Goal: Task Accomplishment & Management: Manage account settings

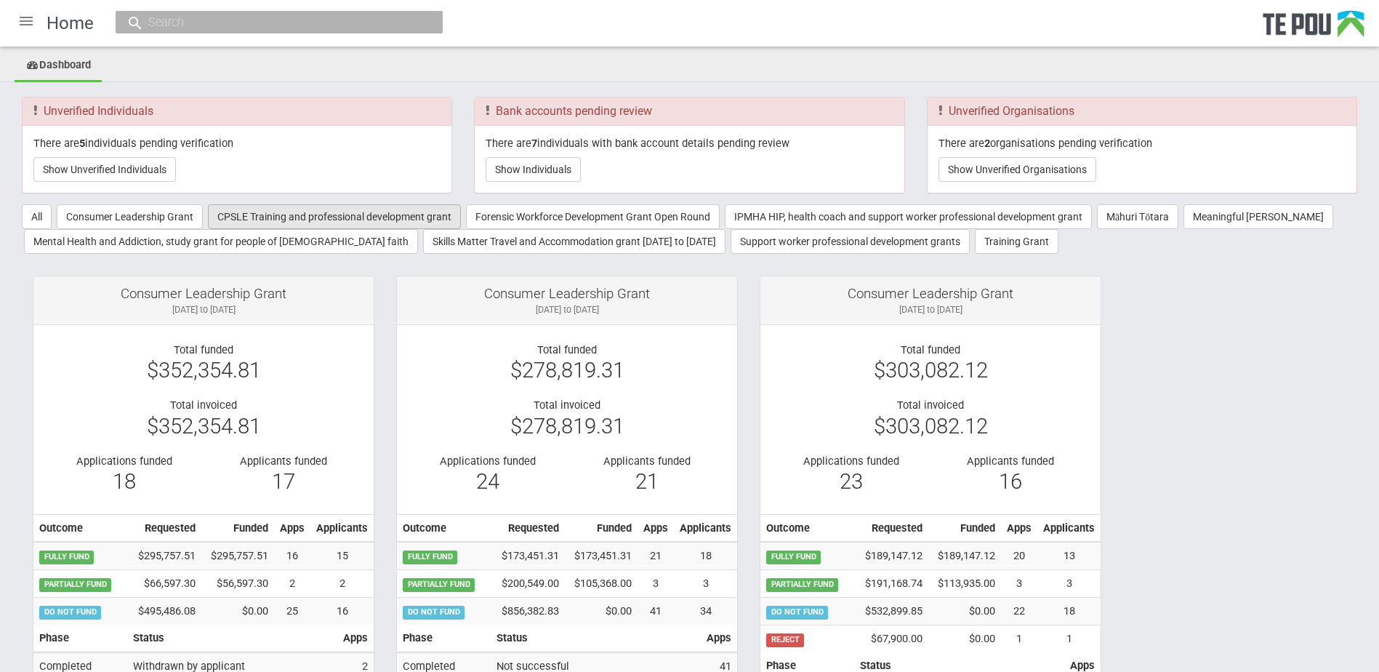
drag, startPoint x: 0, startPoint y: 0, endPoint x: 283, endPoint y: 220, distance: 357.9
click at [283, 220] on button "CPSLE Training and professional development grant" at bounding box center [334, 216] width 253 height 25
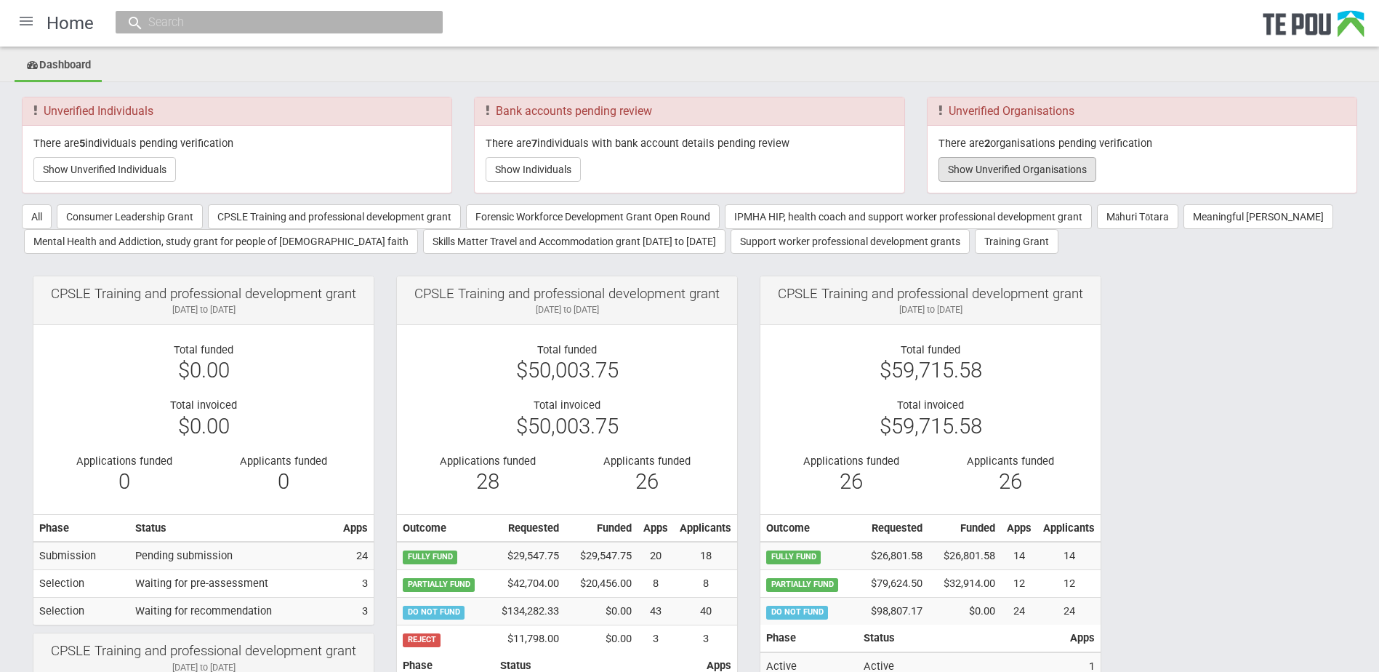
click at [972, 178] on button "Show Unverified Organisations" at bounding box center [1017, 169] width 158 height 25
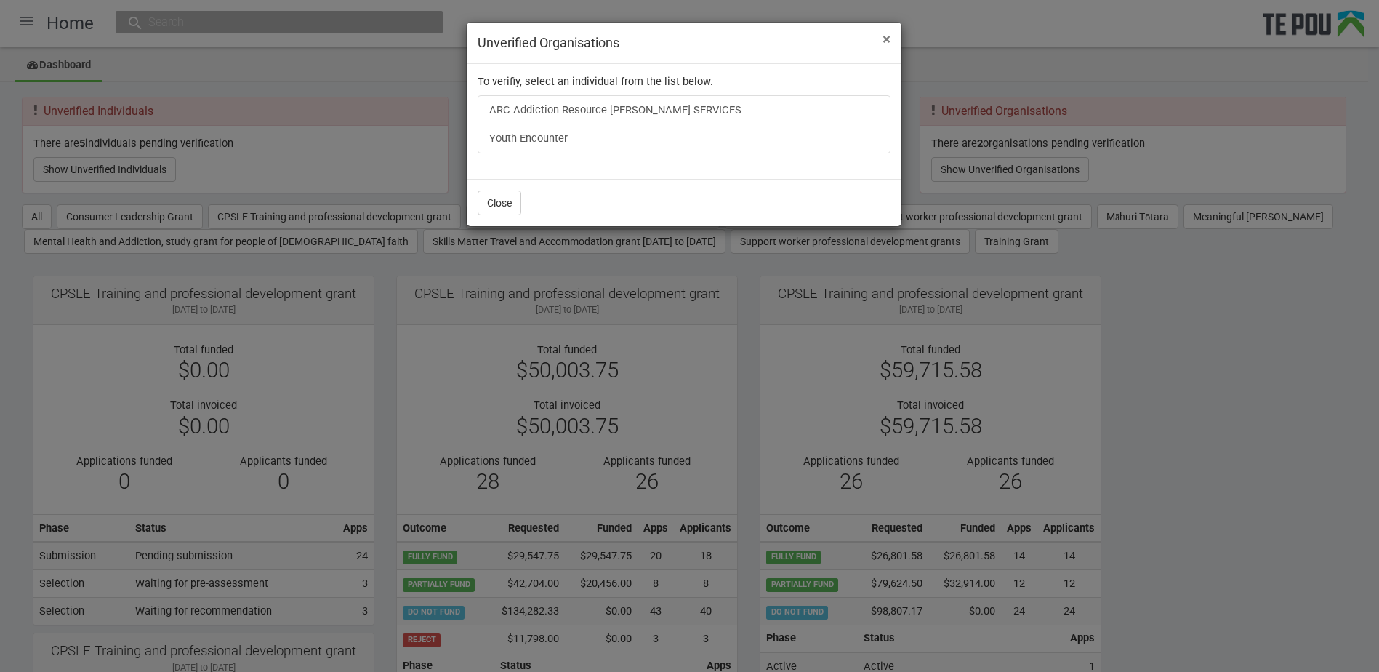
click at [887, 39] on span "×" at bounding box center [886, 39] width 8 height 17
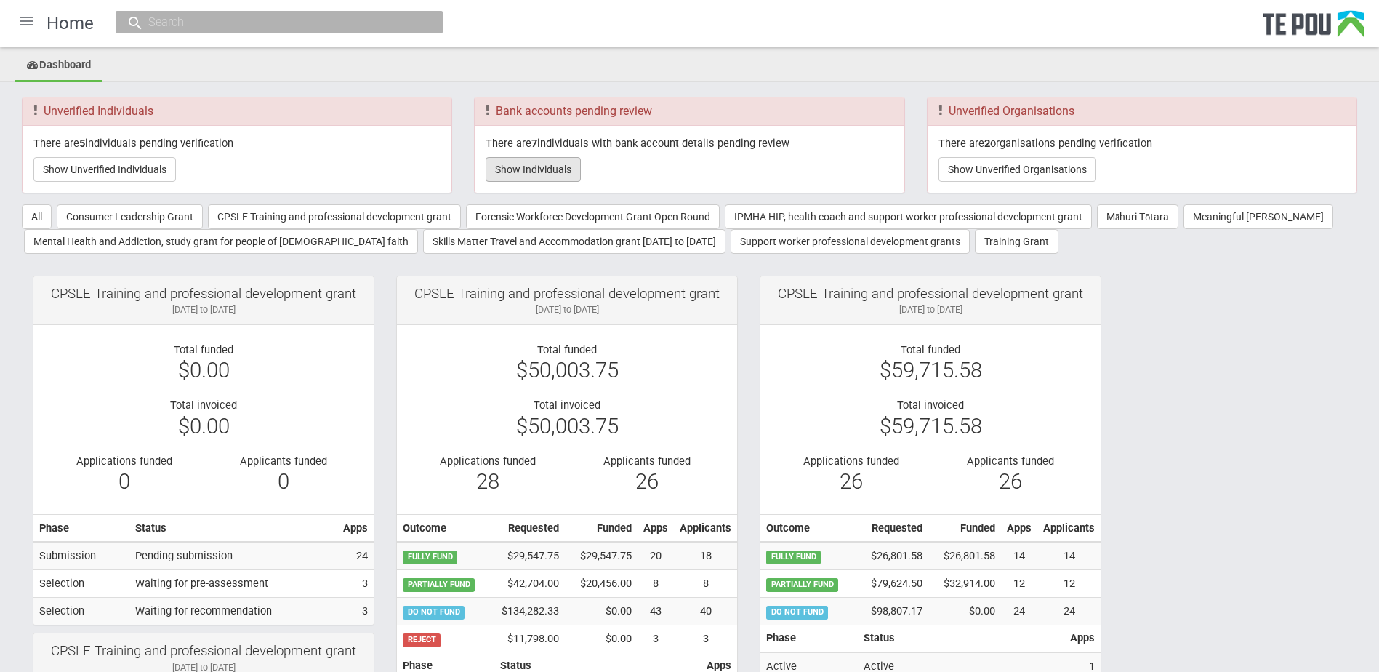
click at [504, 163] on button "Show Individuals" at bounding box center [533, 169] width 95 height 25
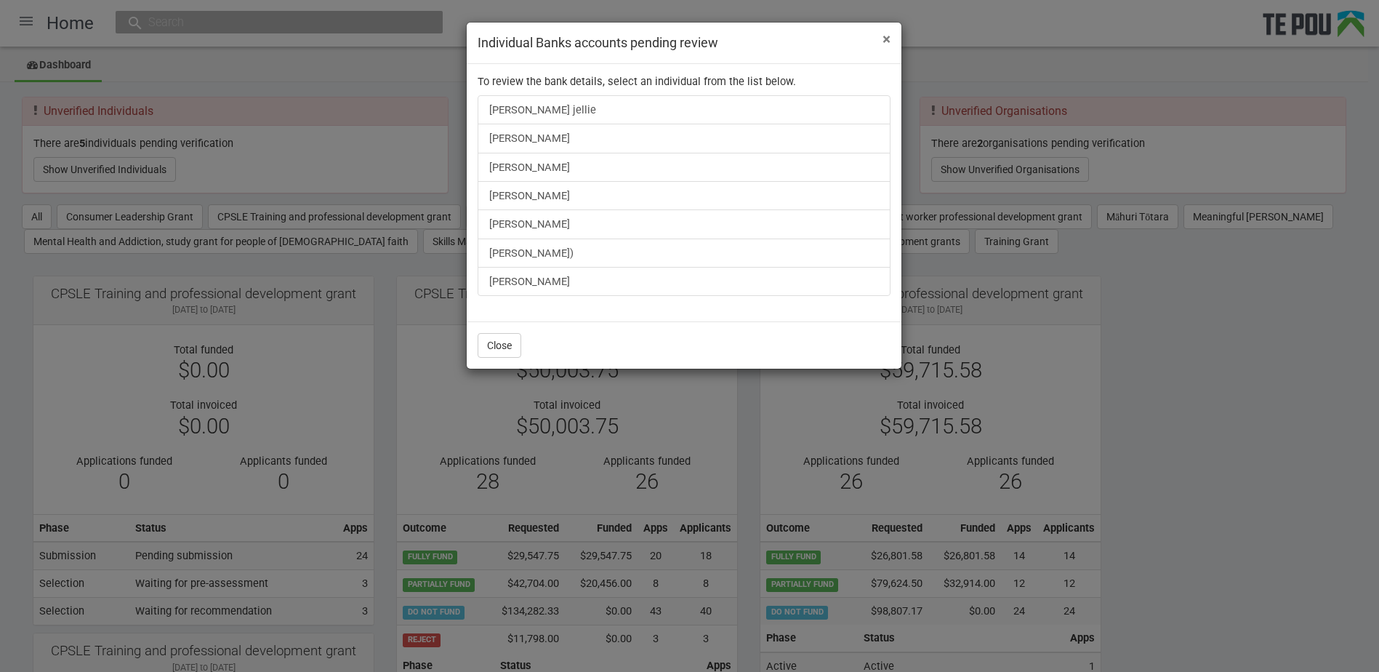
click at [888, 36] on span "×" at bounding box center [886, 39] width 8 height 17
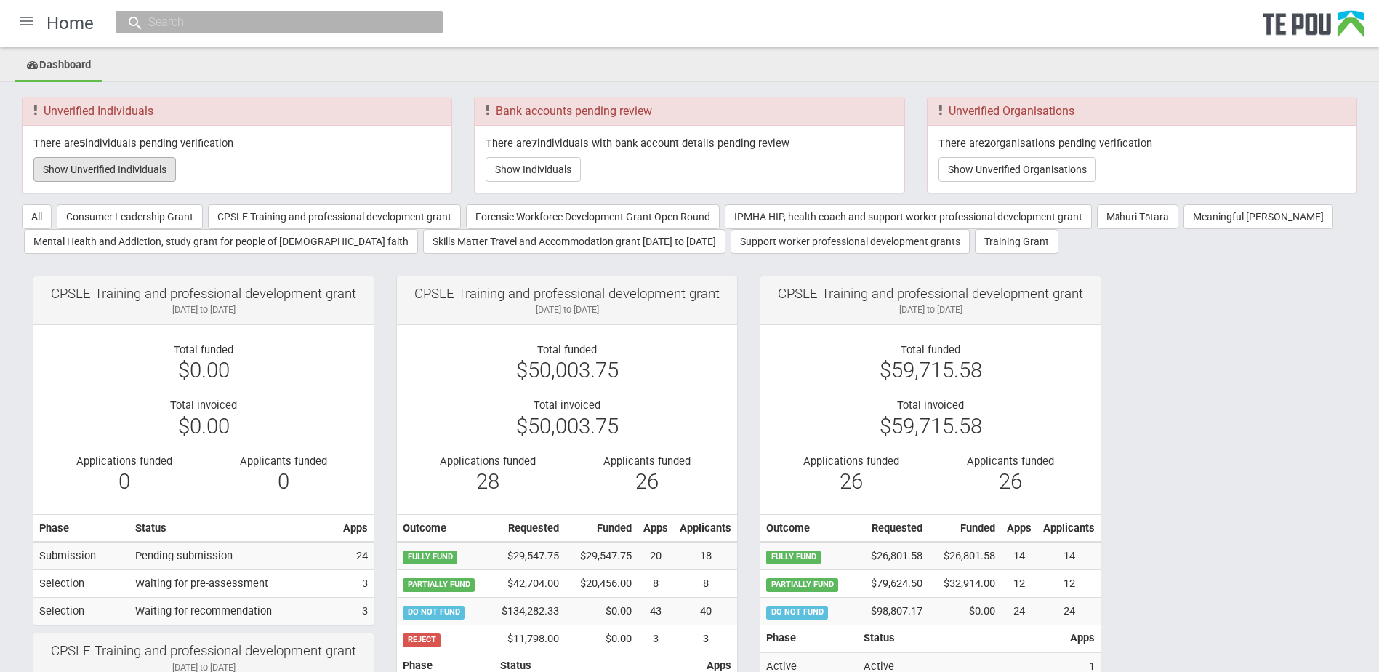
click at [145, 169] on button "Show Unverified Individuals" at bounding box center [104, 169] width 142 height 25
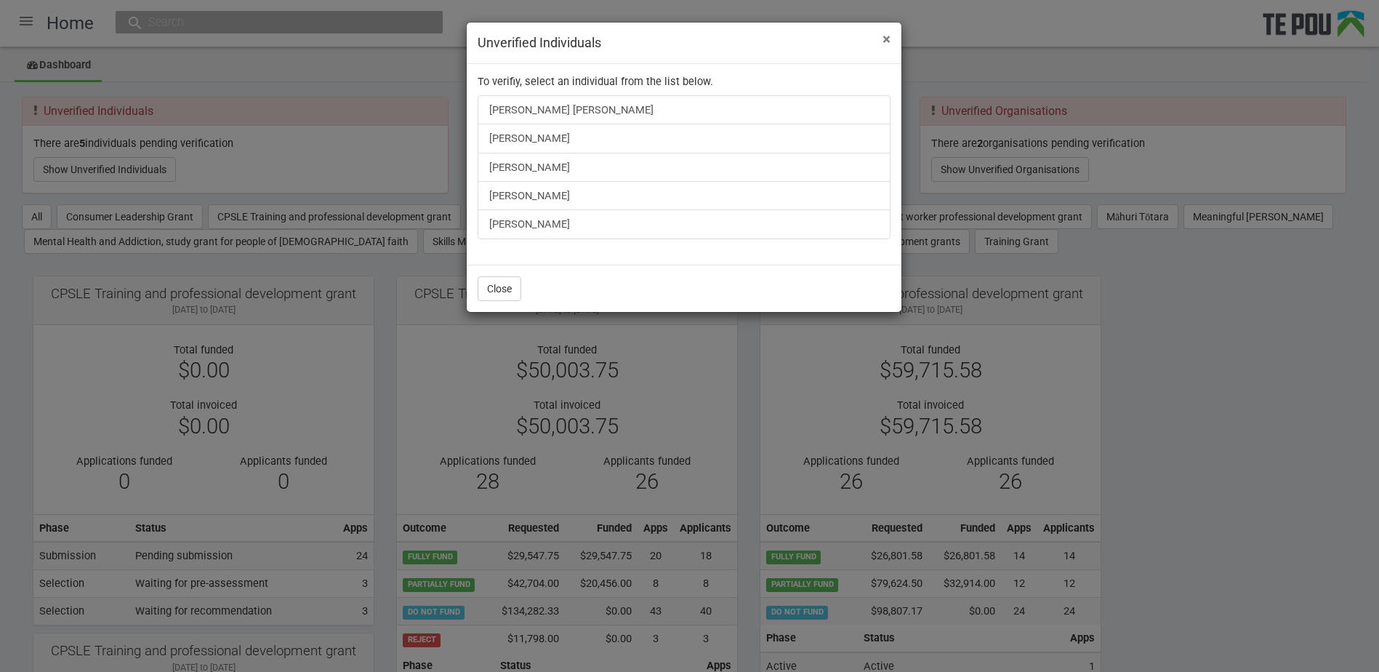
click at [885, 39] on span "×" at bounding box center [886, 39] width 8 height 17
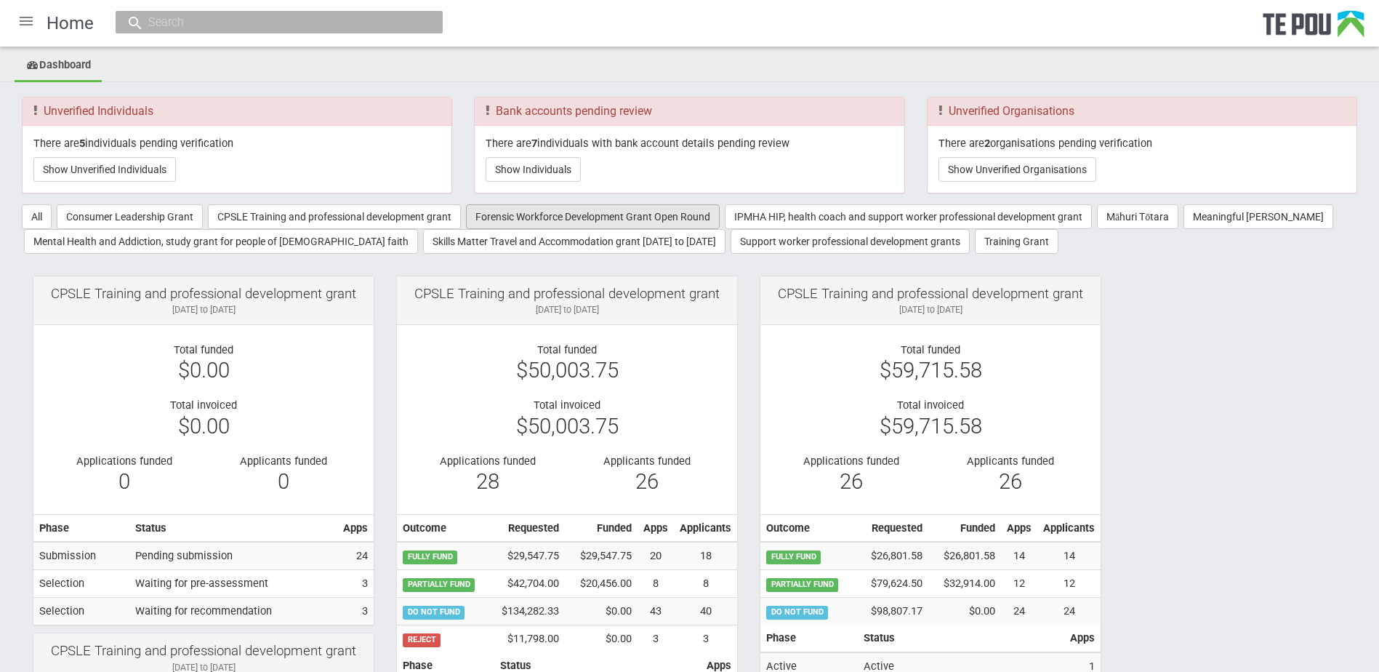
click at [637, 215] on button "Forensic Workforce Development Grant Open Round" at bounding box center [593, 216] width 254 height 25
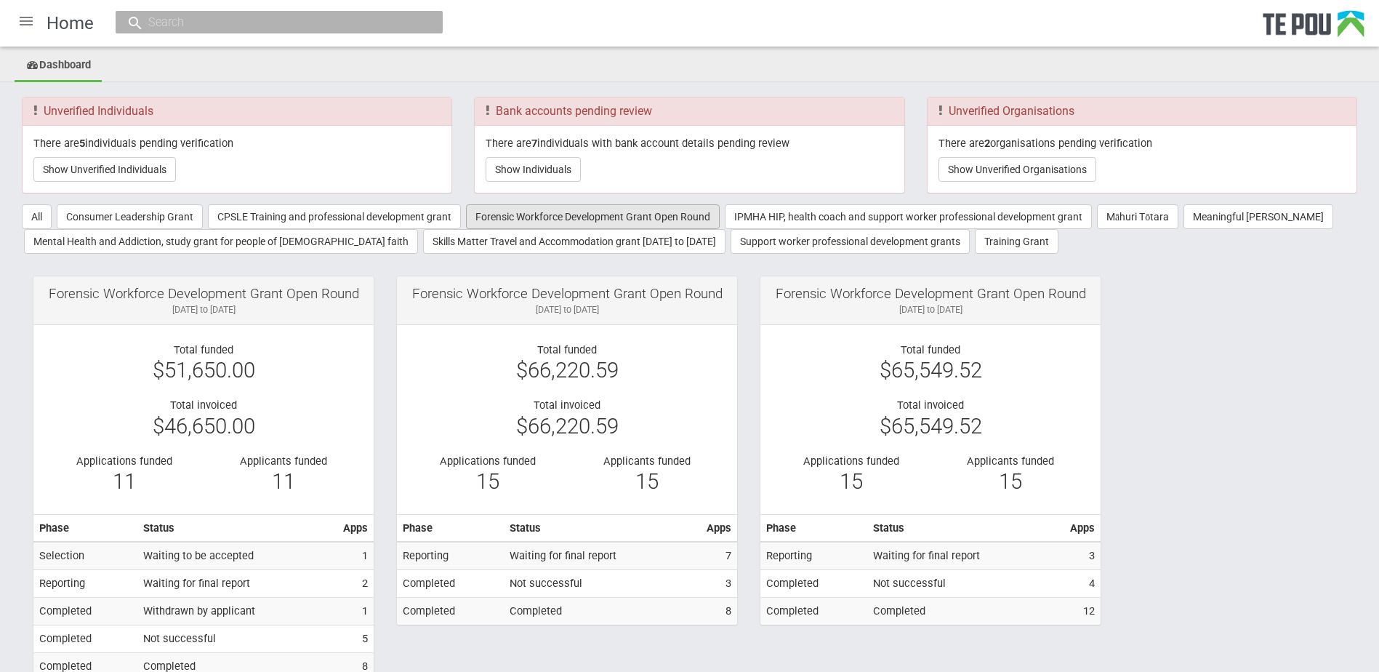
scroll to position [67, 0]
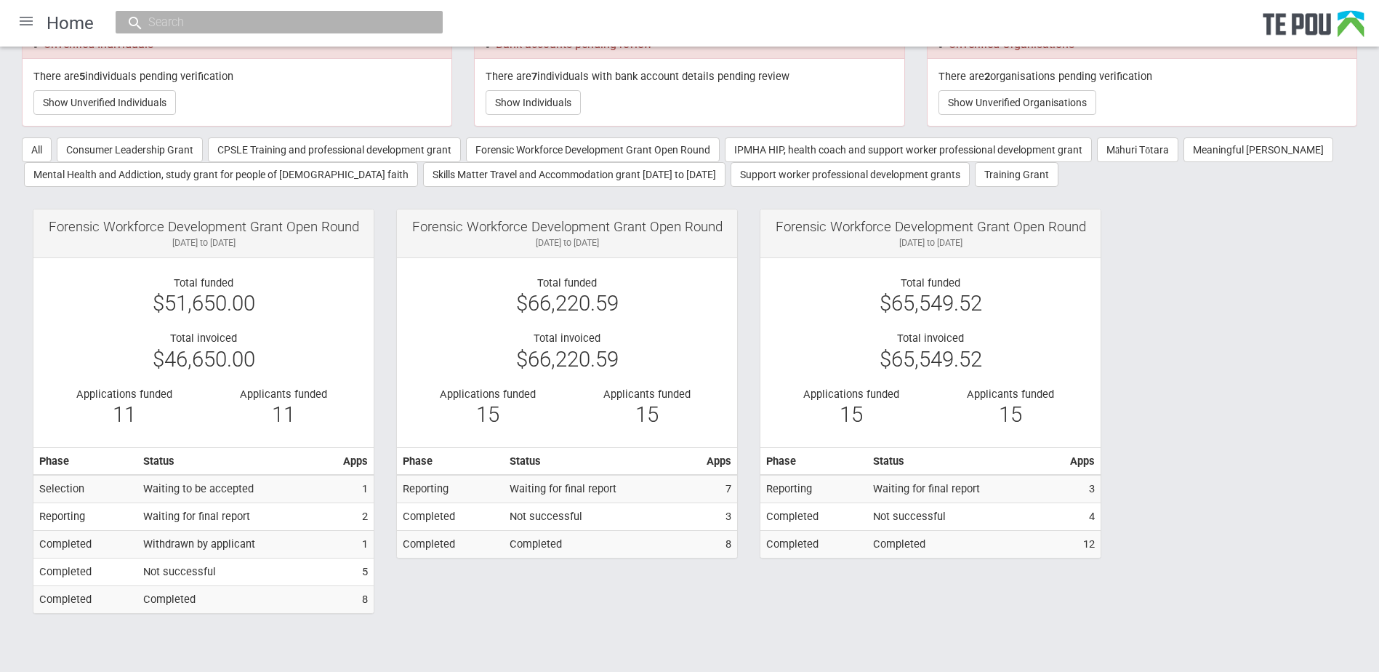
click at [25, 15] on div at bounding box center [26, 21] width 35 height 35
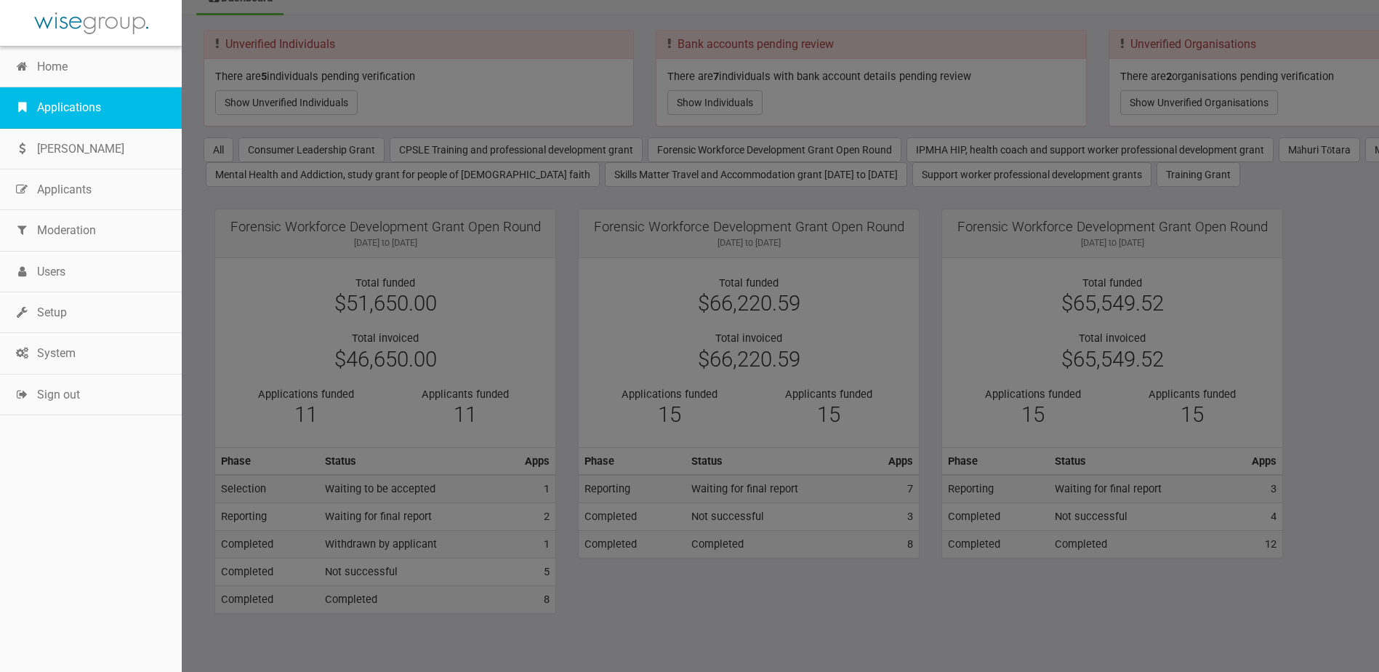
click at [63, 106] on link "Applications" at bounding box center [91, 107] width 182 height 41
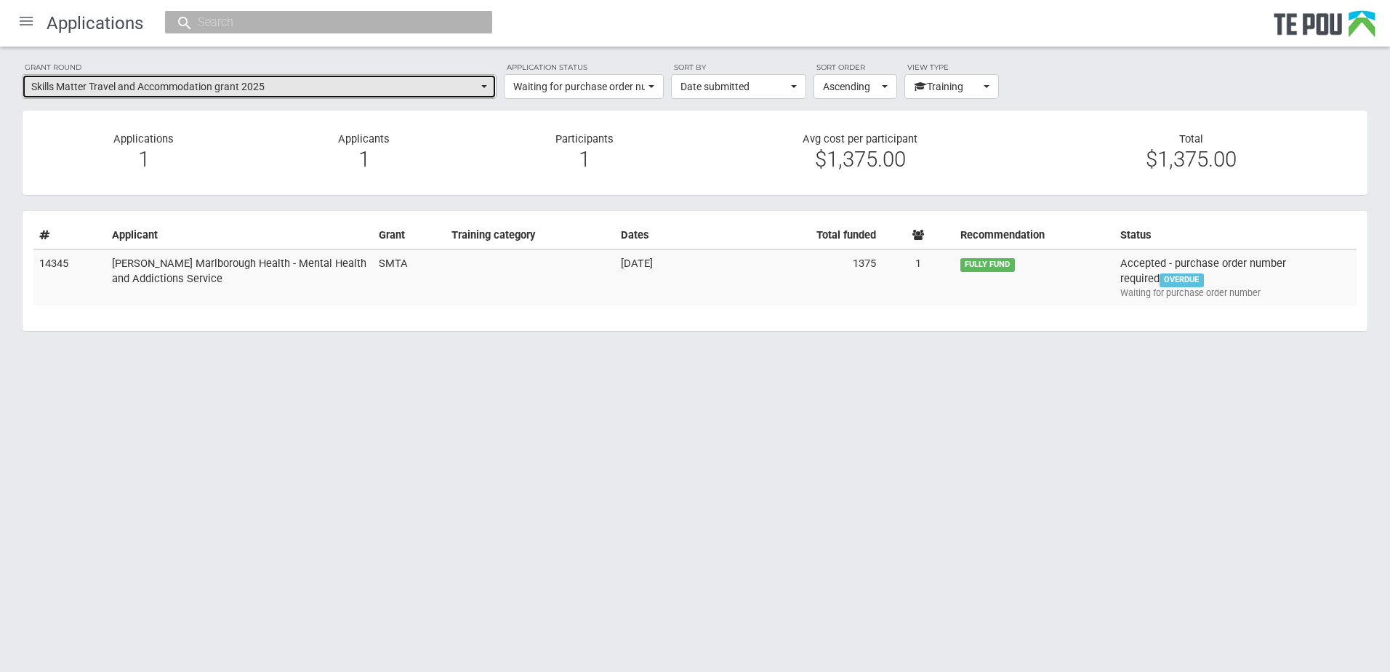
click at [446, 85] on span "Skills Matter Travel and Accommodation grant 2025" at bounding box center [254, 86] width 446 height 15
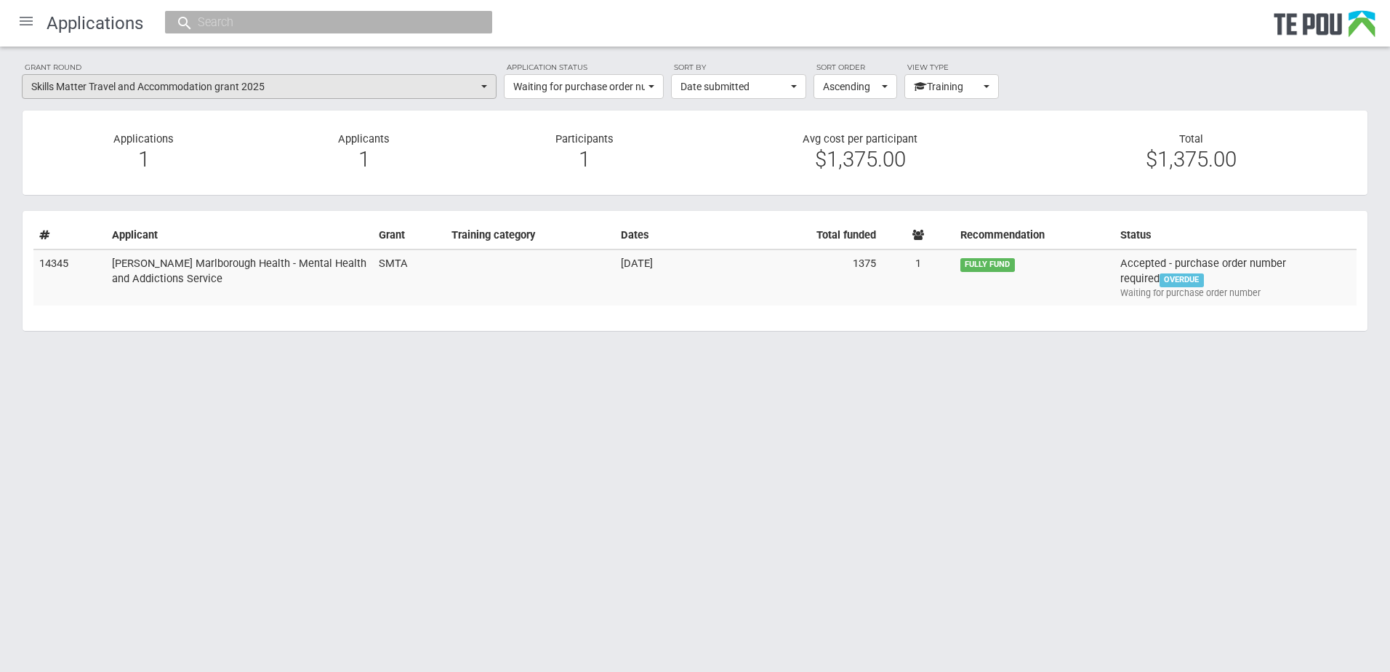
scroll to position [1204, 0]
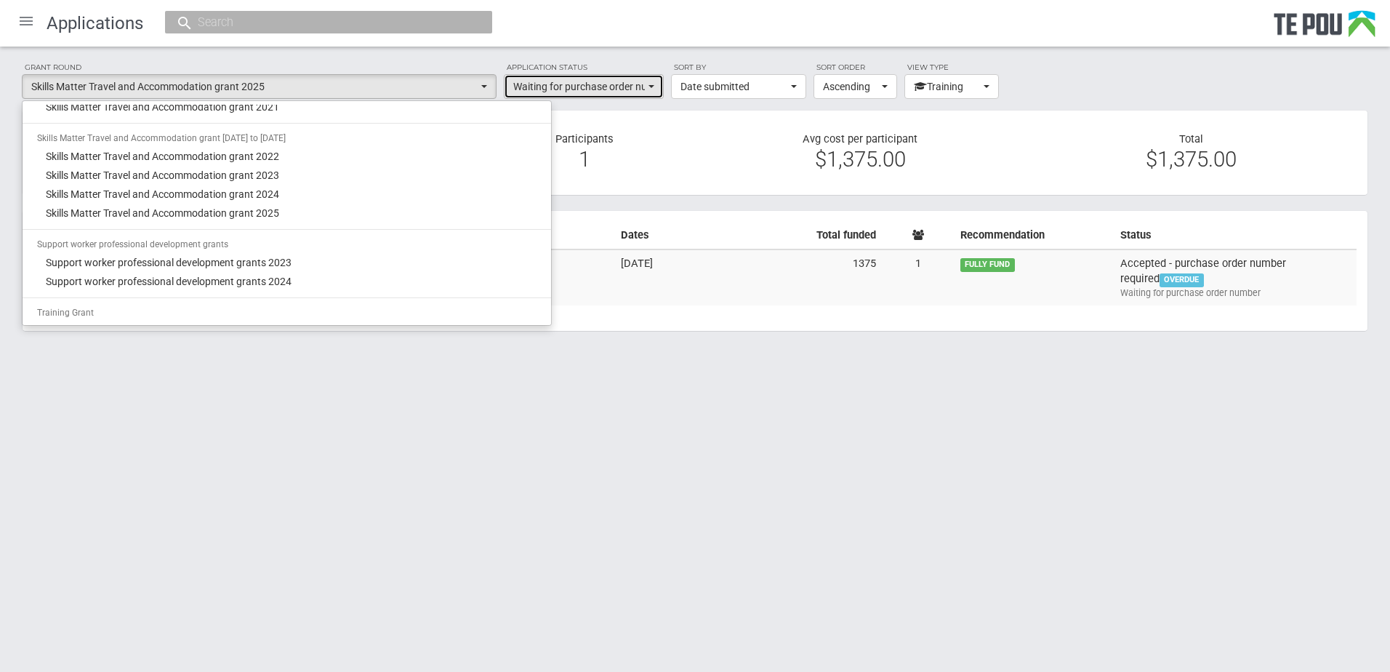
click at [571, 87] on span "Waiting for purchase order number" at bounding box center [579, 86] width 132 height 15
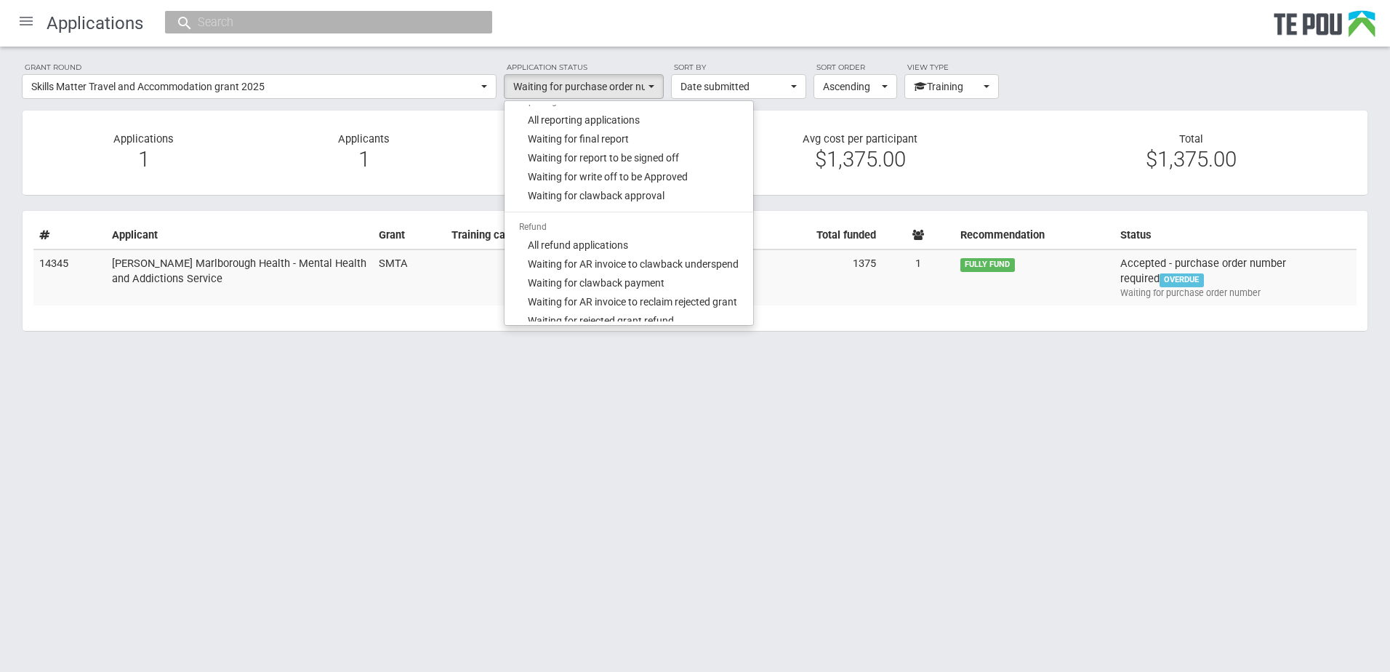
scroll to position [604, 0]
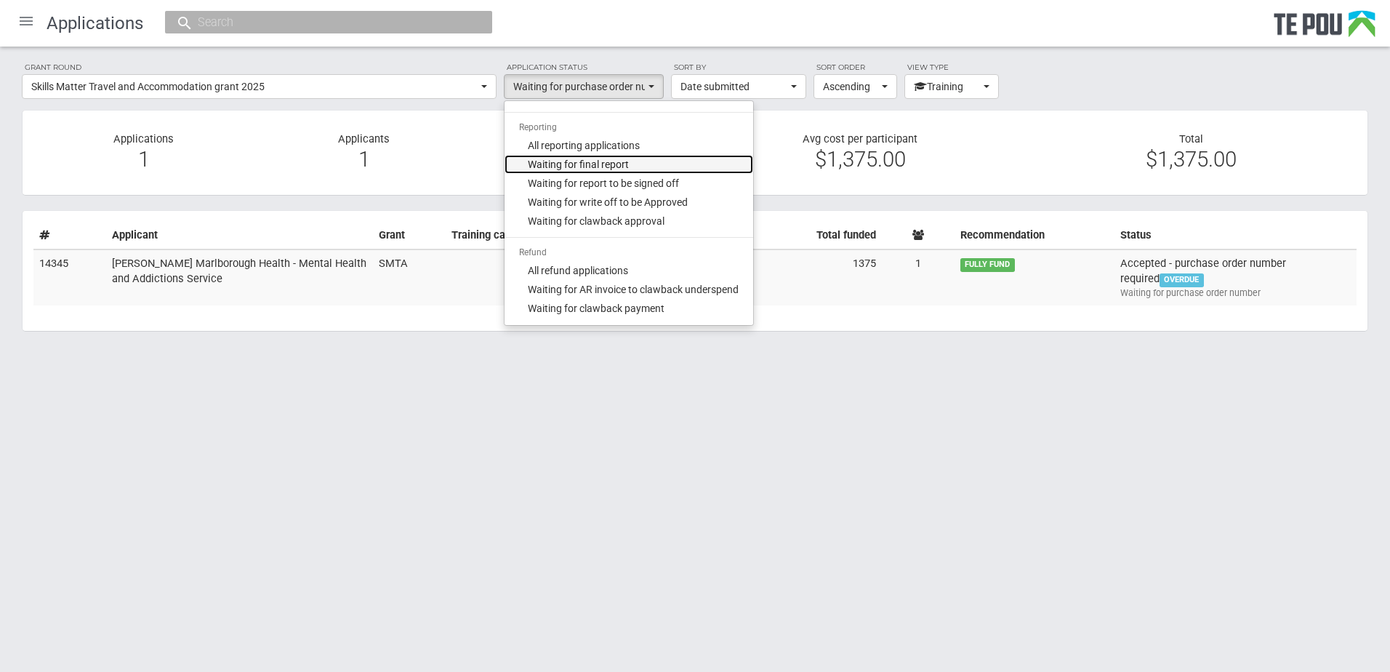
click at [600, 163] on span "Waiting for final report" at bounding box center [578, 164] width 101 height 15
select select "310"
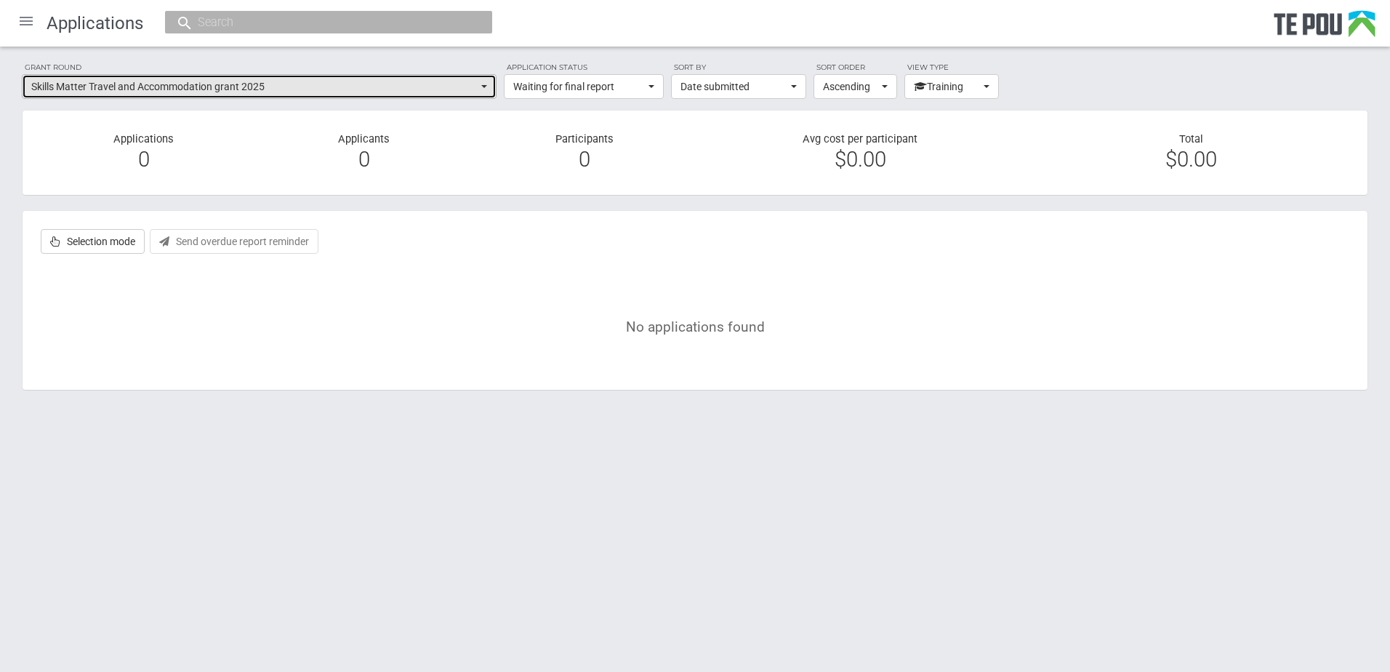
click at [464, 94] on button "Skills Matter Travel and Accommodation grant 2025" at bounding box center [259, 86] width 475 height 25
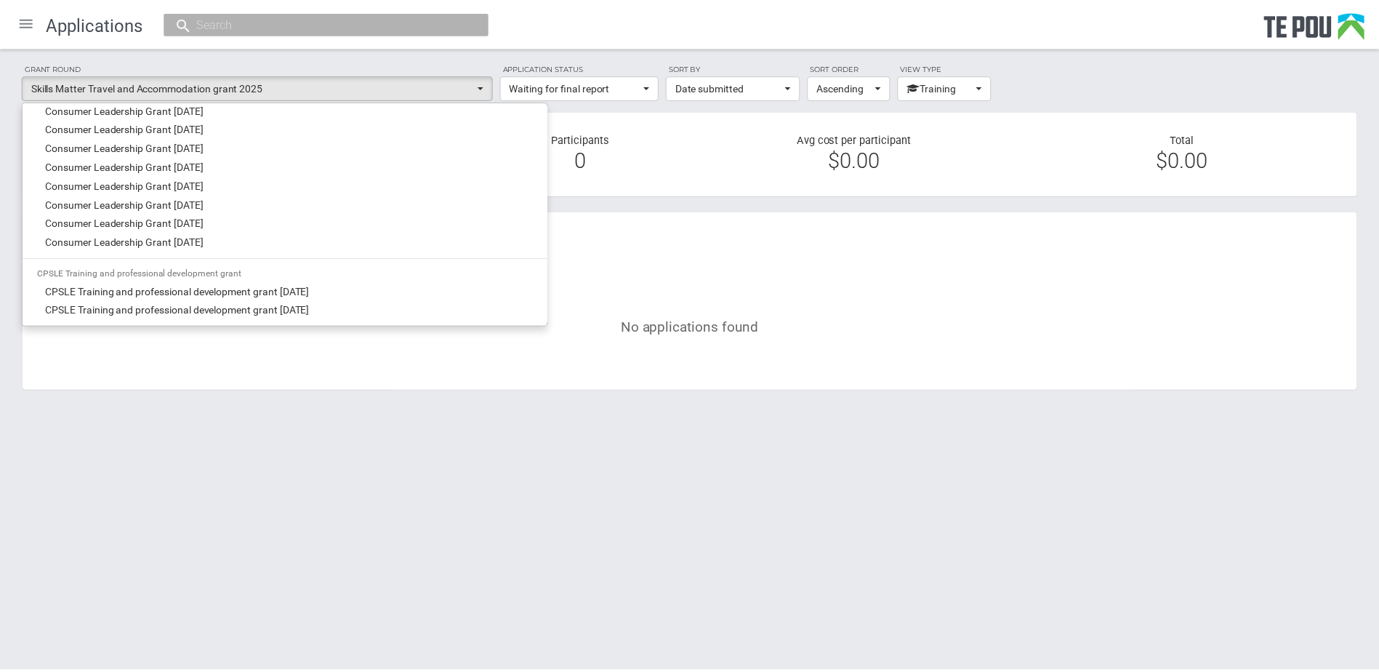
scroll to position [0, 0]
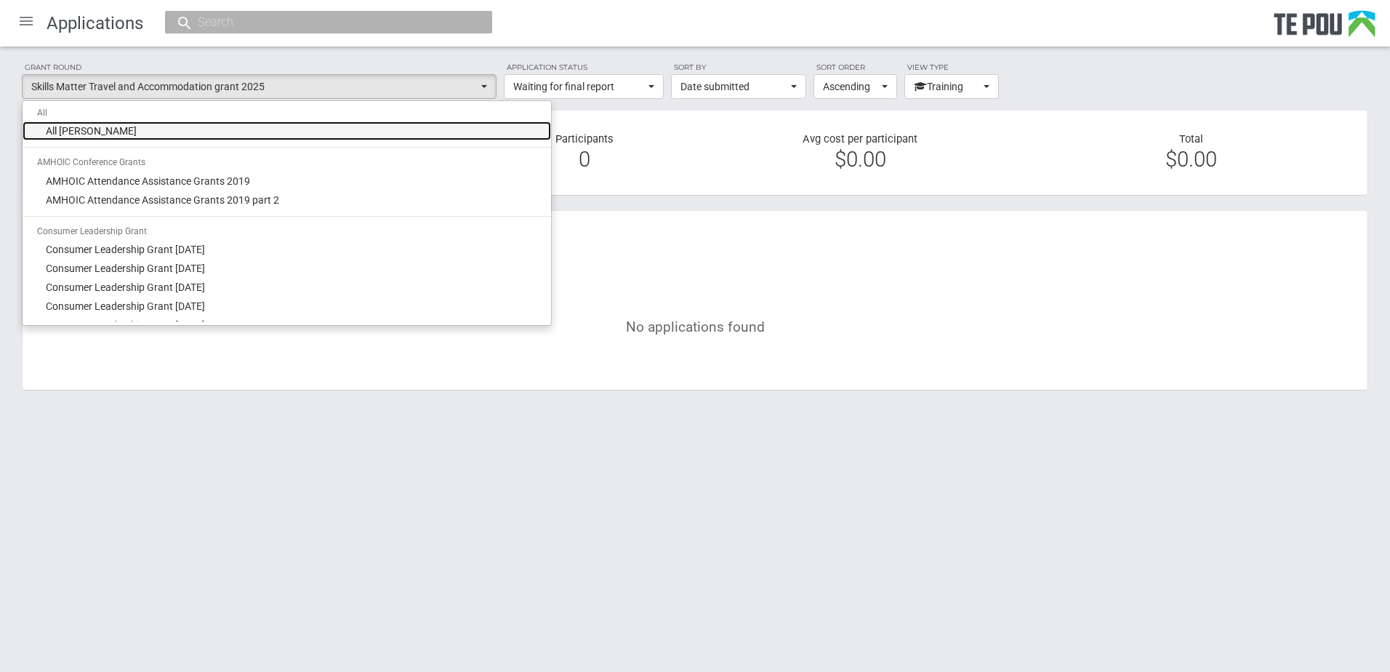
click at [309, 126] on link "All grant rounds" at bounding box center [287, 130] width 528 height 19
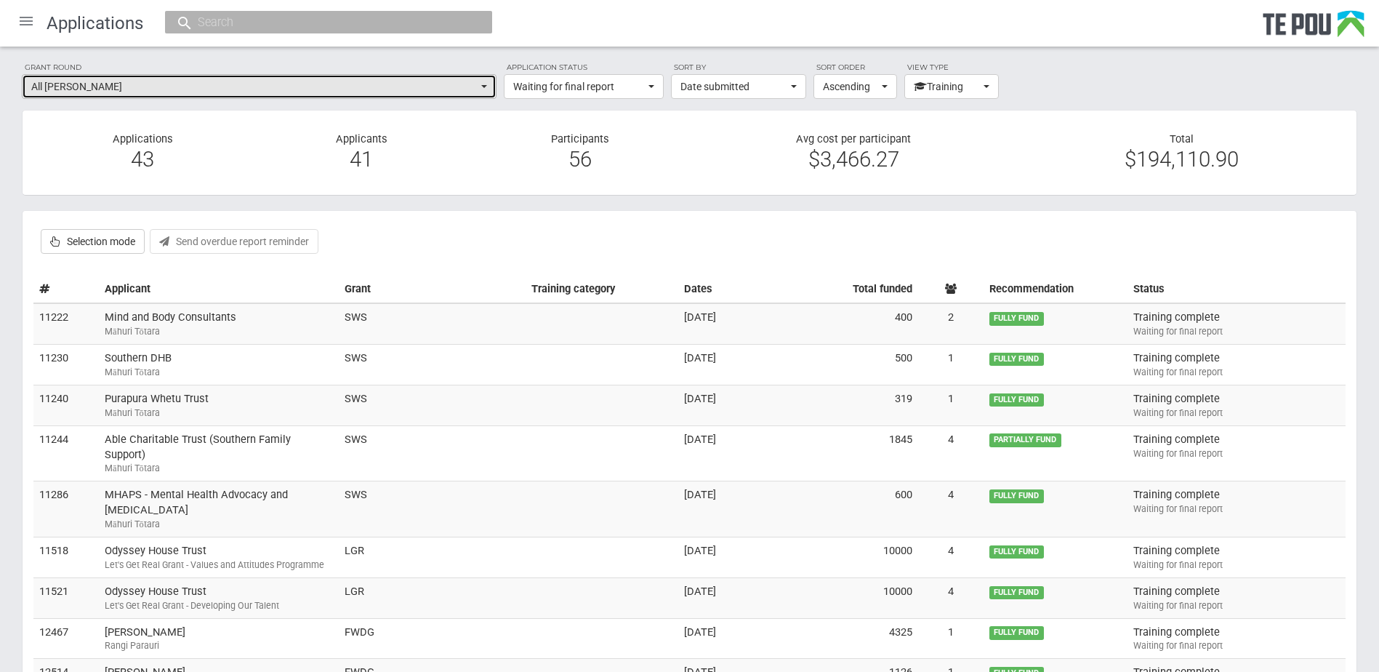
click at [288, 91] on span "All grant rounds" at bounding box center [254, 86] width 446 height 15
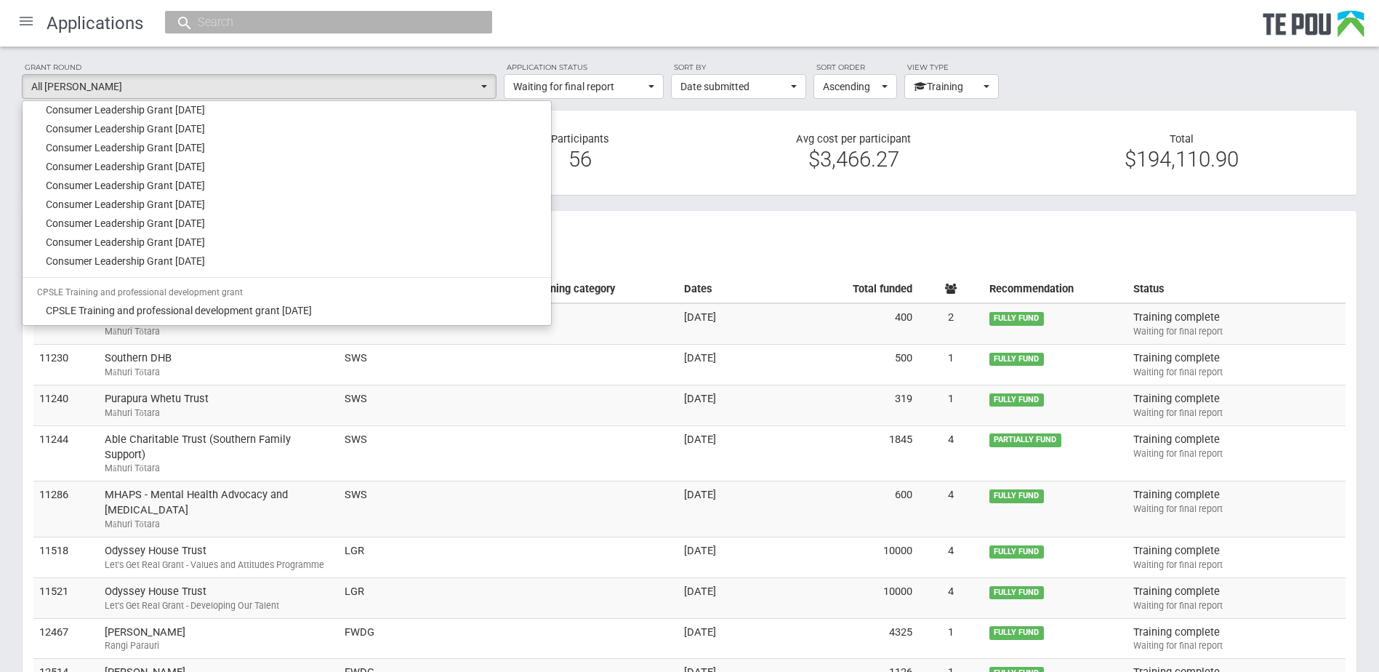
scroll to position [581, 0]
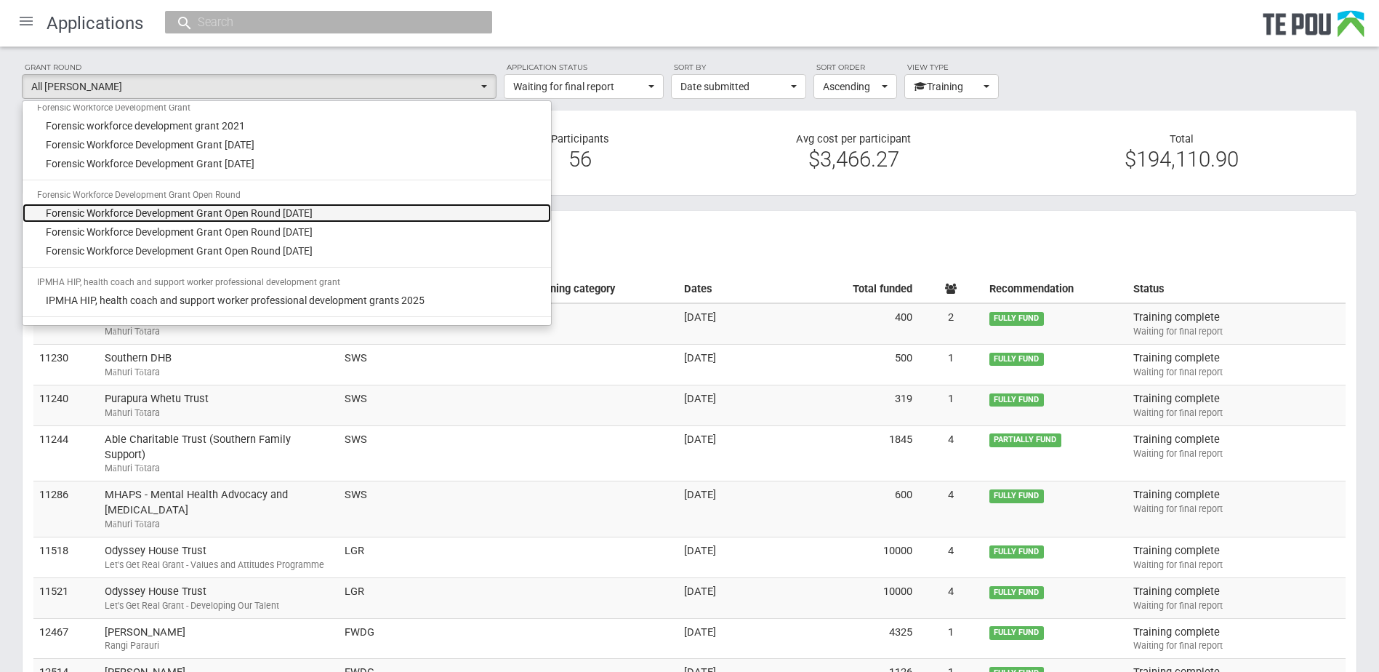
click at [284, 212] on span "Forensic Workforce Development Grant Open Round October 2022" at bounding box center [179, 213] width 267 height 15
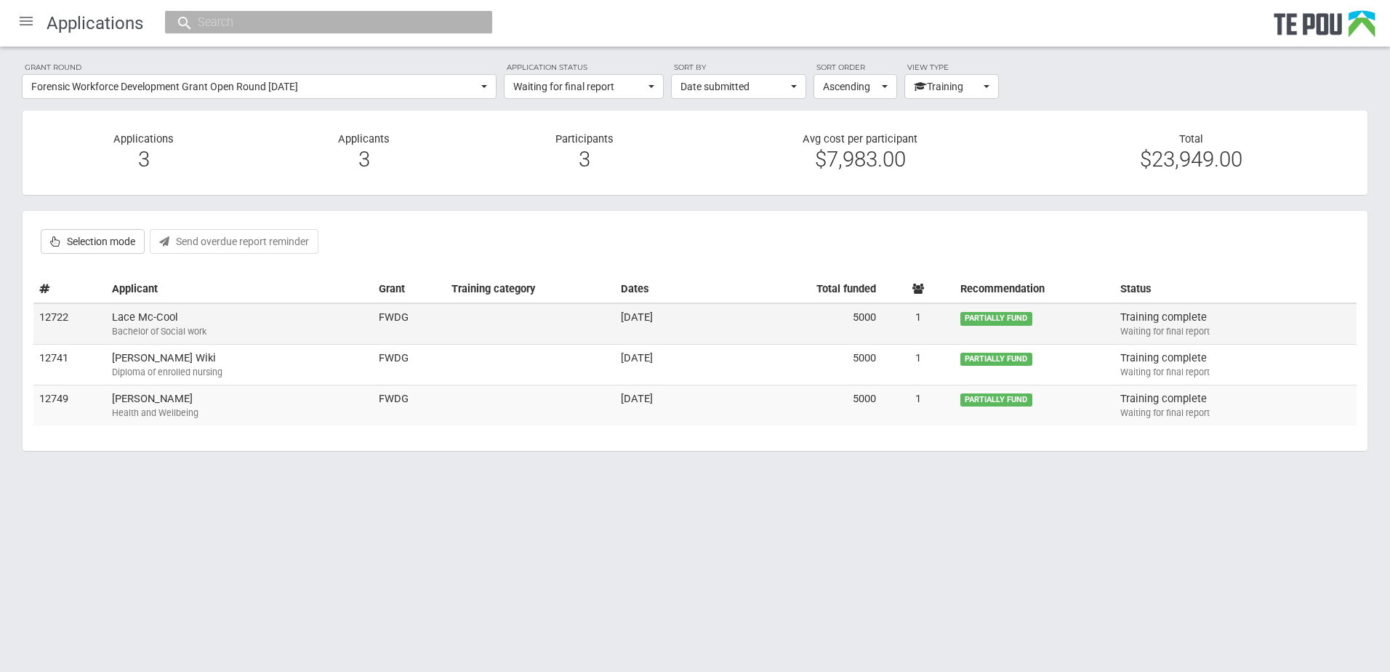
click at [342, 323] on td "Lace Mc-Cool Bachelor of Social work" at bounding box center [239, 323] width 267 height 41
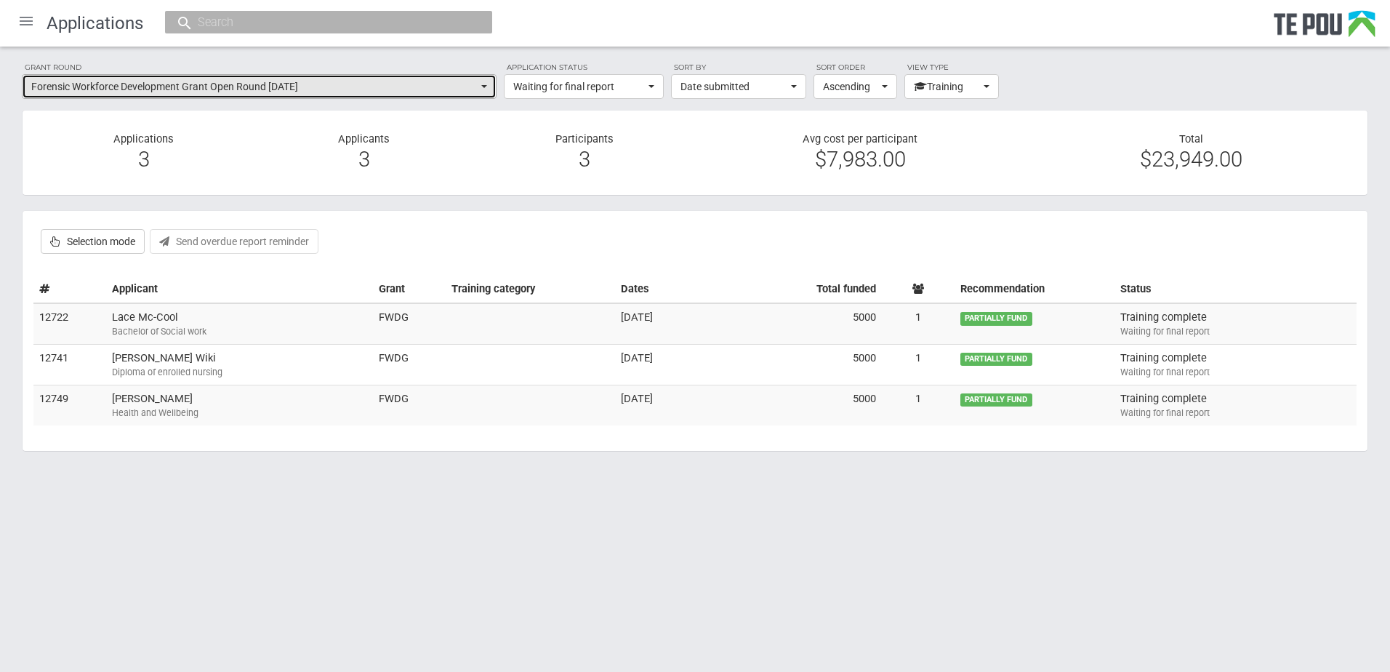
click at [400, 76] on button "Forensic Workforce Development Grant Open Round October 2022" at bounding box center [259, 86] width 475 height 25
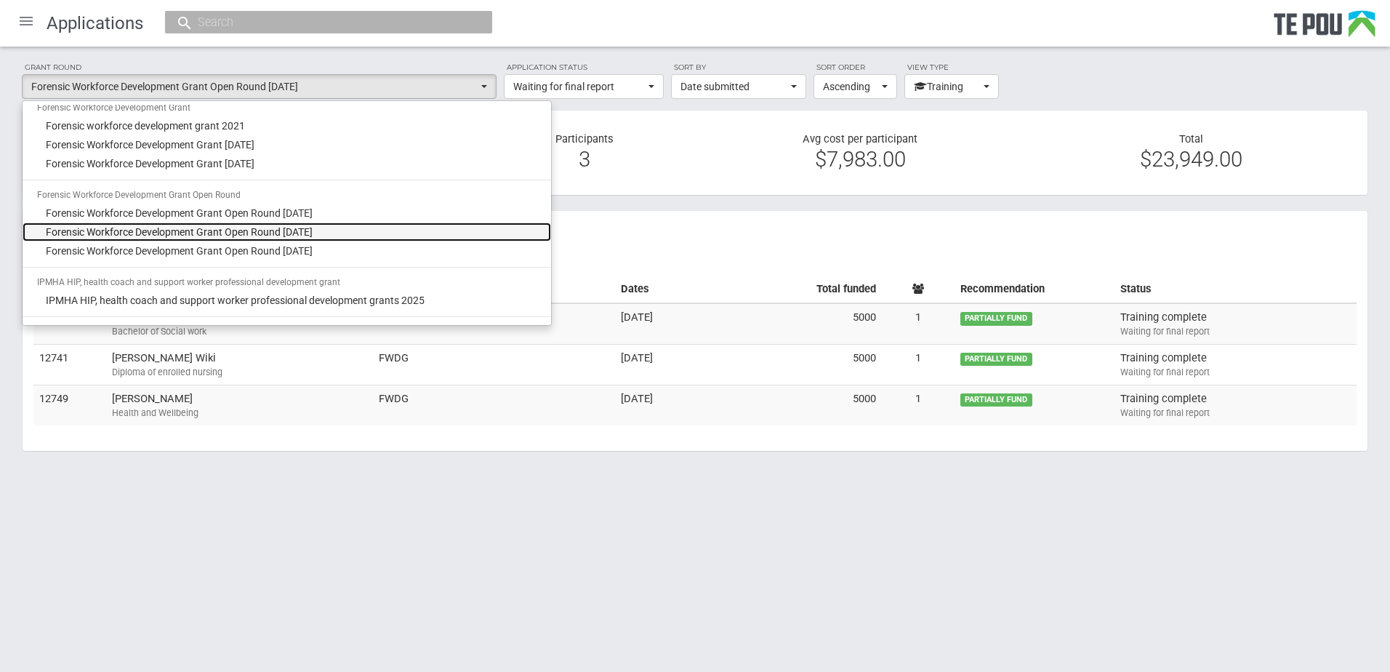
click at [302, 231] on span "Forensic Workforce Development Grant Open Round May 2023" at bounding box center [179, 232] width 267 height 15
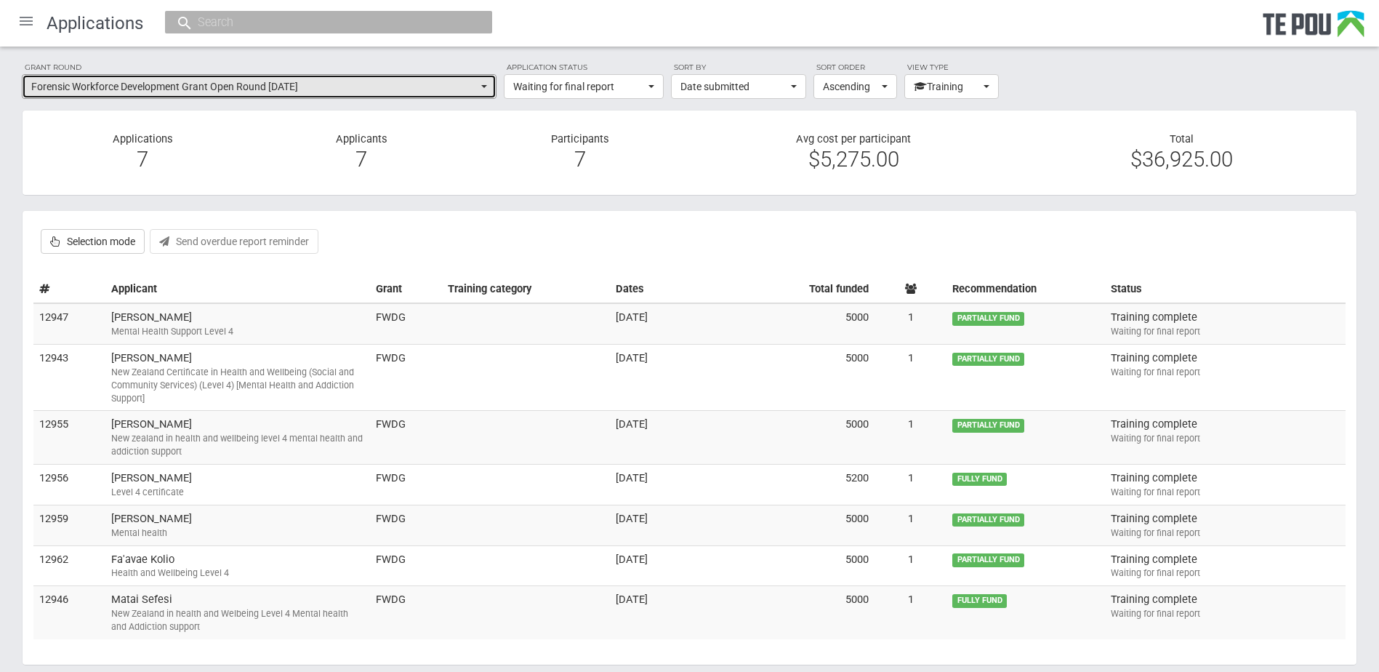
scroll to position [59, 0]
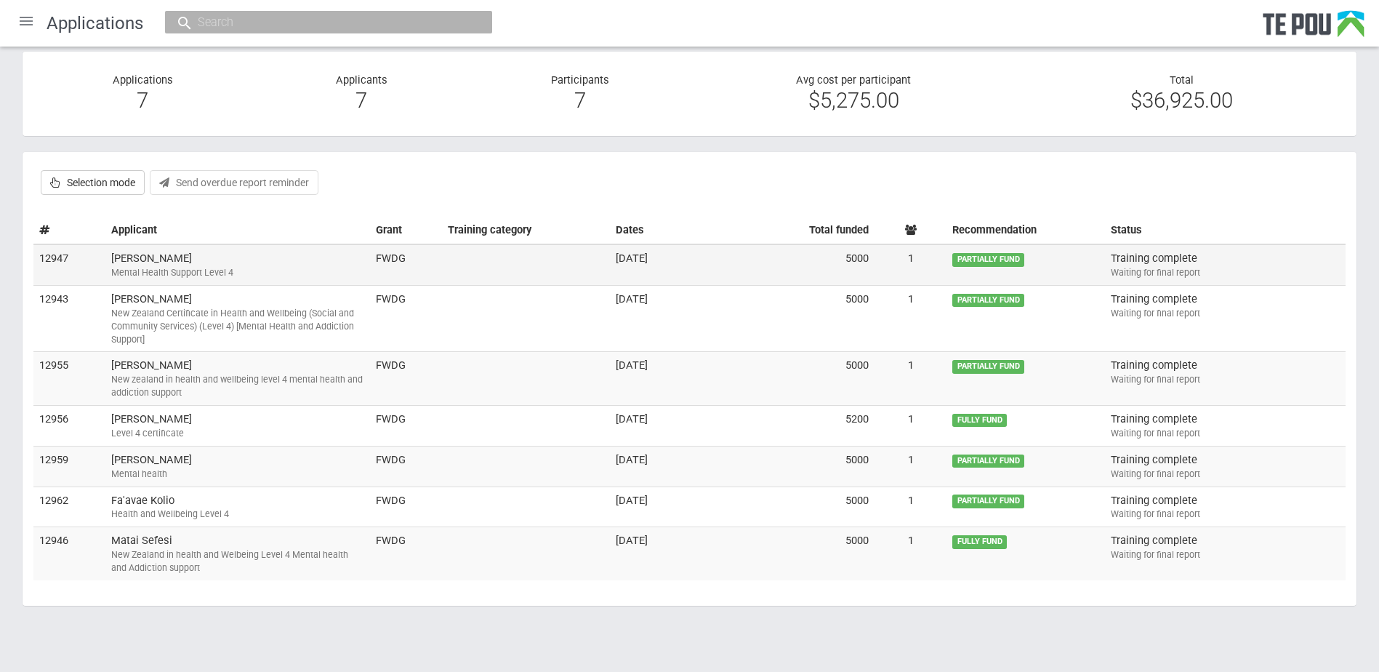
click at [273, 259] on td "Justin Aloese Mental Health Support Level 4" at bounding box center [237, 264] width 265 height 41
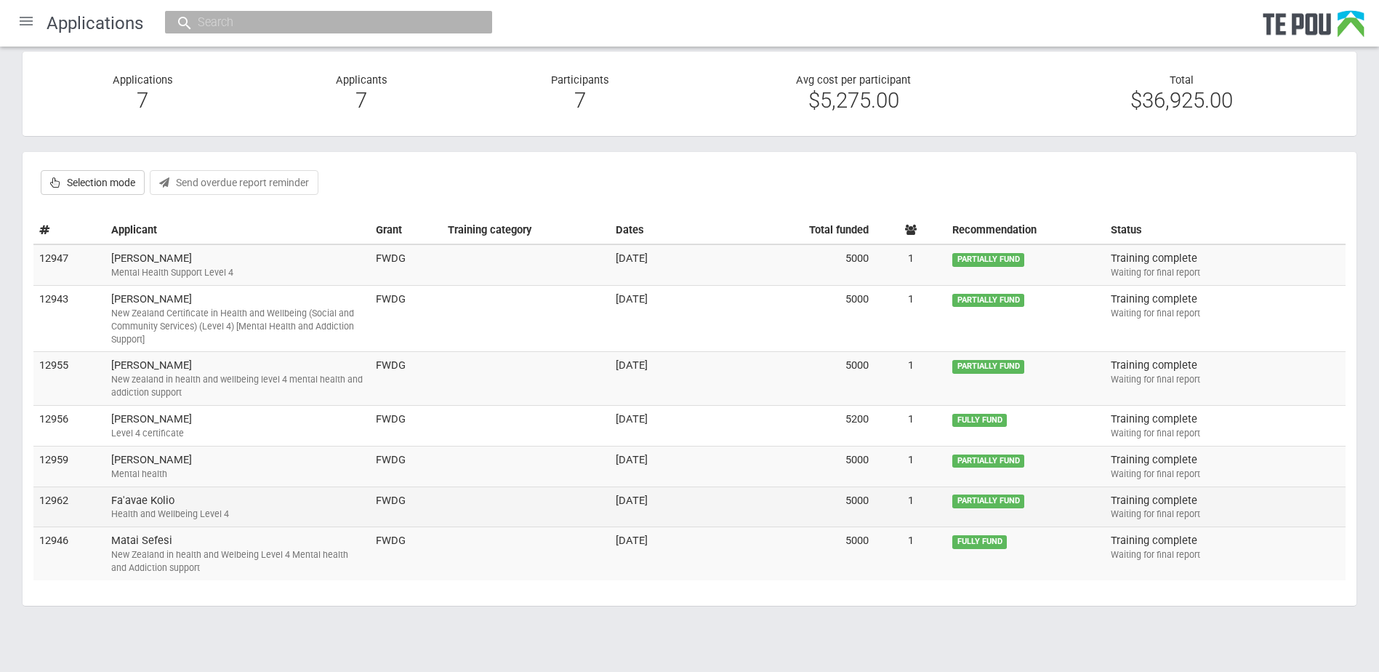
click at [347, 496] on td "Fa'avae Kolio Health and Wellbeing Level 4" at bounding box center [237, 506] width 265 height 41
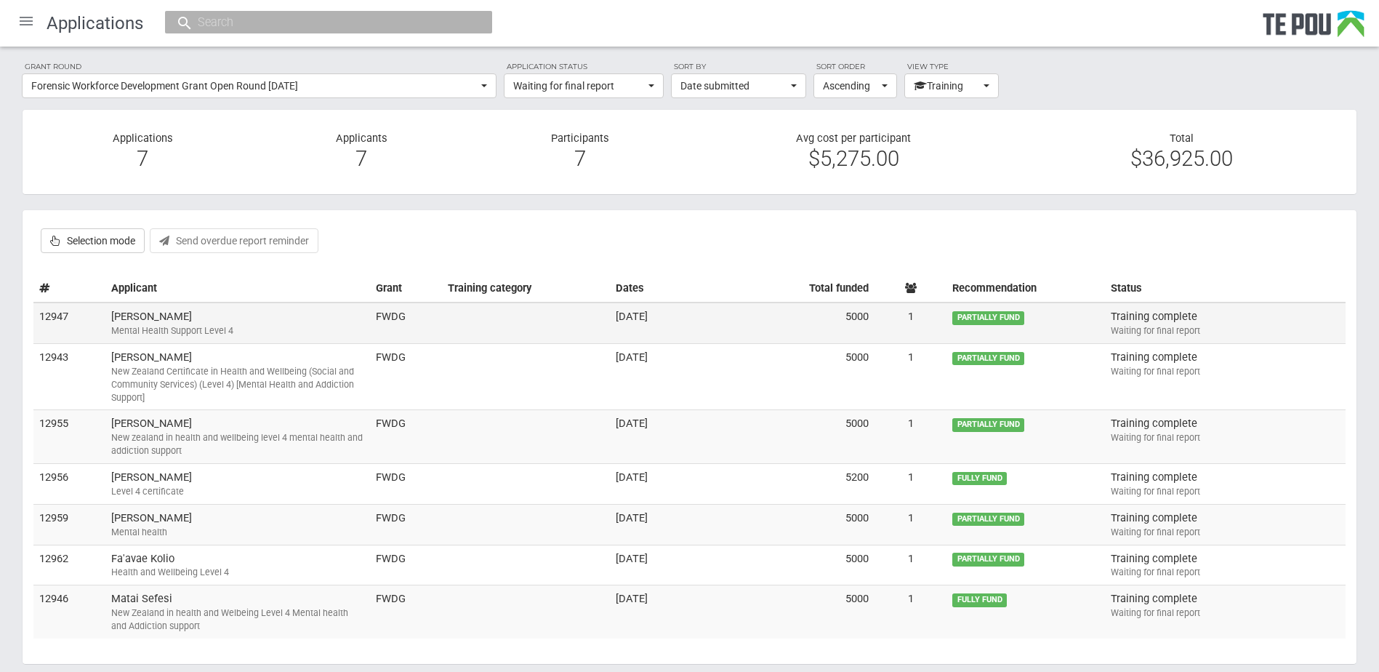
scroll to position [0, 0]
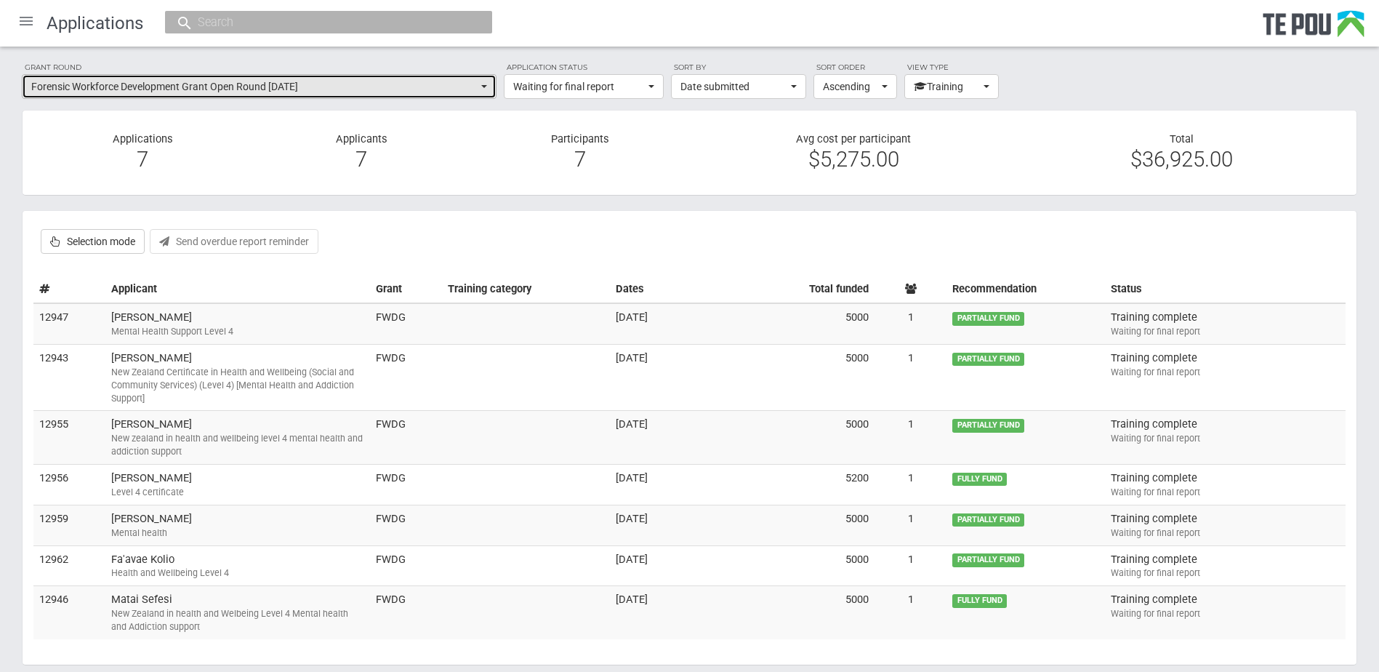
click at [378, 89] on span "Forensic Workforce Development Grant Open Round May 2023" at bounding box center [254, 86] width 446 height 15
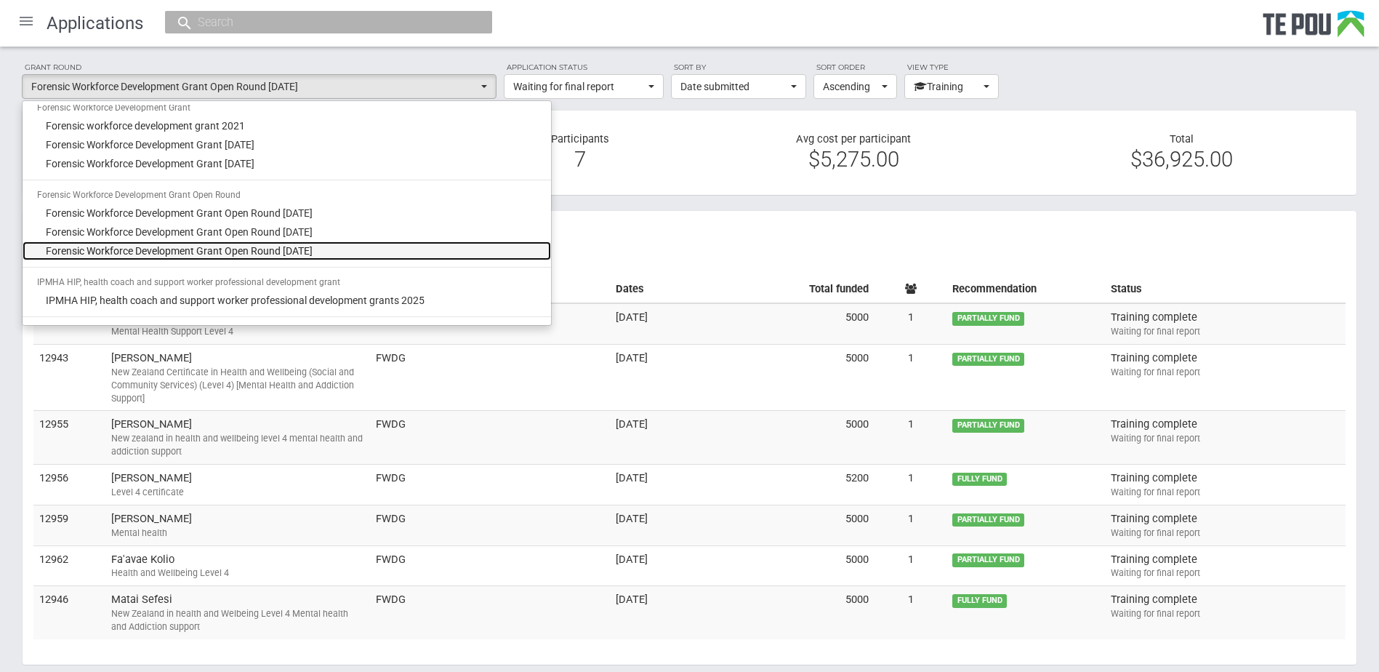
click at [286, 251] on span "Forensic Workforce Development Grant Open Round October 2023" at bounding box center [179, 250] width 267 height 15
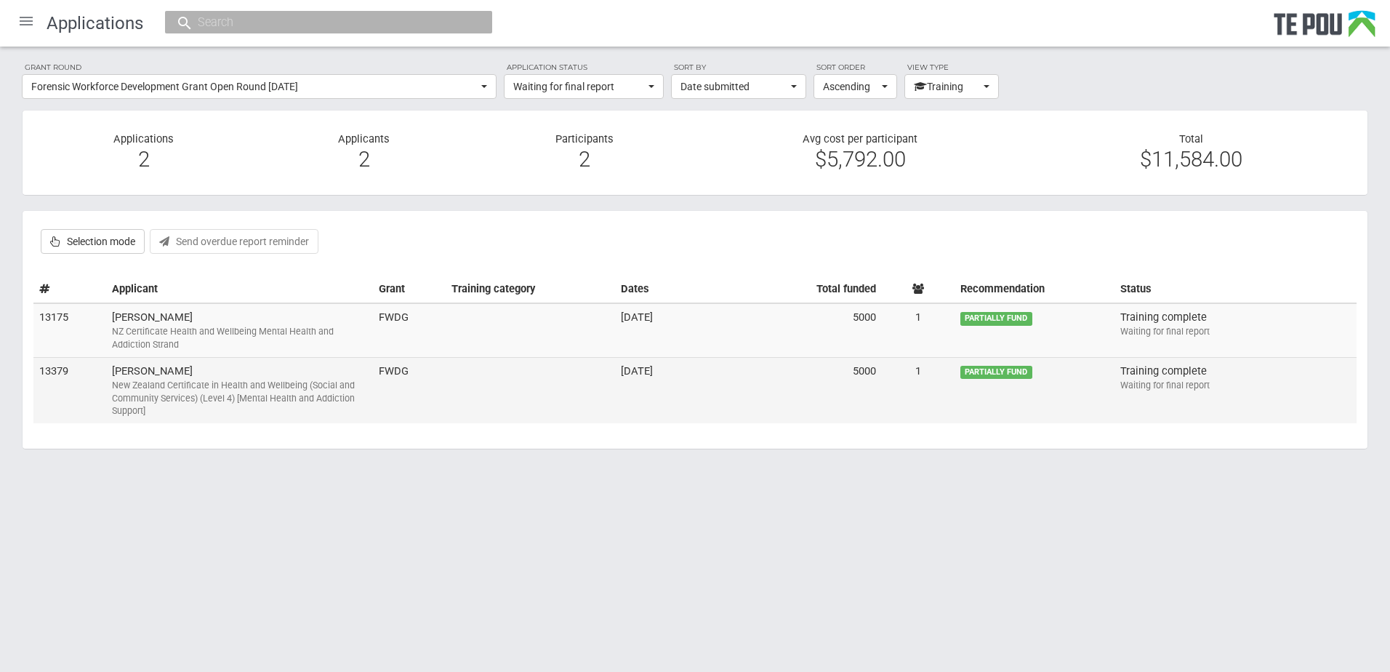
click at [253, 384] on div "New Zealand Certificate in Health and Wellbeing (Social and Community Services)…" at bounding box center [239, 398] width 255 height 39
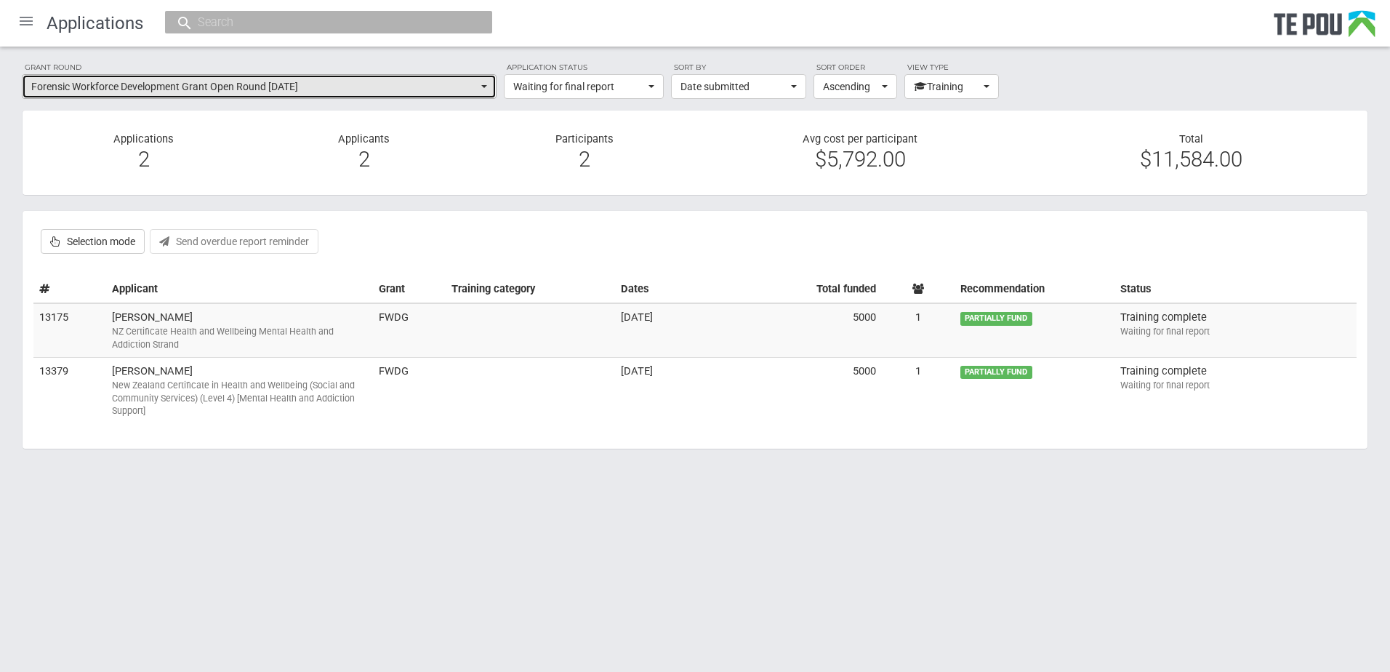
click at [399, 87] on span "Forensic Workforce Development Grant Open Round [DATE]" at bounding box center [254, 86] width 446 height 15
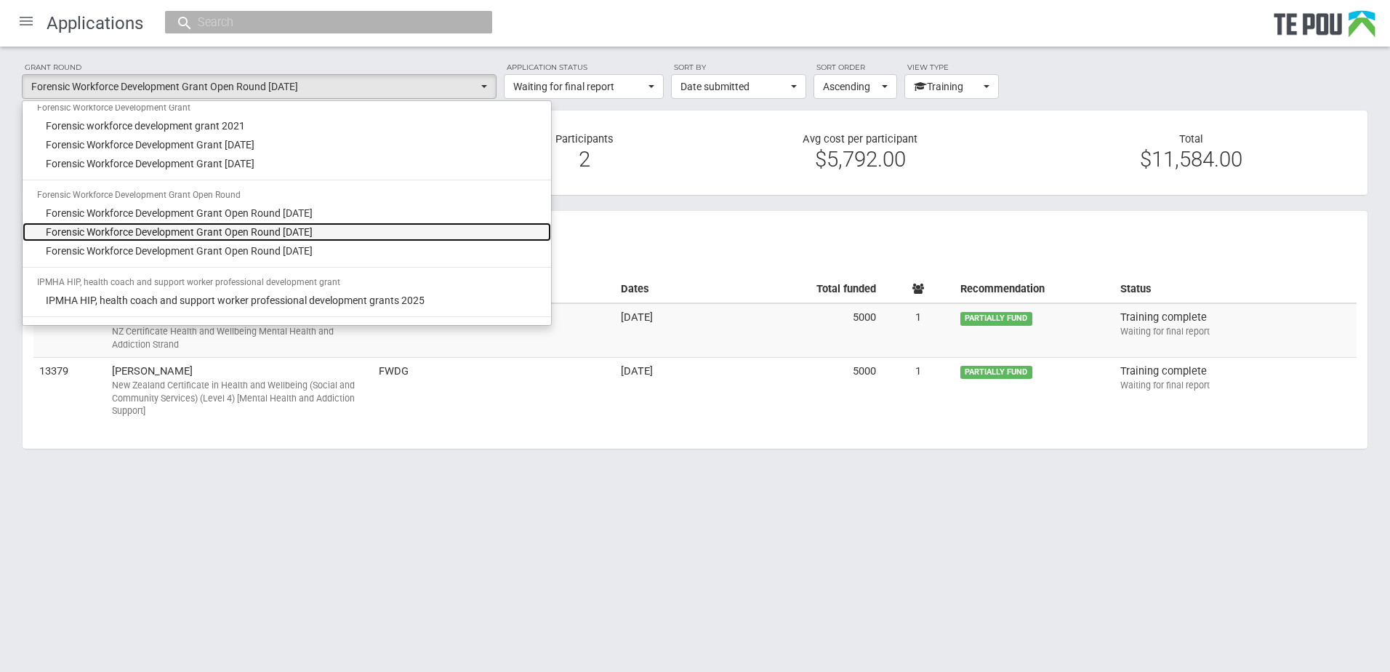
click at [332, 226] on link "Forensic Workforce Development Grant Open Round May 2023" at bounding box center [287, 231] width 528 height 19
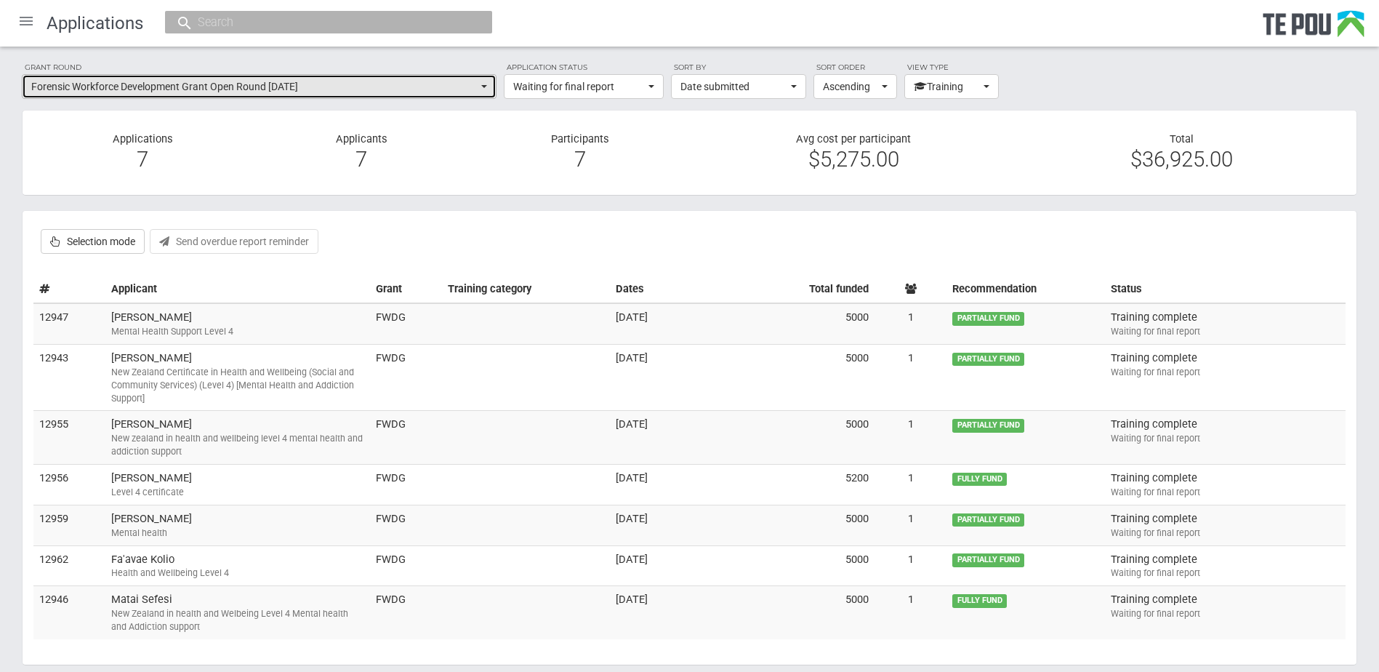
click at [390, 93] on span "Forensic Workforce Development Grant Open Round May 2023" at bounding box center [254, 86] width 446 height 15
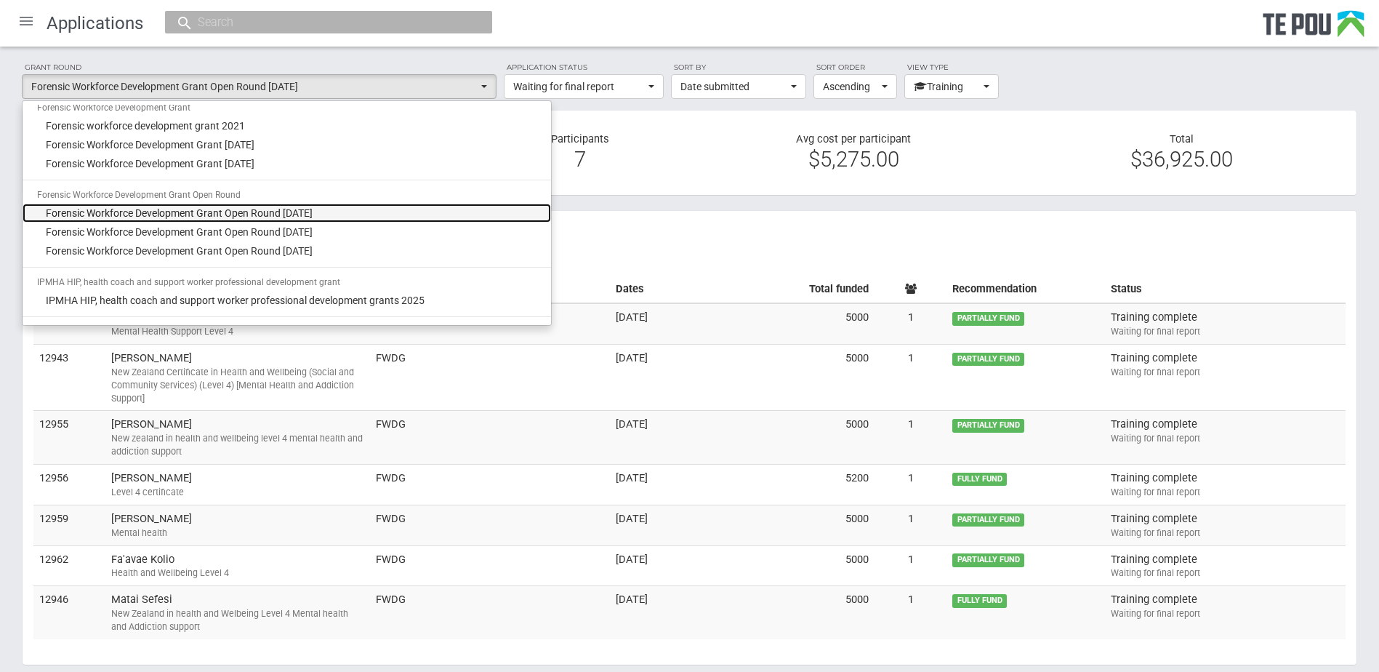
click at [295, 207] on span "Forensic Workforce Development Grant Open Round October 2022" at bounding box center [179, 213] width 267 height 15
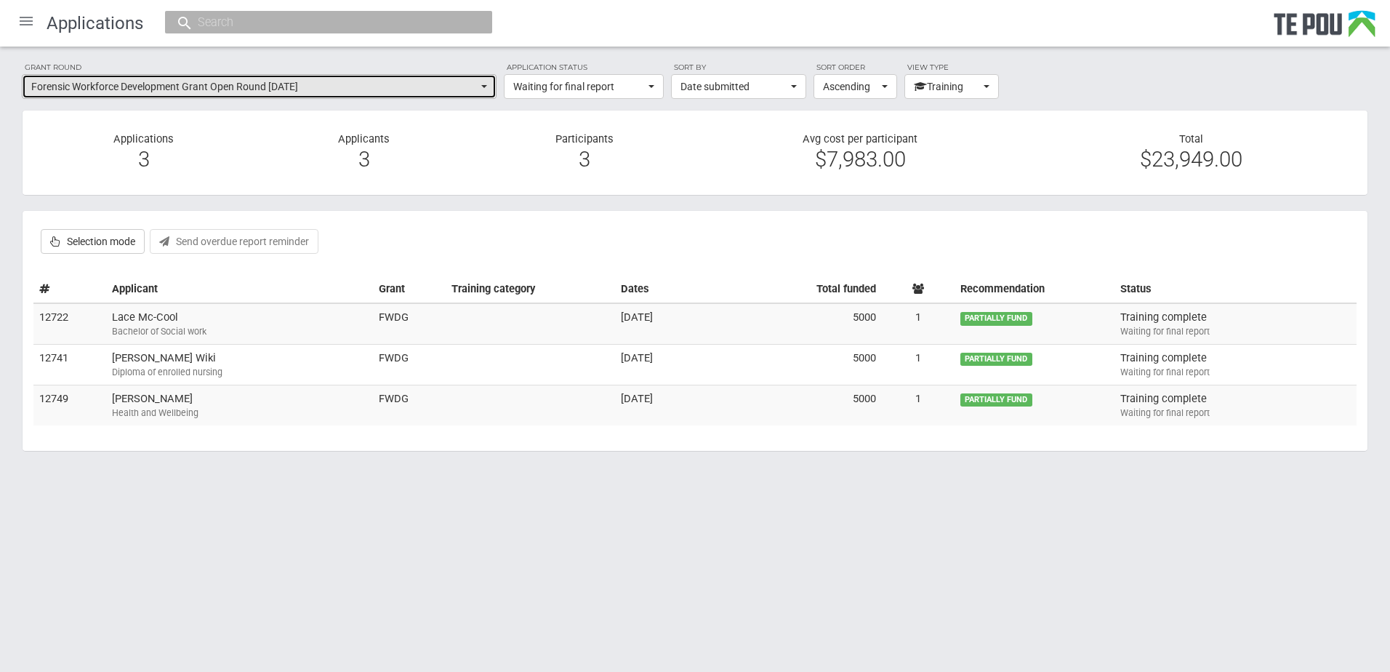
click at [458, 92] on span "Forensic Workforce Development Grant Open Round October 2022" at bounding box center [254, 86] width 446 height 15
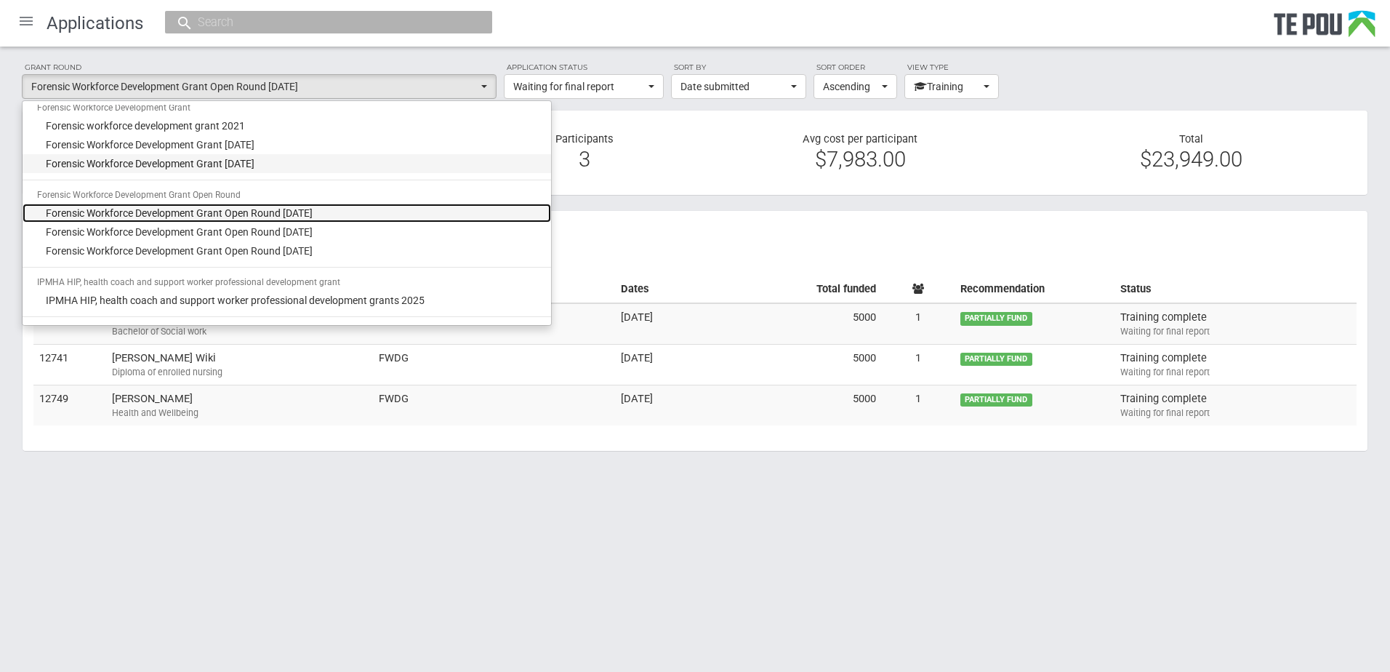
scroll to position [509, 0]
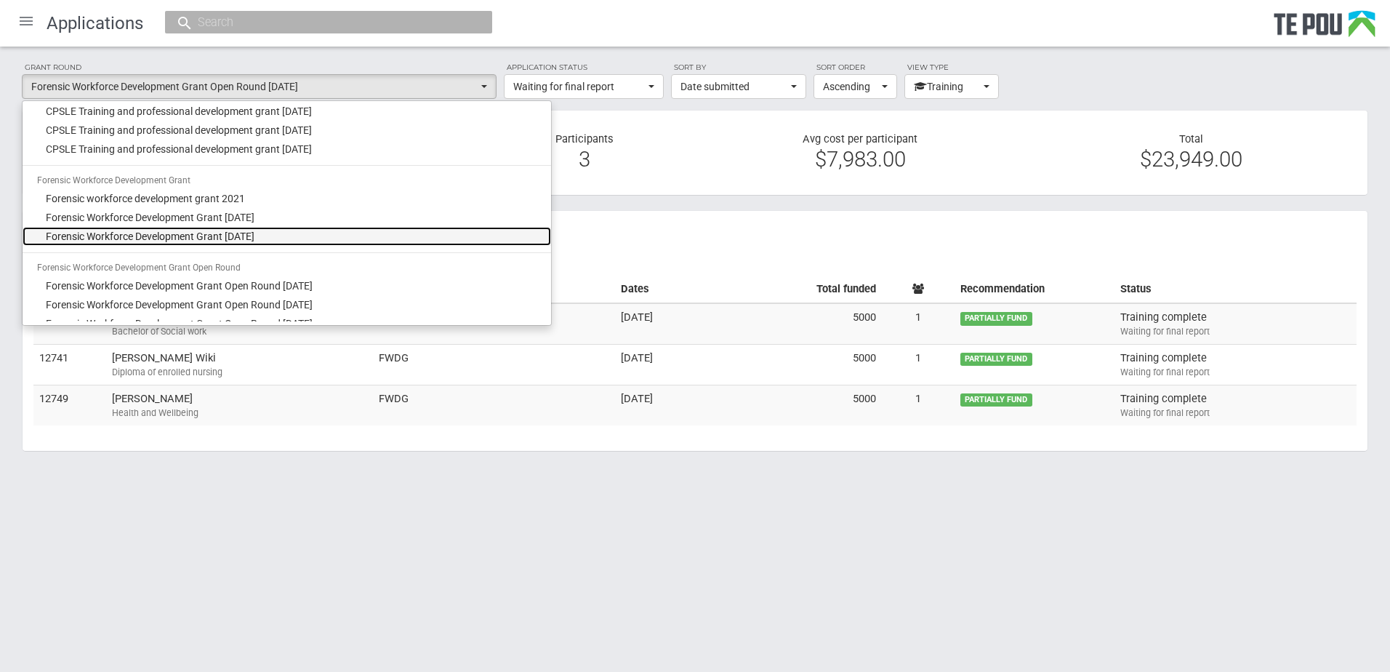
click at [254, 231] on span "Forensic Workforce Development Grant May 2022" at bounding box center [150, 236] width 209 height 15
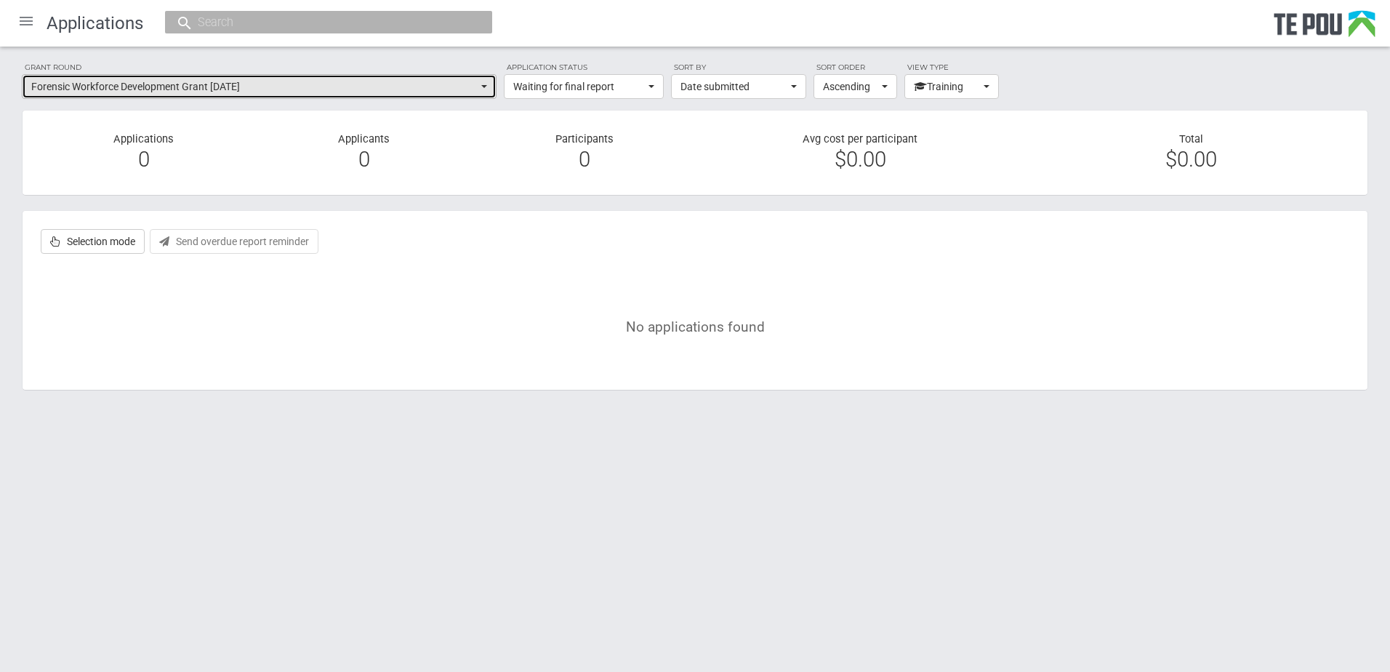
click at [269, 76] on button "Forensic Workforce Development Grant May 2022" at bounding box center [259, 86] width 475 height 25
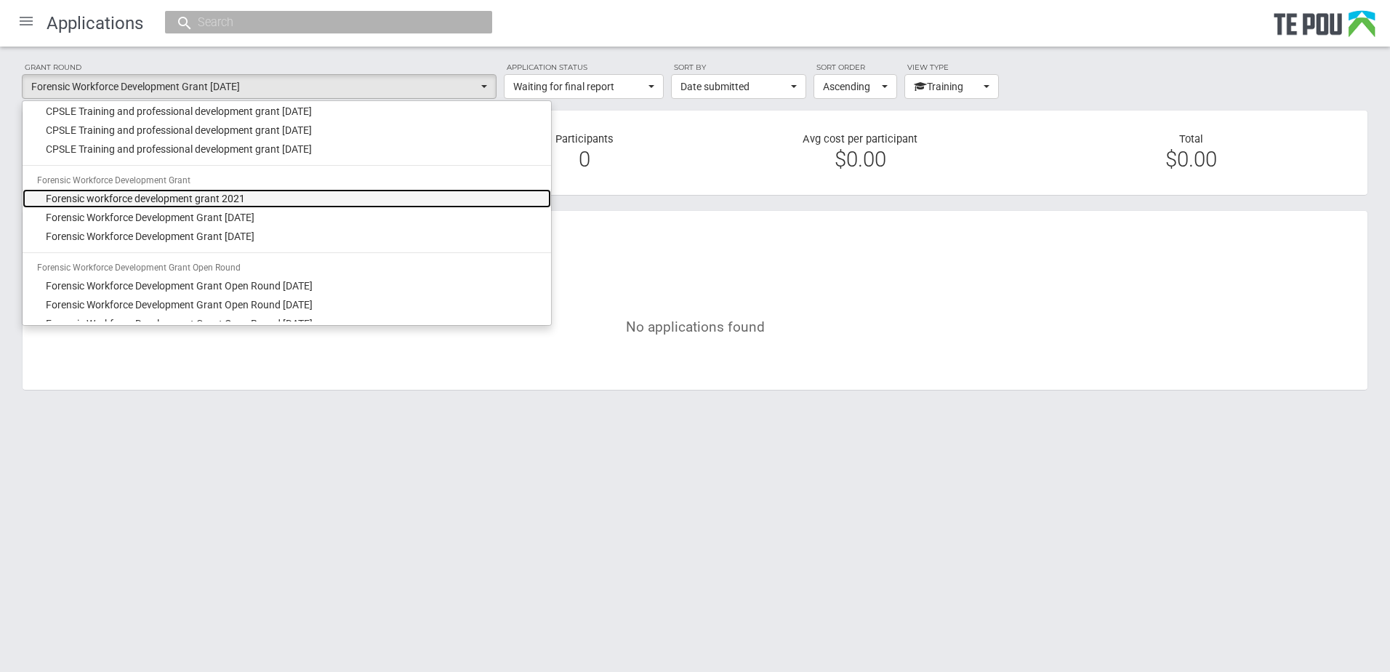
click at [214, 207] on link "Forensic workforce development grant 2021" at bounding box center [287, 198] width 528 height 19
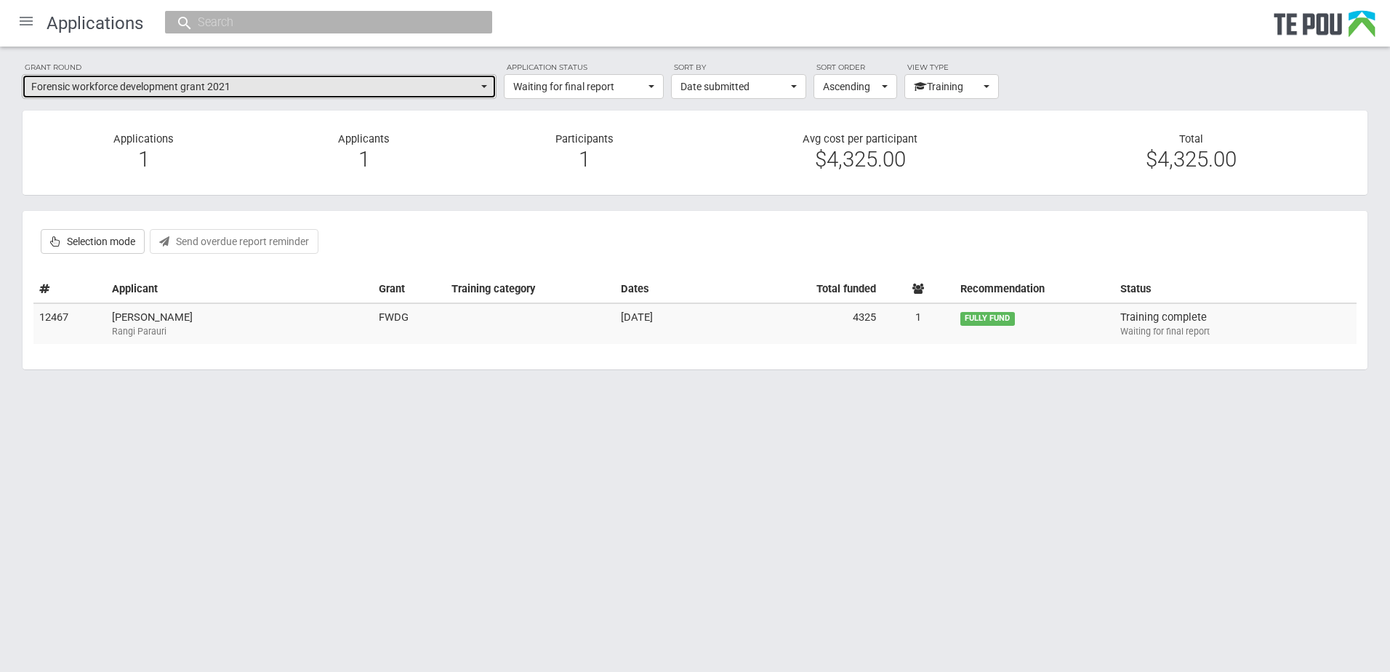
click at [257, 89] on span "Forensic workforce development grant 2021" at bounding box center [254, 86] width 446 height 15
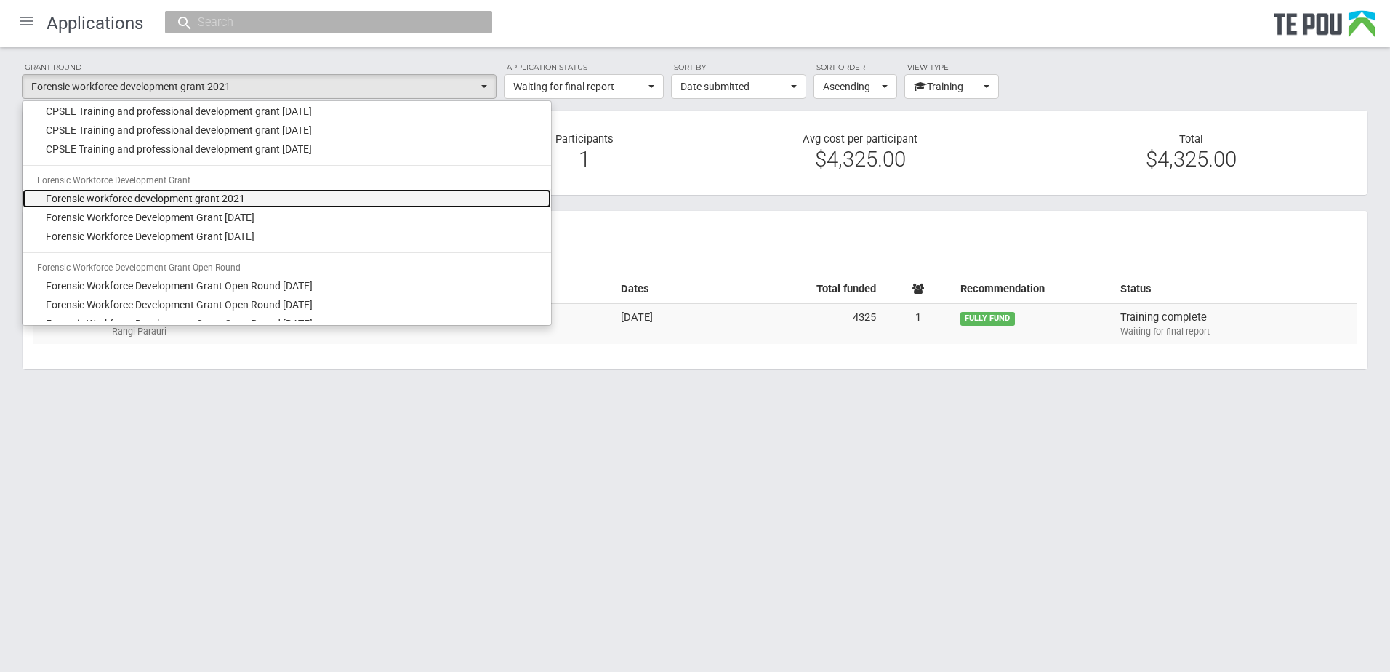
click at [238, 207] on link "Forensic workforce development grant 2021" at bounding box center [287, 198] width 528 height 19
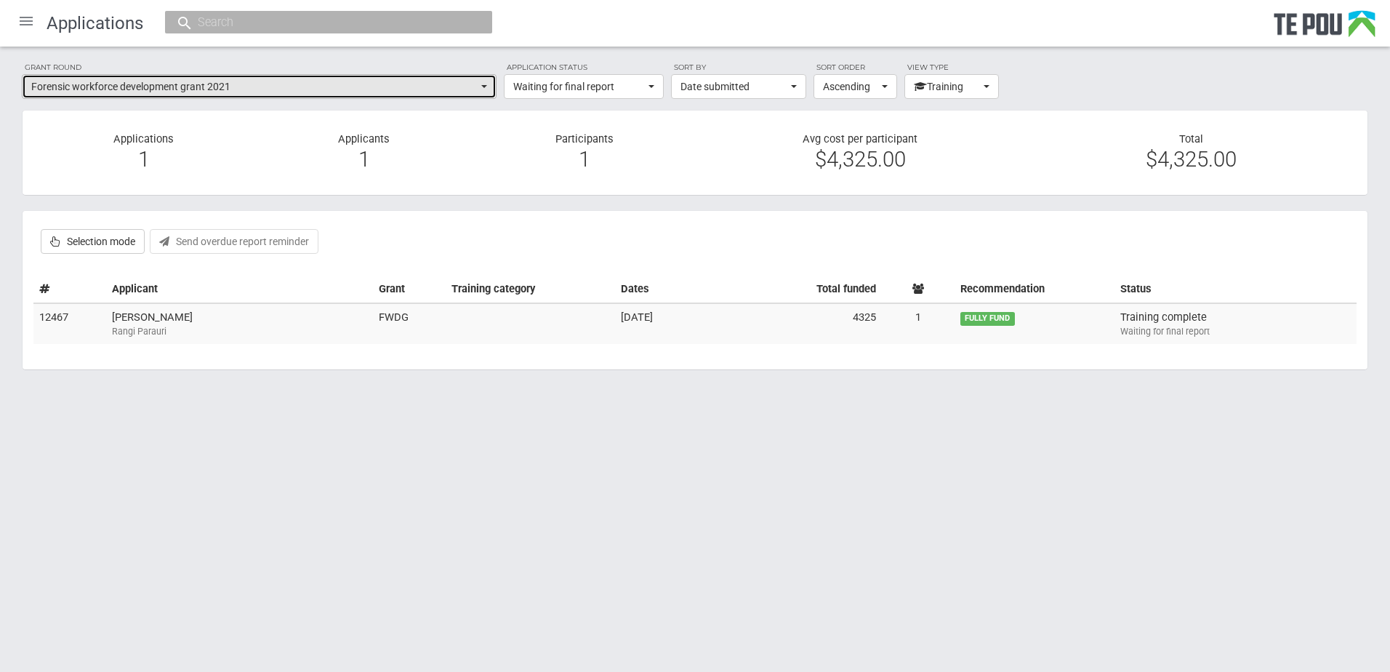
click at [246, 81] on span "Forensic workforce development grant 2021" at bounding box center [254, 86] width 446 height 15
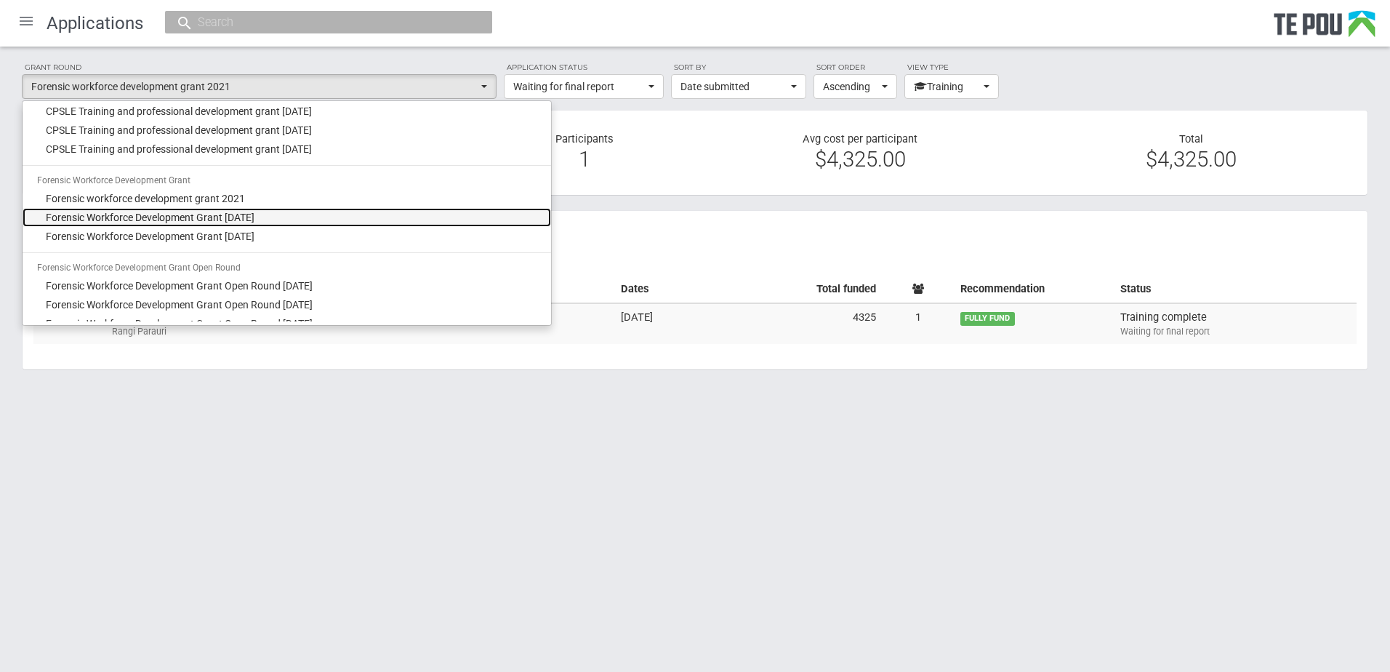
click at [233, 219] on span "Forensic Workforce Development Grant February 2022" at bounding box center [150, 217] width 209 height 15
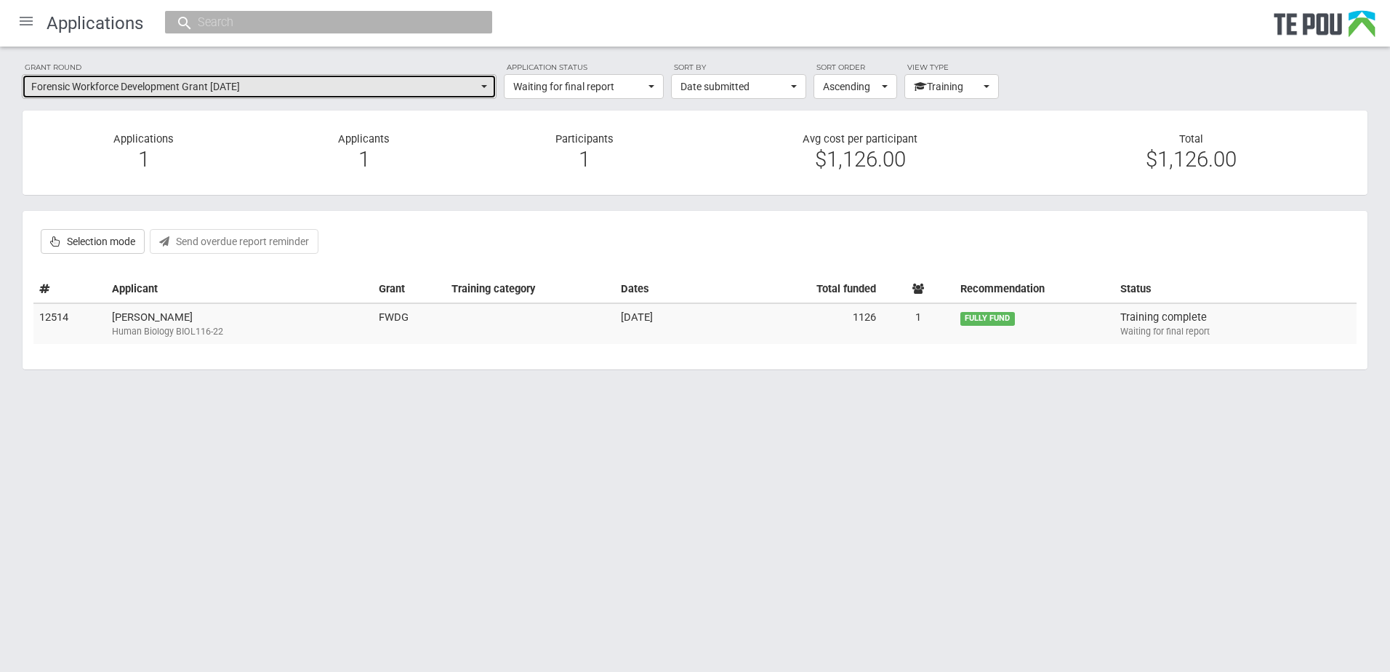
click at [387, 80] on span "Forensic Workforce Development Grant February 2022" at bounding box center [254, 86] width 446 height 15
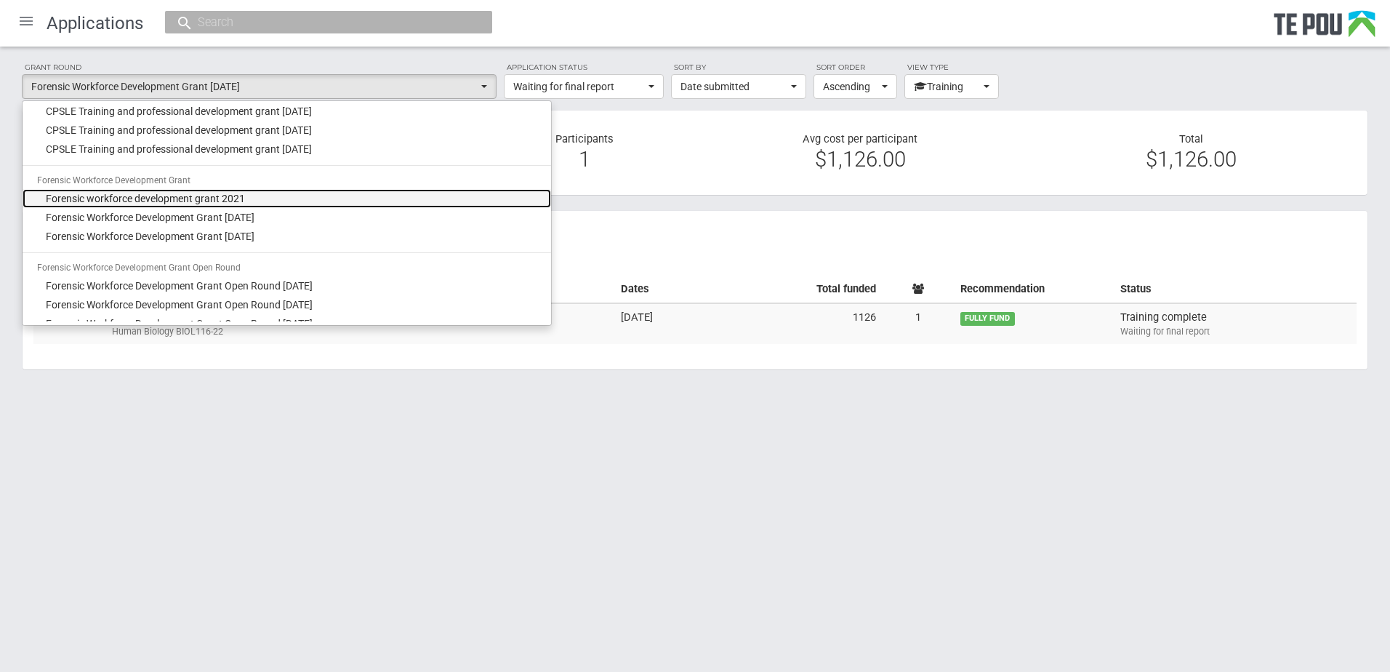
click at [247, 194] on link "Forensic workforce development grant 2021" at bounding box center [287, 198] width 528 height 19
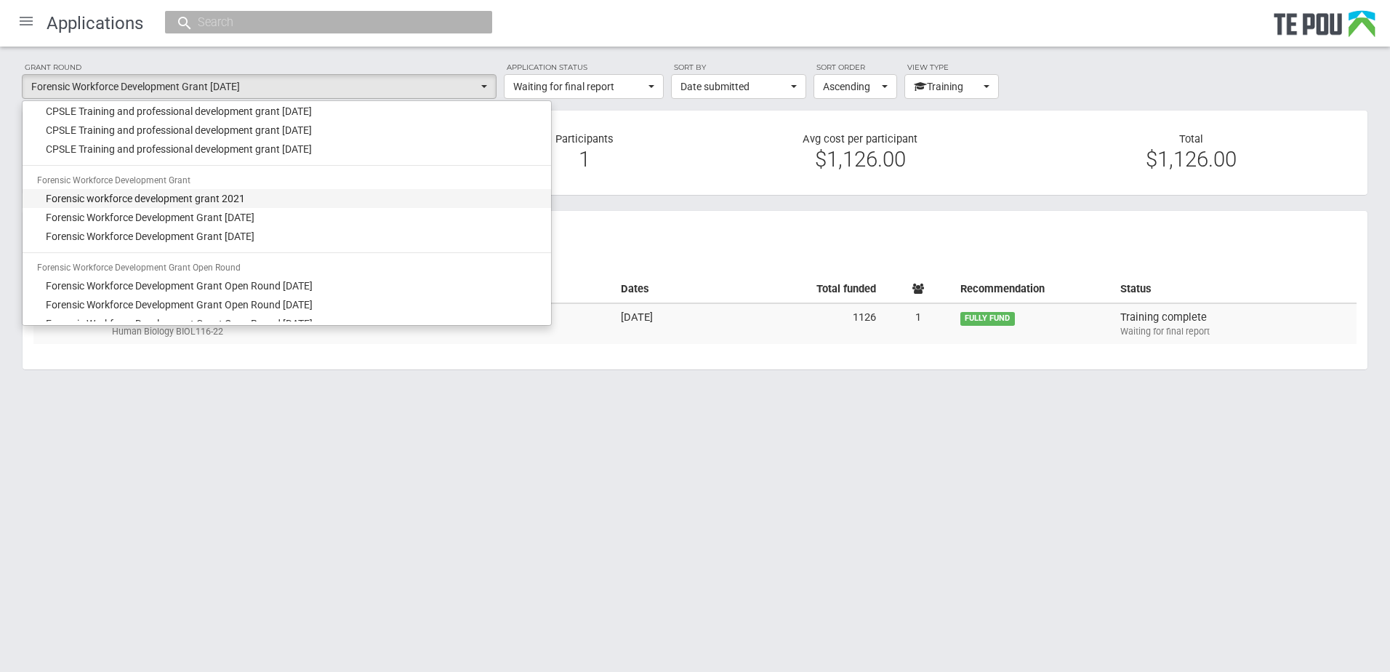
select select "37"
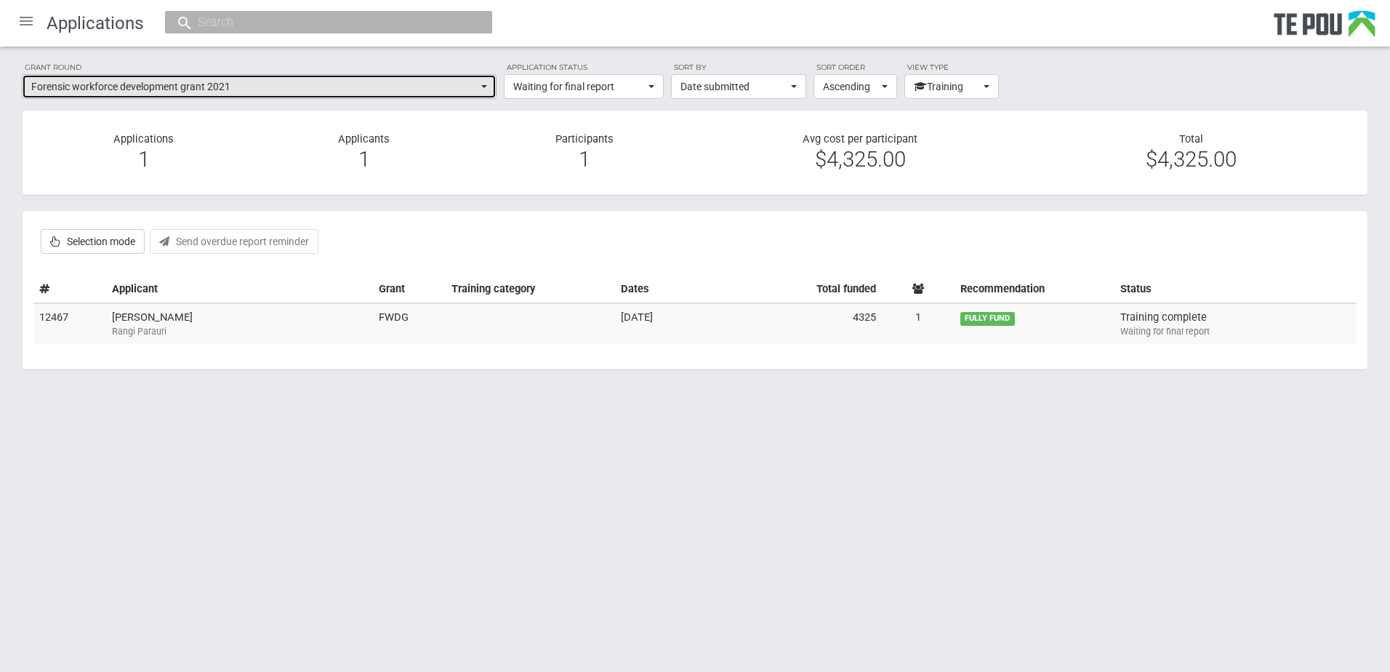
click at [315, 92] on span "Forensic workforce development grant 2021" at bounding box center [254, 86] width 446 height 15
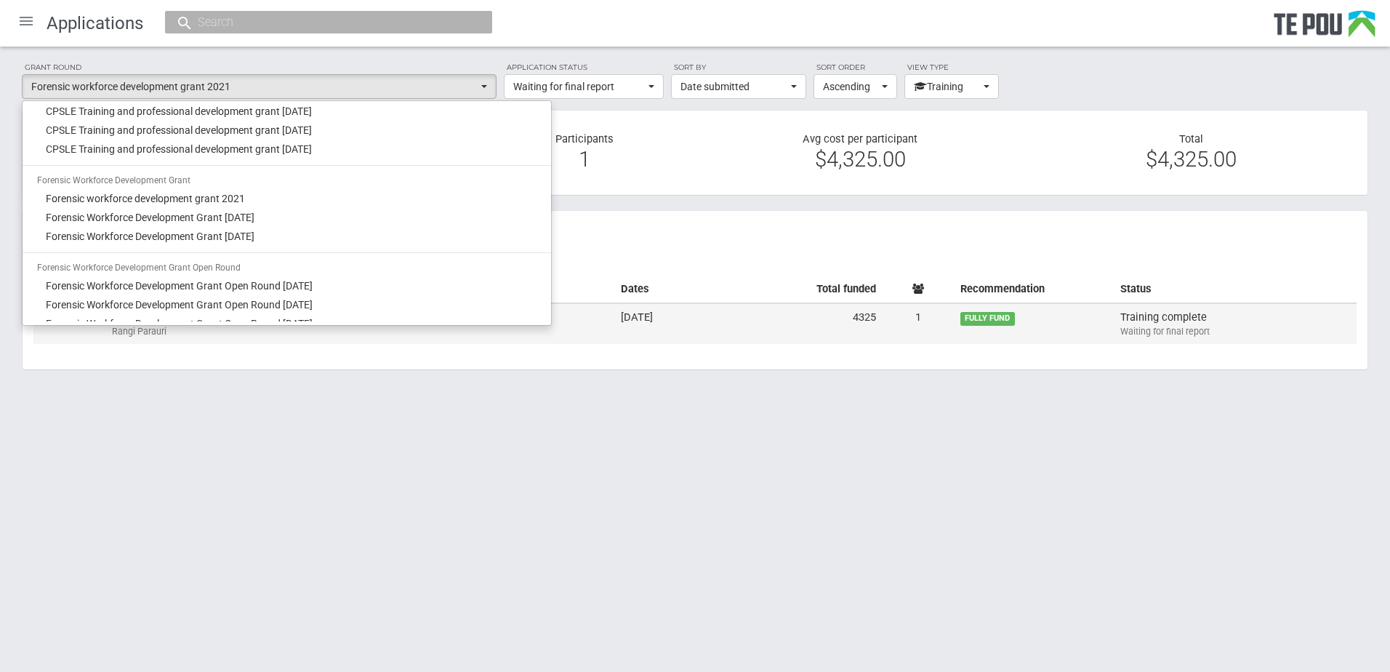
click at [649, 334] on td "29.09.2025" at bounding box center [675, 323] width 121 height 41
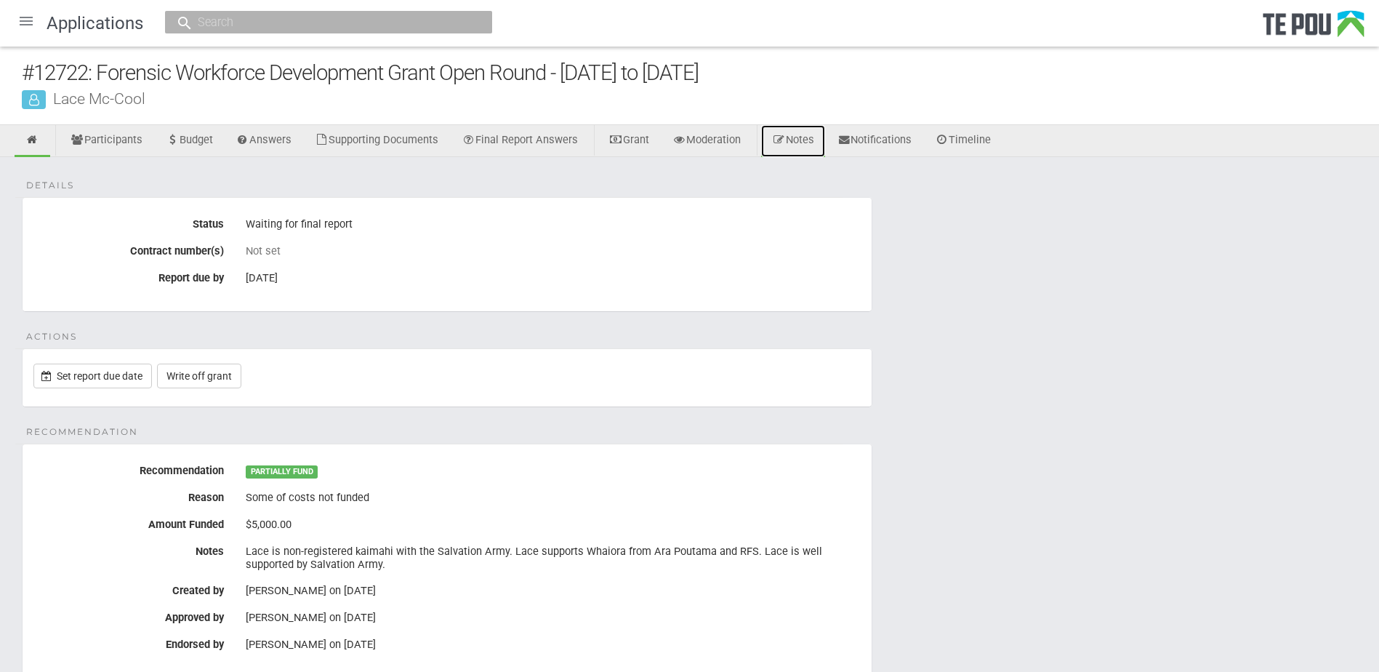
click at [810, 147] on link "Notes" at bounding box center [793, 141] width 64 height 32
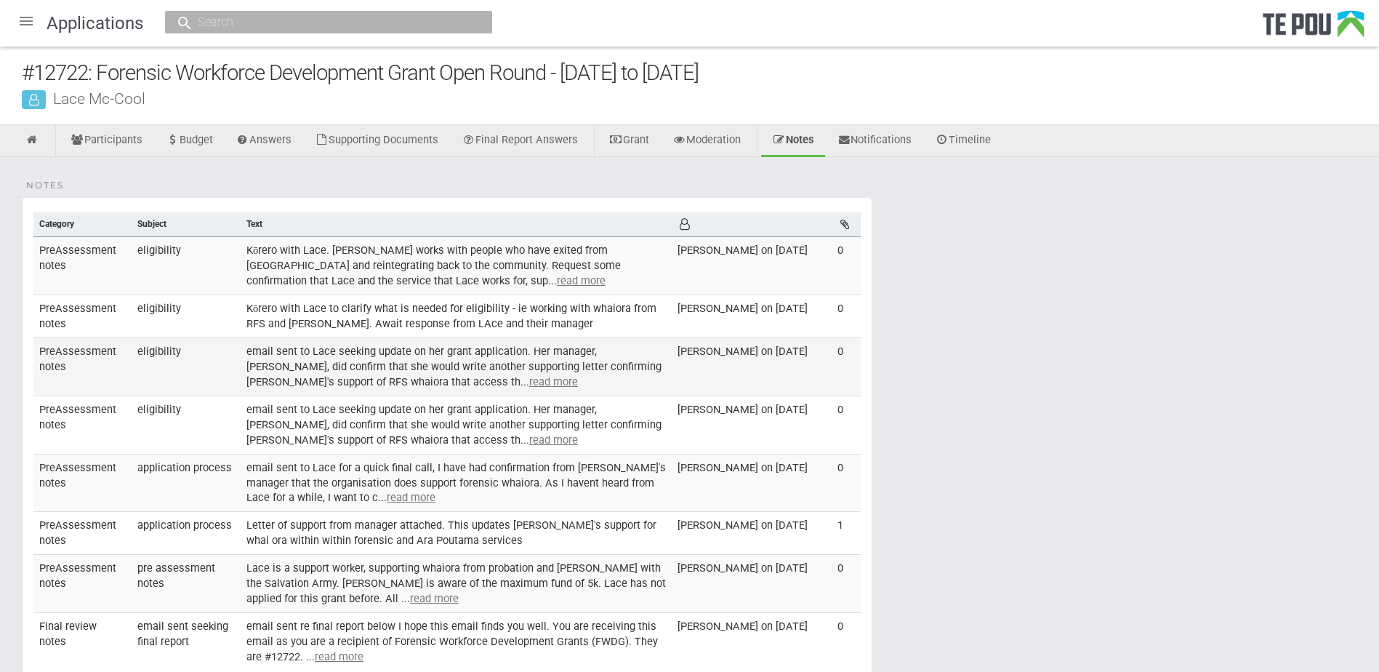
scroll to position [144, 0]
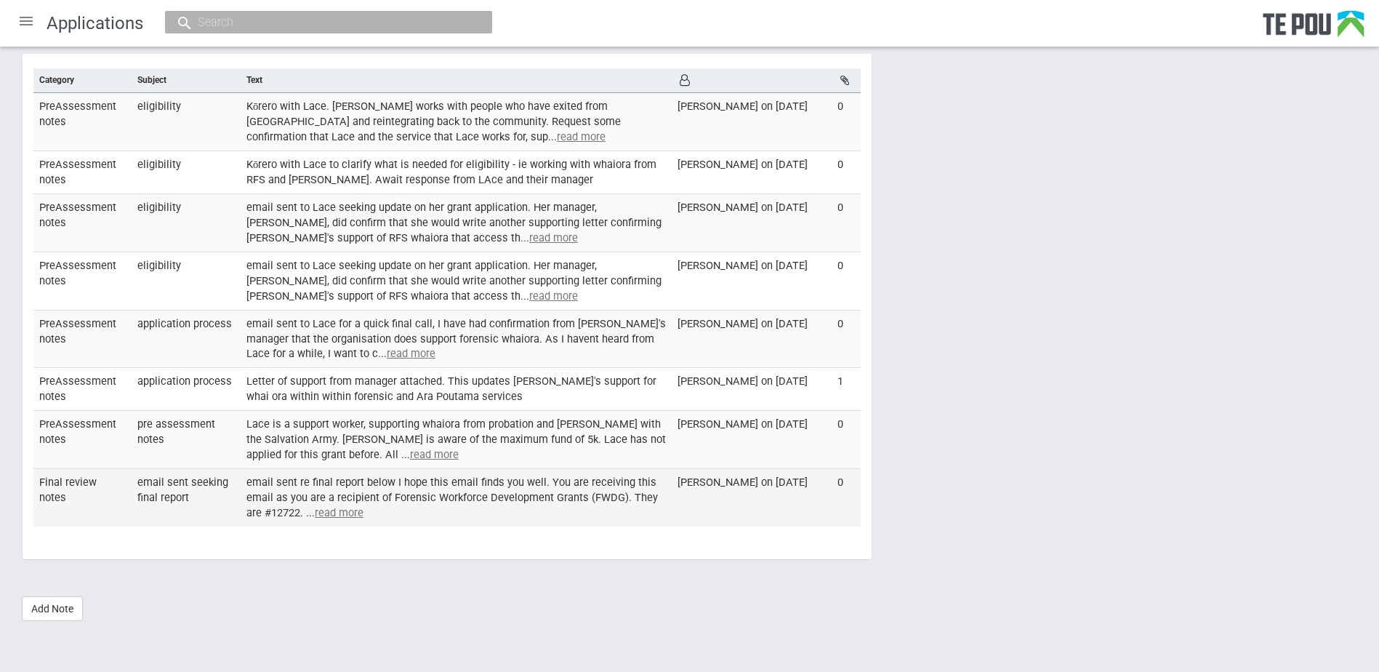
click at [359, 514] on u "read more" at bounding box center [339, 512] width 49 height 13
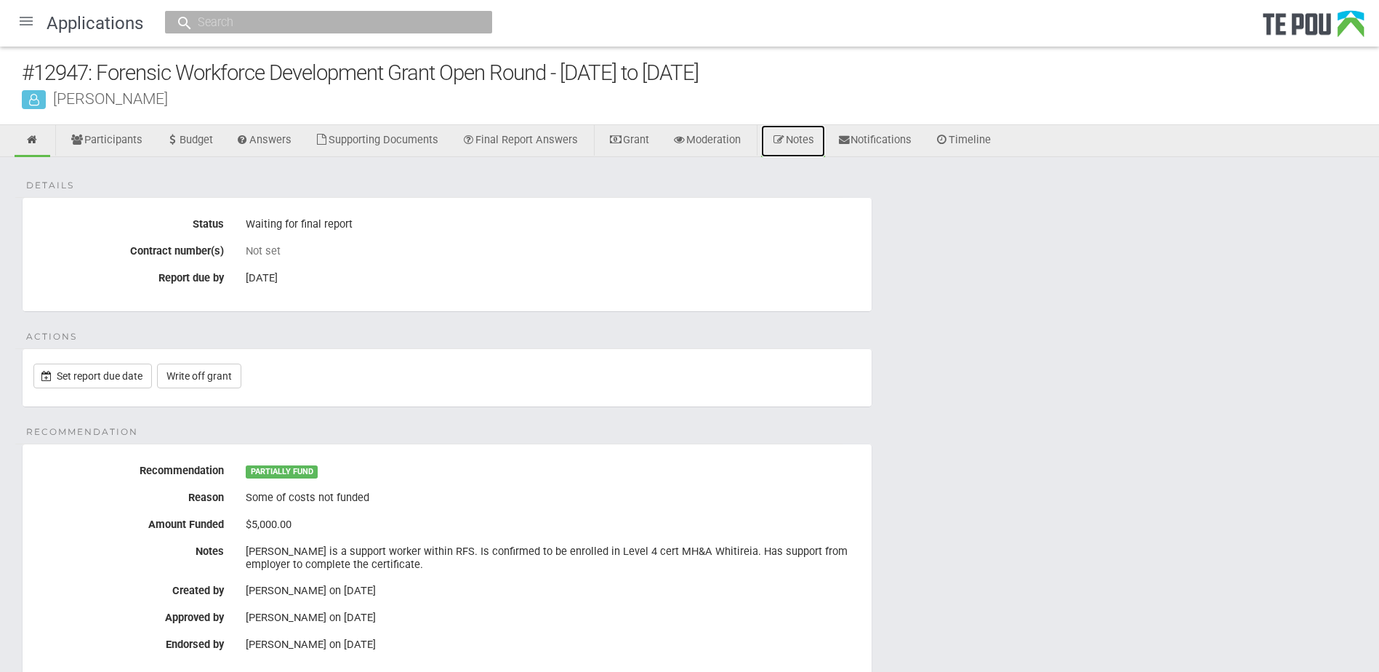
click at [808, 134] on link "Notes" at bounding box center [793, 141] width 64 height 32
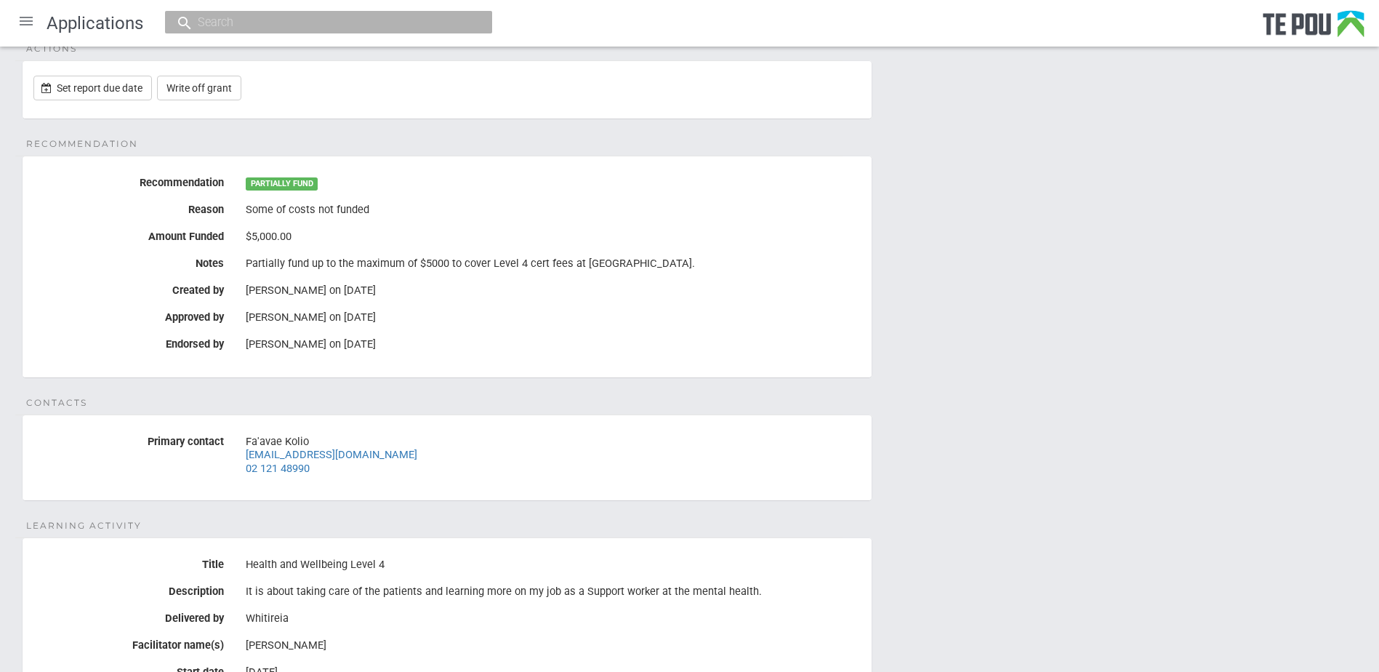
scroll to position [25, 0]
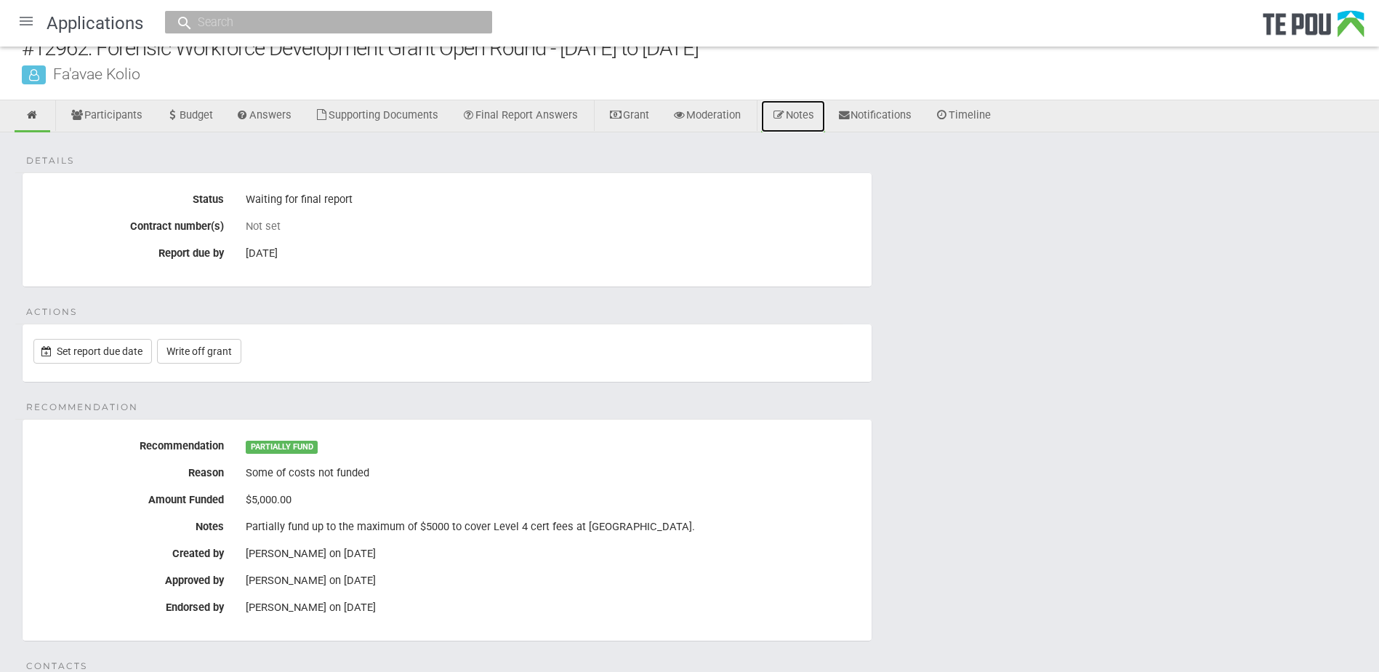
click at [822, 112] on link "Notes" at bounding box center [793, 116] width 64 height 32
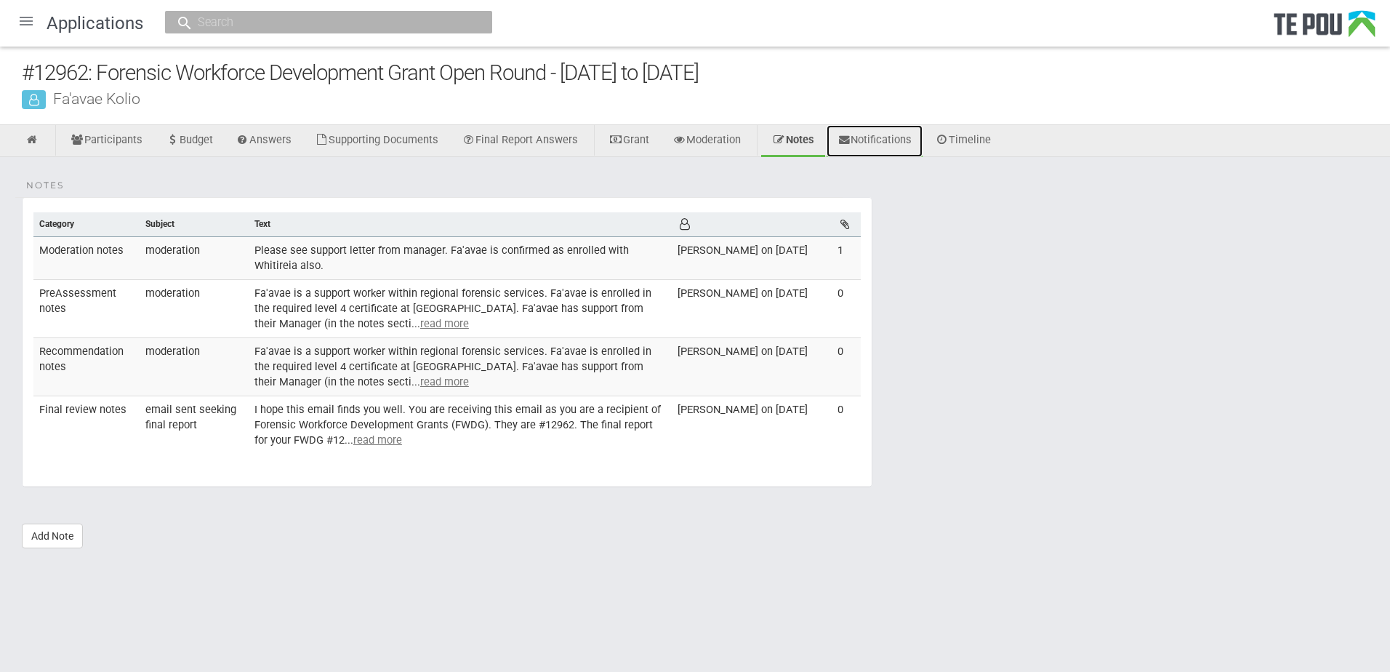
click at [915, 136] on link "Notifications" at bounding box center [874, 141] width 97 height 32
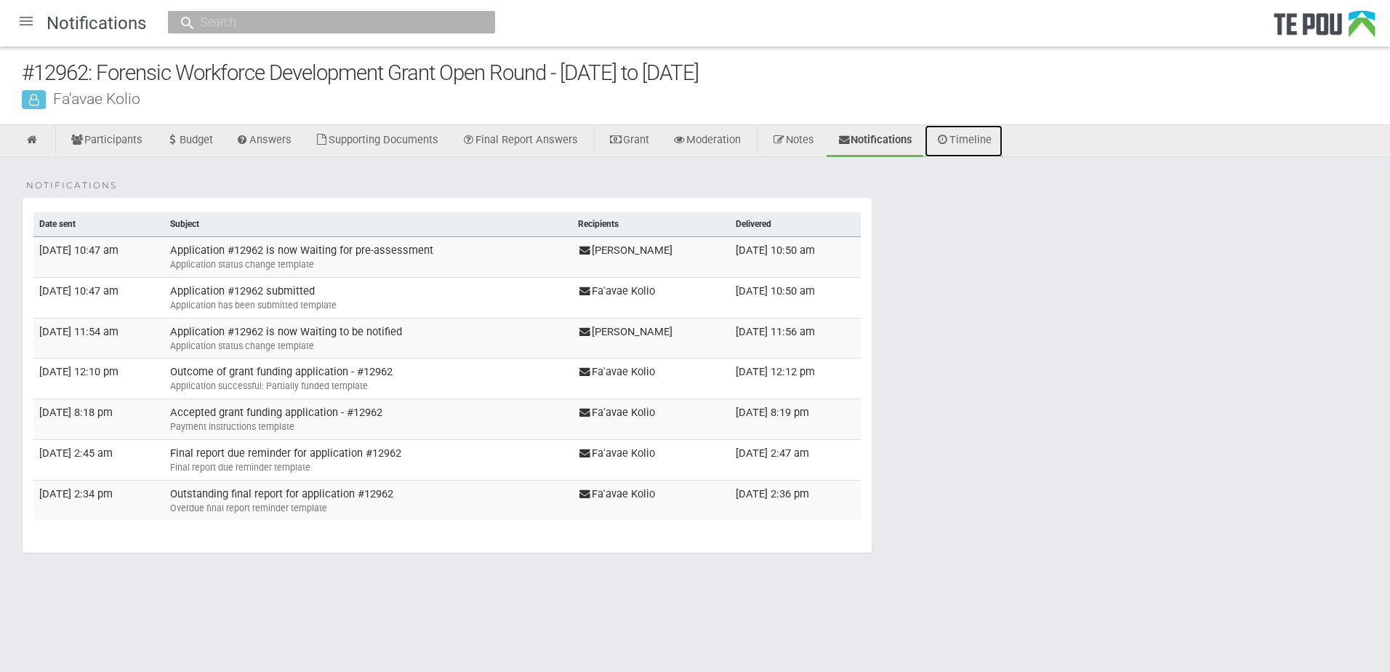
click at [971, 136] on link "Timeline" at bounding box center [964, 141] width 78 height 32
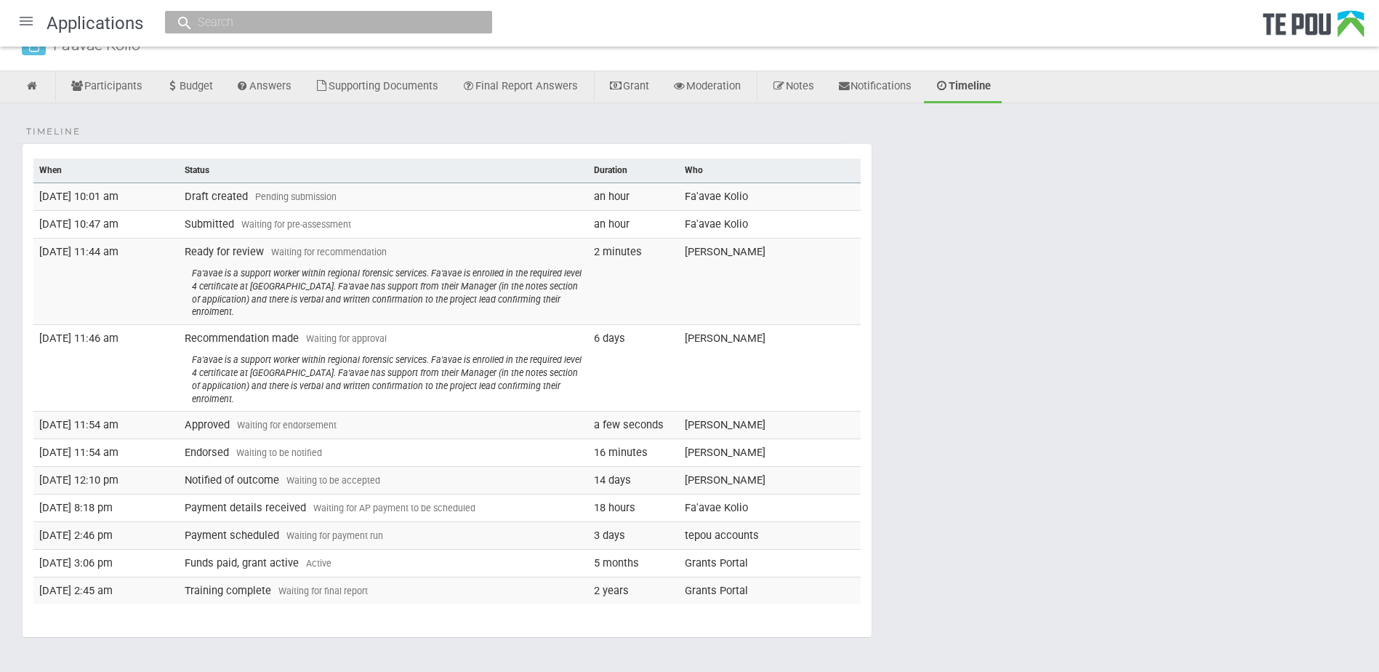
scroll to position [107, 0]
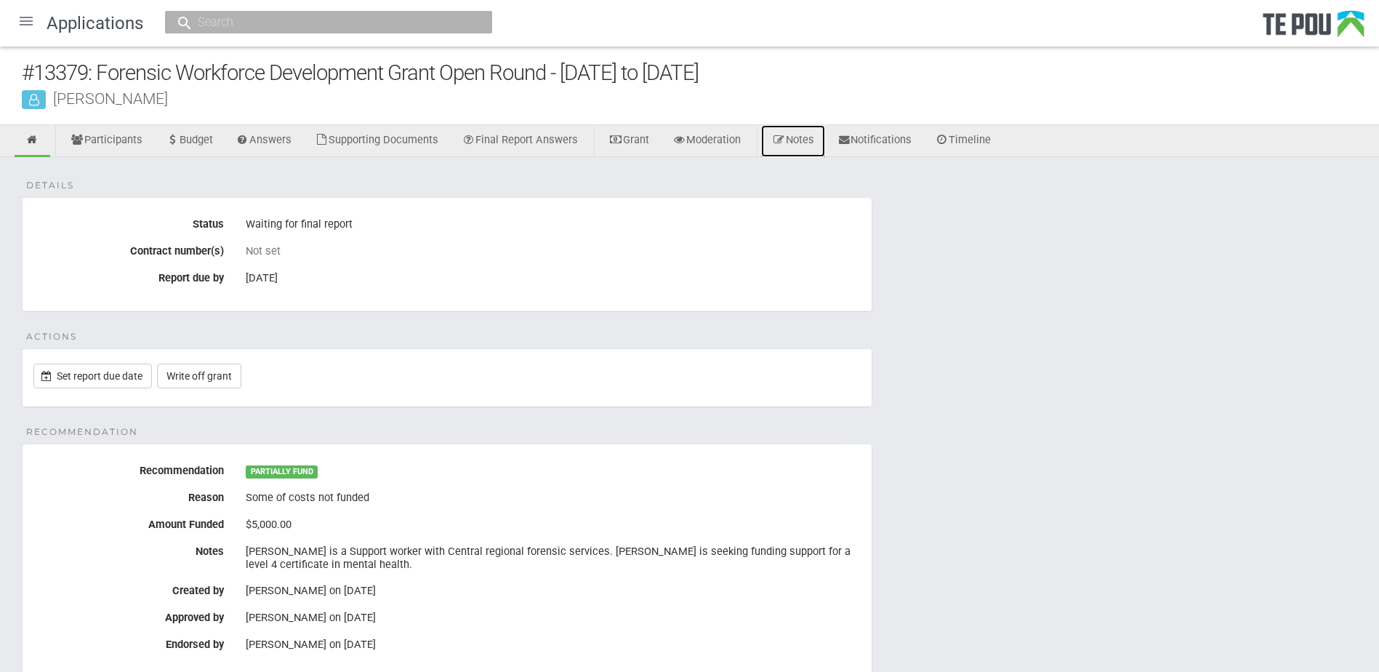
click at [819, 143] on link "Notes" at bounding box center [793, 141] width 64 height 32
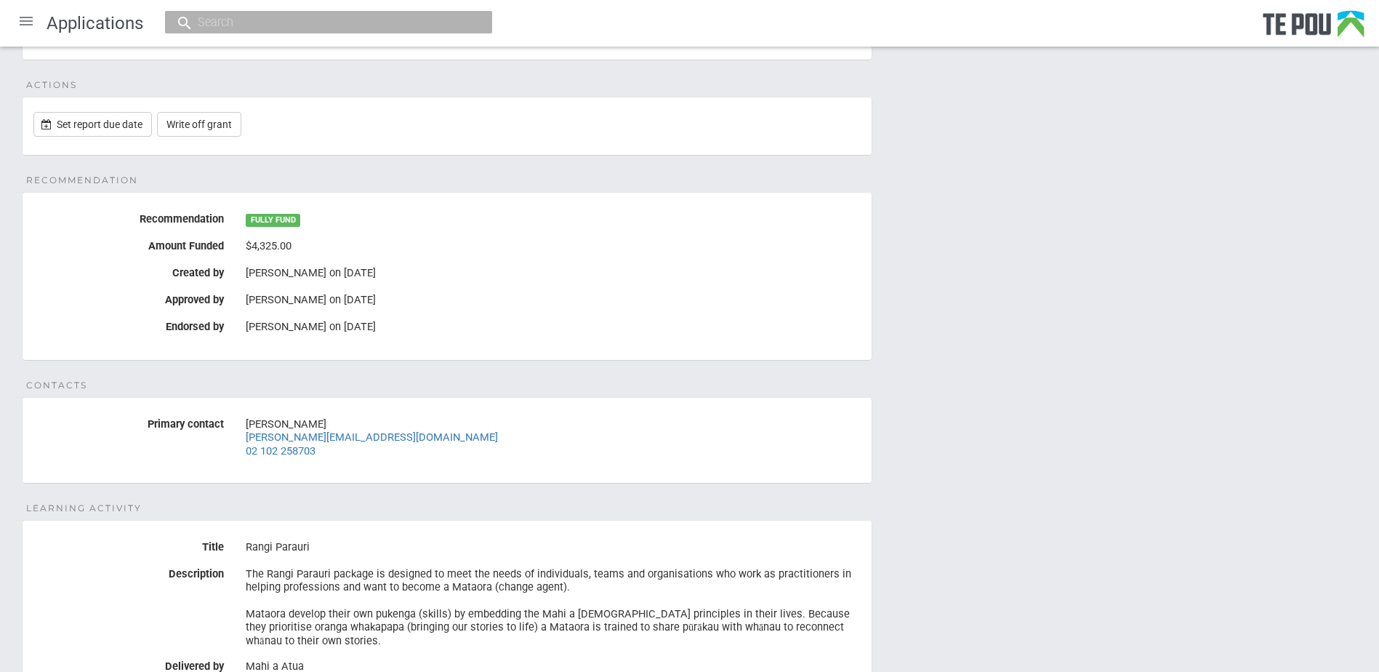
scroll to position [73, 0]
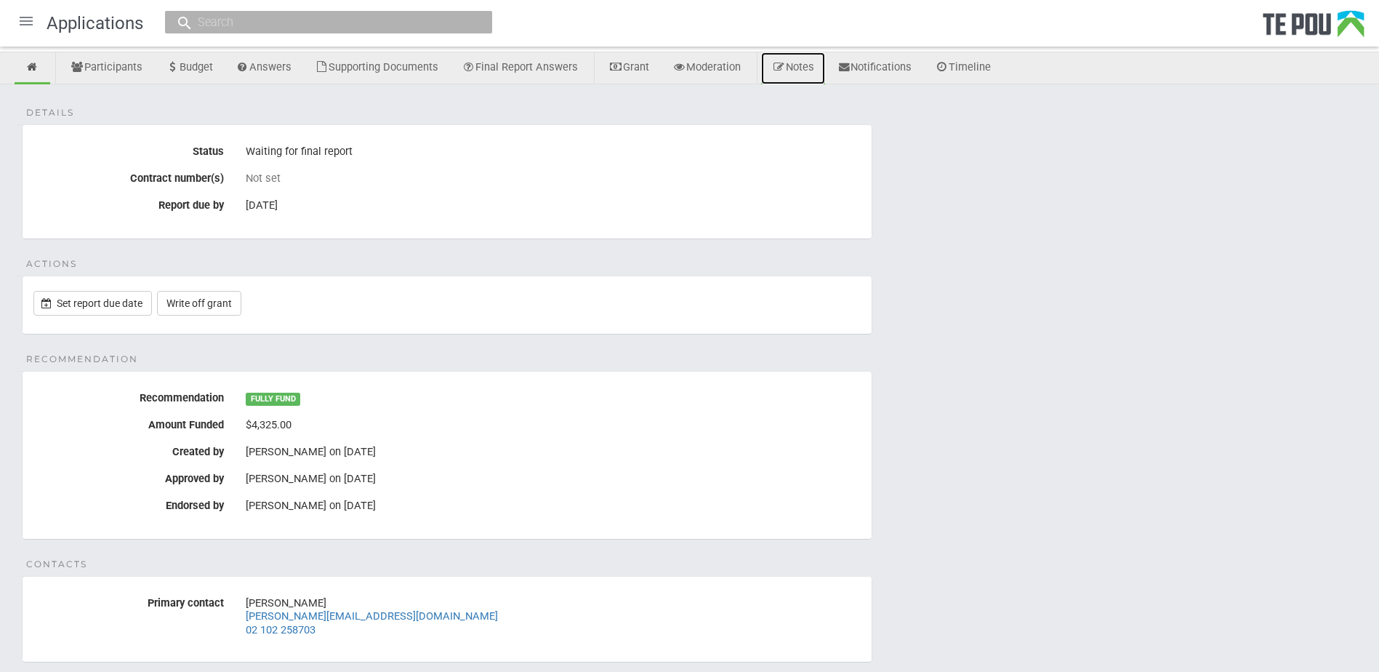
click at [786, 71] on icon at bounding box center [779, 67] width 14 height 11
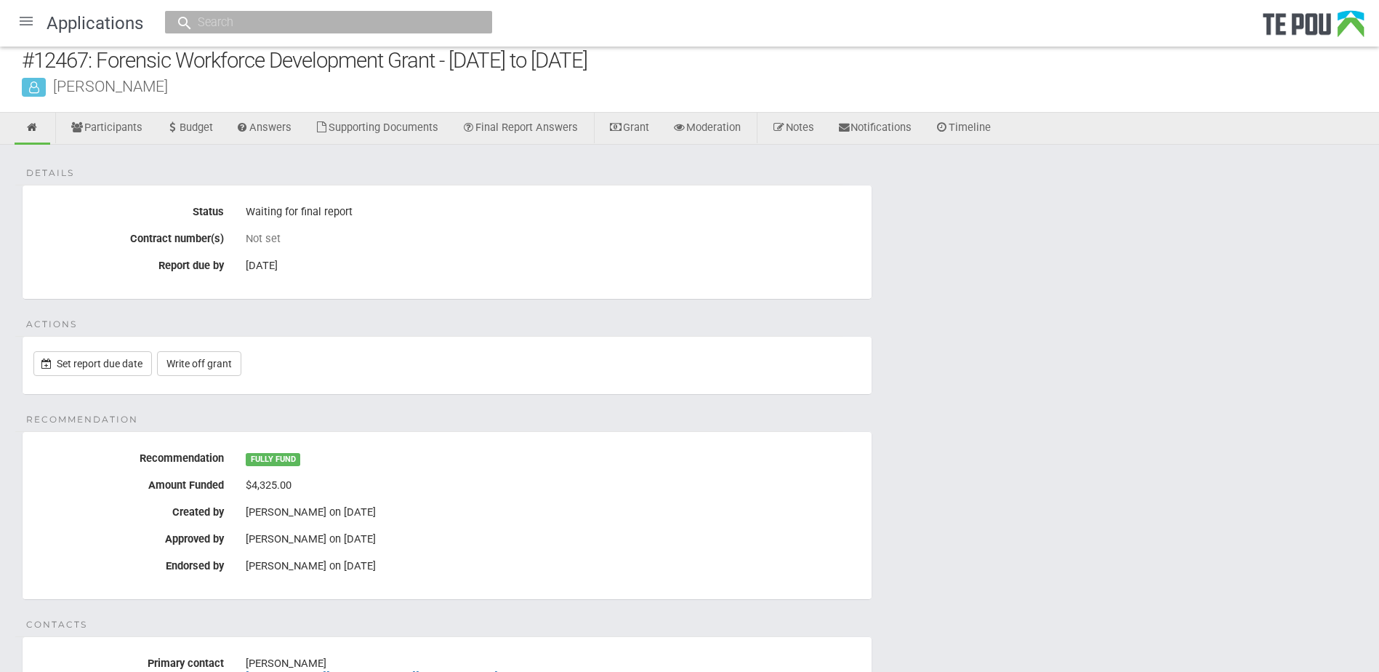
scroll to position [0, 0]
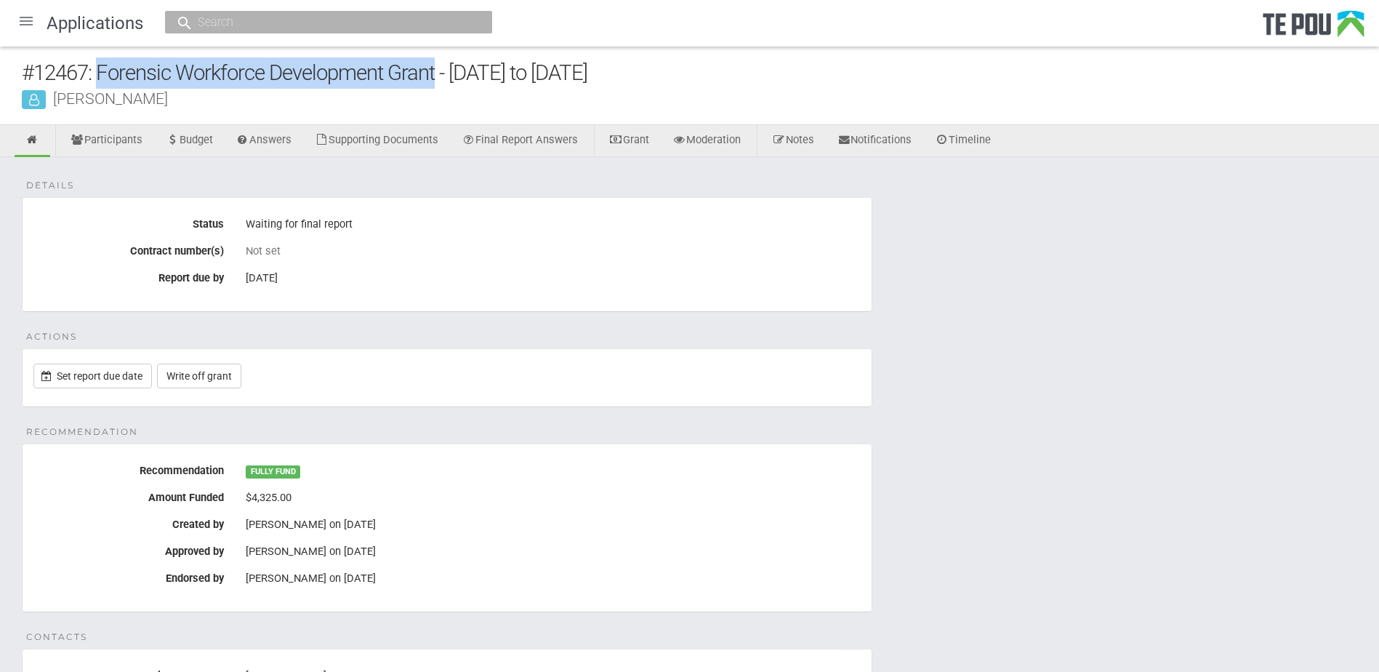
drag, startPoint x: 99, startPoint y: 71, endPoint x: 436, endPoint y: 73, distance: 337.3
click at [436, 73] on div "#12467: Forensic Workforce Development Grant - [DATE] to [DATE]" at bounding box center [700, 72] width 1357 height 31
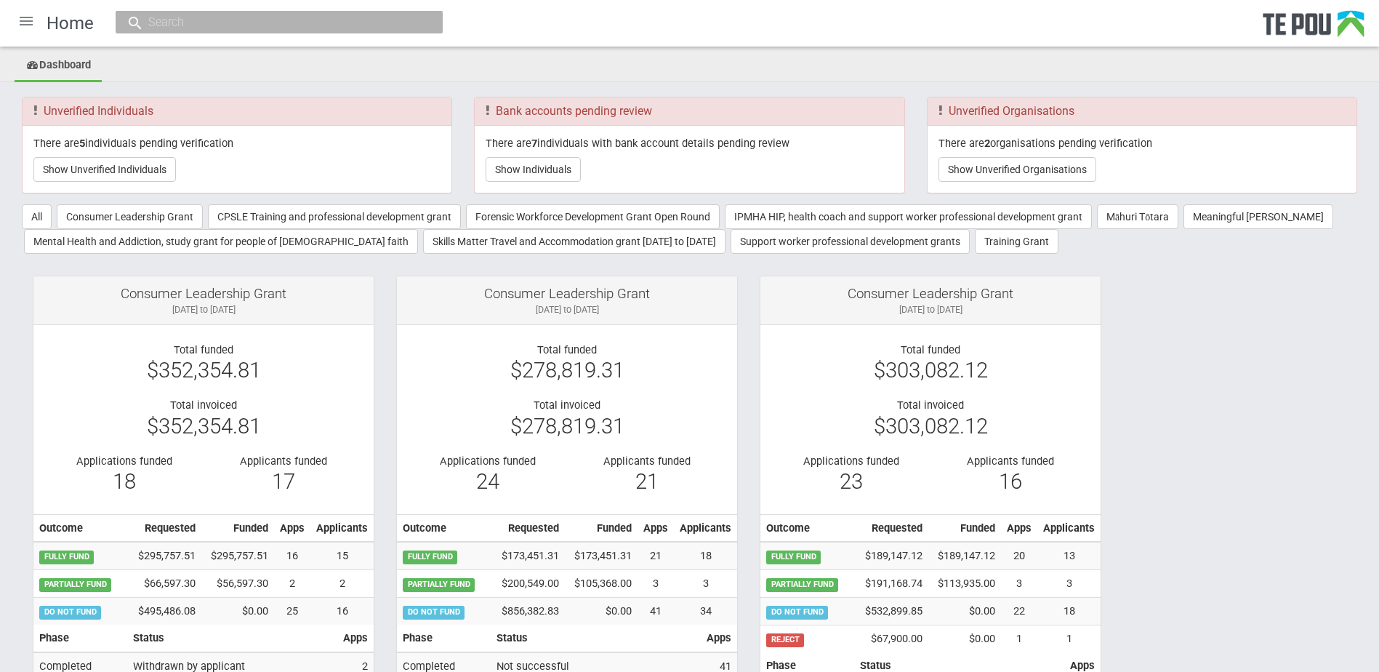
click at [32, 17] on div at bounding box center [26, 21] width 35 height 35
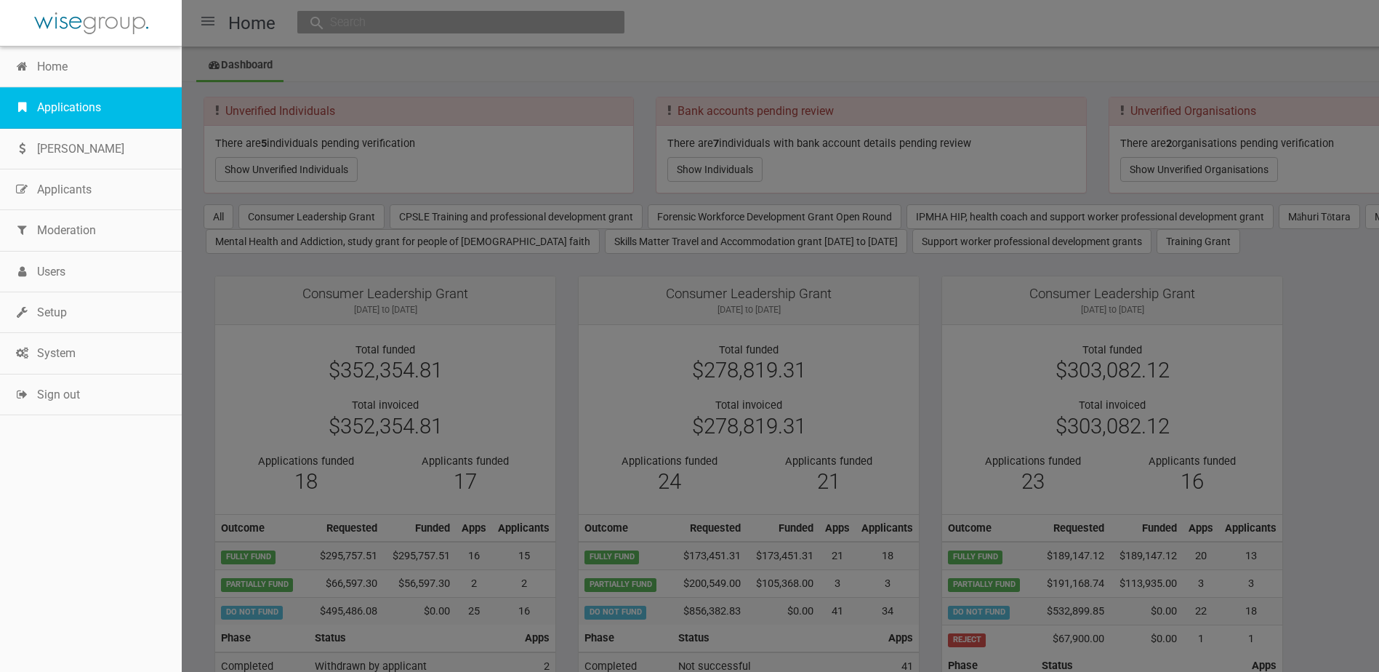
click at [37, 96] on link "Applications" at bounding box center [91, 107] width 182 height 41
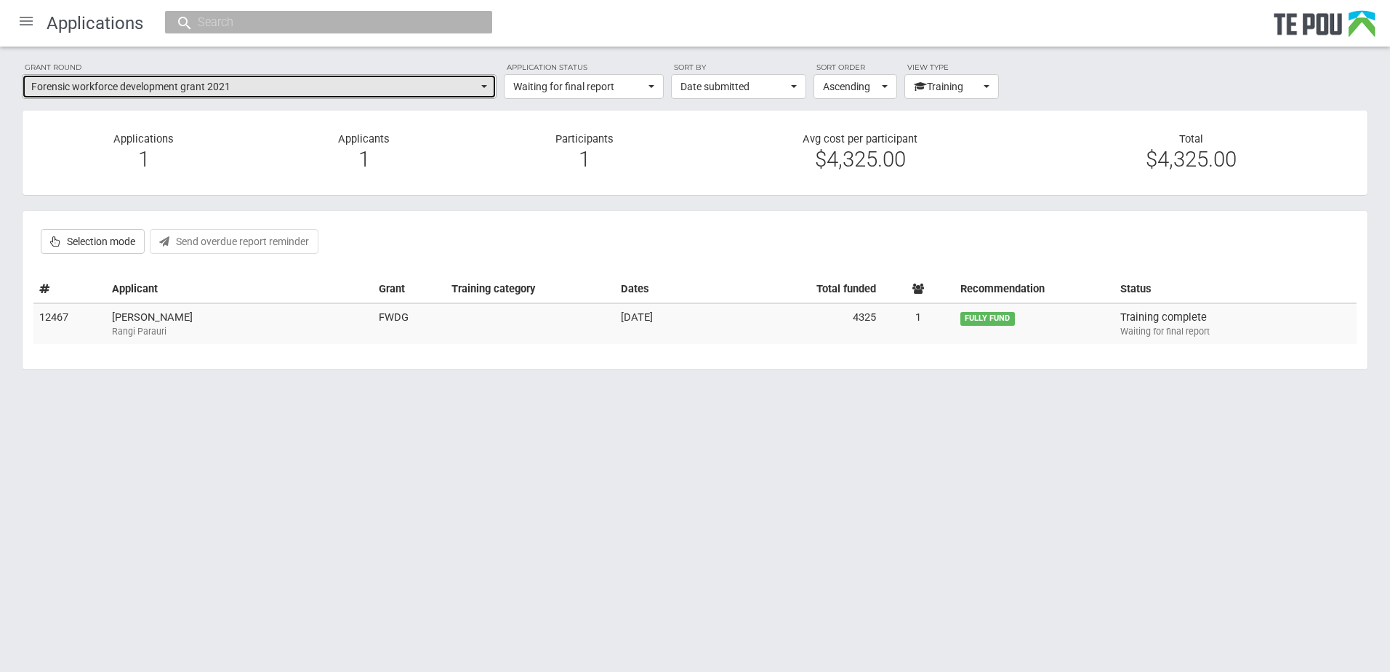
click at [109, 86] on span "Forensic workforce development grant 2021" at bounding box center [254, 86] width 446 height 15
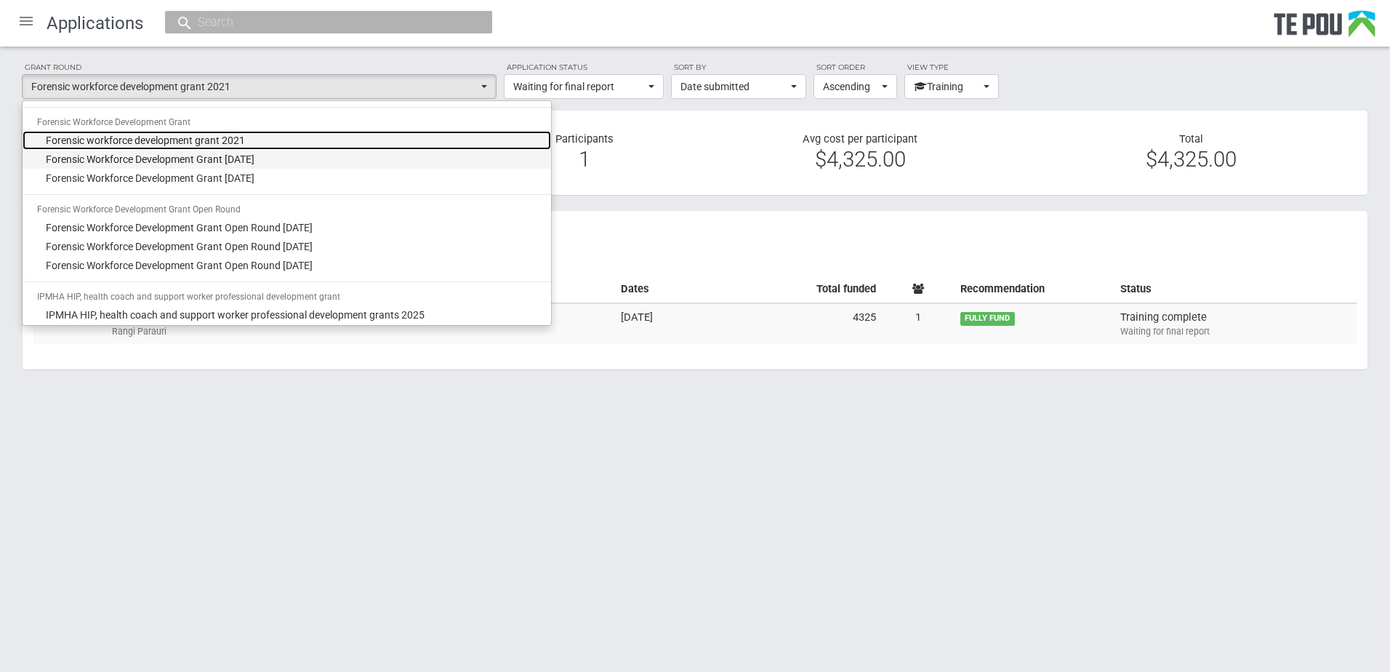
scroll to position [640, 0]
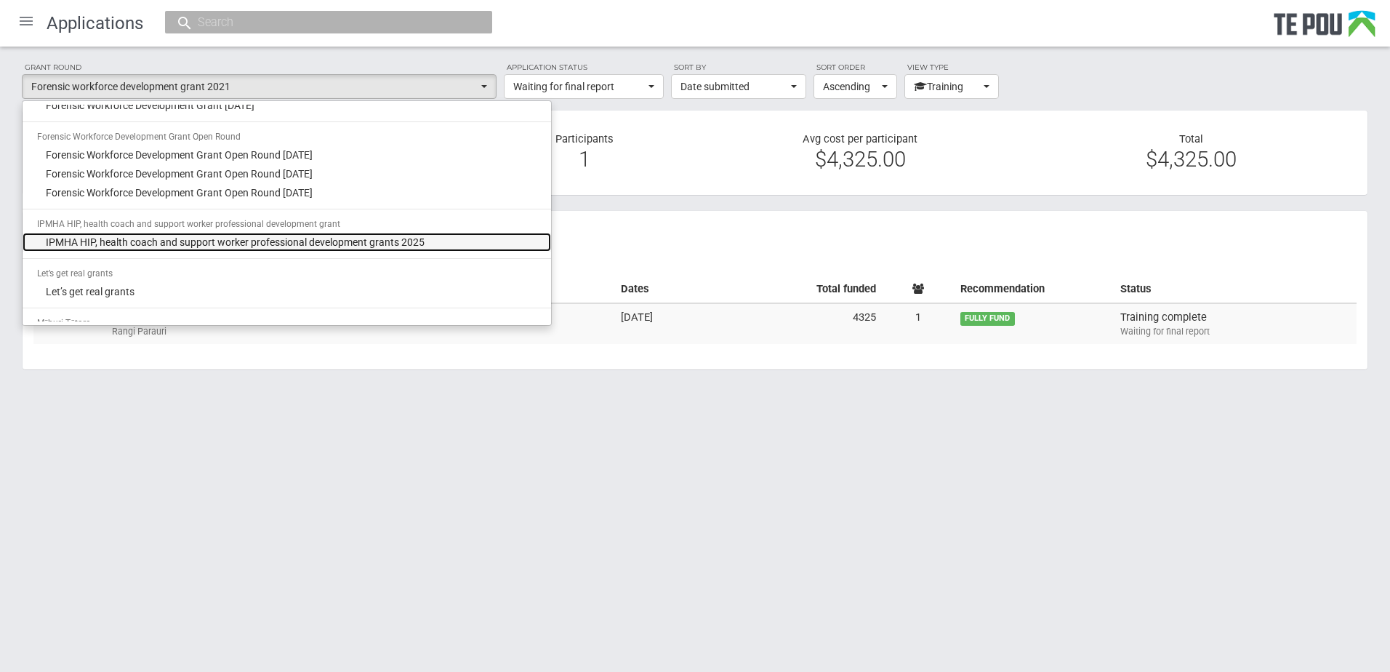
click at [238, 240] on span "IPMHA HIP, health coach and support worker professional development grants 2025" at bounding box center [235, 242] width 379 height 15
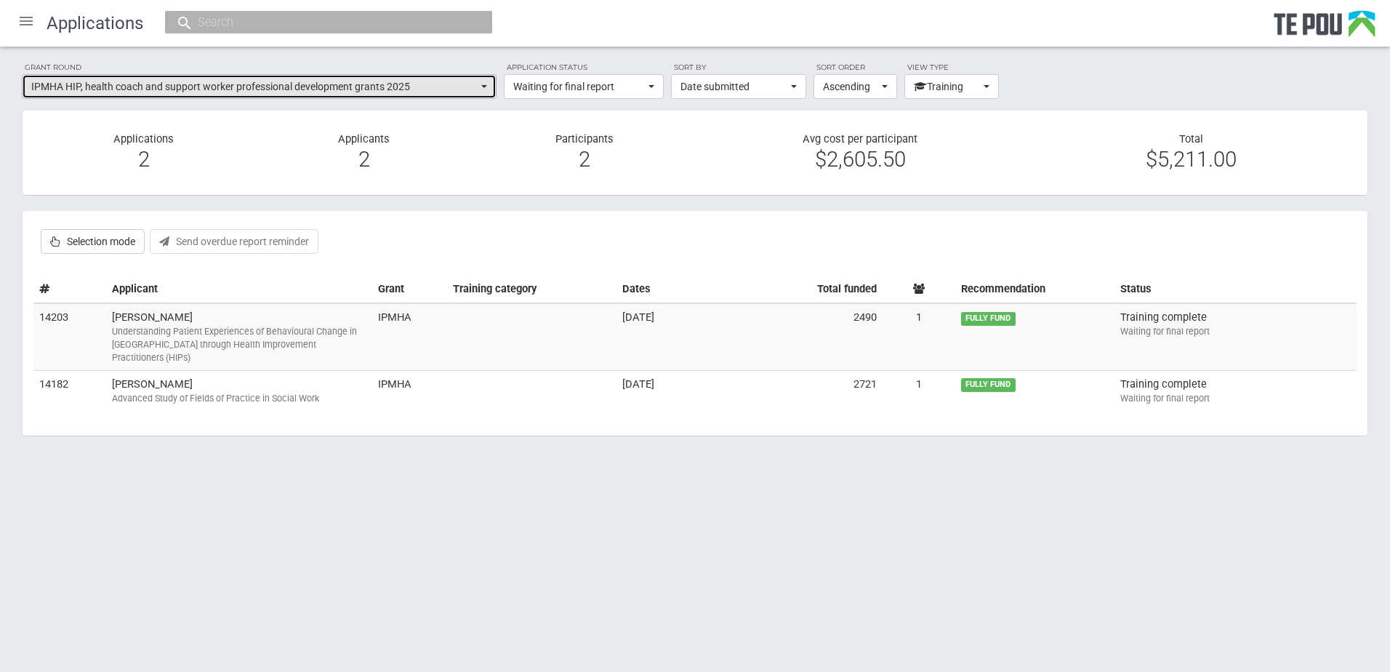
click at [290, 88] on span "IPMHA HIP, health coach and support worker professional development grants 2025" at bounding box center [254, 86] width 446 height 15
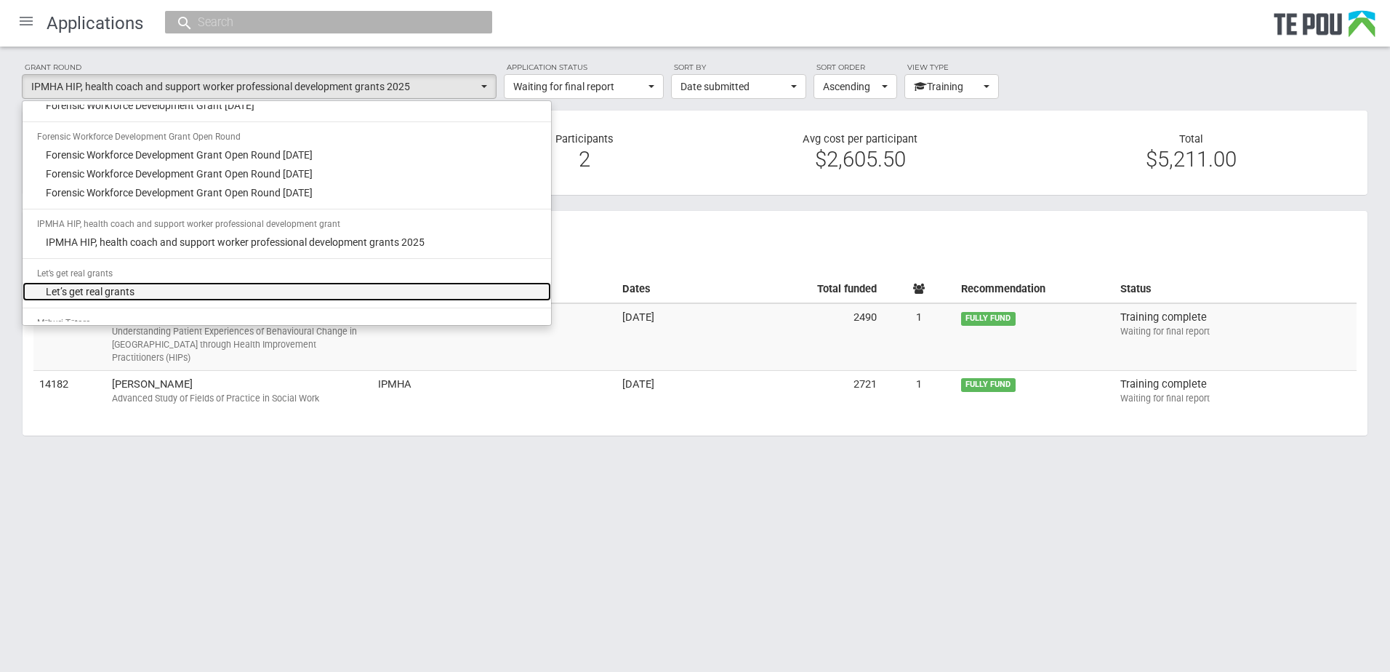
click at [123, 293] on span "Let’s get real grants" at bounding box center [90, 291] width 89 height 15
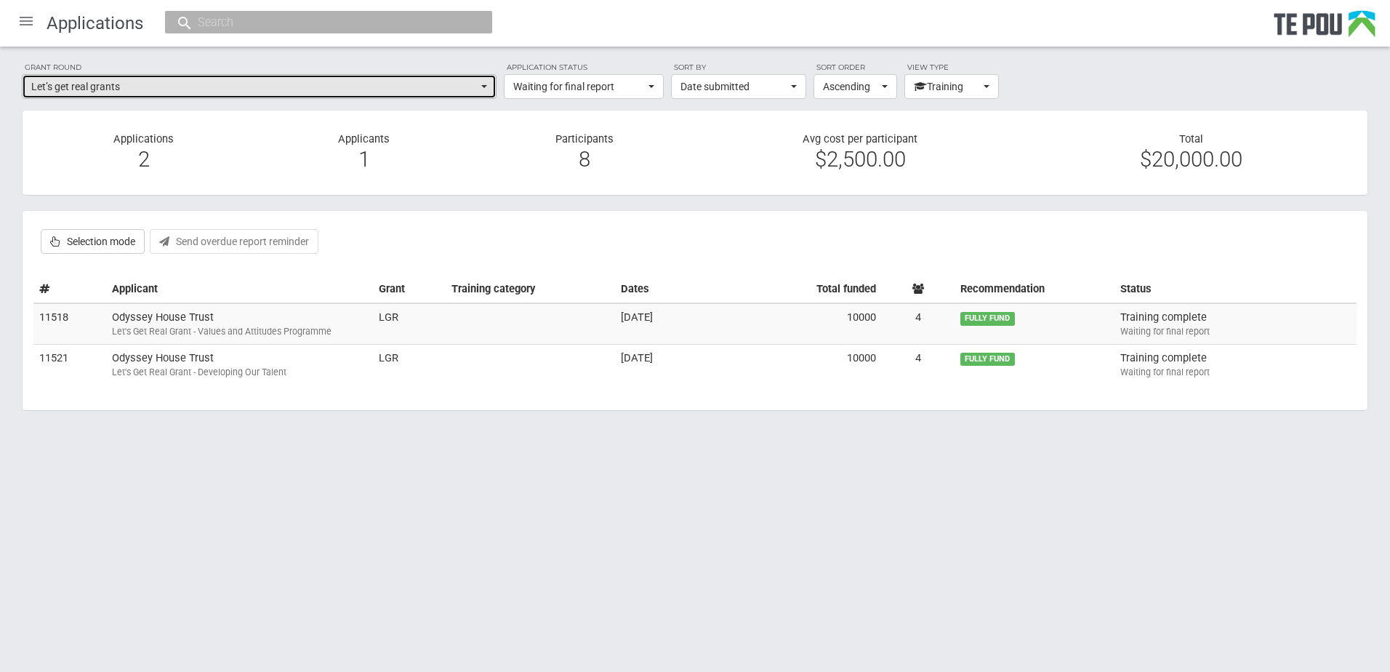
click at [243, 84] on span "Let’s get real grants" at bounding box center [254, 86] width 446 height 15
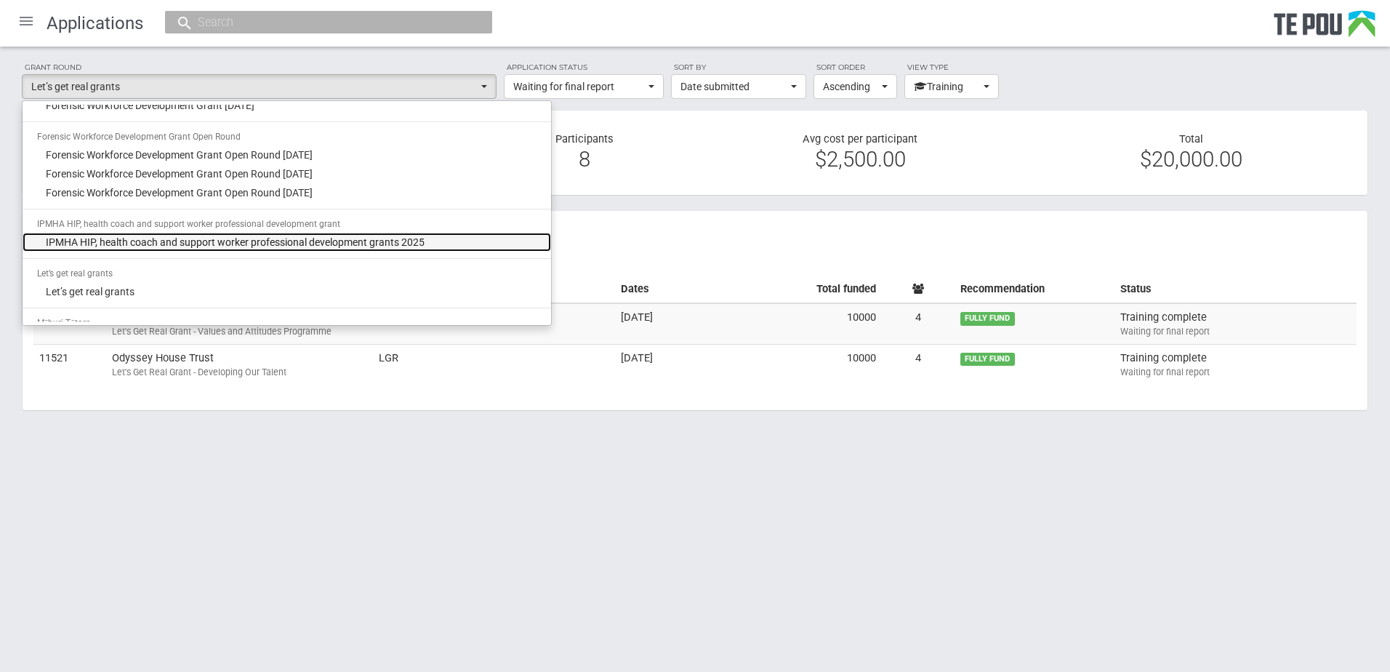
click at [140, 237] on span "IPMHA HIP, health coach and support worker professional development grants 2025" at bounding box center [235, 242] width 379 height 15
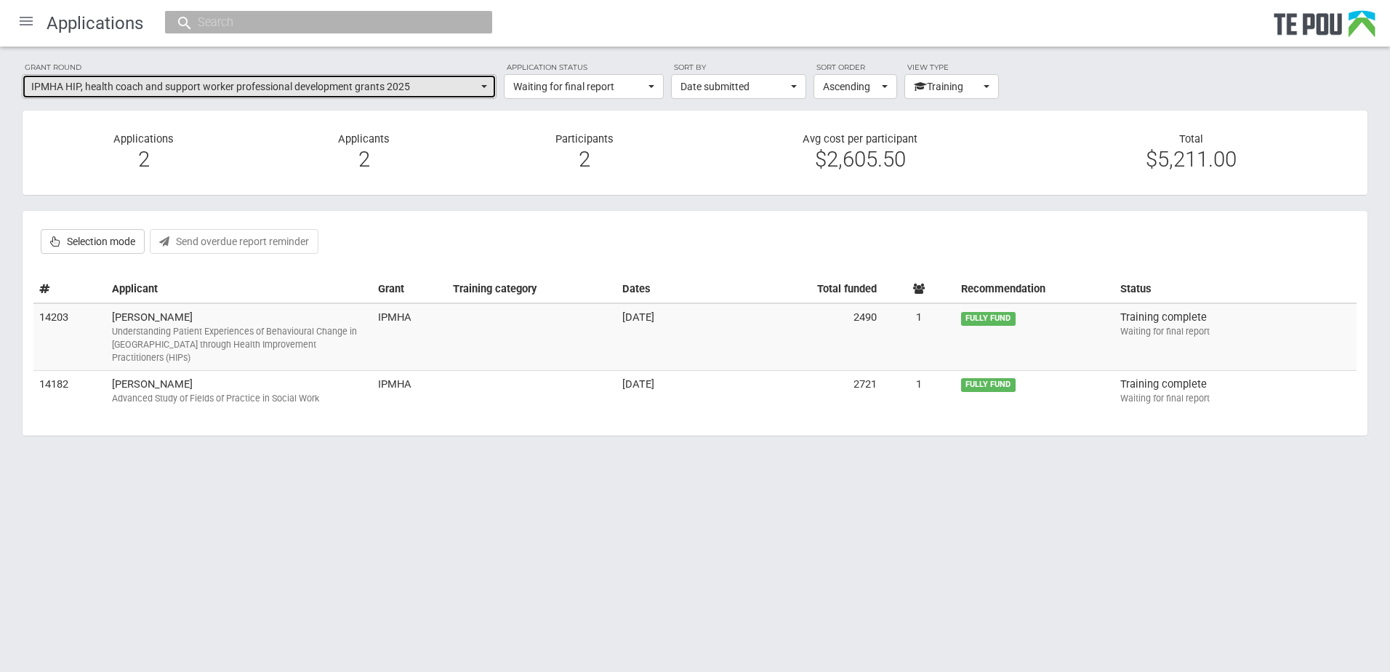
click at [473, 93] on span "IPMHA HIP, health coach and support worker professional development grants 2025" at bounding box center [254, 86] width 446 height 15
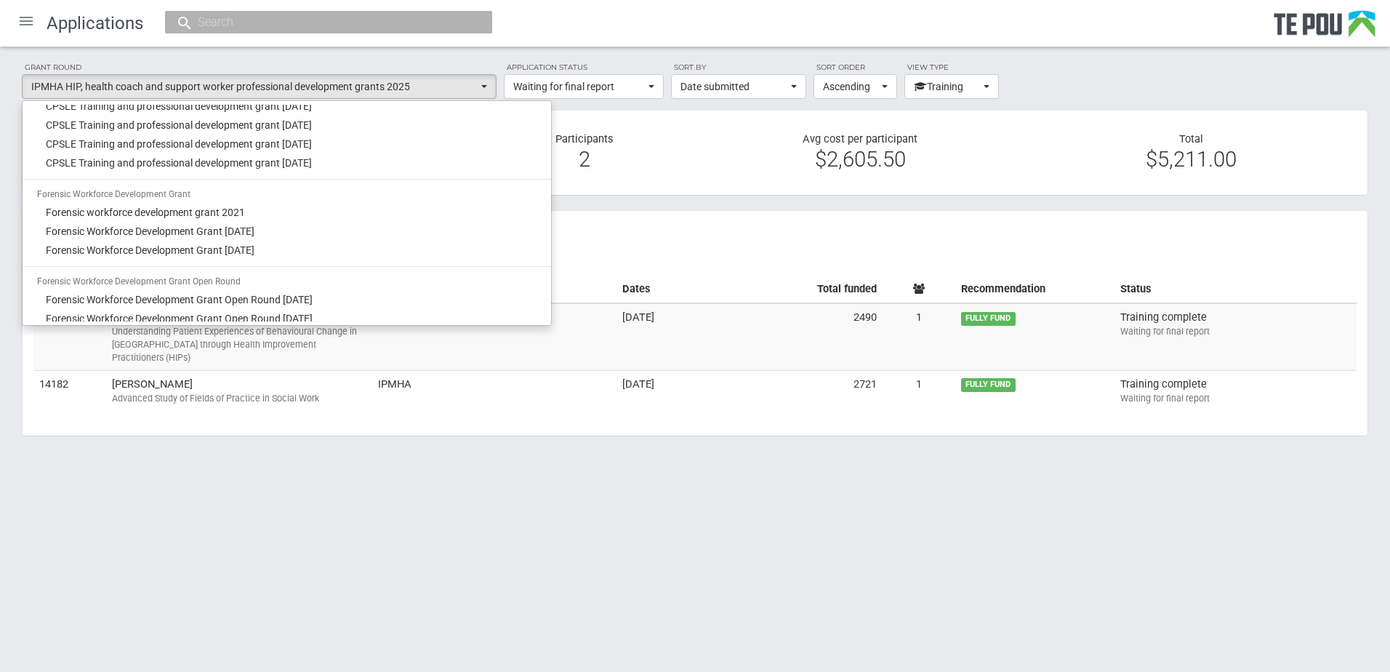
scroll to position [494, 0]
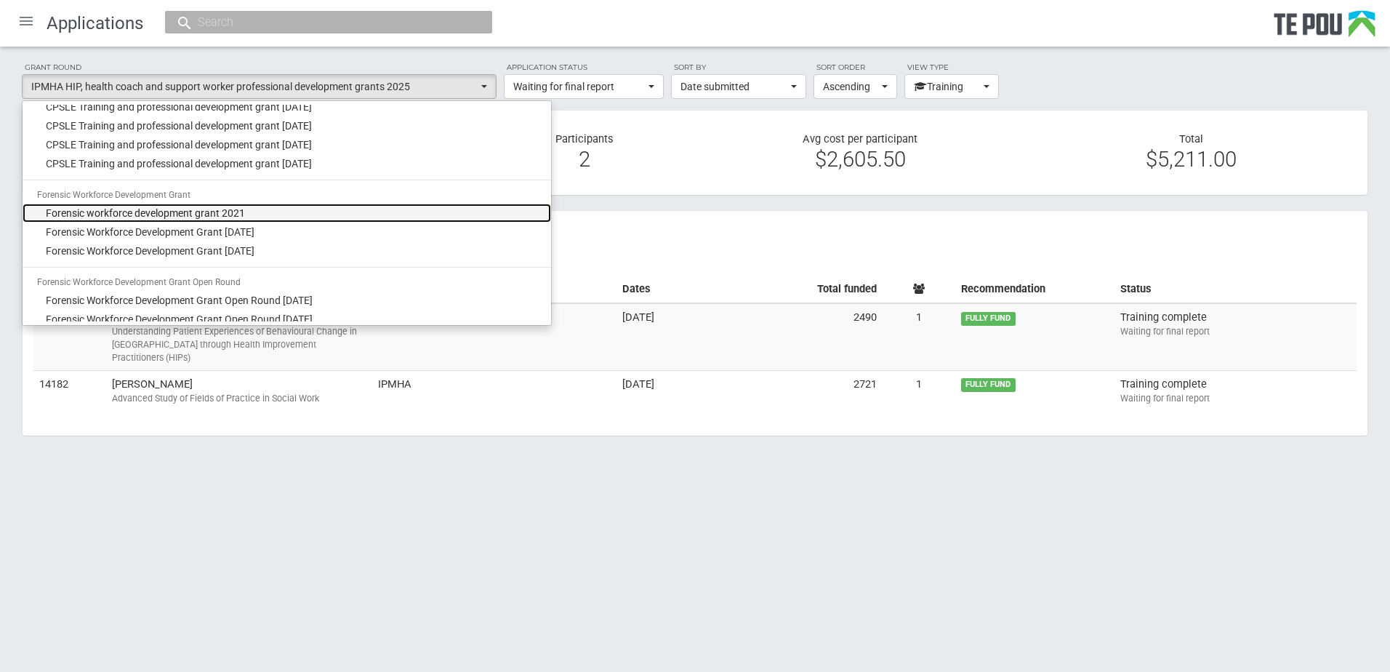
click at [311, 209] on link "Forensic workforce development grant 2021" at bounding box center [287, 213] width 528 height 19
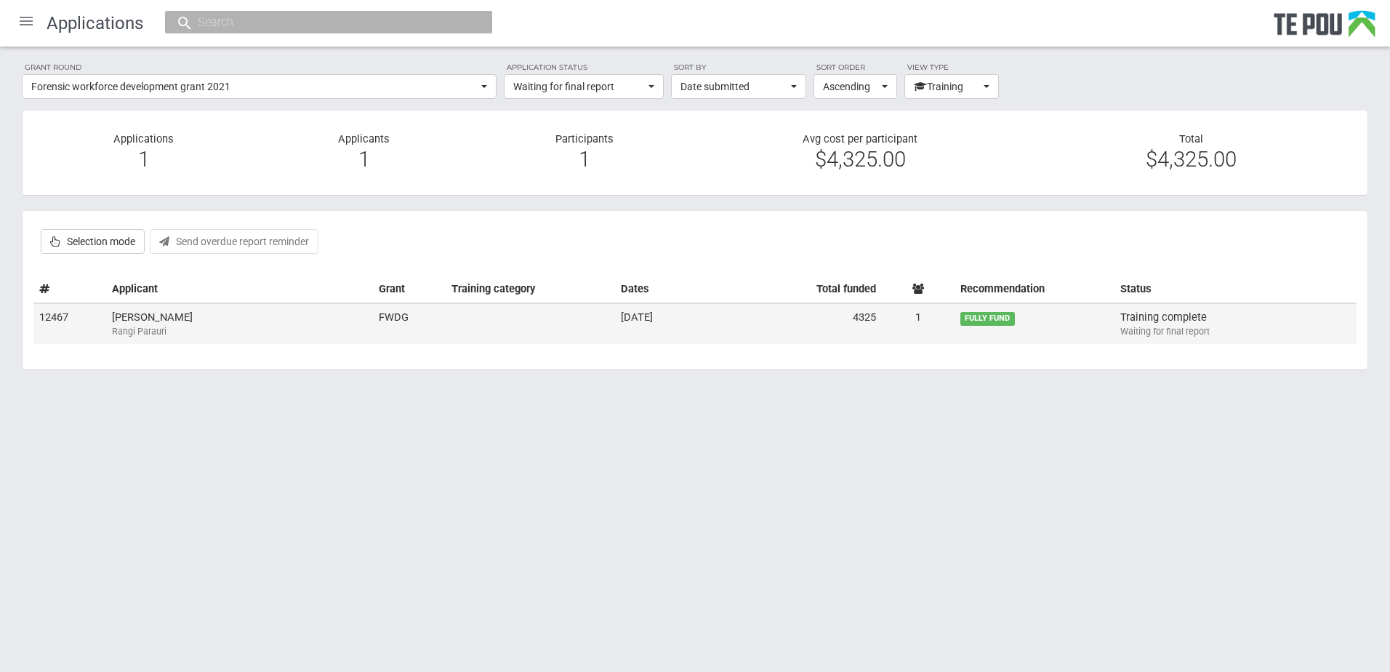
click at [300, 329] on div "Rangi Parauri" at bounding box center [239, 331] width 255 height 13
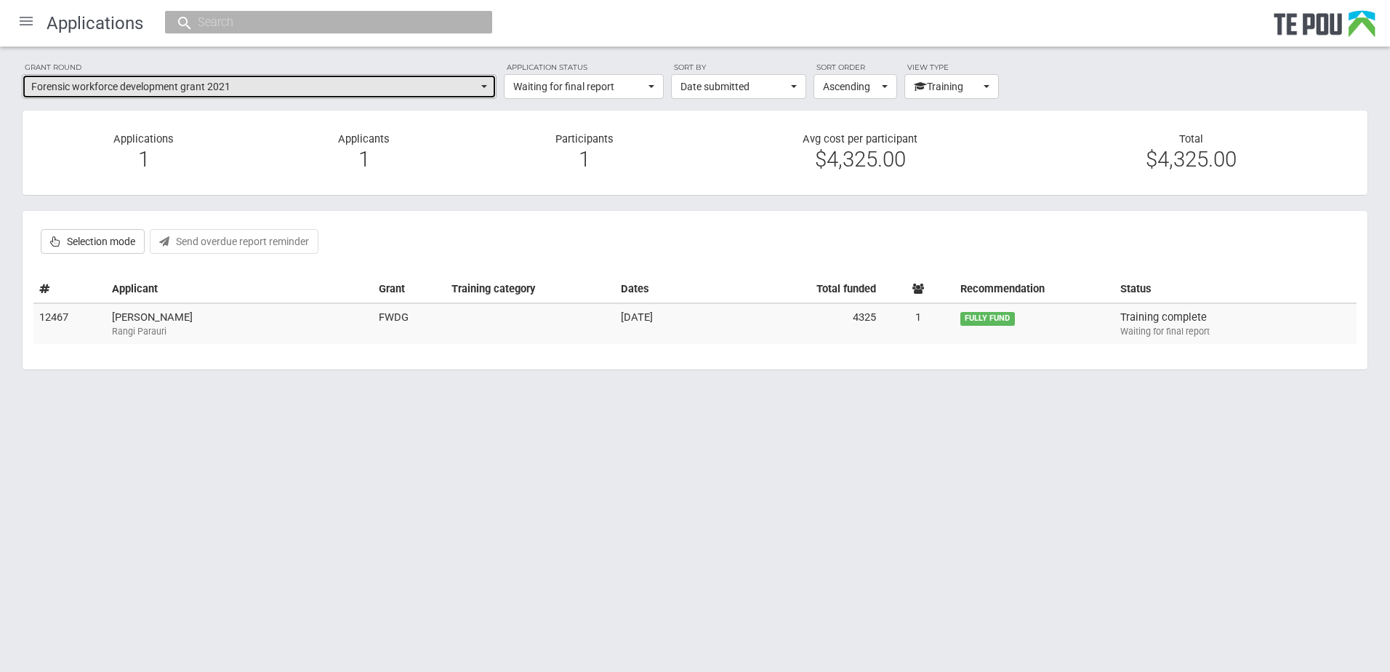
click at [122, 86] on span "Forensic workforce development grant 2021" at bounding box center [254, 86] width 446 height 15
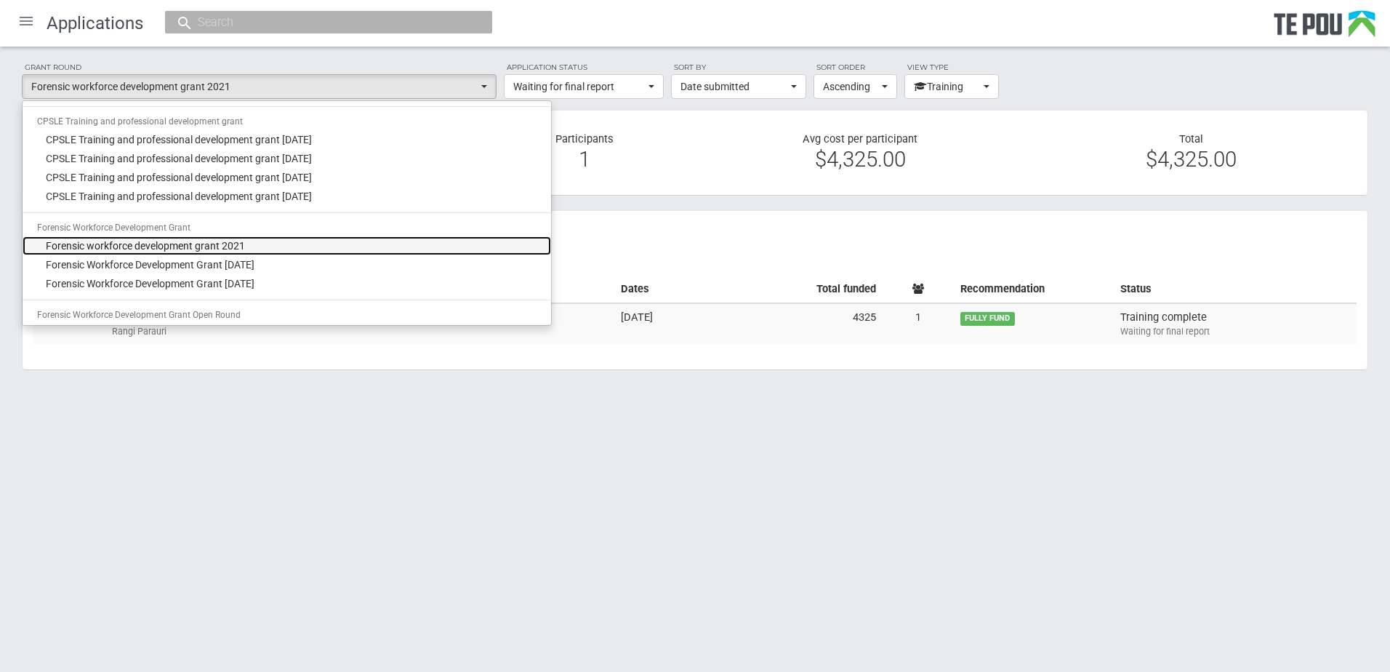
scroll to position [436, 0]
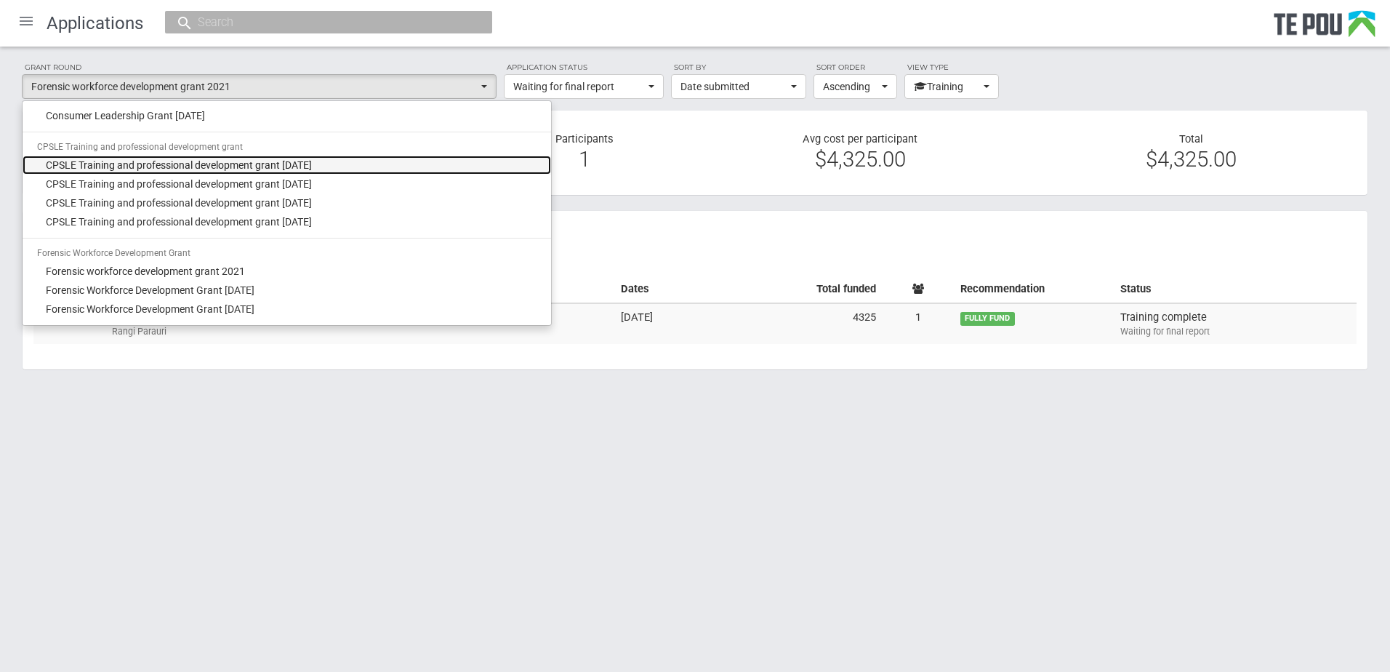
click at [192, 167] on span "CPSLE Training and professional development grant March 2023" at bounding box center [179, 165] width 266 height 15
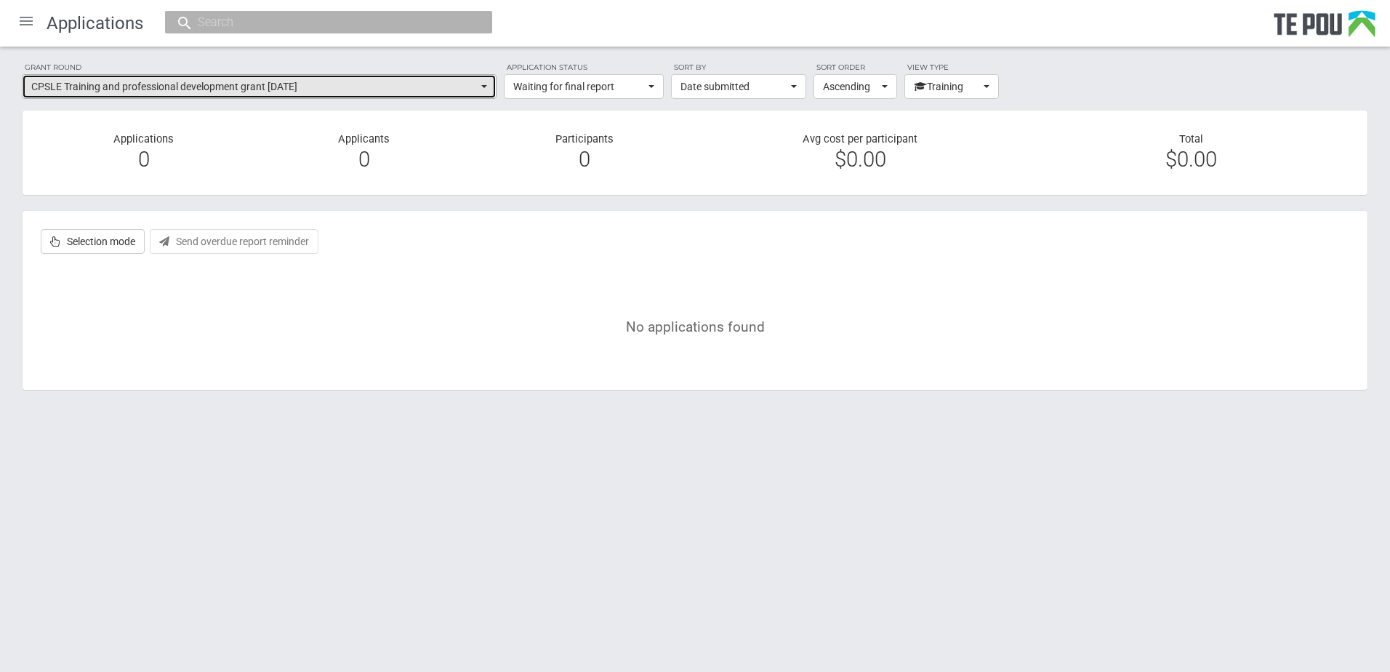
click at [195, 89] on span "CPSLE Training and professional development grant March 2023" at bounding box center [254, 86] width 446 height 15
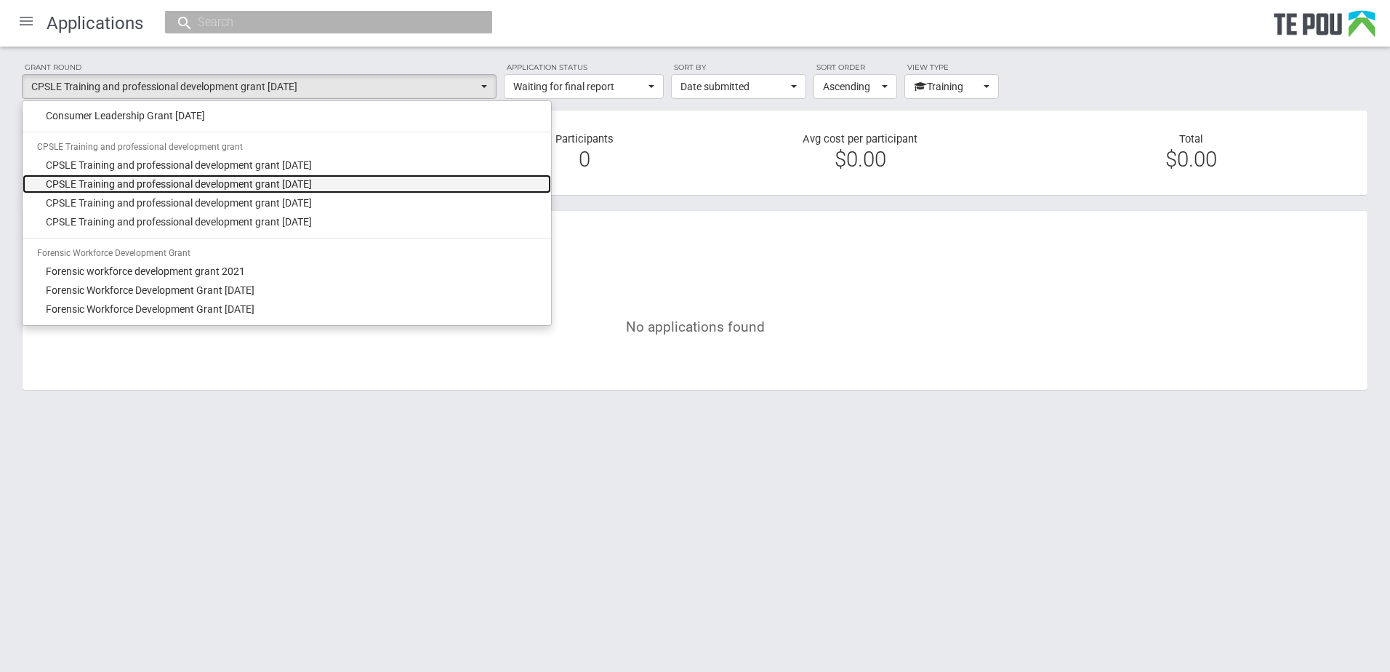
click at [197, 181] on span "CPSLE Training and professional development grant February 2024" at bounding box center [179, 184] width 266 height 15
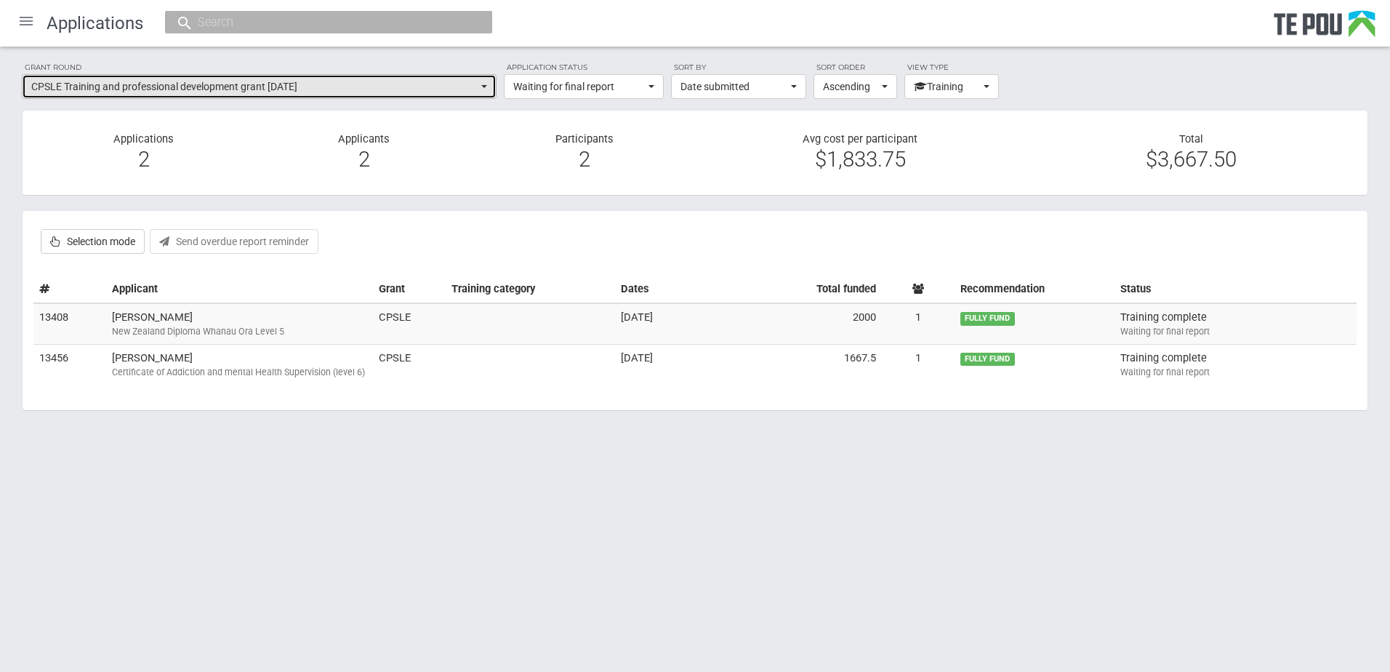
click at [272, 84] on span "CPSLE Training and professional development grant February 2024" at bounding box center [254, 86] width 446 height 15
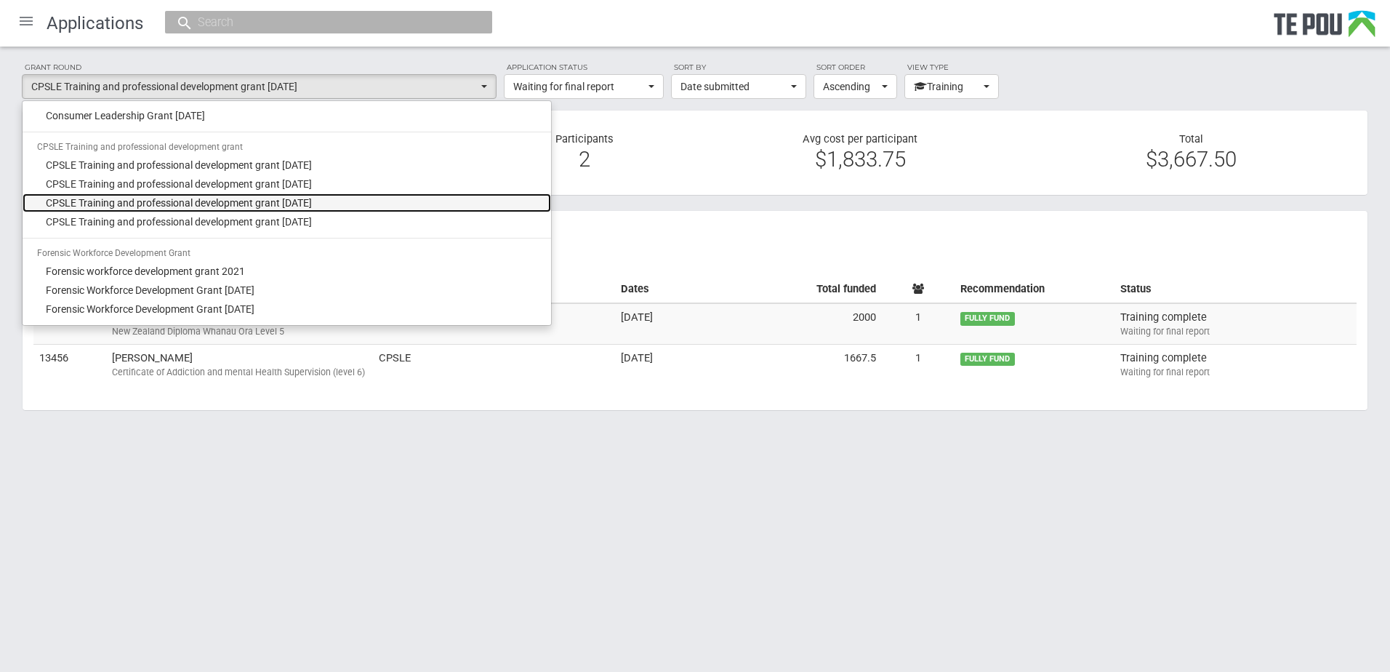
click at [264, 200] on span "CPSLE Training and professional development grant October 2024" at bounding box center [179, 203] width 266 height 15
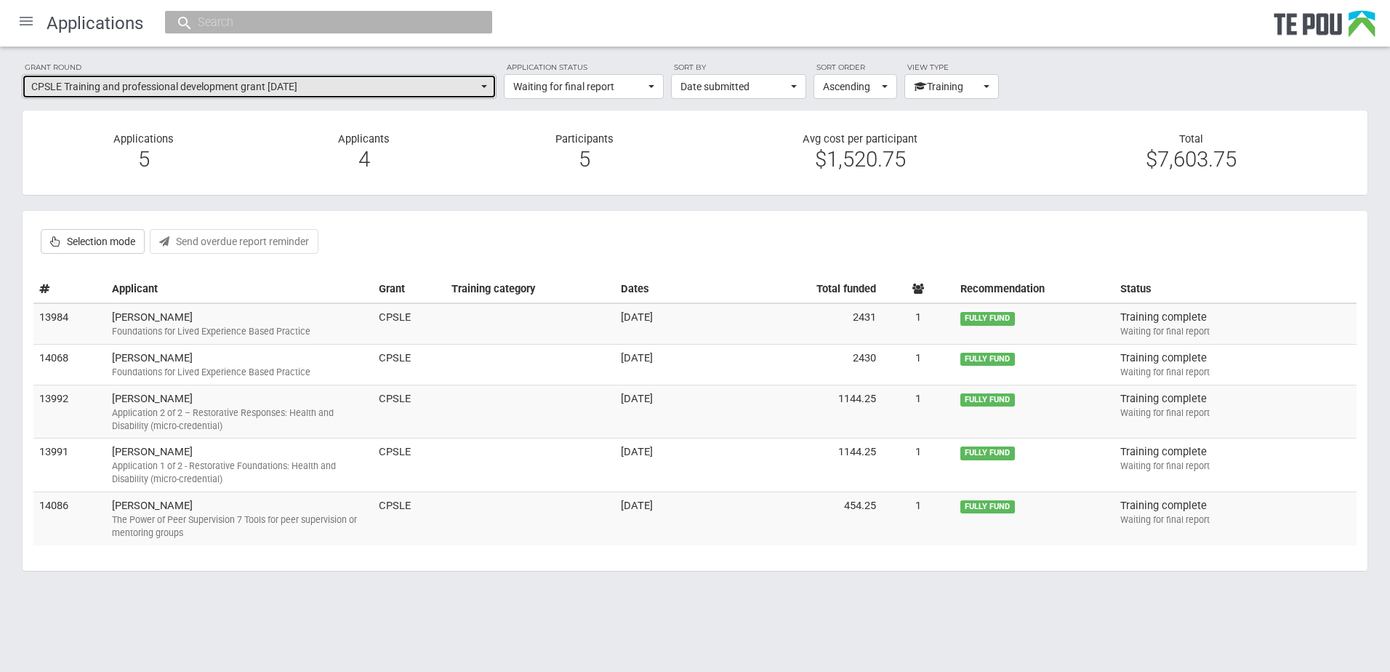
click at [297, 81] on span "CPSLE Training and professional development grant October 2024" at bounding box center [254, 86] width 446 height 15
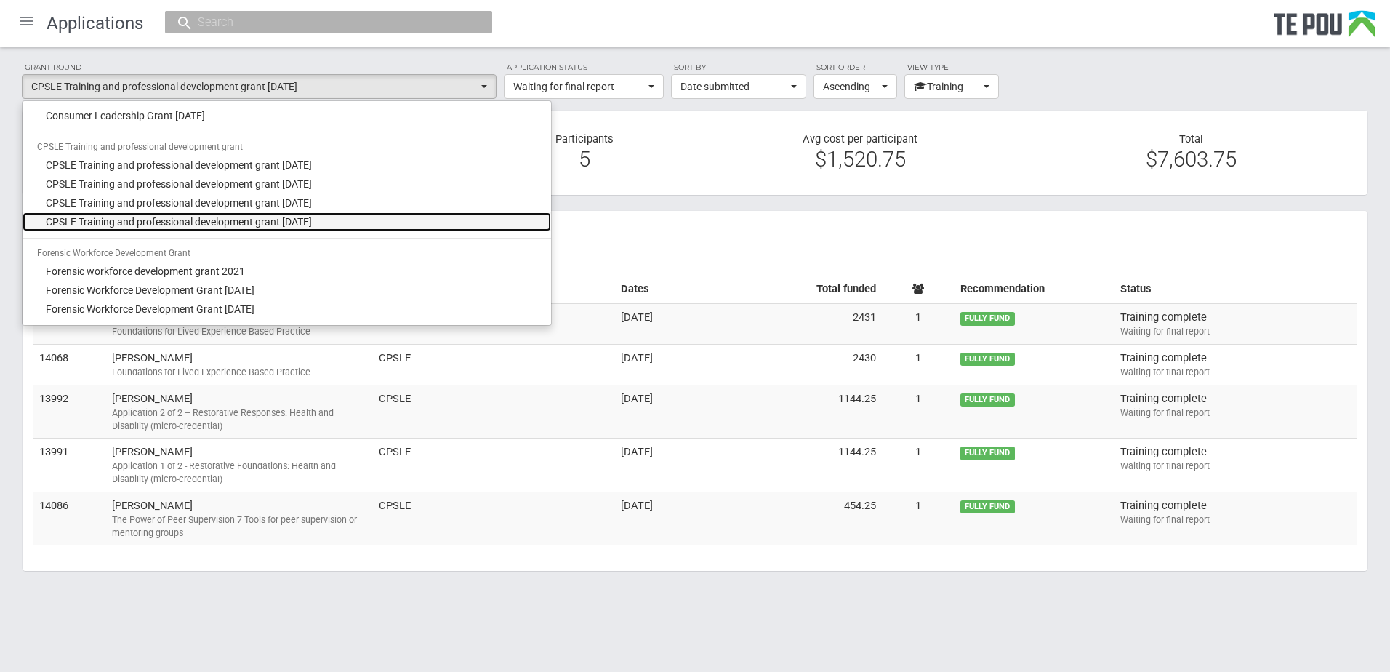
click at [281, 218] on span "CPSLE Training and professional development grant September 2025" at bounding box center [179, 221] width 266 height 15
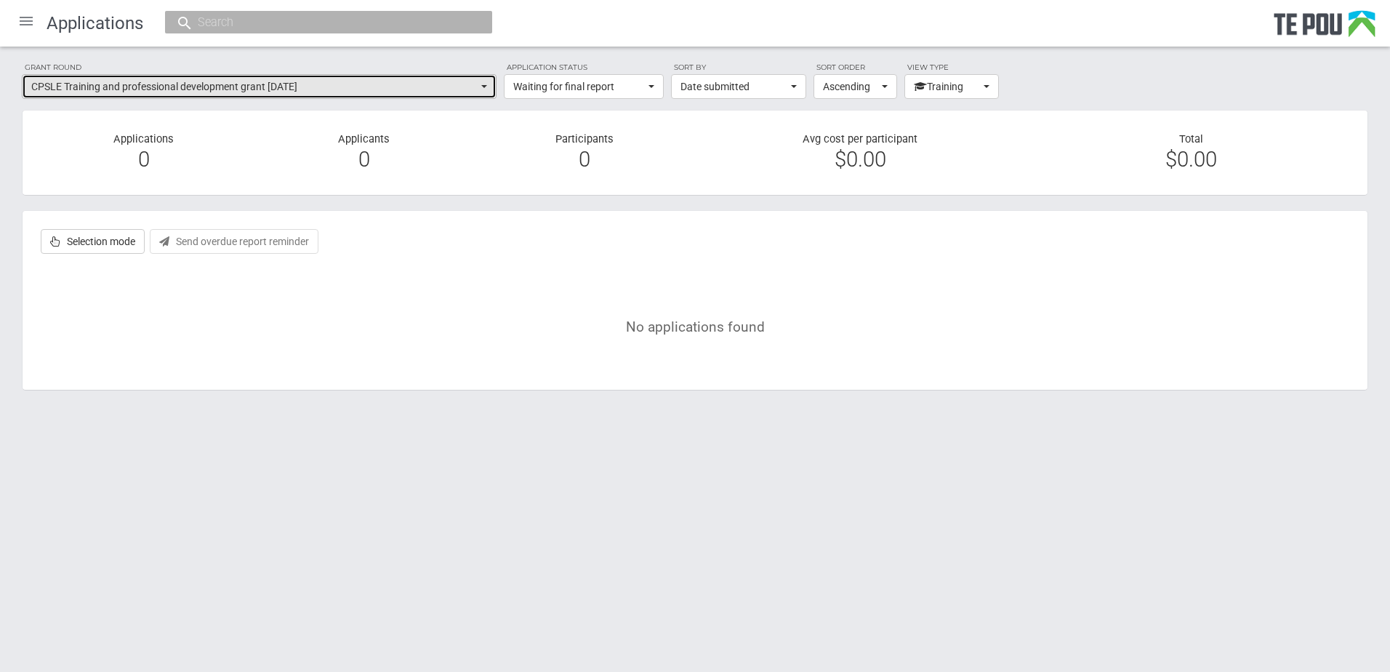
click at [291, 89] on span "CPSLE Training and professional development grant September 2025" at bounding box center [254, 86] width 446 height 15
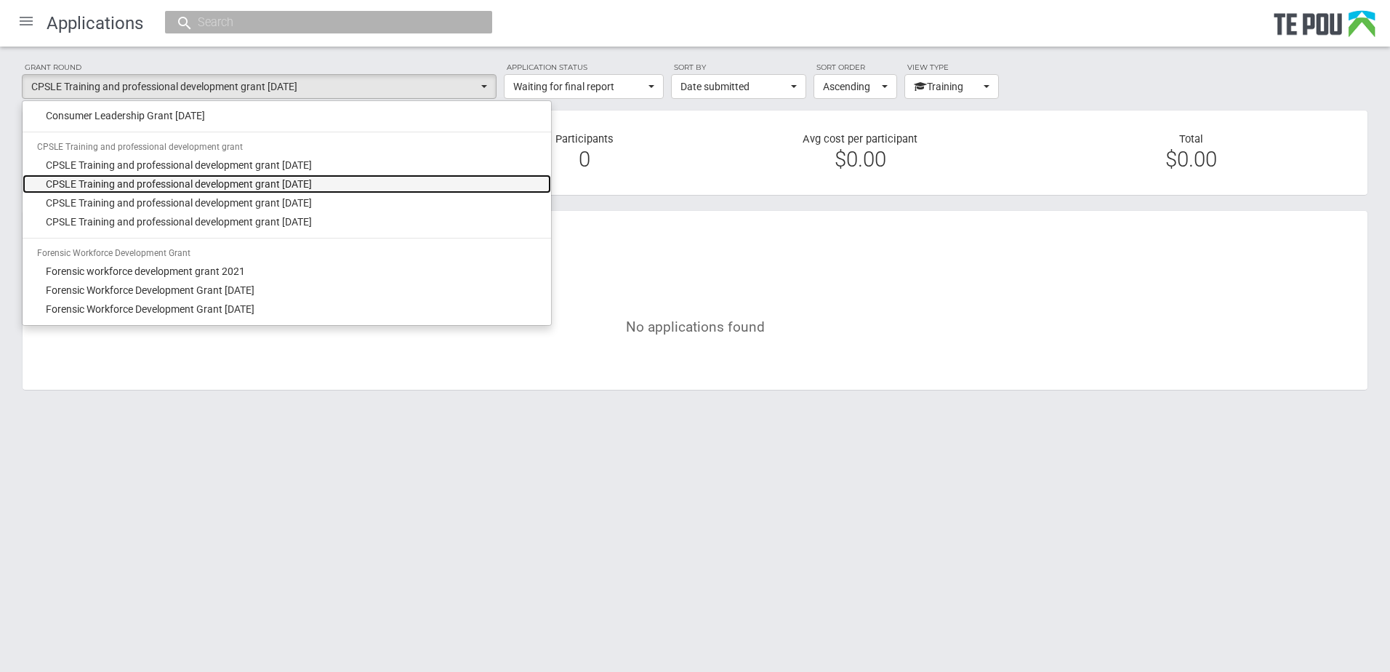
click at [284, 181] on span "CPSLE Training and professional development grant February 2024" at bounding box center [179, 184] width 266 height 15
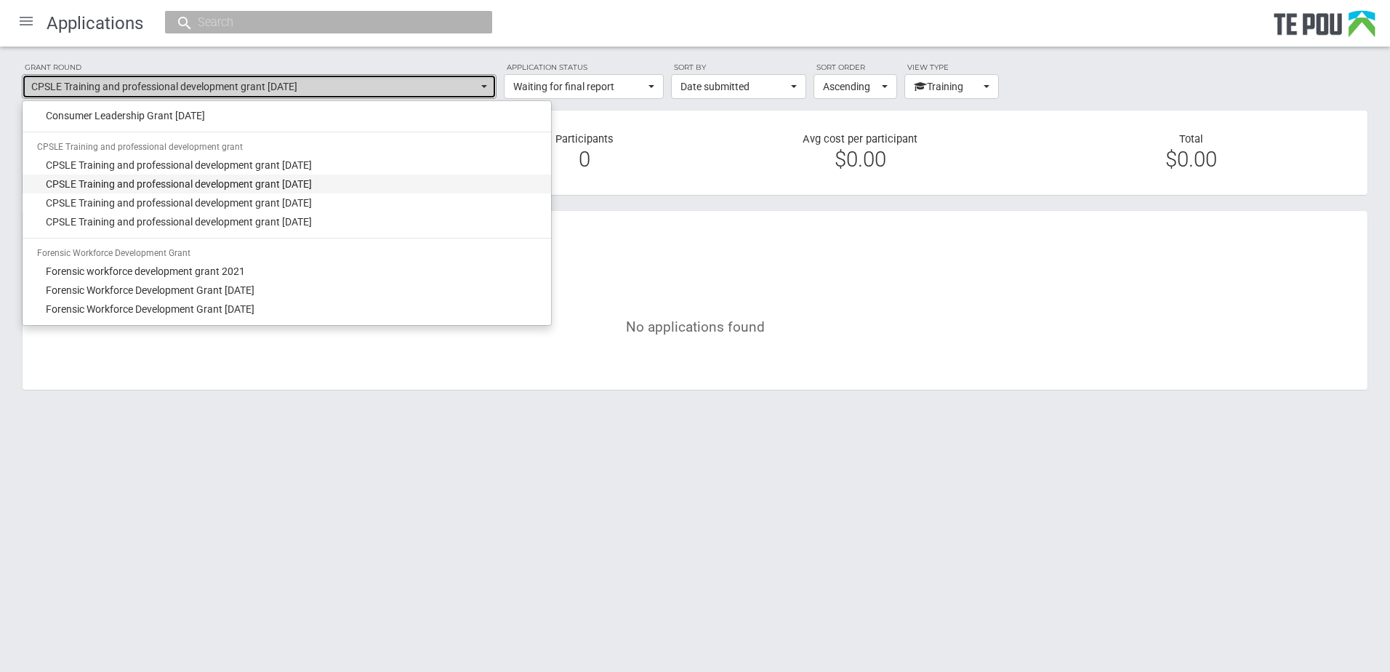
select select "57"
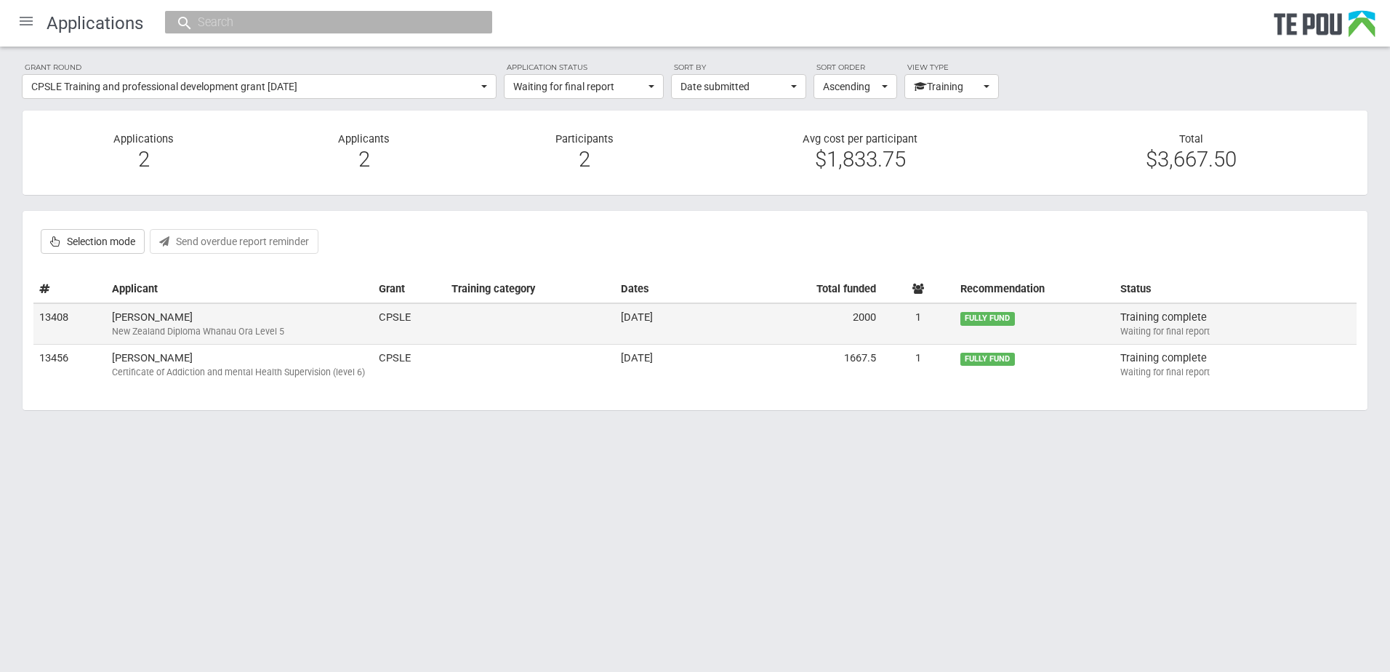
click at [237, 323] on td "Marcia Siataga New Zealand Diploma Whanau Ora Level 5" at bounding box center [239, 323] width 267 height 41
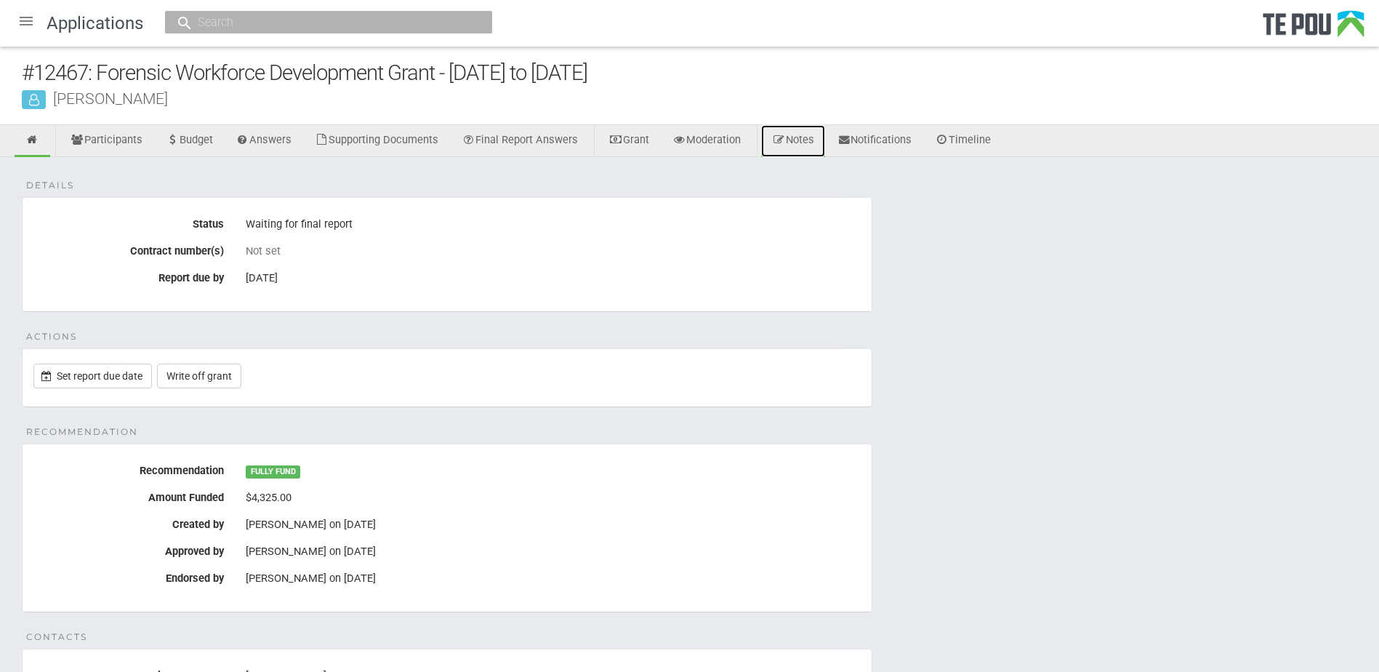
click at [798, 145] on link "Notes" at bounding box center [793, 141] width 64 height 32
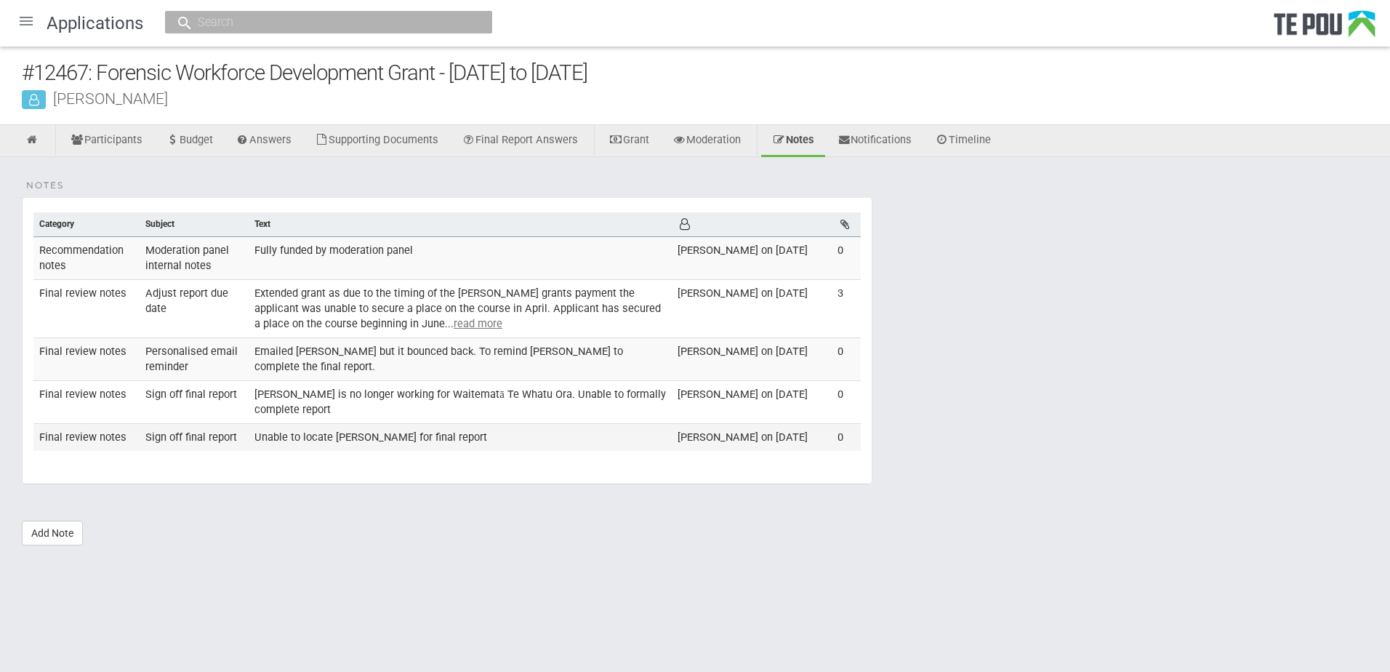
click at [394, 450] on td "Unable to locate [PERSON_NAME] for final report" at bounding box center [460, 436] width 423 height 27
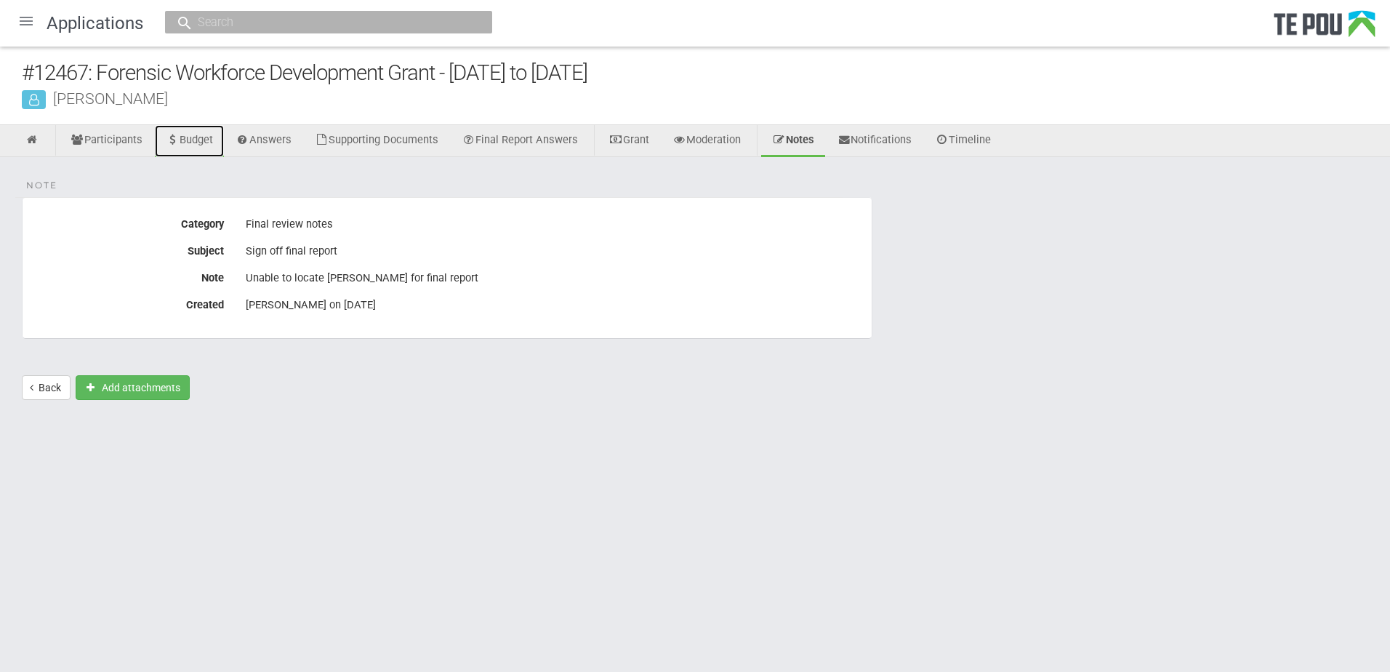
click at [209, 140] on link "Budget" at bounding box center [189, 141] width 69 height 32
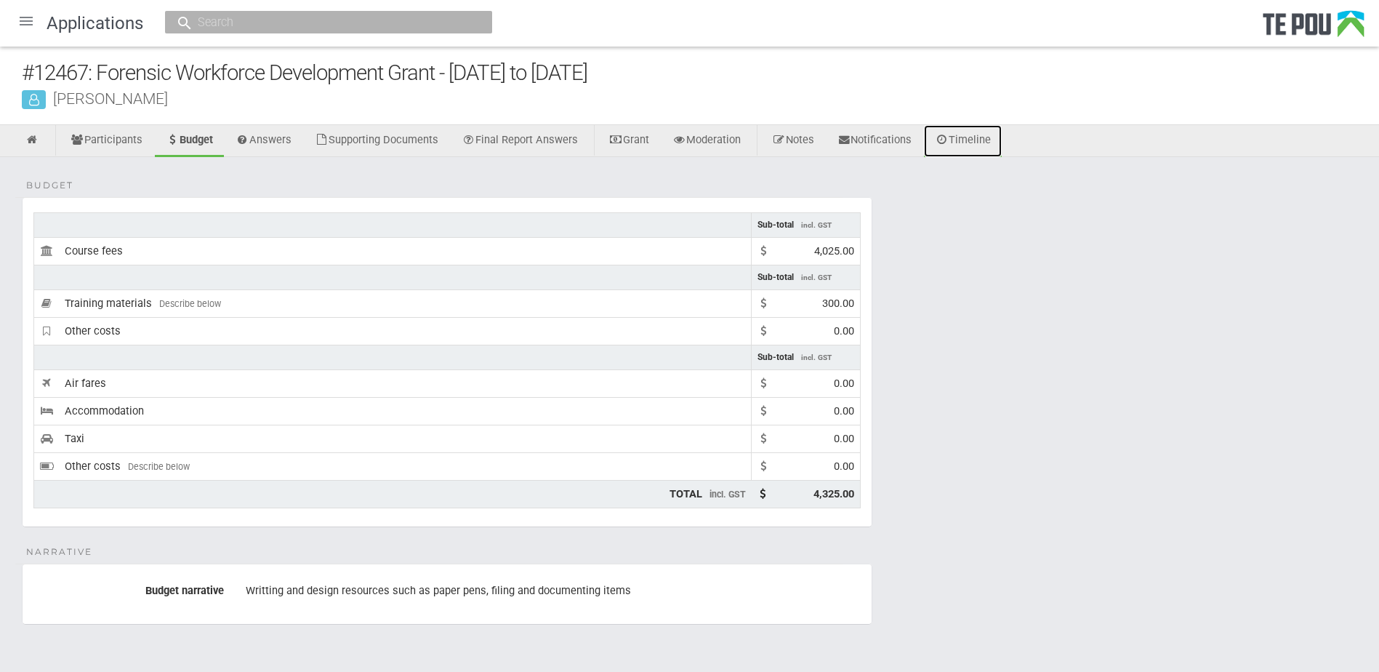
click at [978, 140] on link "Timeline" at bounding box center [963, 141] width 78 height 32
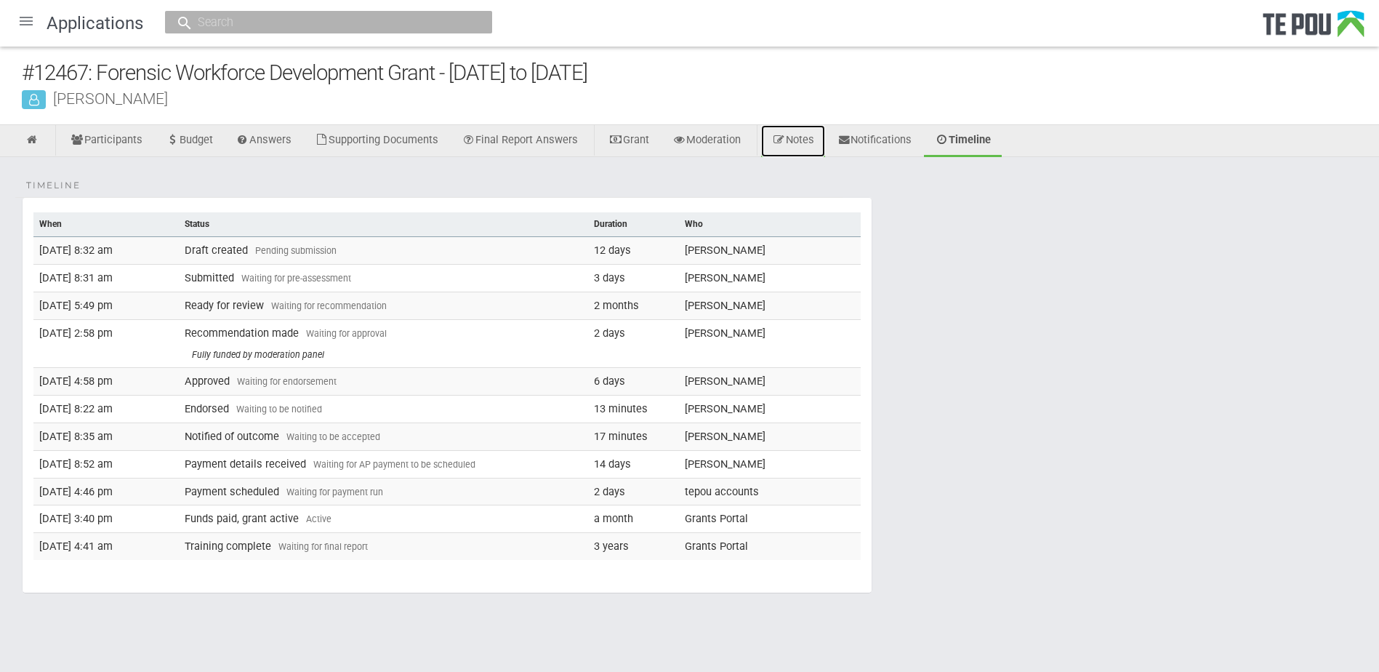
click at [812, 143] on link "Notes" at bounding box center [793, 141] width 64 height 32
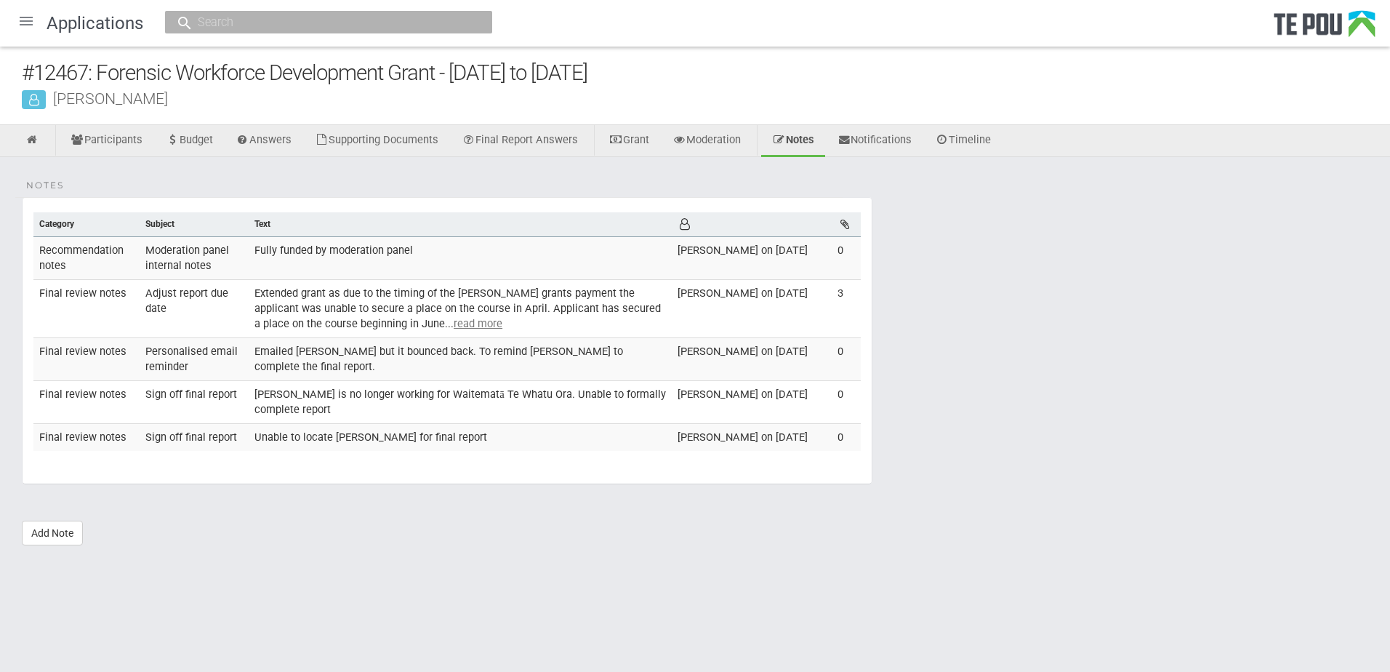
click at [309, 25] on input "text" at bounding box center [321, 22] width 256 height 15
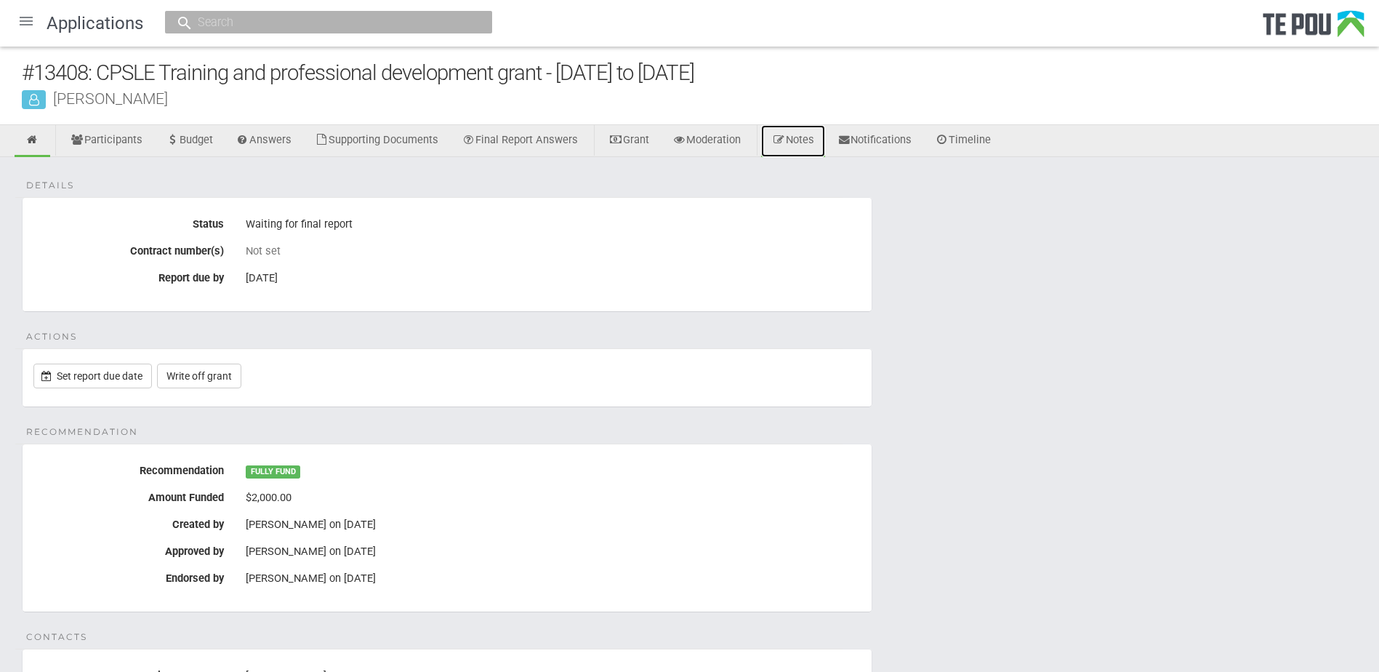
click at [818, 137] on link "Notes" at bounding box center [793, 141] width 64 height 32
click at [27, 22] on div at bounding box center [26, 21] width 35 height 35
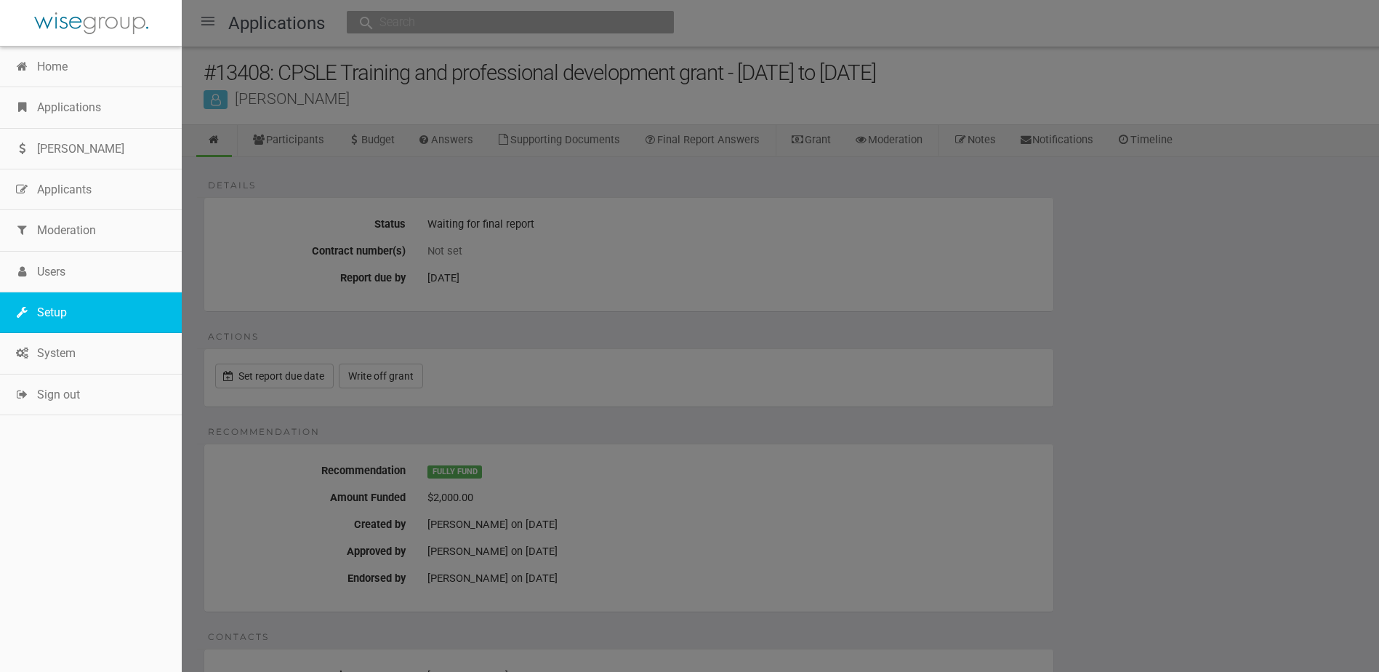
click at [48, 307] on link "Setup" at bounding box center [91, 312] width 182 height 41
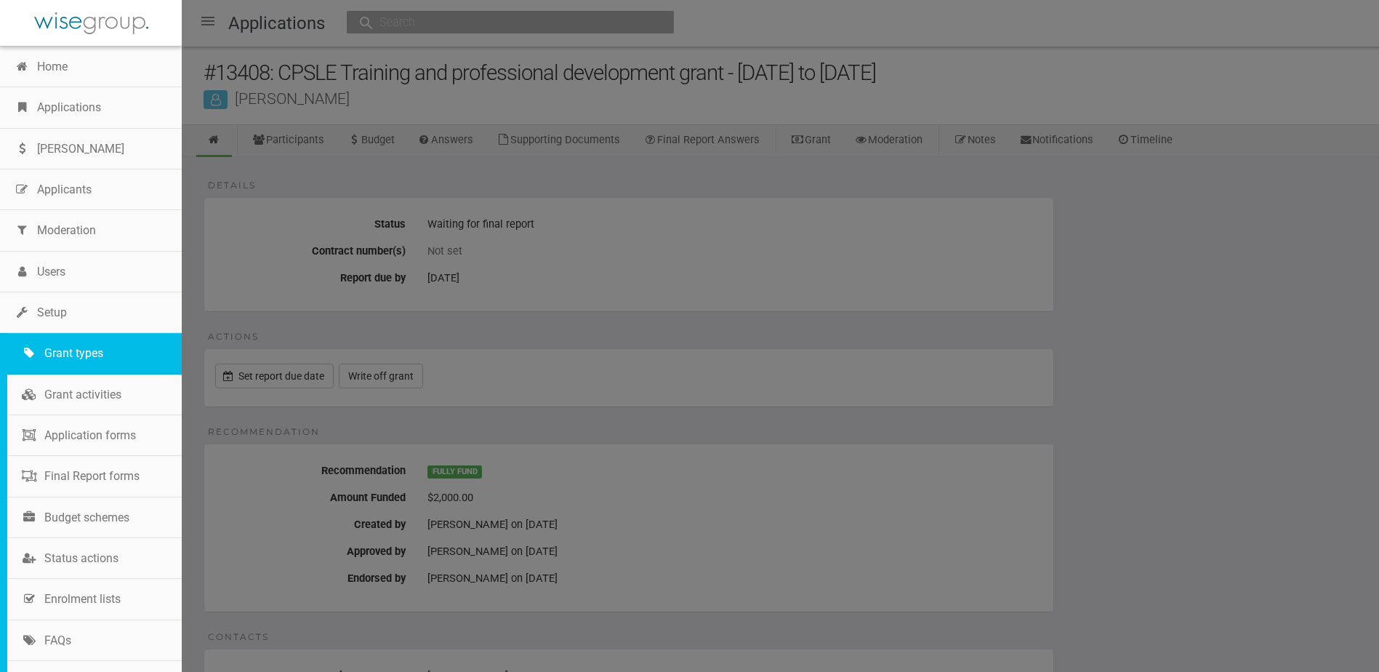
click at [73, 355] on link "Grant types" at bounding box center [94, 353] width 174 height 41
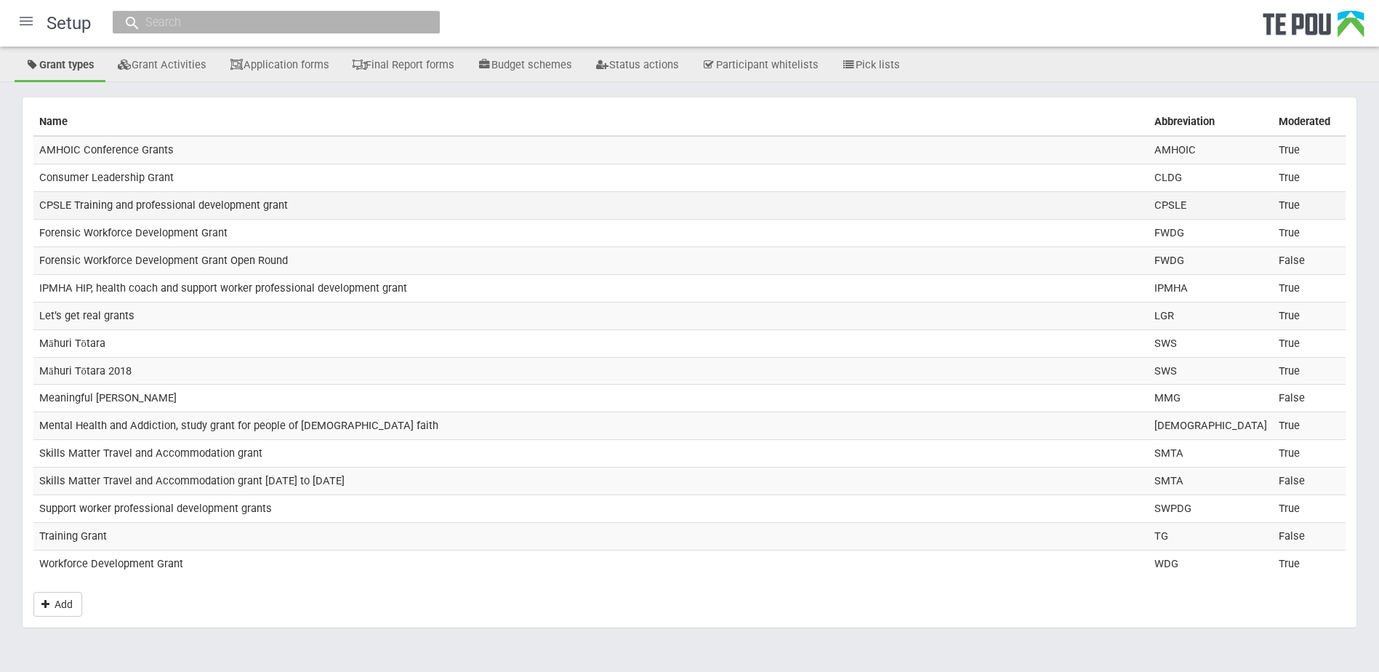
click at [144, 201] on td "CPSLE Training and professional development grant" at bounding box center [590, 205] width 1115 height 28
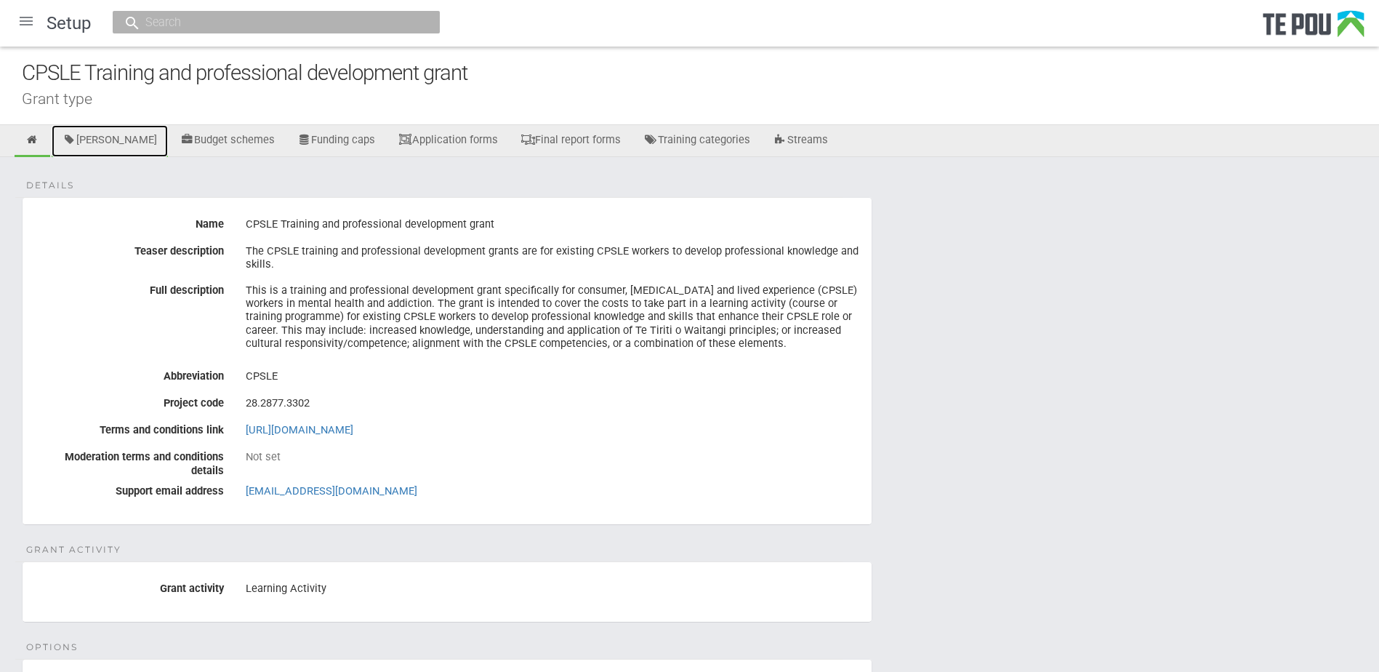
click at [115, 142] on link "[PERSON_NAME]" at bounding box center [110, 141] width 116 height 32
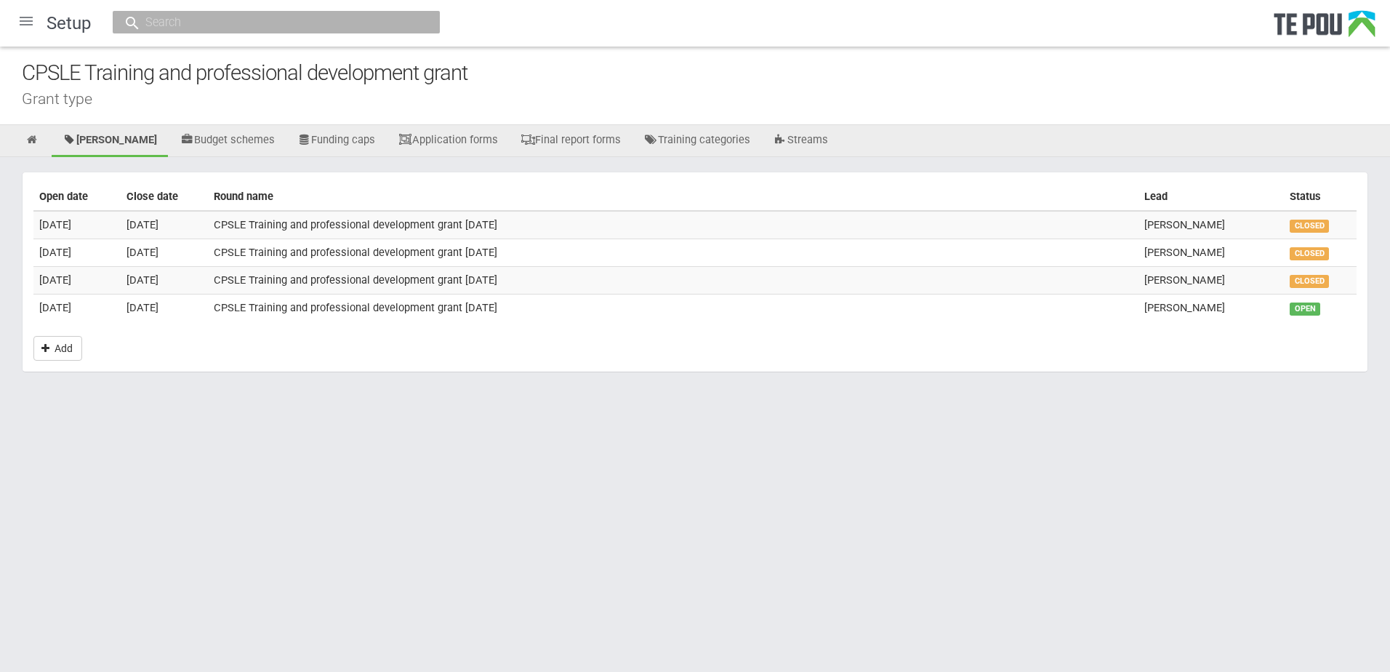
click at [26, 20] on div at bounding box center [26, 21] width 35 height 35
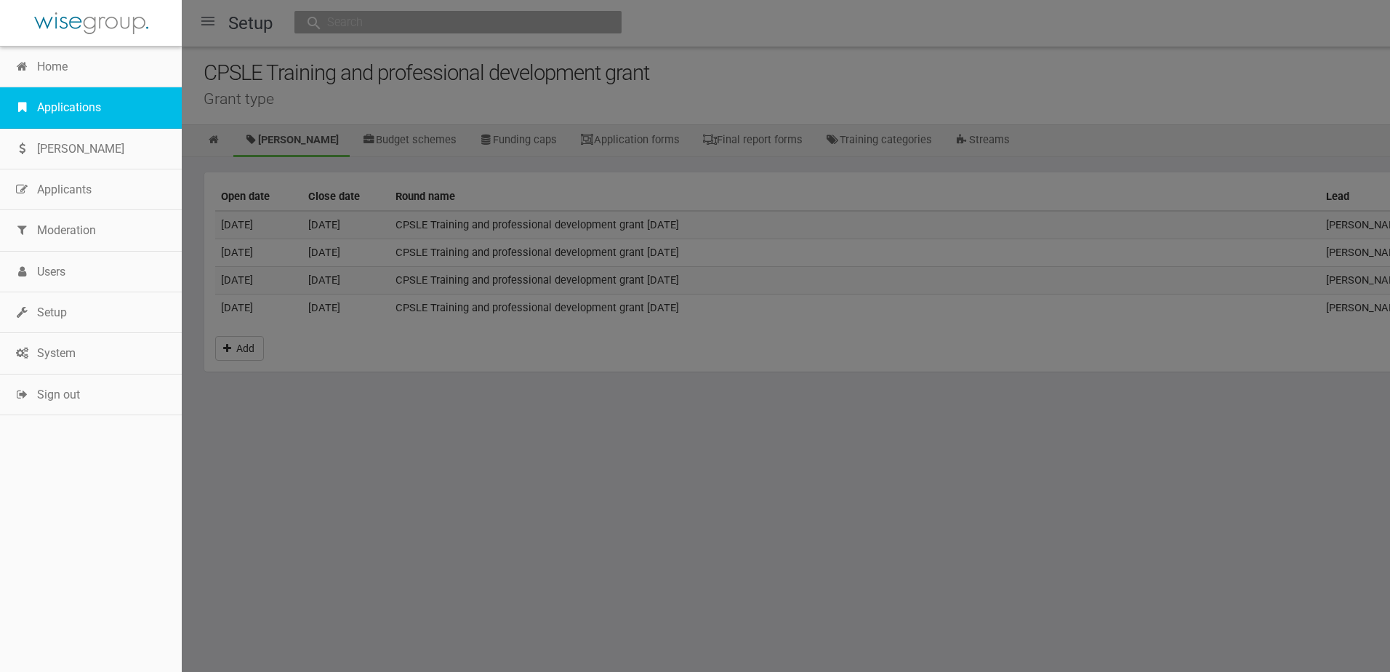
click at [52, 94] on link "Applications" at bounding box center [91, 107] width 182 height 41
click at [770, 76] on div at bounding box center [695, 336] width 1390 height 672
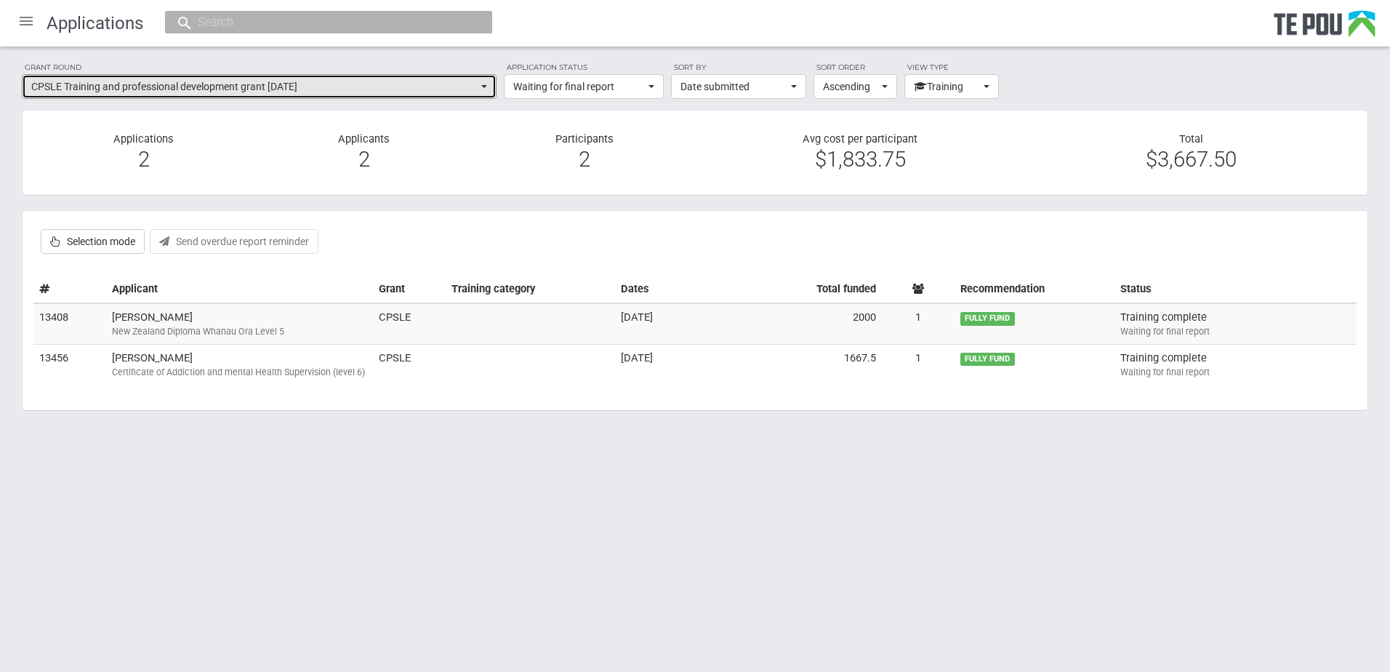
click at [52, 94] on span "CPSLE Training and professional development grant [DATE]" at bounding box center [254, 86] width 446 height 15
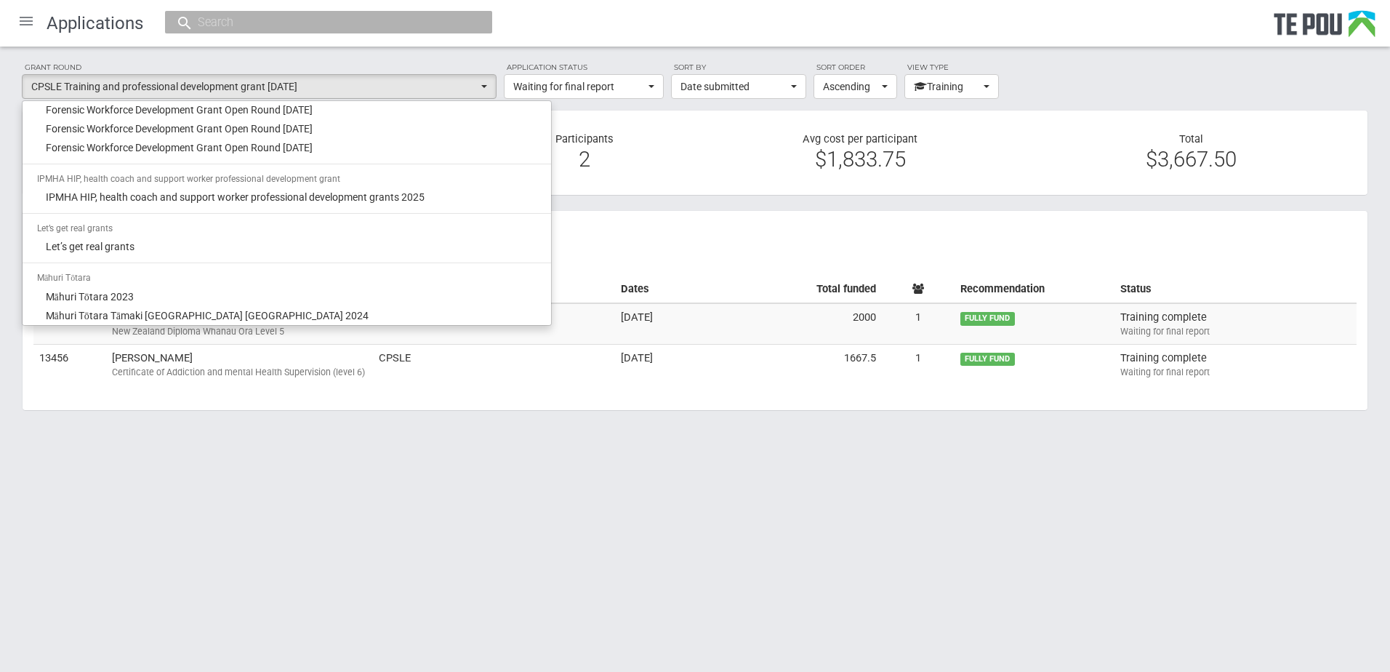
scroll to position [698, 0]
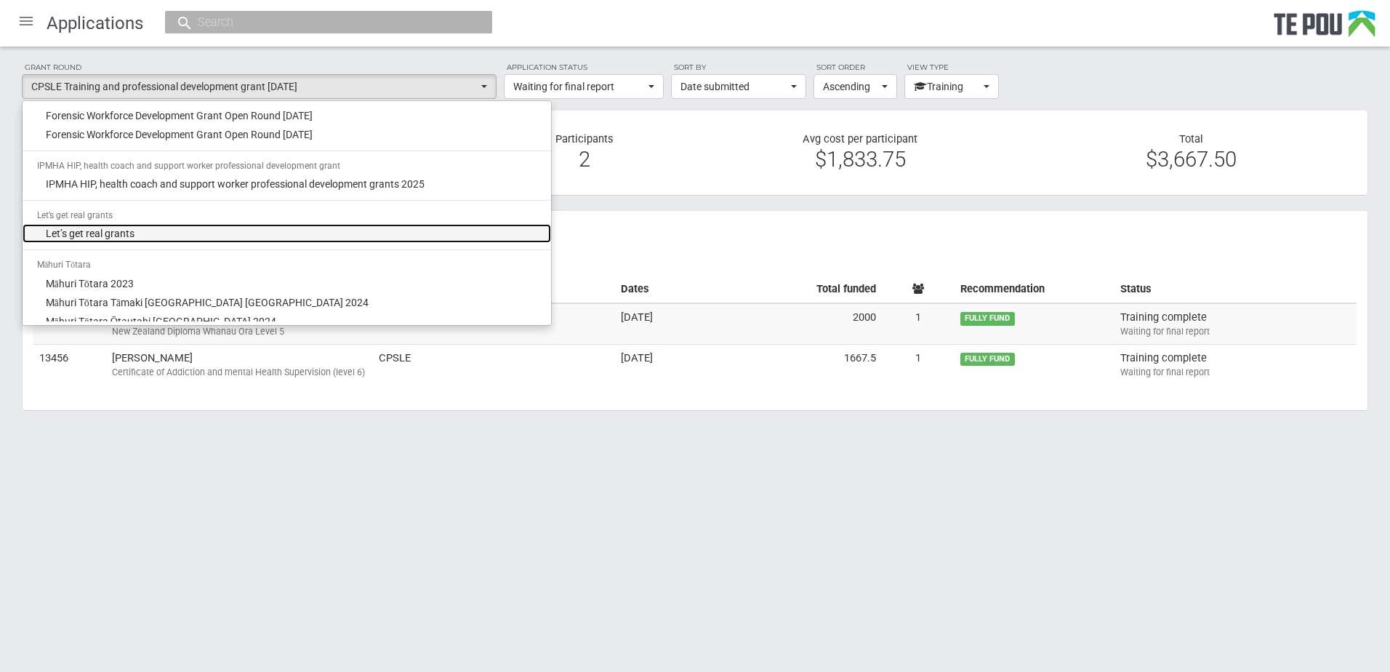
click at [106, 234] on span "Let’s get real grants" at bounding box center [90, 233] width 89 height 15
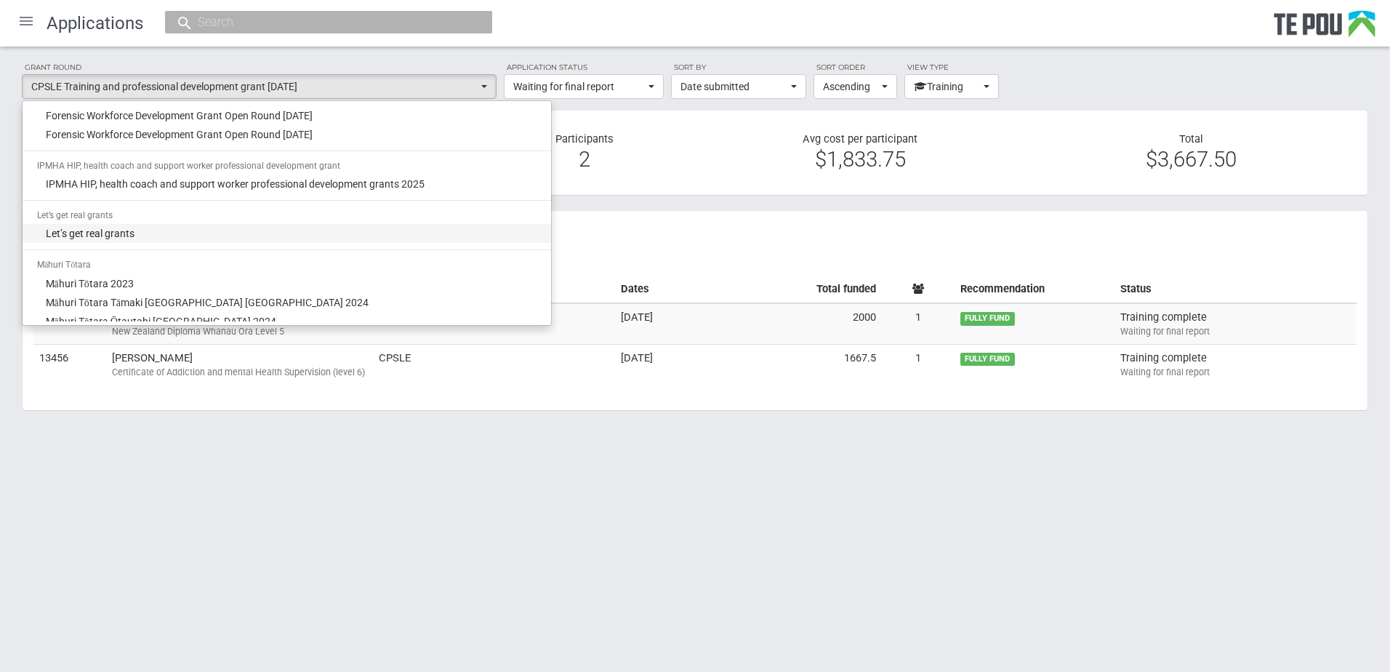
select select "20"
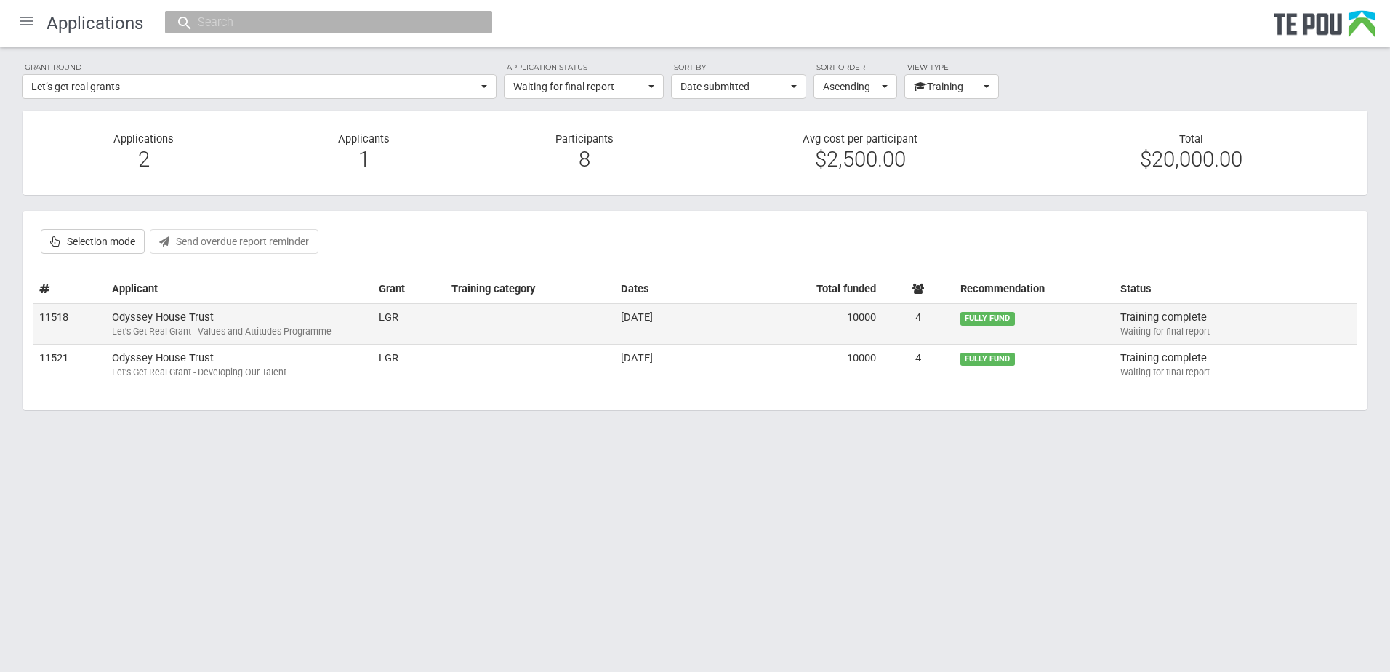
click at [201, 320] on td "Odyssey House Trust Let's Get Real Grant - Values and Attitudes Programme" at bounding box center [239, 323] width 267 height 41
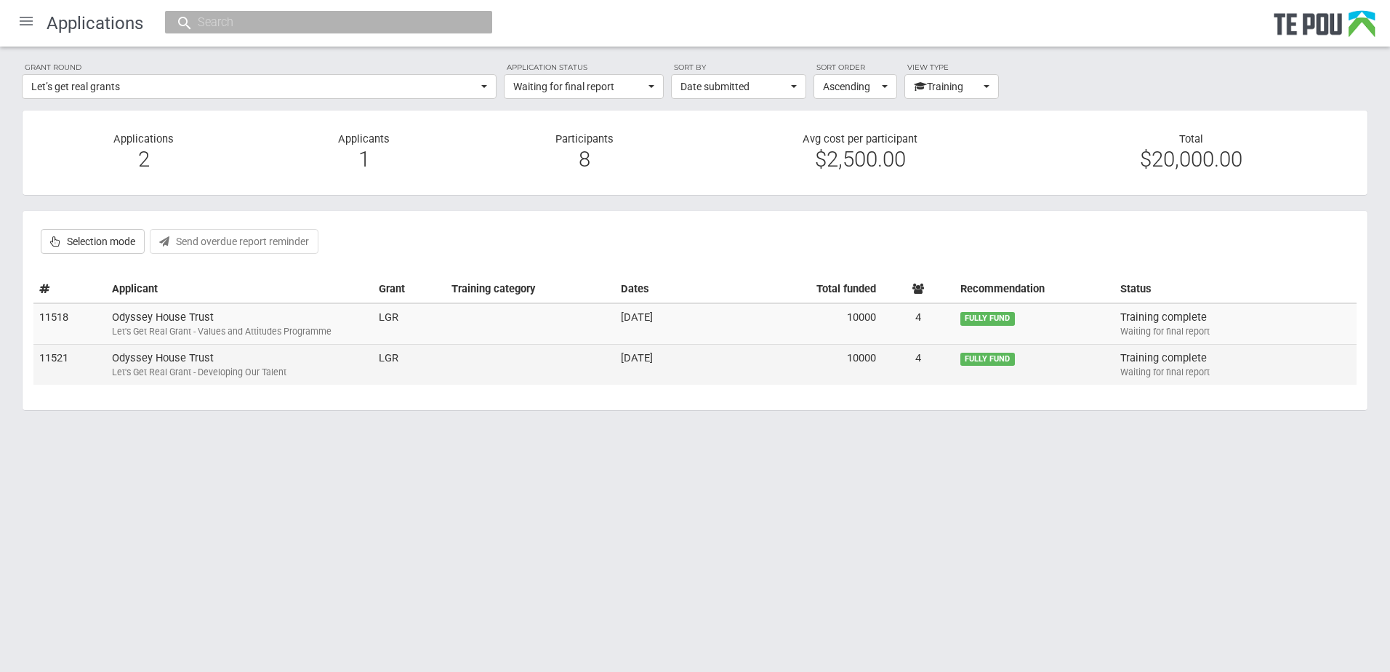
click at [237, 369] on div "Let's Get Real Grant - Developing Our Talent" at bounding box center [239, 372] width 255 height 13
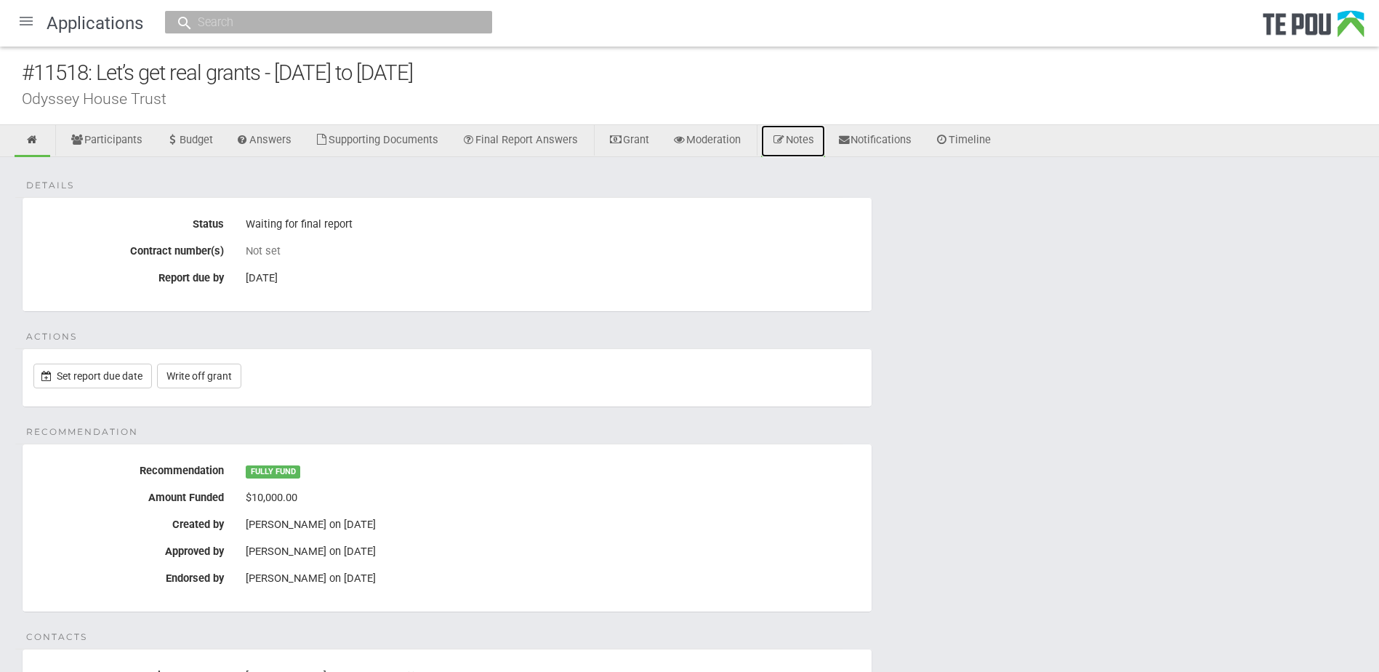
click at [821, 144] on link "Notes" at bounding box center [793, 141] width 64 height 32
click at [801, 140] on link "Notes" at bounding box center [793, 141] width 64 height 32
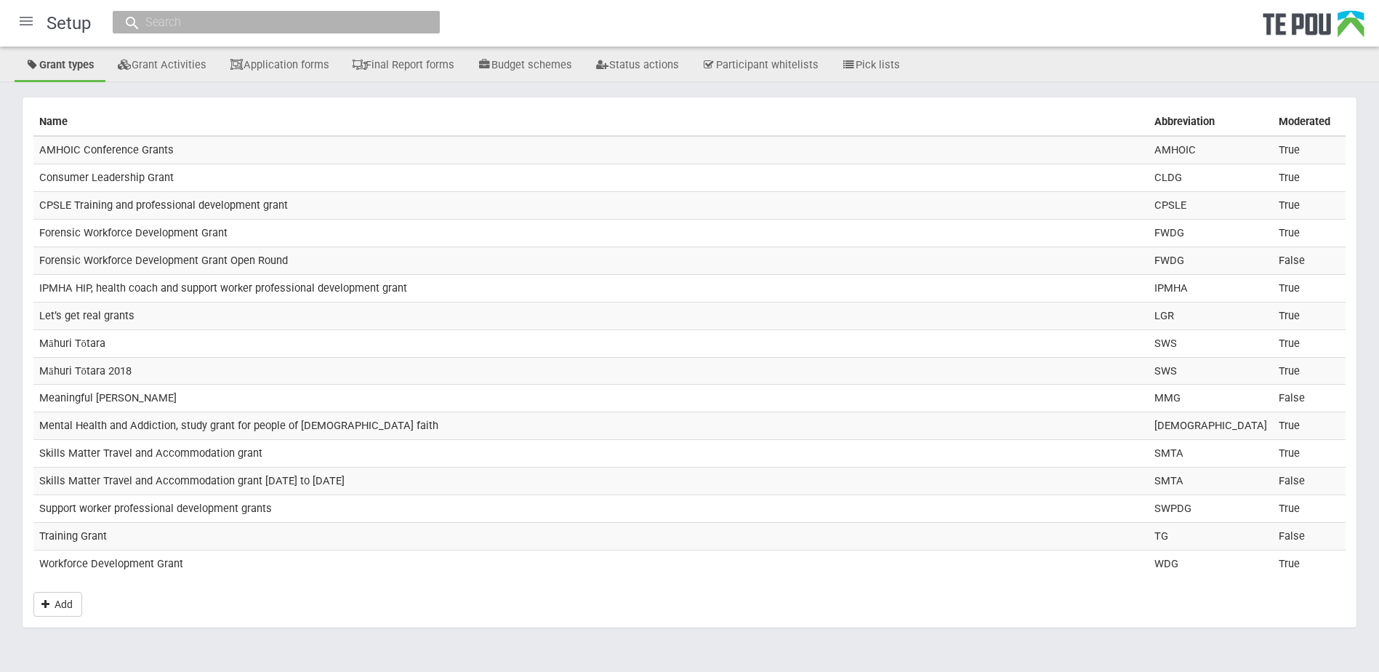
click at [28, 24] on div at bounding box center [26, 21] width 35 height 35
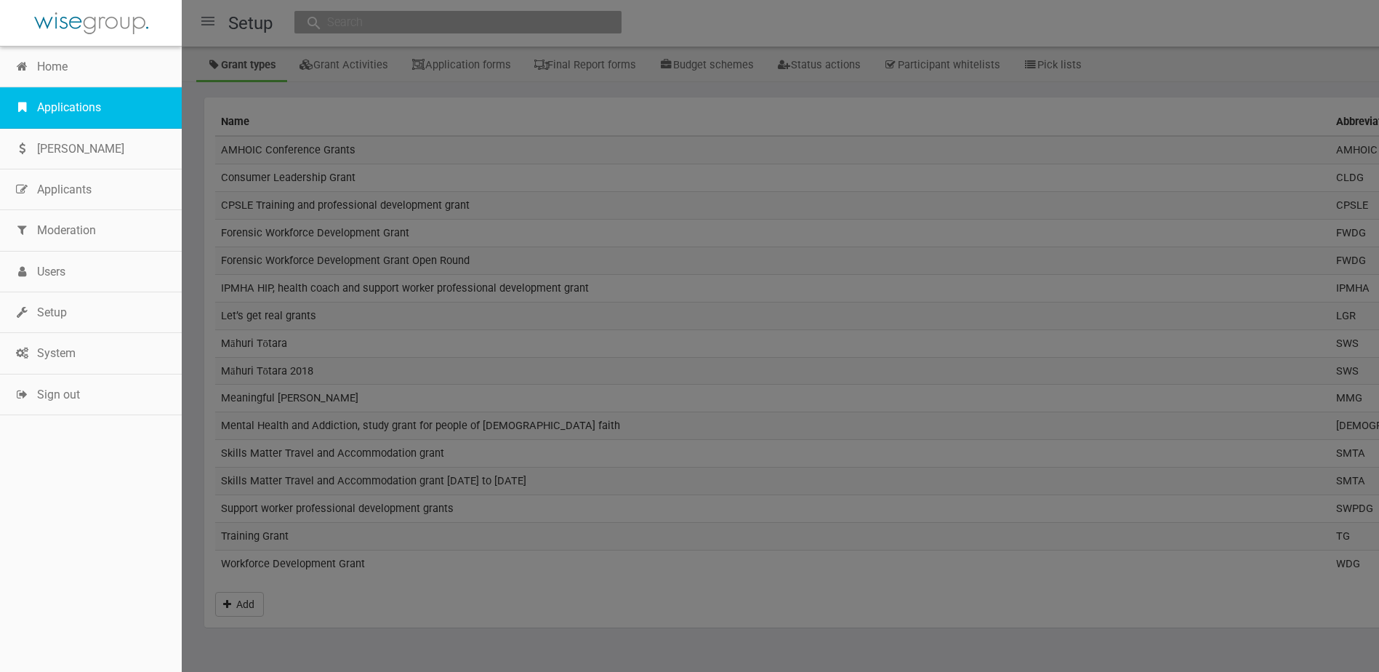
click at [36, 94] on link "Applications" at bounding box center [91, 107] width 182 height 41
click at [354, 92] on div at bounding box center [689, 336] width 1379 height 672
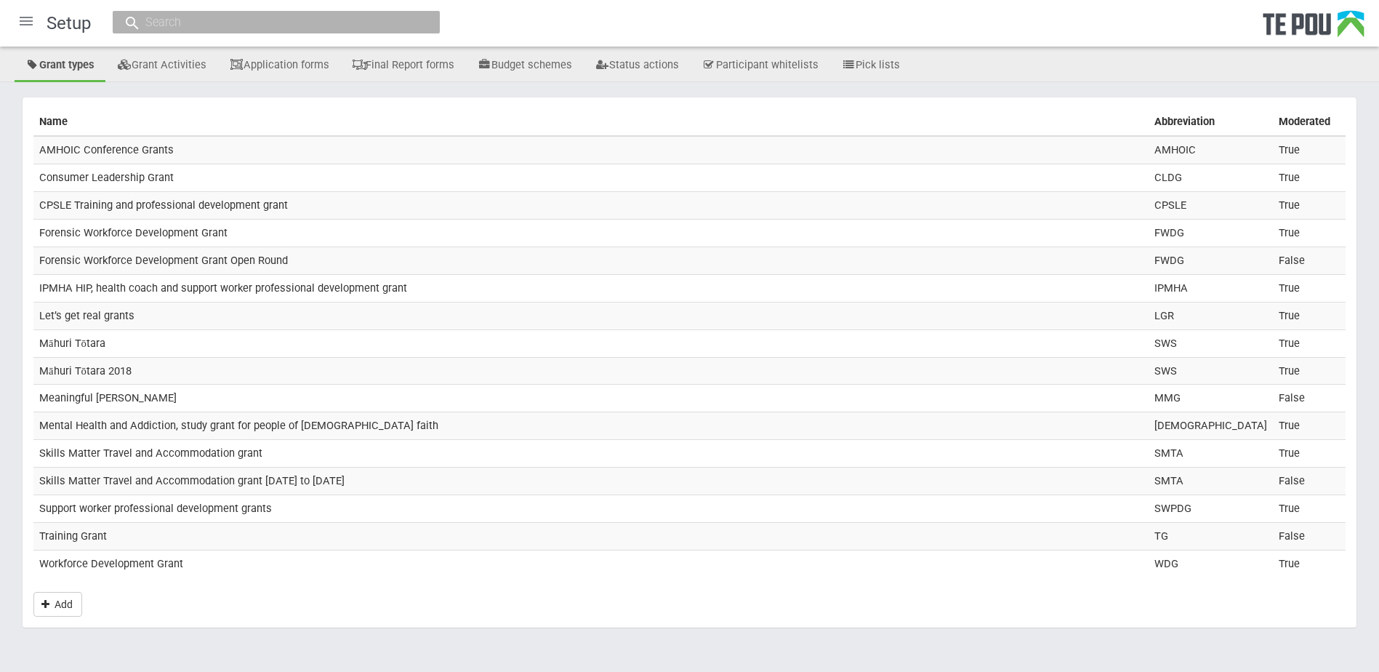
click at [29, 21] on div at bounding box center [26, 21] width 35 height 35
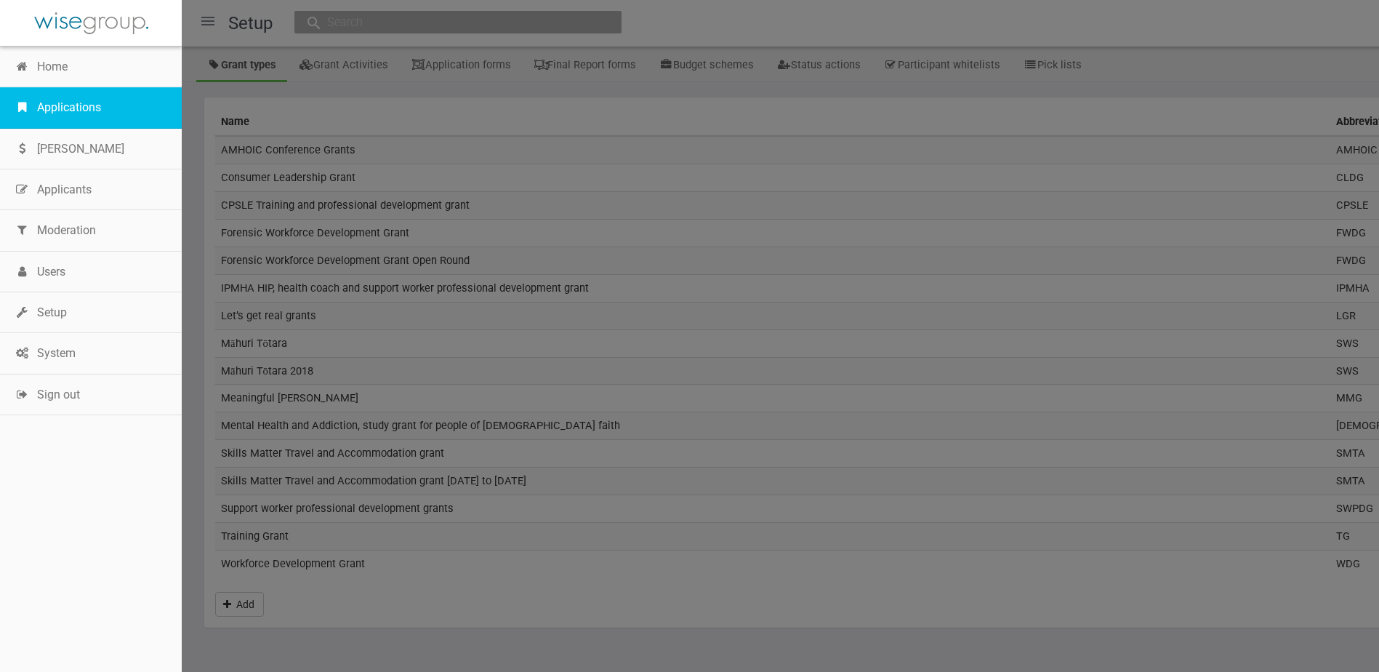
click at [54, 110] on link "Applications" at bounding box center [91, 107] width 182 height 41
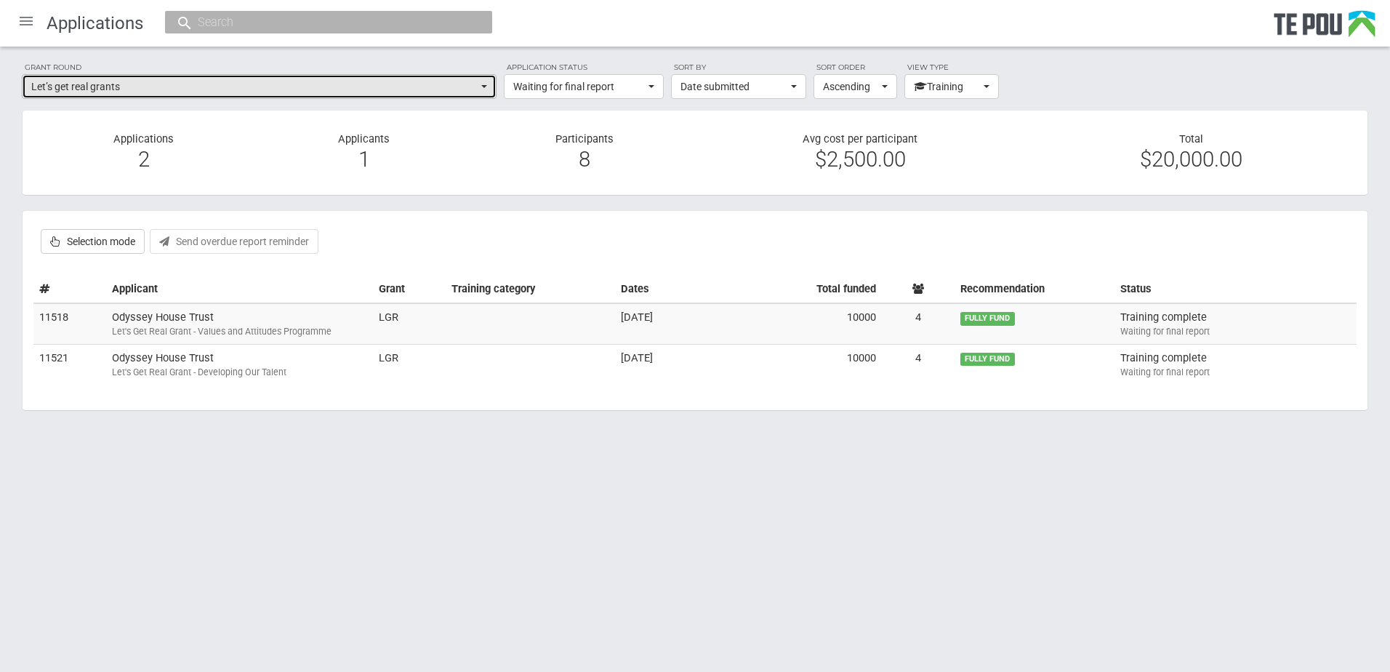
click at [177, 85] on span "Let’s get real grants" at bounding box center [254, 86] width 446 height 15
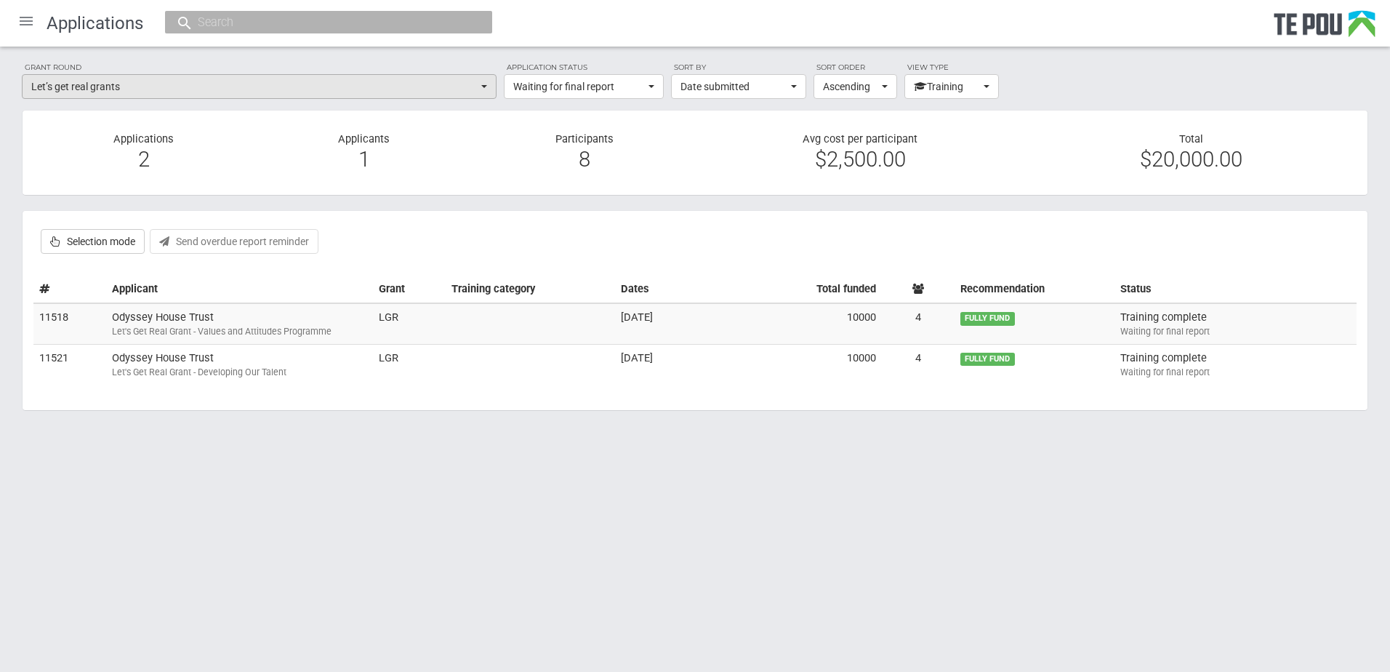
scroll to position [718, 0]
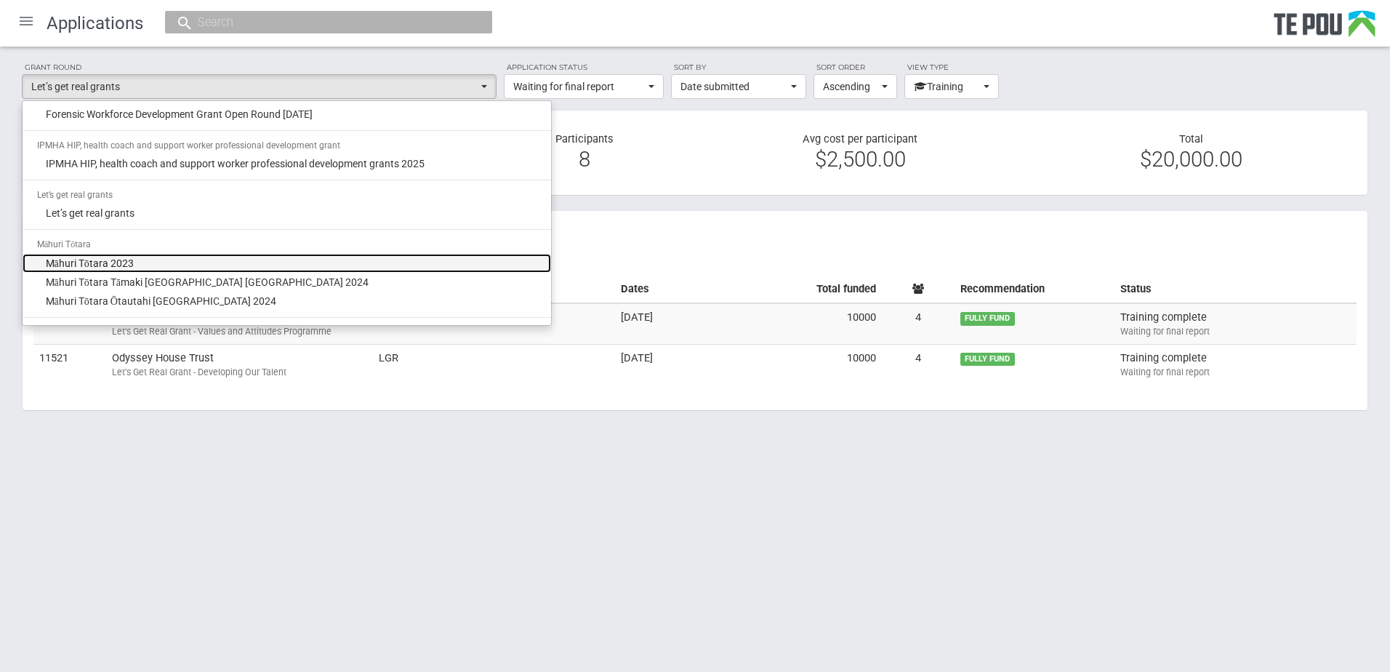
click at [161, 257] on link "Māhuri Tōtara 2023" at bounding box center [287, 263] width 528 height 19
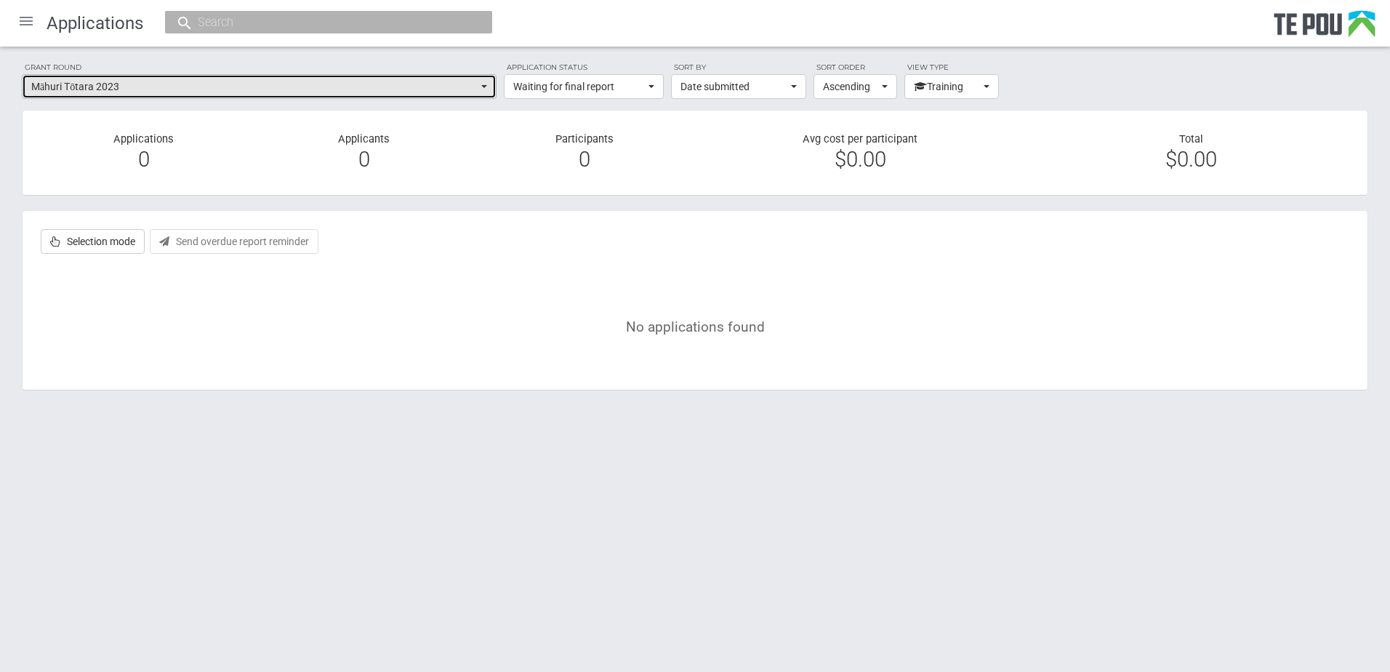
click at [190, 95] on button "Māhuri Tōtara 2023" at bounding box center [259, 86] width 475 height 25
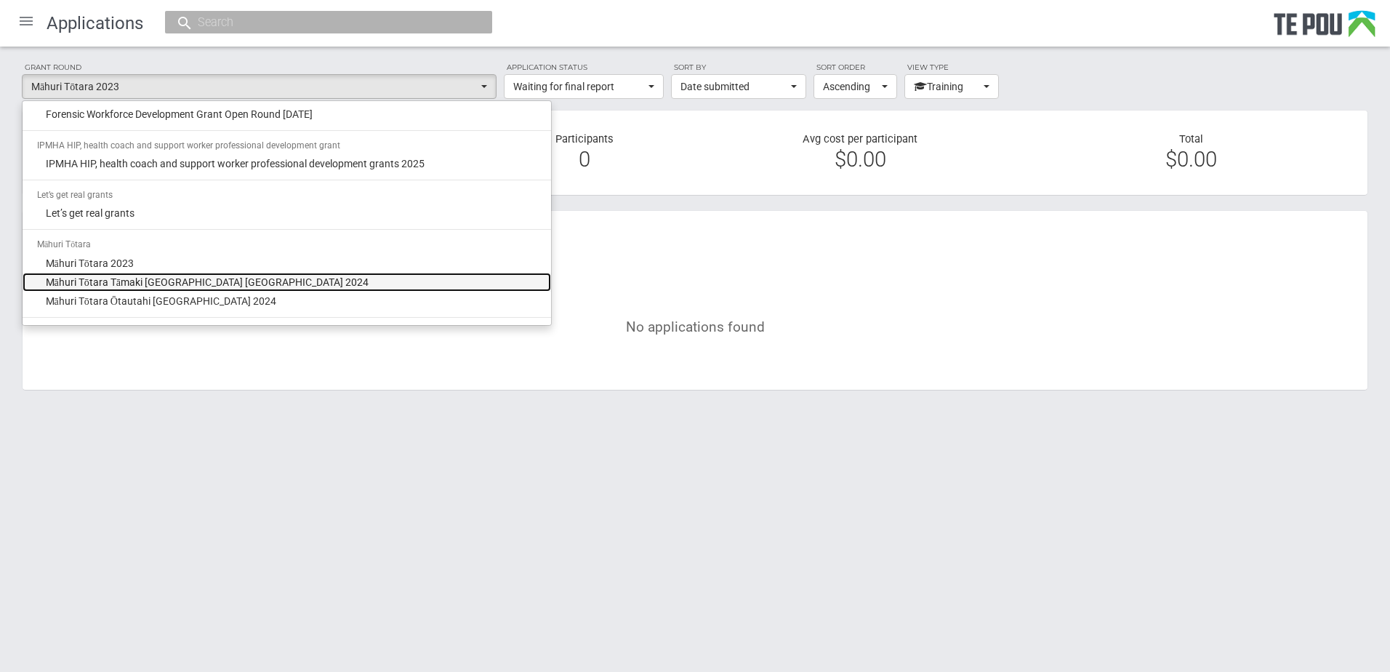
click at [175, 283] on span "Māhuri Tōtara Tāmaki [GEOGRAPHIC_DATA] [GEOGRAPHIC_DATA] 2024" at bounding box center [207, 282] width 323 height 15
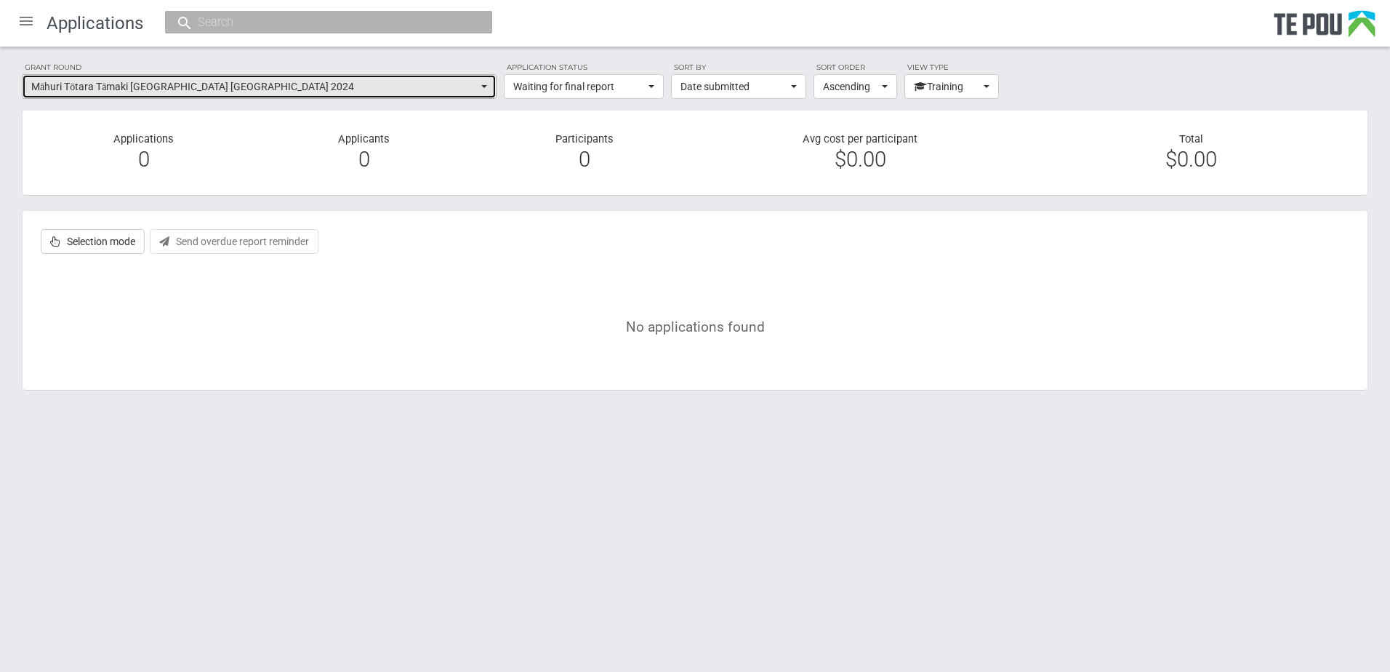
click at [226, 86] on span "Māhuri Tōtara Tāmaki [GEOGRAPHIC_DATA] [GEOGRAPHIC_DATA] 2024" at bounding box center [254, 86] width 446 height 15
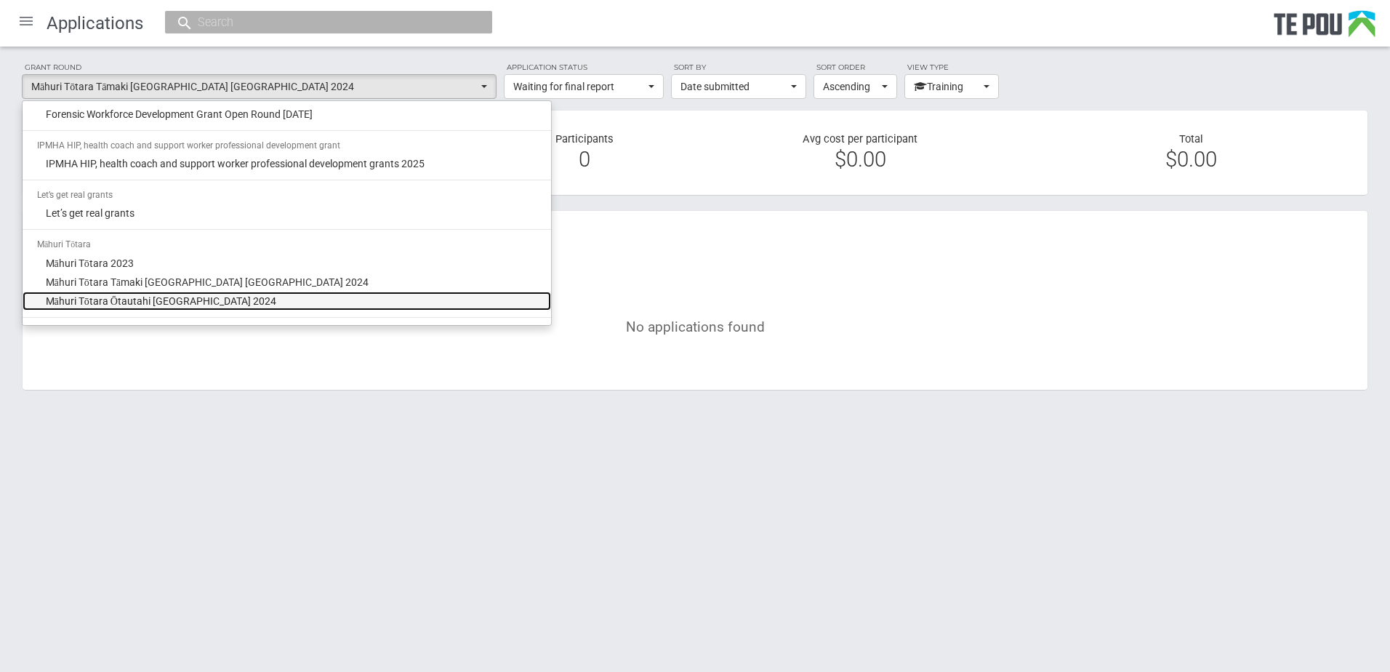
click at [204, 298] on span "Māhuri Tōtara Ōtautahi Christchurch 2024" at bounding box center [161, 301] width 230 height 15
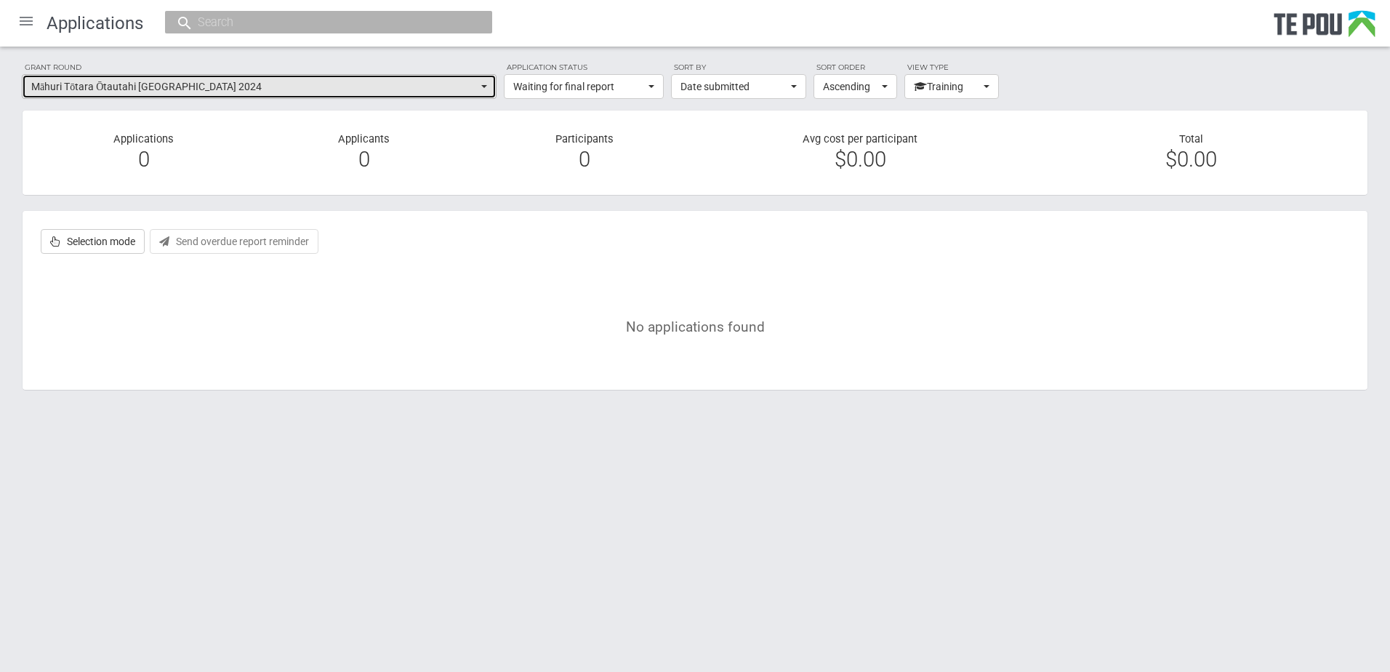
click at [224, 87] on span "Māhuri Tōtara Ōtautahi Christchurch 2024" at bounding box center [254, 86] width 446 height 15
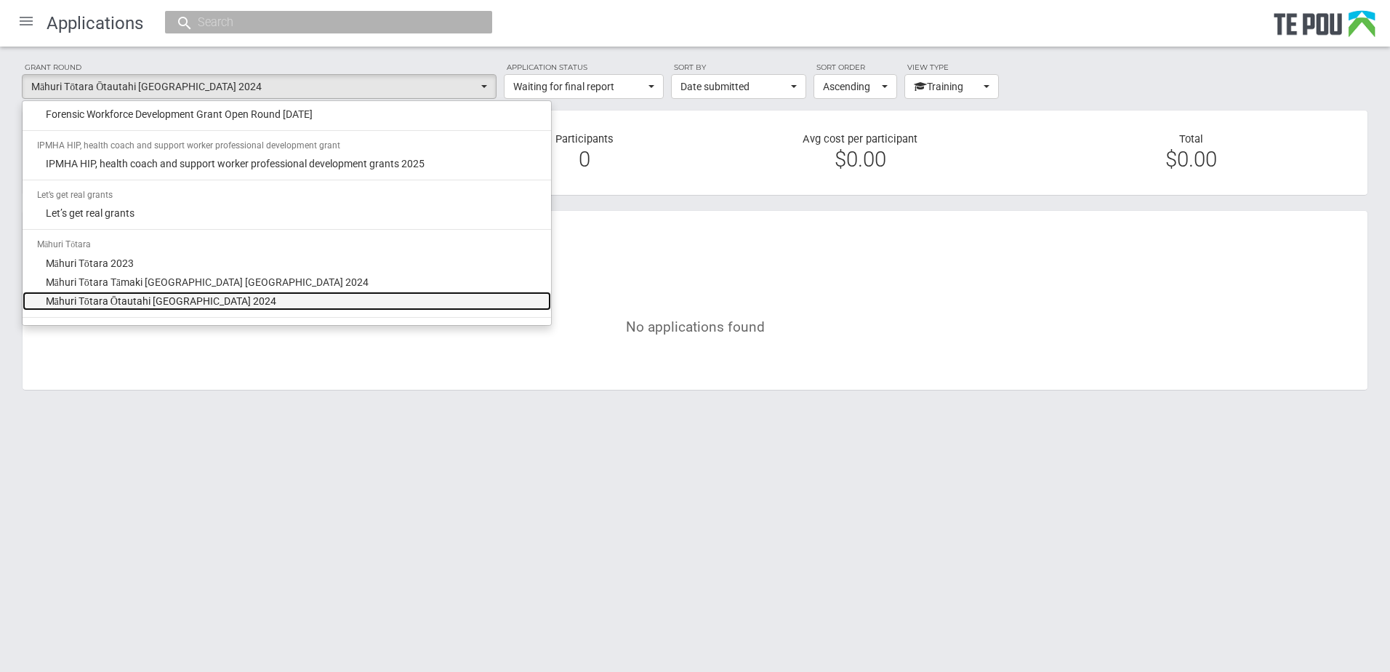
scroll to position [791, 0]
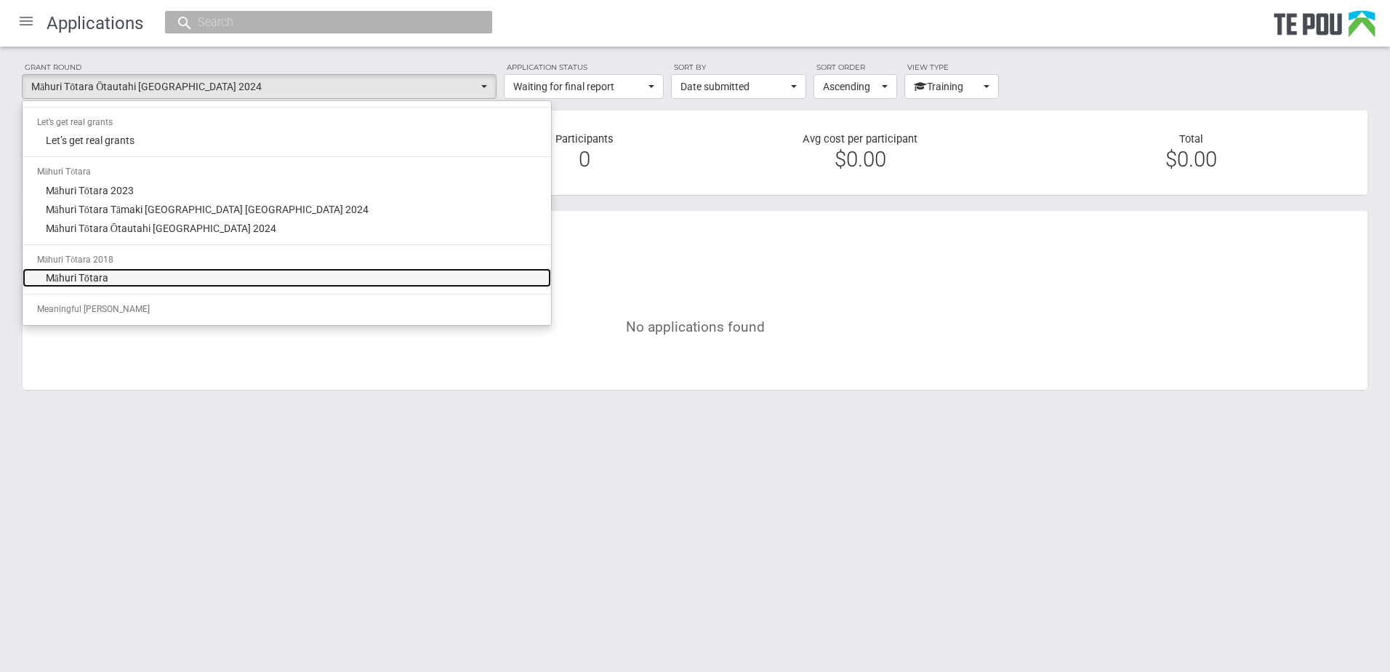
click at [217, 278] on link "Māhuri Tōtara" at bounding box center [287, 277] width 528 height 19
select select "14"
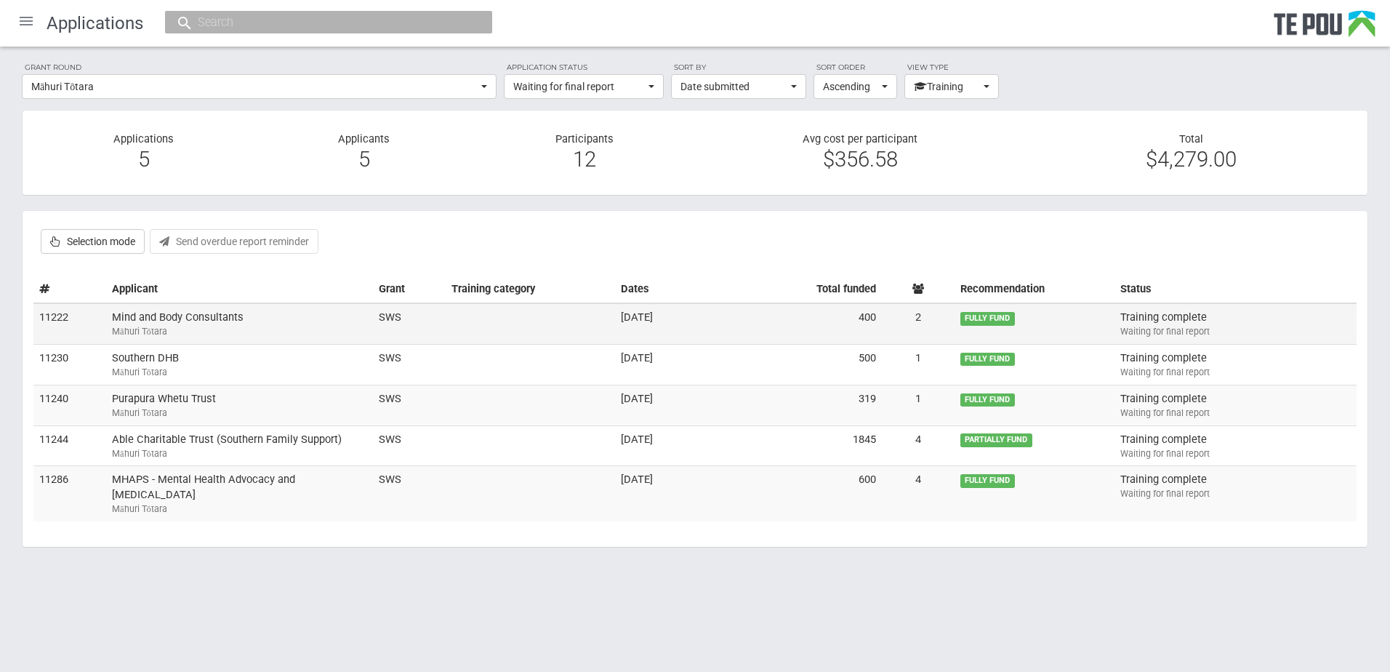
click at [243, 315] on td "Mind and Body Consultants Māhuri Tōtara" at bounding box center [239, 323] width 267 height 41
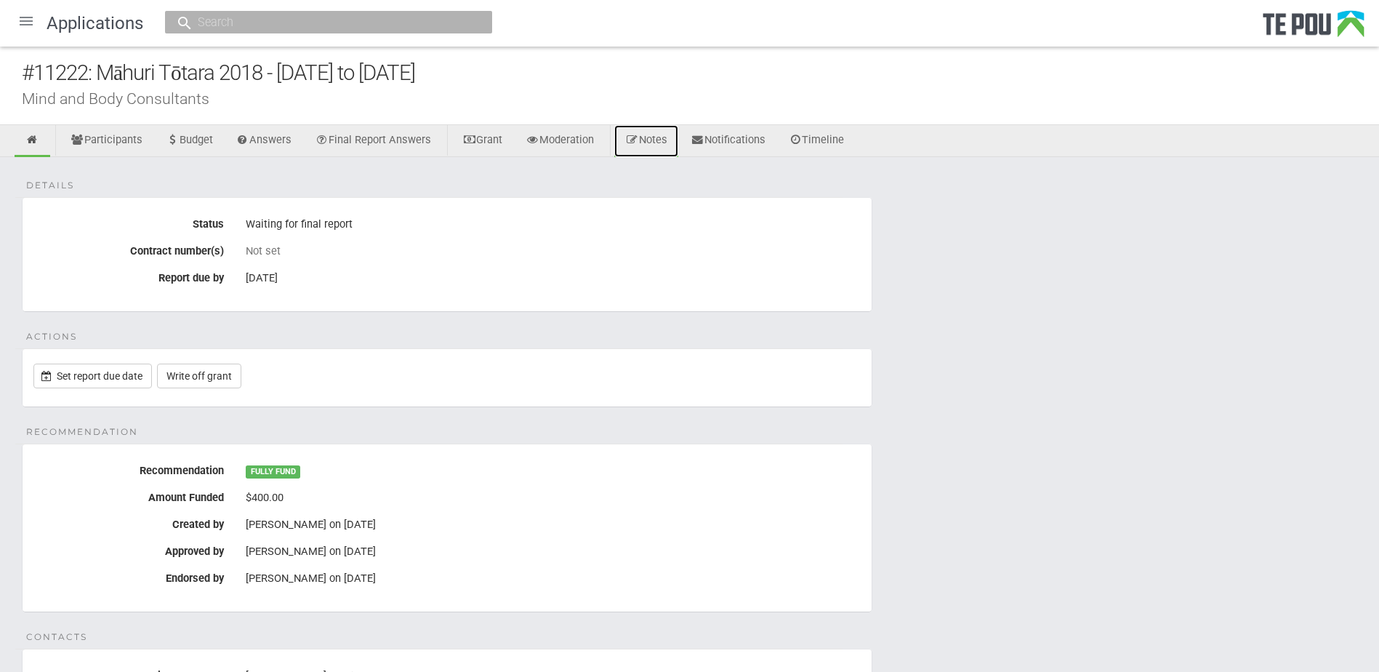
click at [655, 138] on link "Notes" at bounding box center [646, 141] width 64 height 32
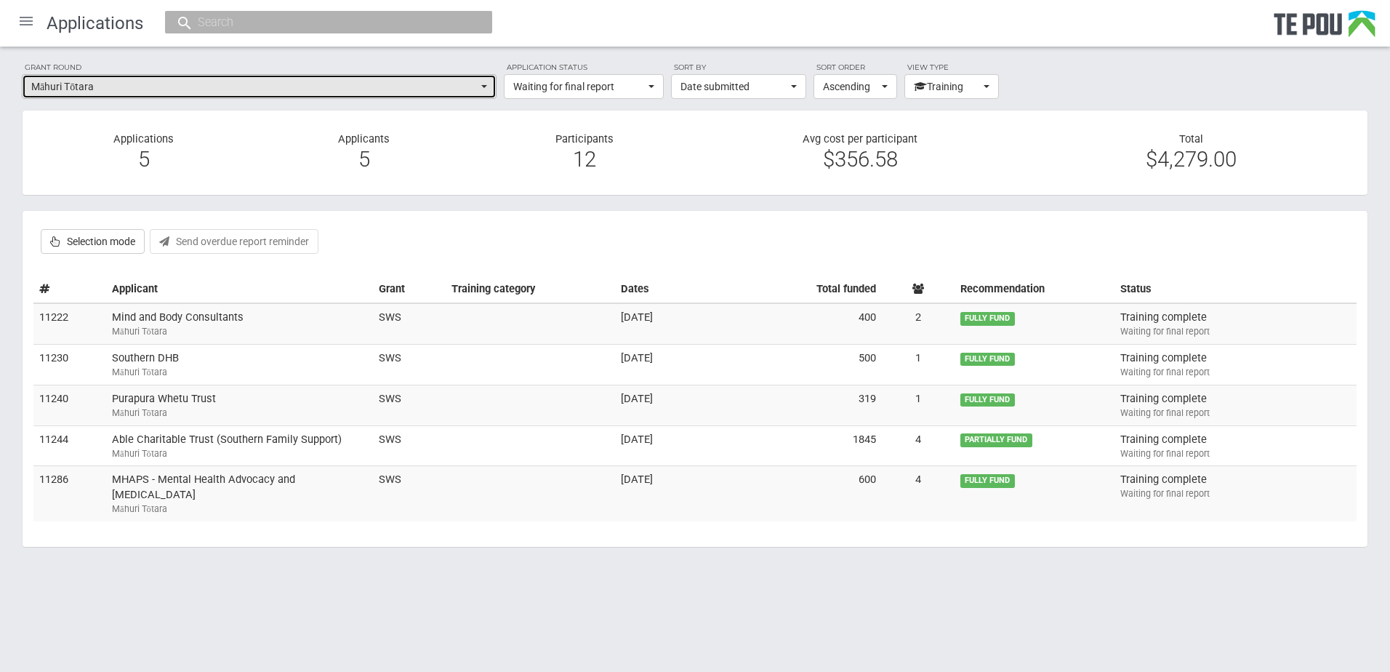
click at [171, 89] on span "Māhuri Tōtara" at bounding box center [254, 86] width 446 height 15
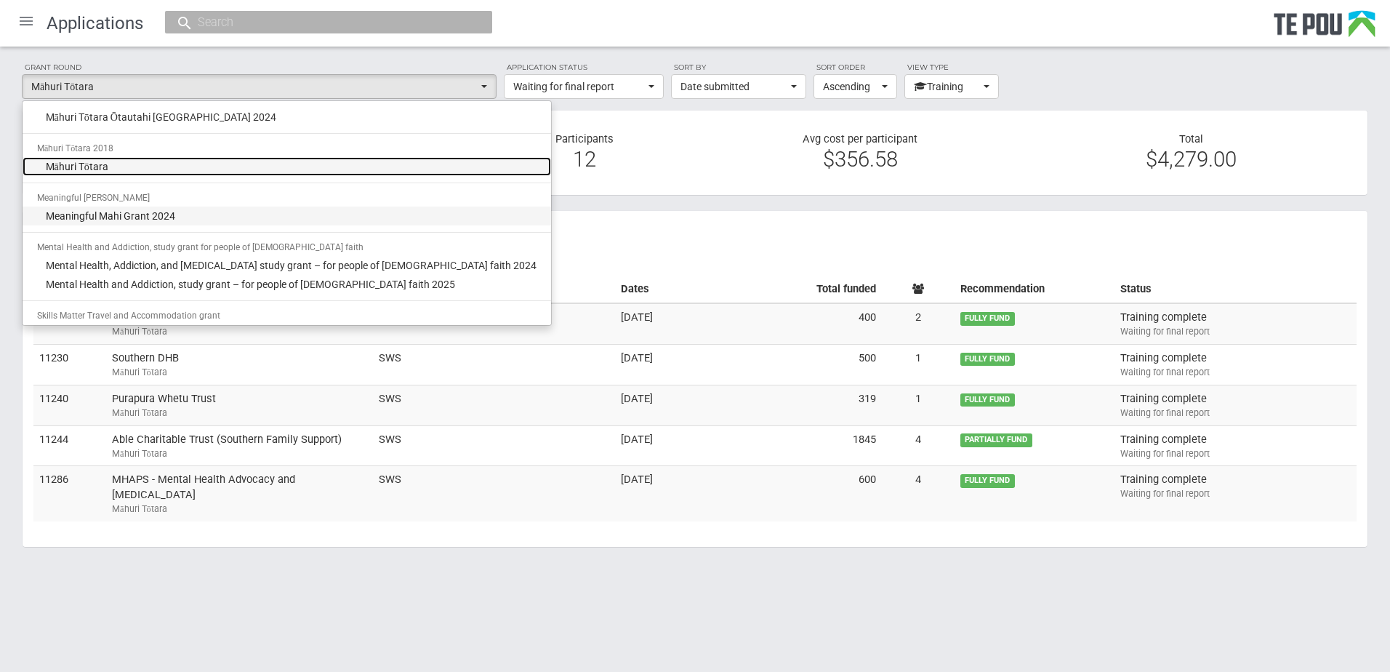
scroll to position [927, 0]
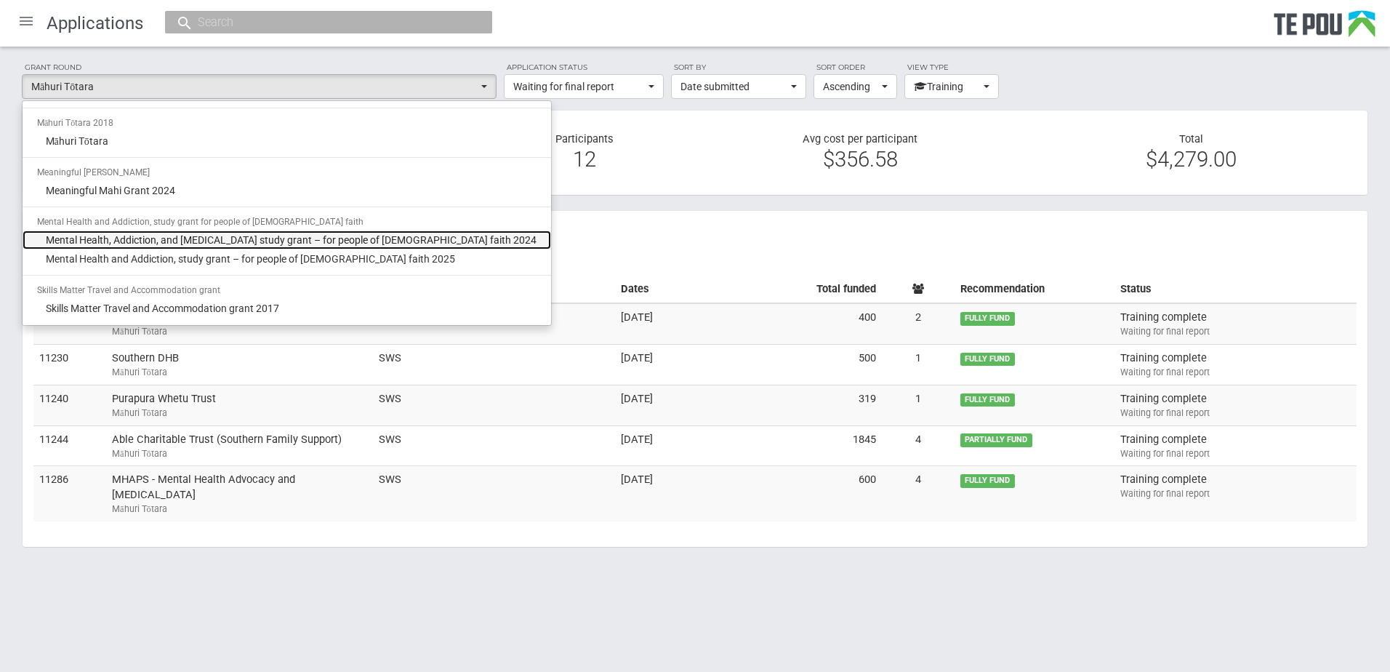
click at [182, 243] on span "Mental Health, Addiction, and Intellectual Disability study grant – for people …" at bounding box center [291, 240] width 491 height 15
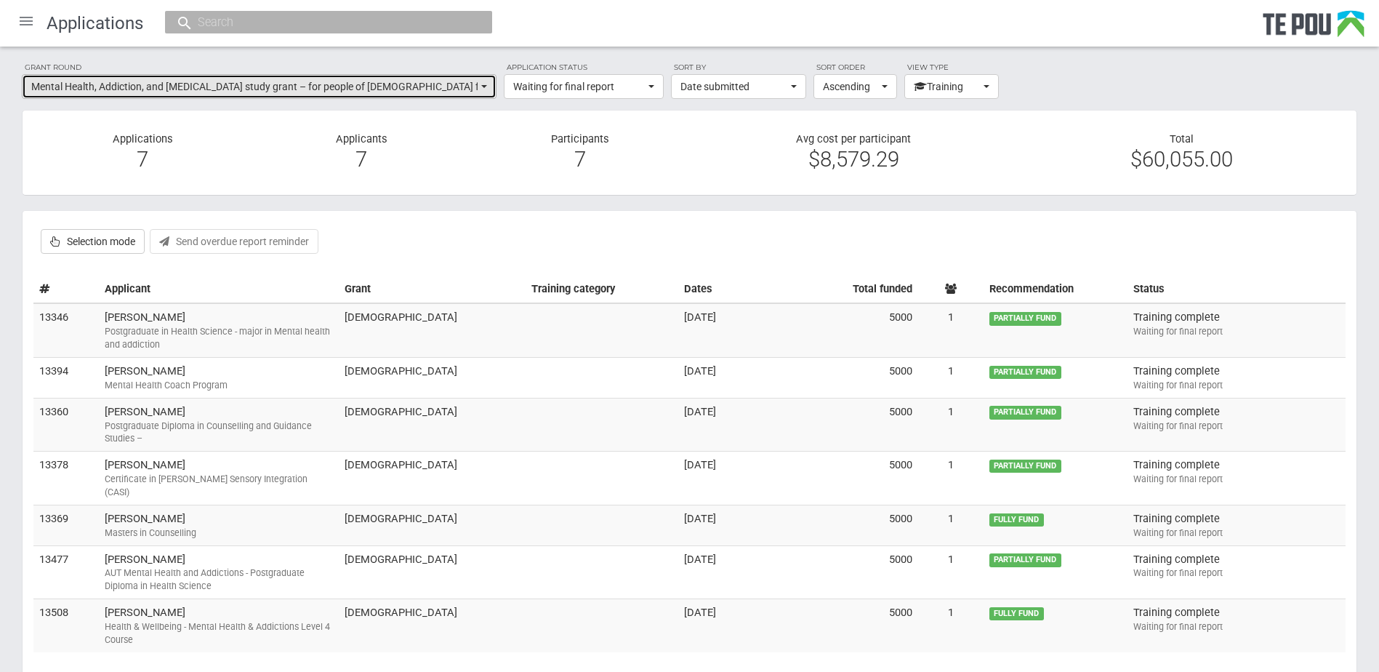
click at [180, 87] on span "Mental Health, Addiction, and Intellectual Disability study grant – for people …" at bounding box center [254, 86] width 446 height 15
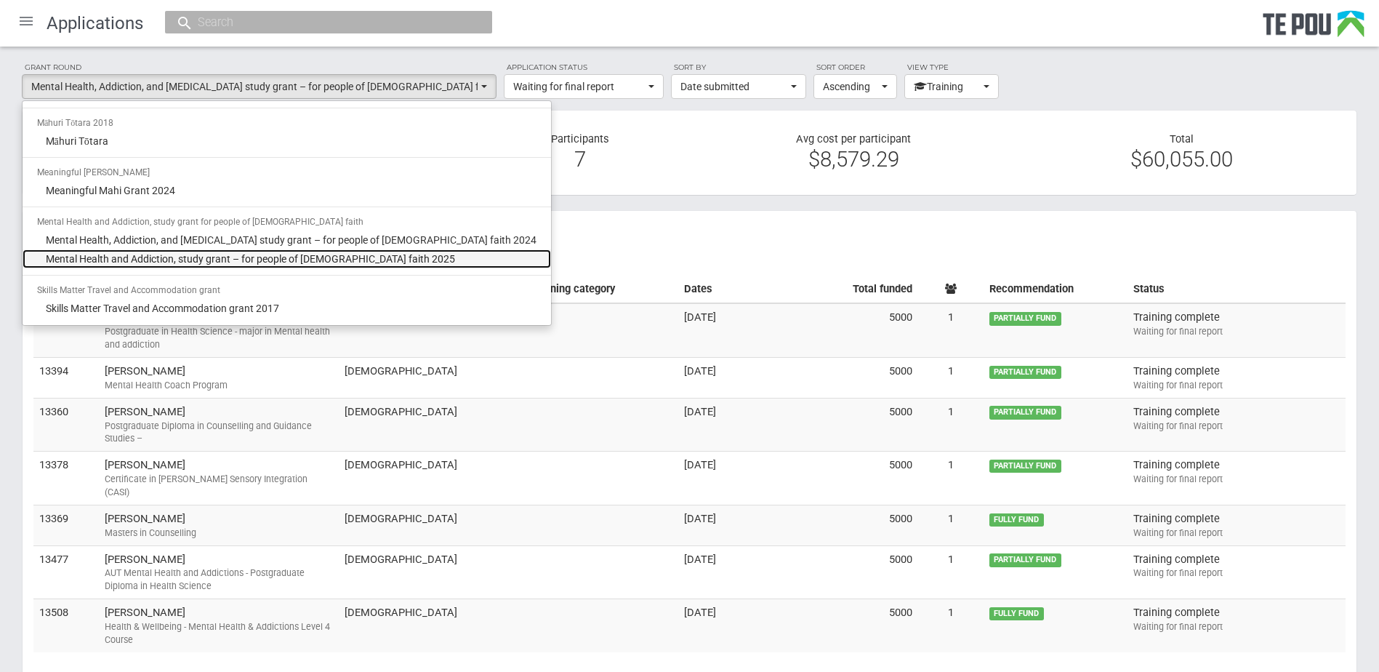
click at [193, 259] on span "Mental Health and Addiction, study grant – for people of Muslim faith 2025" at bounding box center [250, 258] width 409 height 15
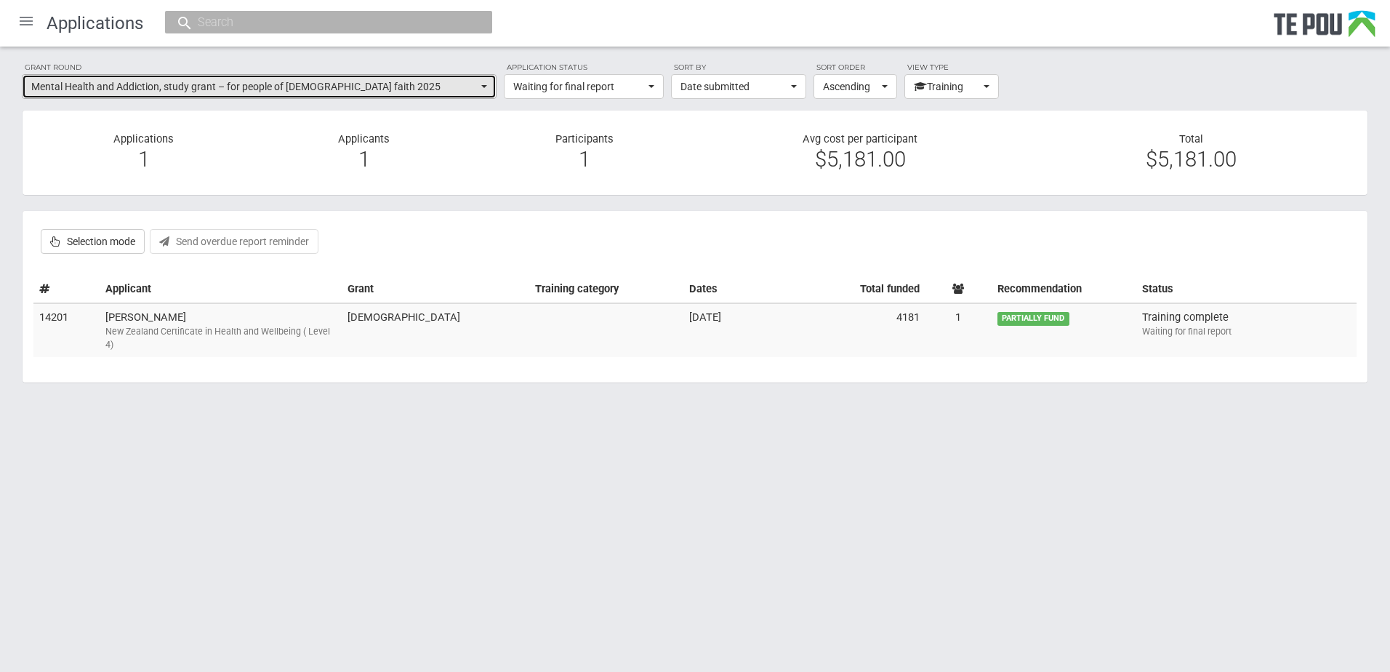
click at [249, 87] on span "Mental Health and Addiction, study grant – for people of Muslim faith 2025" at bounding box center [254, 86] width 446 height 15
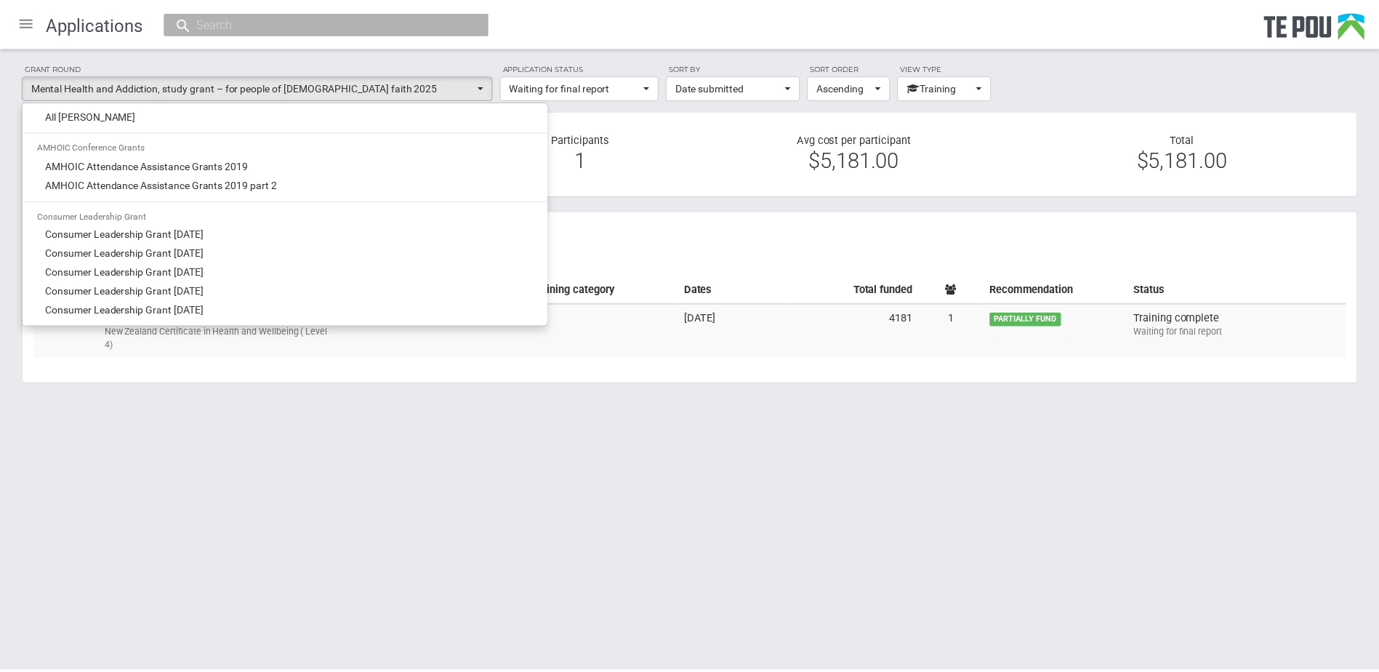
scroll to position [0, 0]
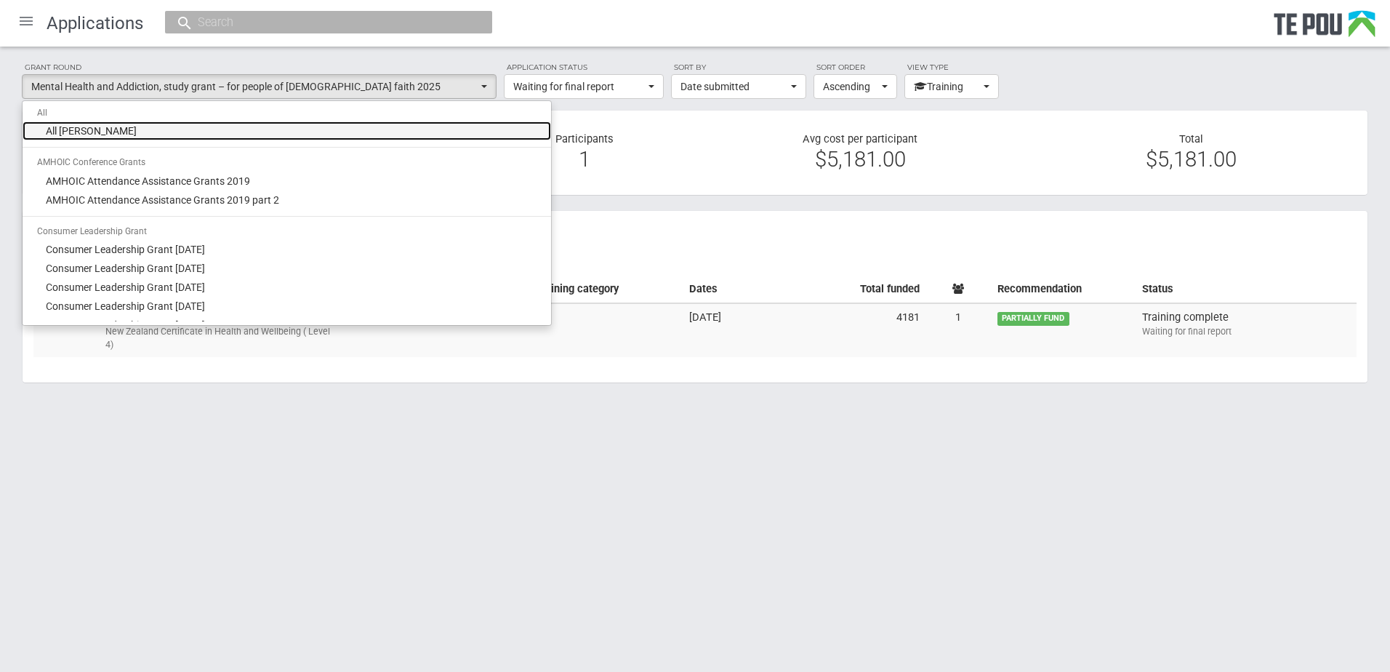
click at [204, 129] on link "All grant rounds" at bounding box center [287, 130] width 528 height 19
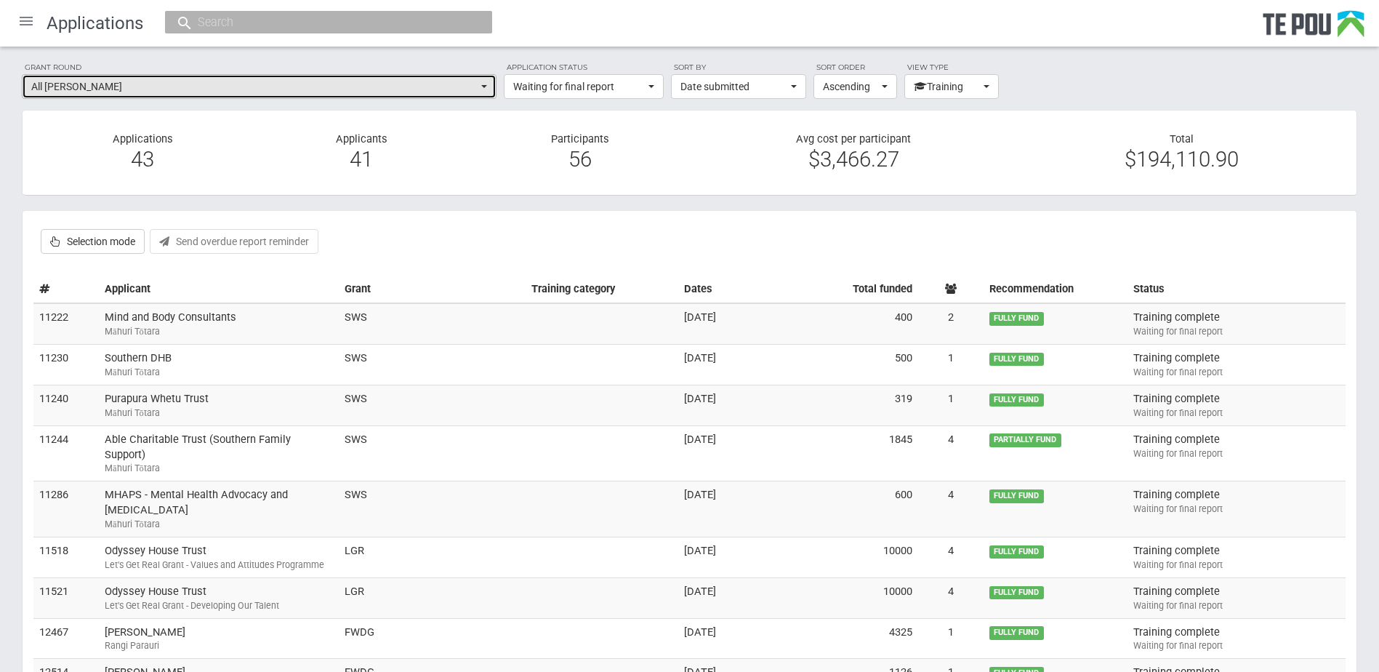
click at [126, 89] on span "All grant rounds" at bounding box center [254, 86] width 446 height 15
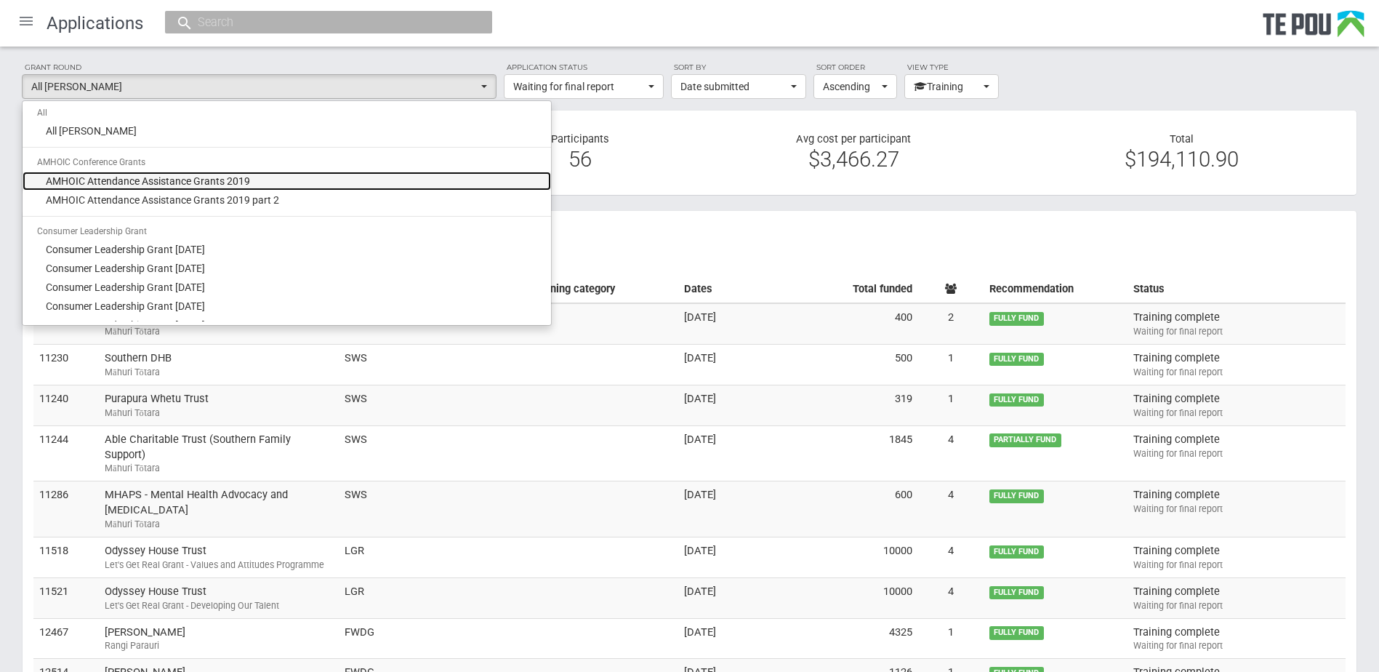
click at [178, 181] on span "AMHOIC Attendance Assistance Grants 2019" at bounding box center [148, 181] width 204 height 15
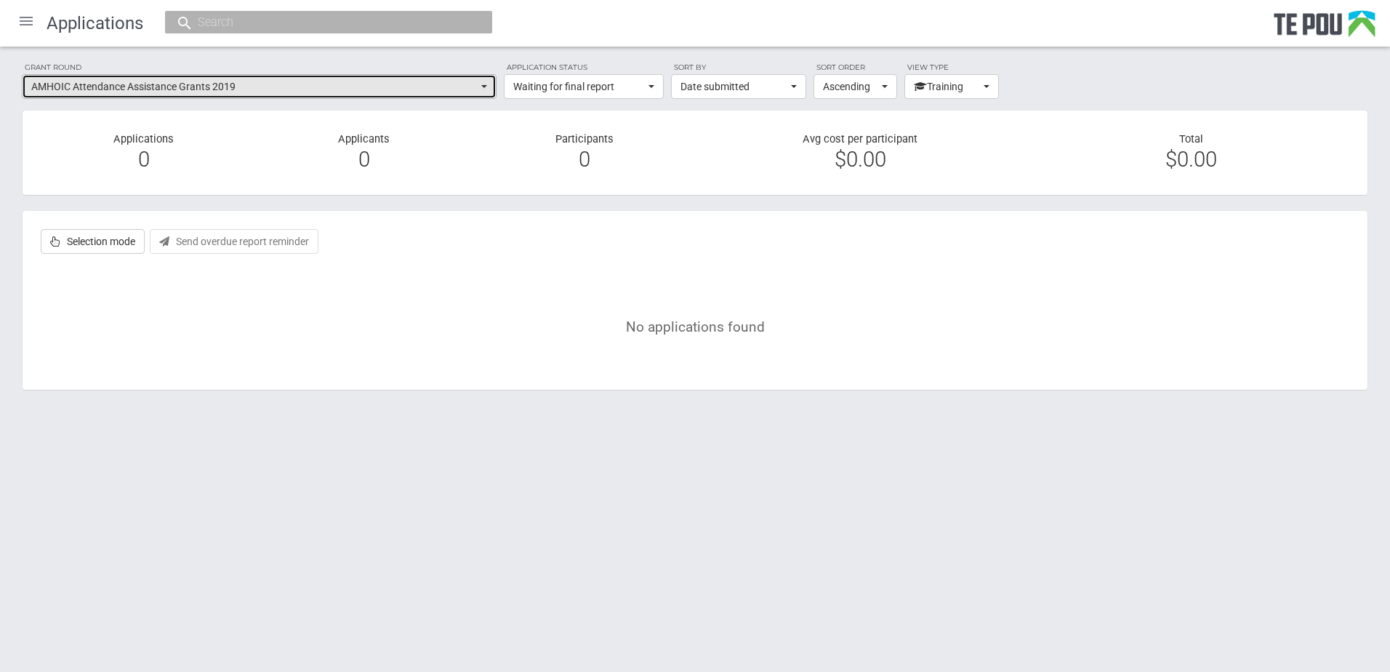
click at [158, 91] on span "AMHOIC Attendance Assistance Grants 2019" at bounding box center [254, 86] width 446 height 15
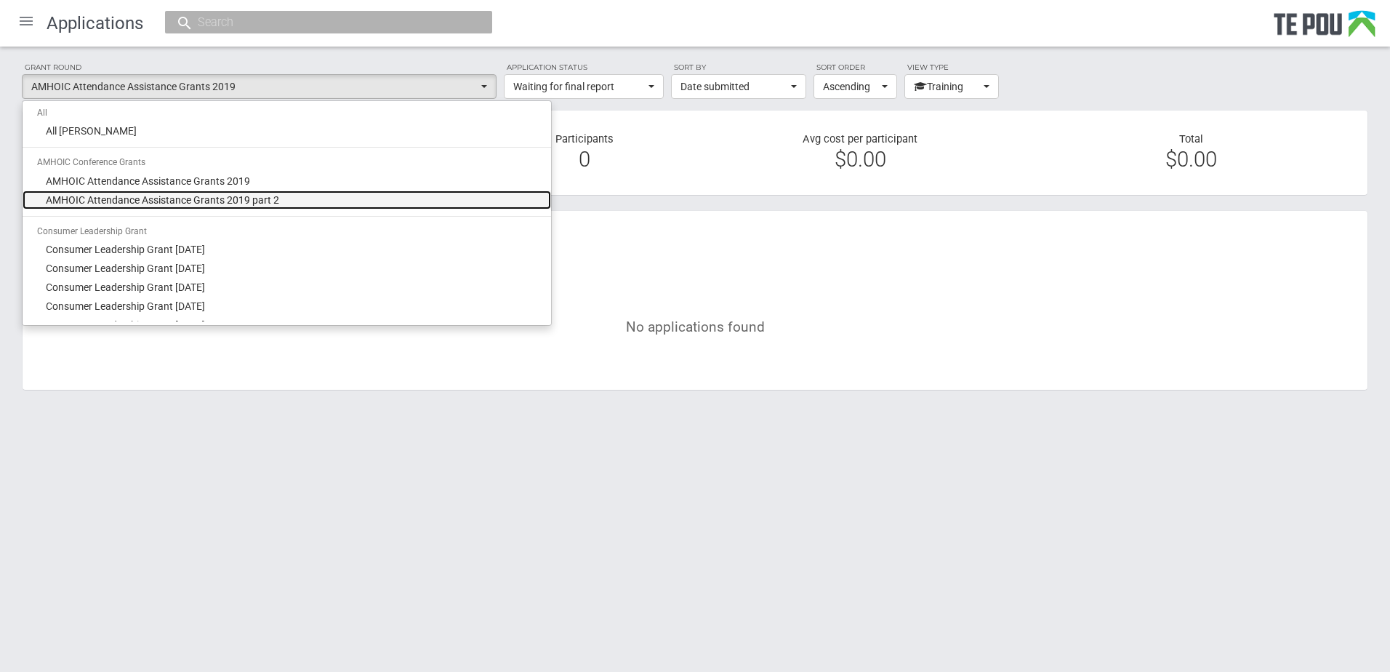
click at [194, 204] on span "AMHOIC Attendance Assistance Grants 2019 part 2" at bounding box center [162, 200] width 233 height 15
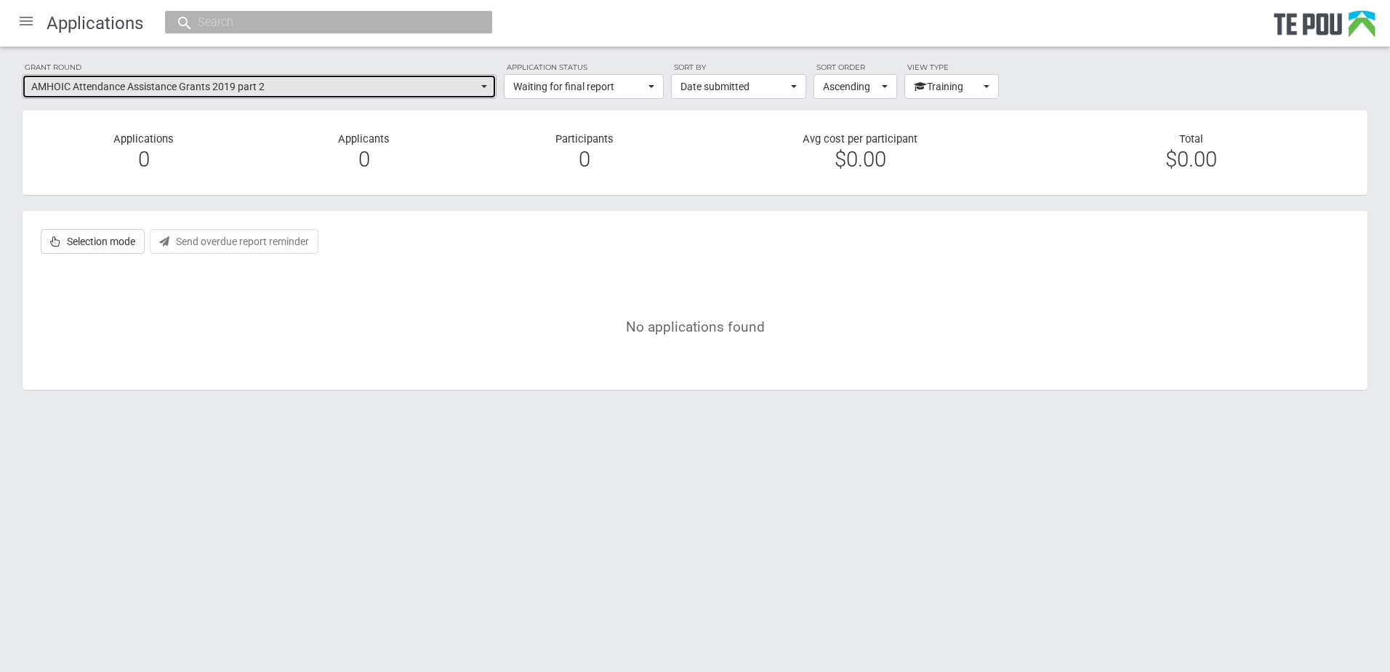
click at [209, 80] on span "AMHOIC Attendance Assistance Grants 2019 part 2" at bounding box center [254, 86] width 446 height 15
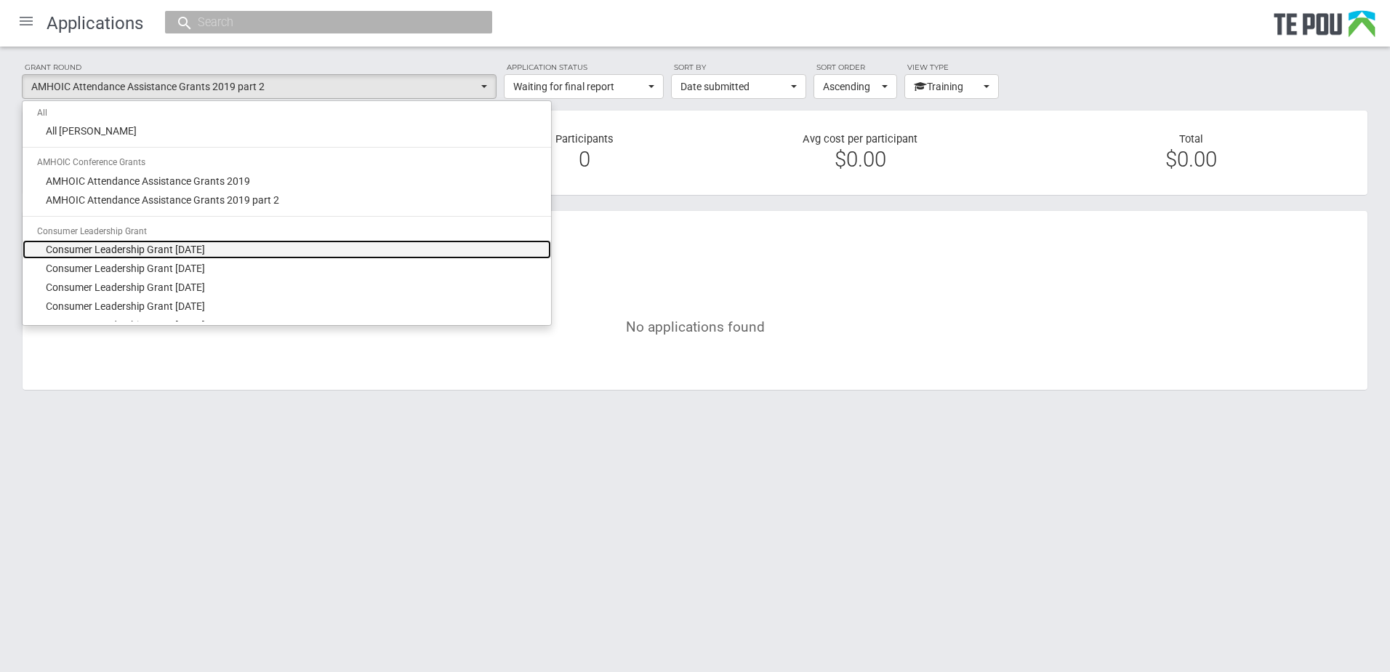
click at [205, 244] on span "Consumer Leadership Grant September 2016" at bounding box center [125, 249] width 159 height 15
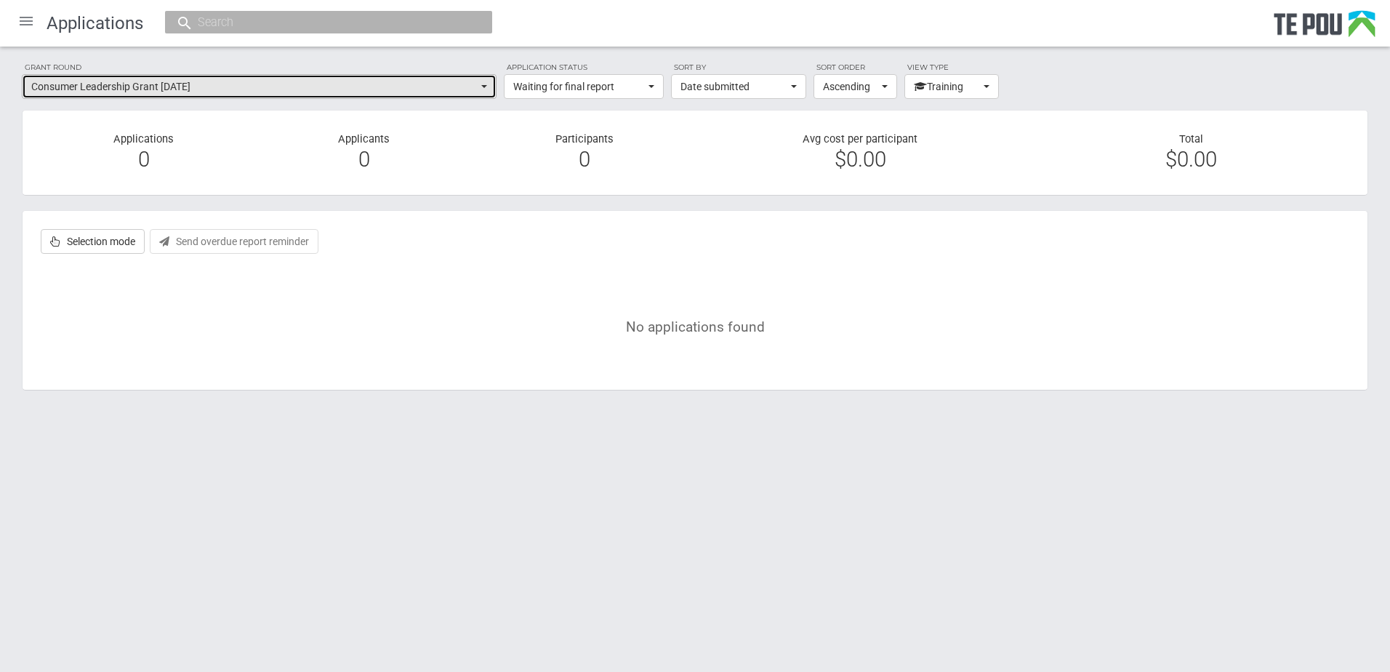
click at [212, 88] on span "Consumer Leadership Grant September 2016" at bounding box center [254, 86] width 446 height 15
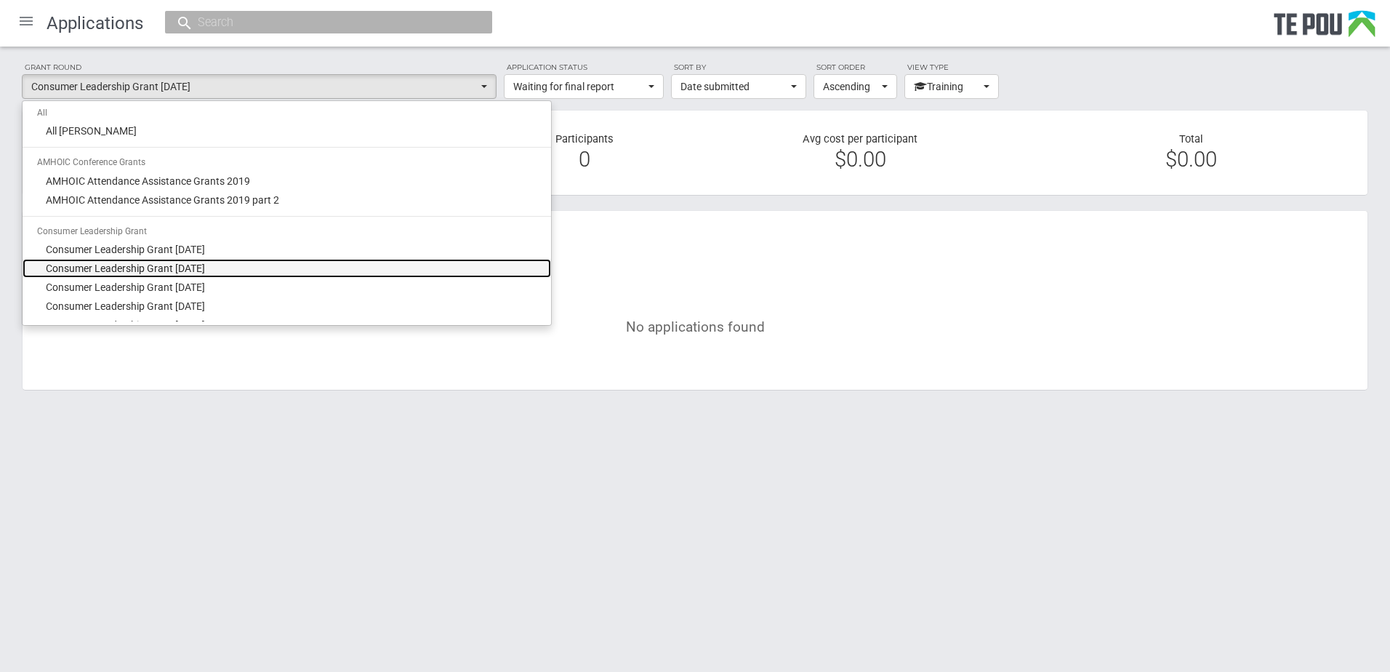
click at [233, 265] on link "Consumer Leadership Grant March 2017" at bounding box center [287, 268] width 528 height 19
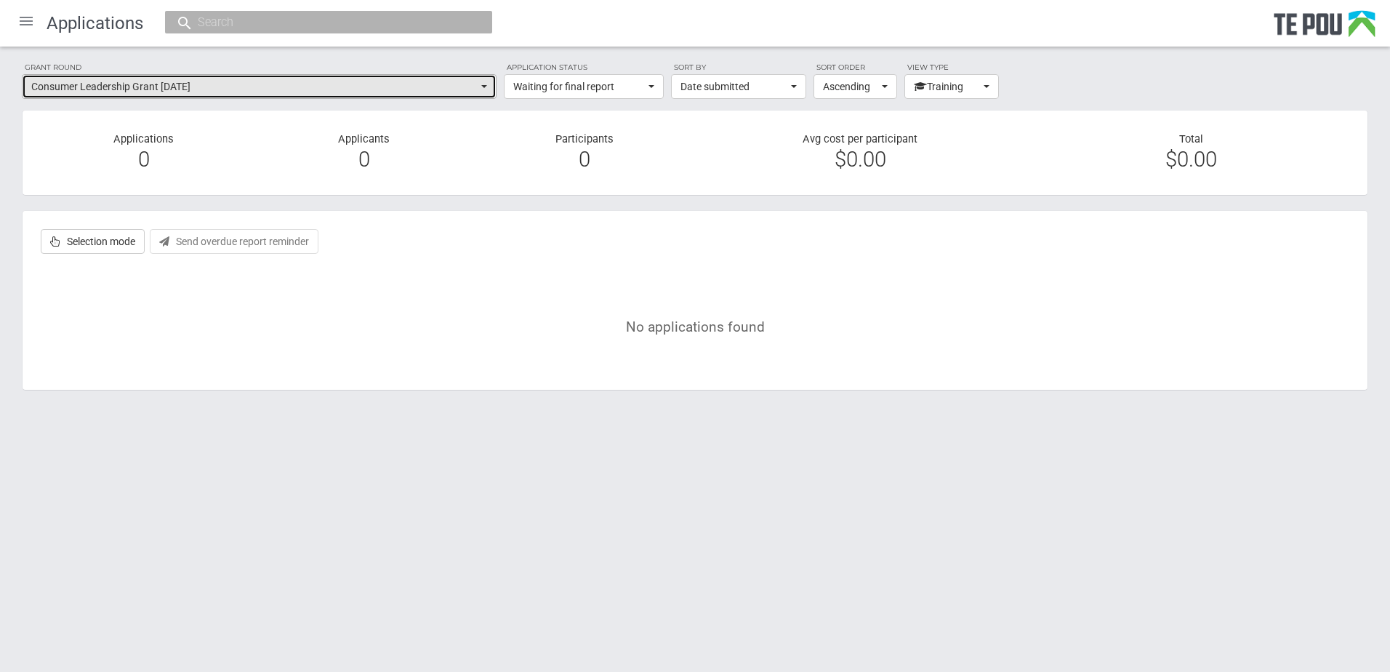
click at [234, 87] on span "Consumer Leadership Grant March 2017" at bounding box center [254, 86] width 446 height 15
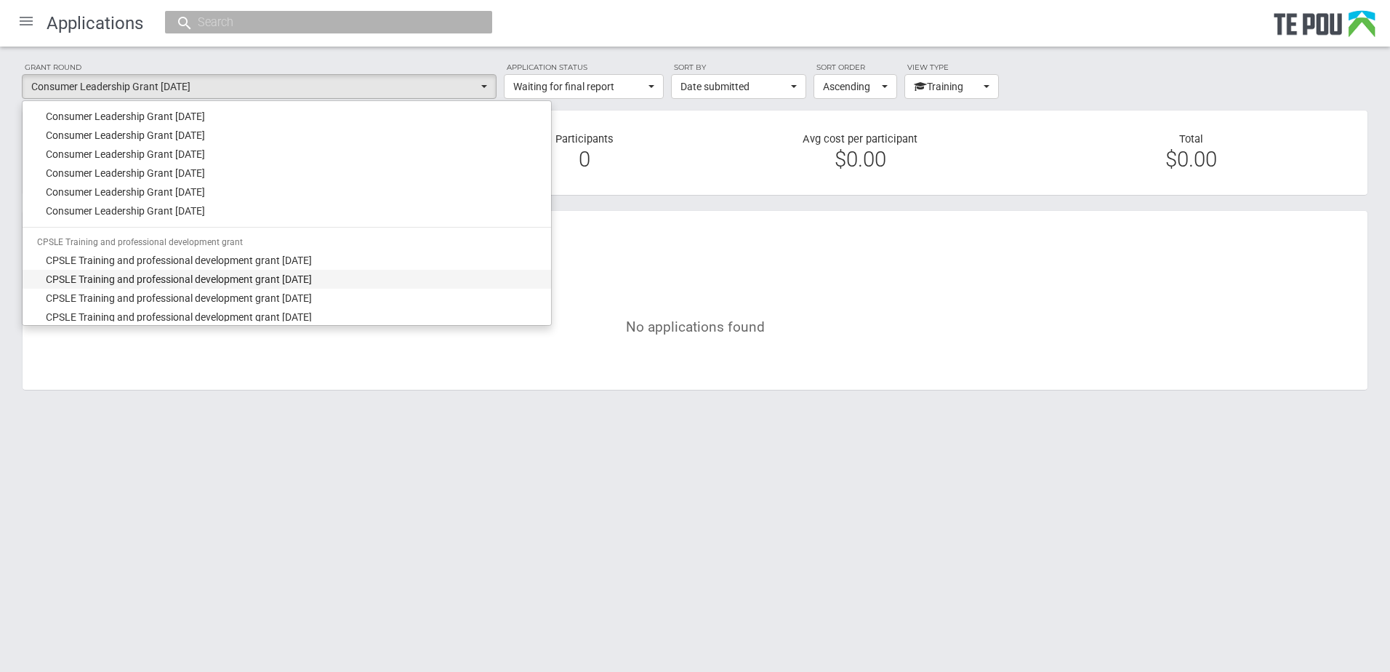
scroll to position [363, 0]
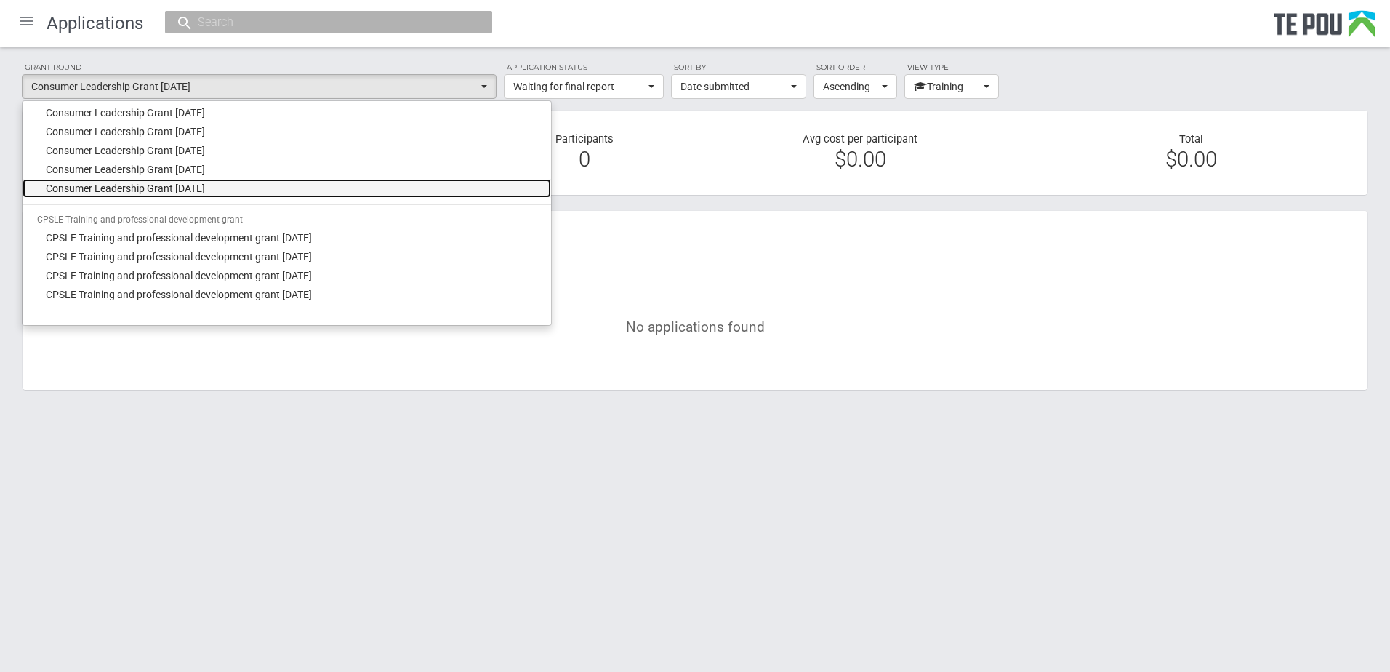
click at [252, 193] on link "Consumer Leadership Grant September 2024" at bounding box center [287, 188] width 528 height 19
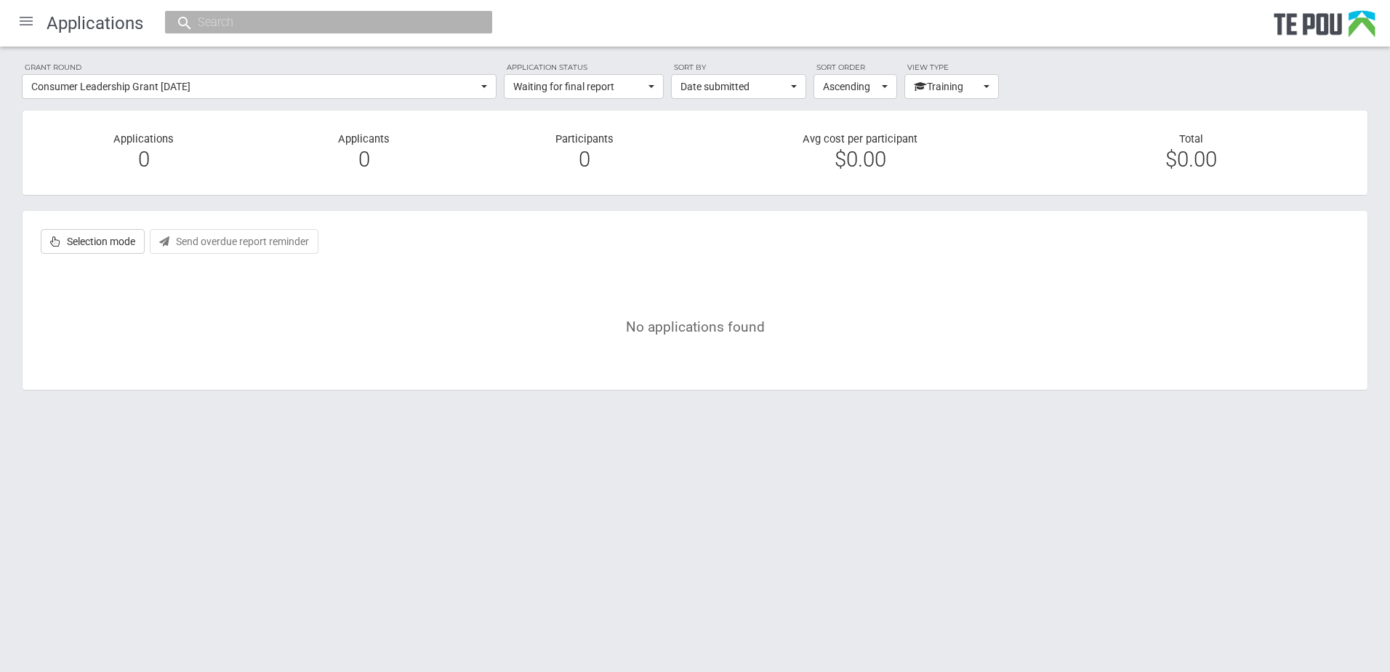
click at [216, 69] on label "Grant round" at bounding box center [259, 67] width 475 height 13
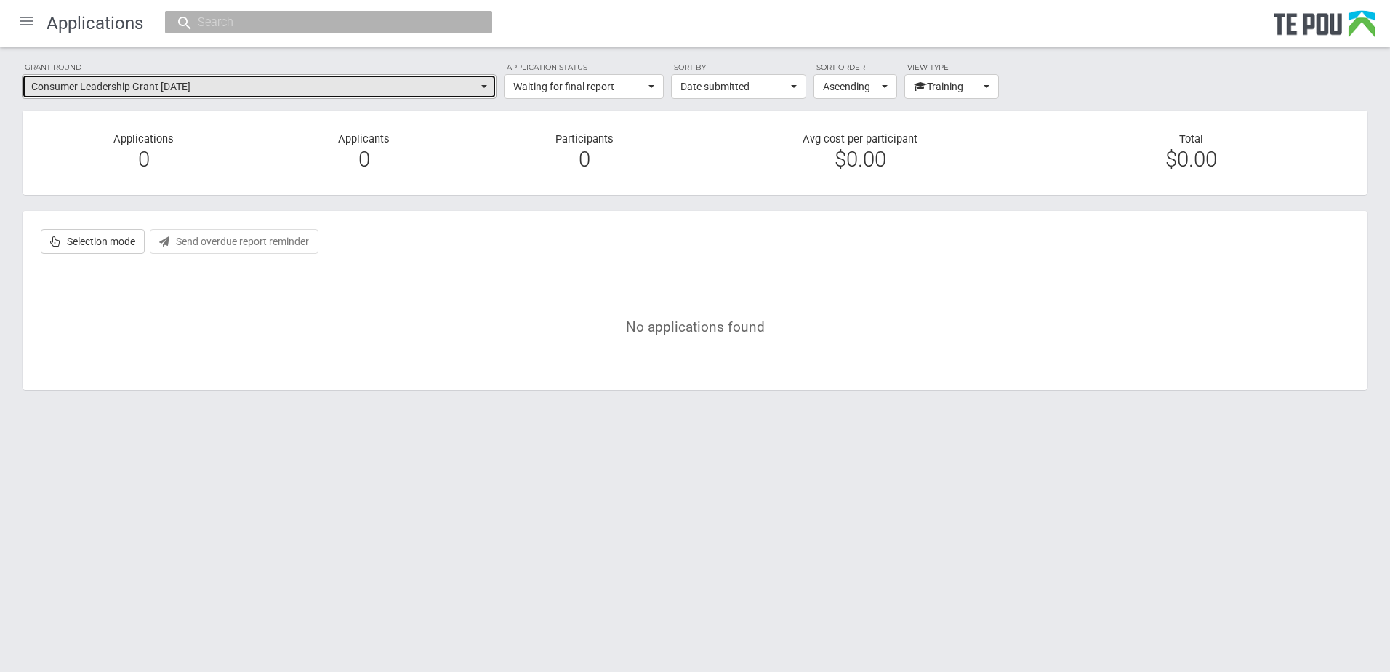
click at [217, 78] on button "Consumer Leadership Grant September 2024" at bounding box center [259, 86] width 475 height 25
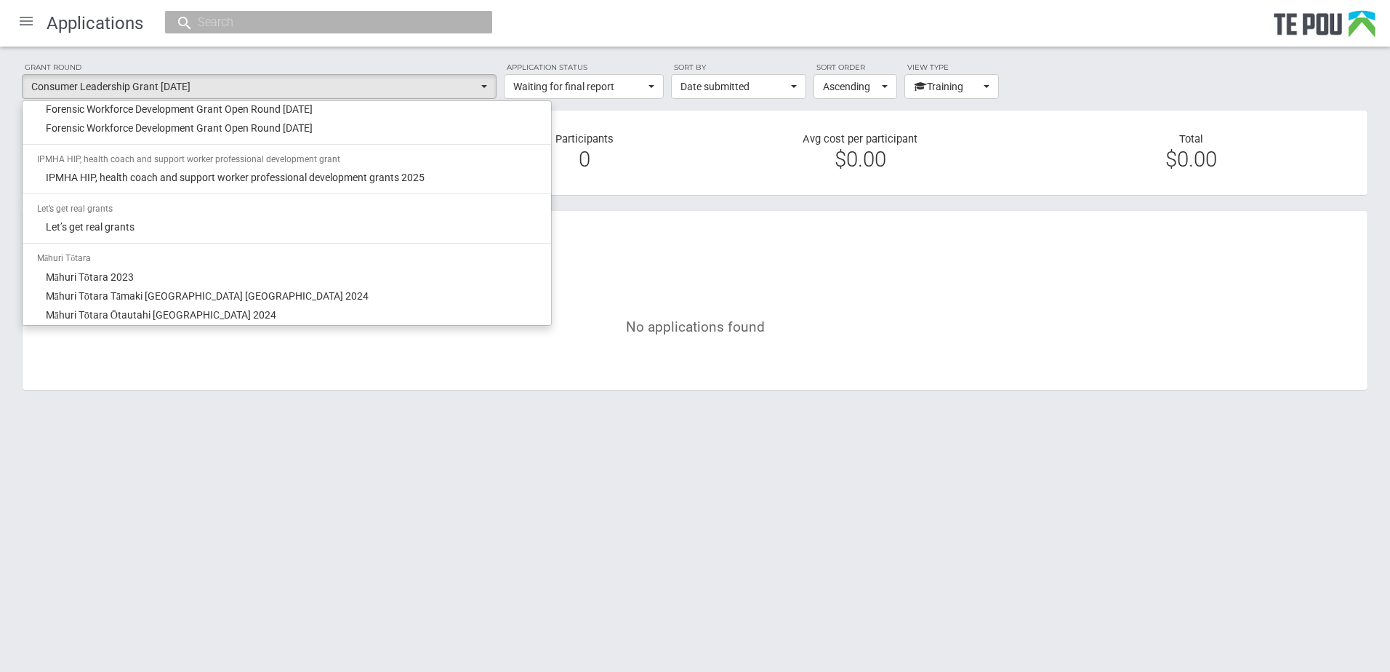
scroll to position [727, 0]
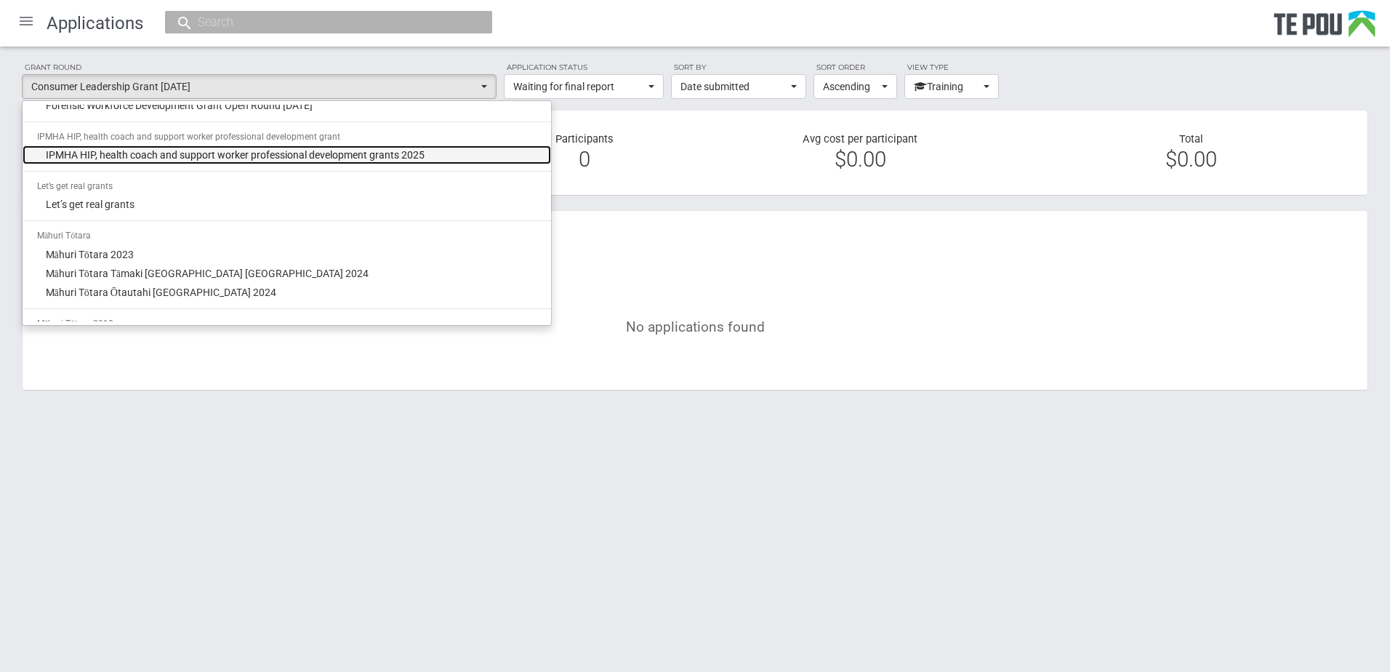
click at [249, 160] on span "IPMHA HIP, health coach and support worker professional development grants 2025" at bounding box center [235, 155] width 379 height 15
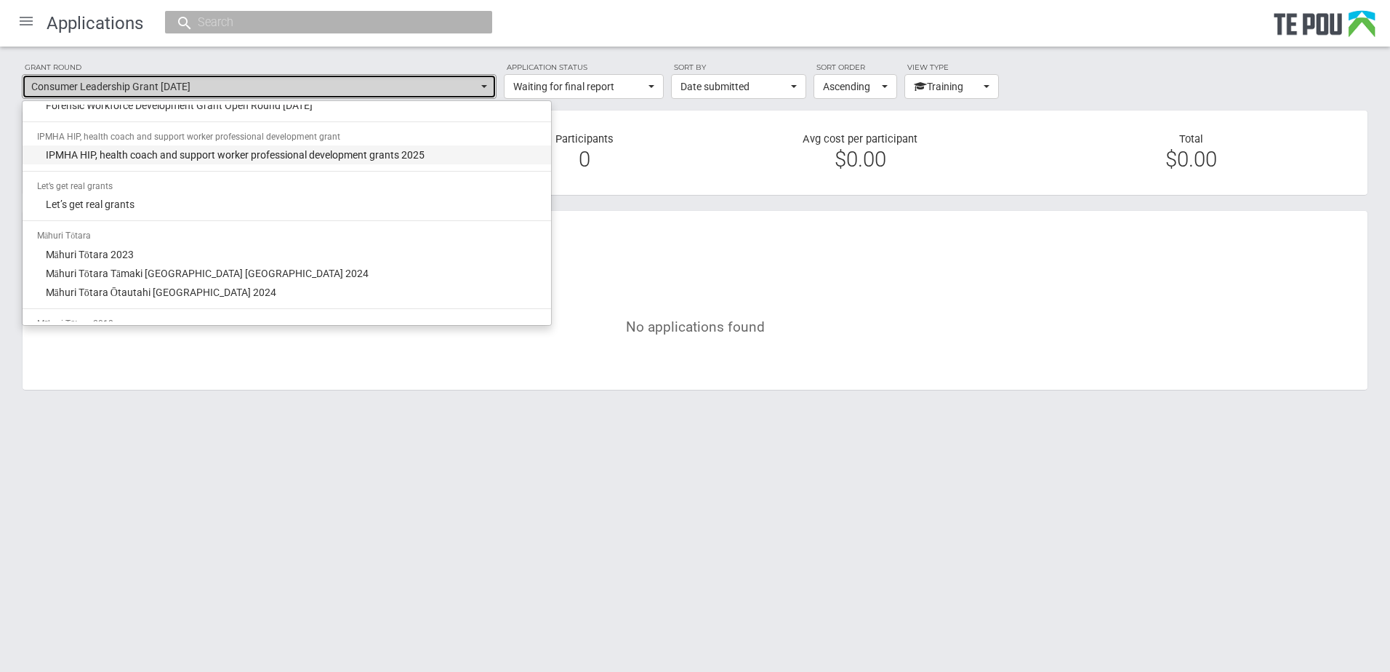
select select "65"
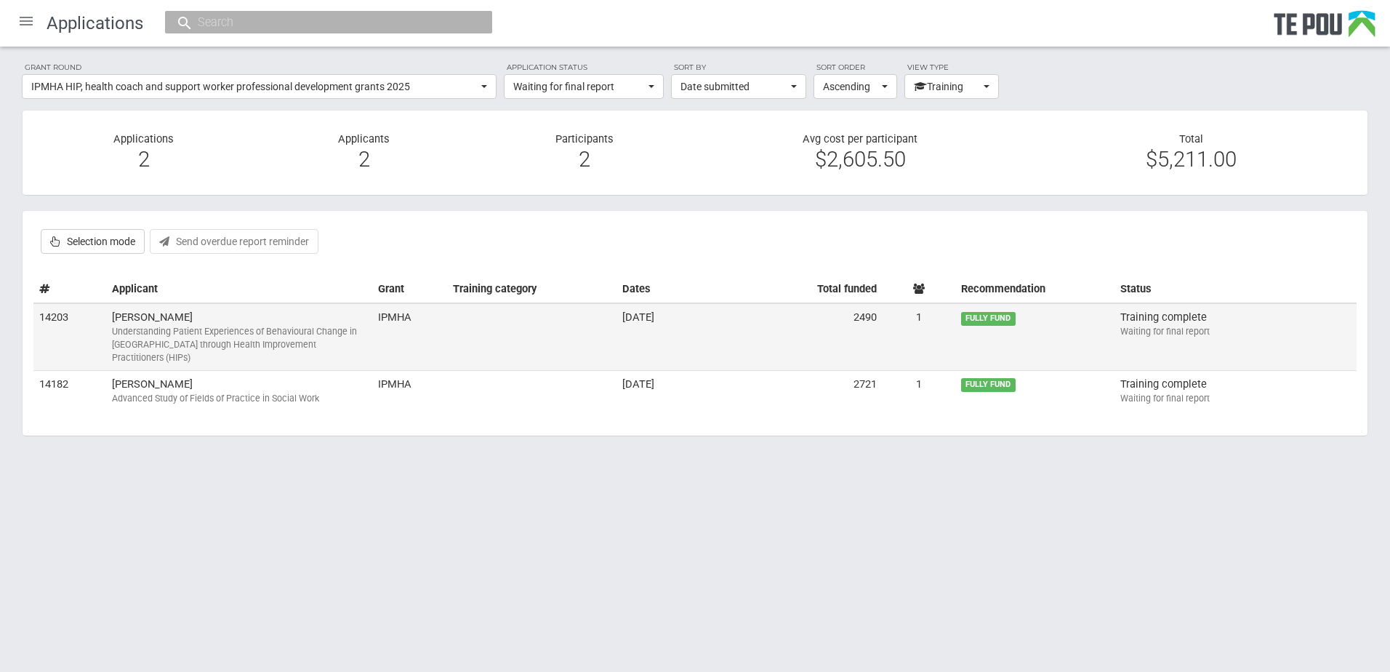
click at [339, 337] on div "Understanding Patient Experiences of Behavioural Change in New Zealand through …" at bounding box center [239, 344] width 254 height 39
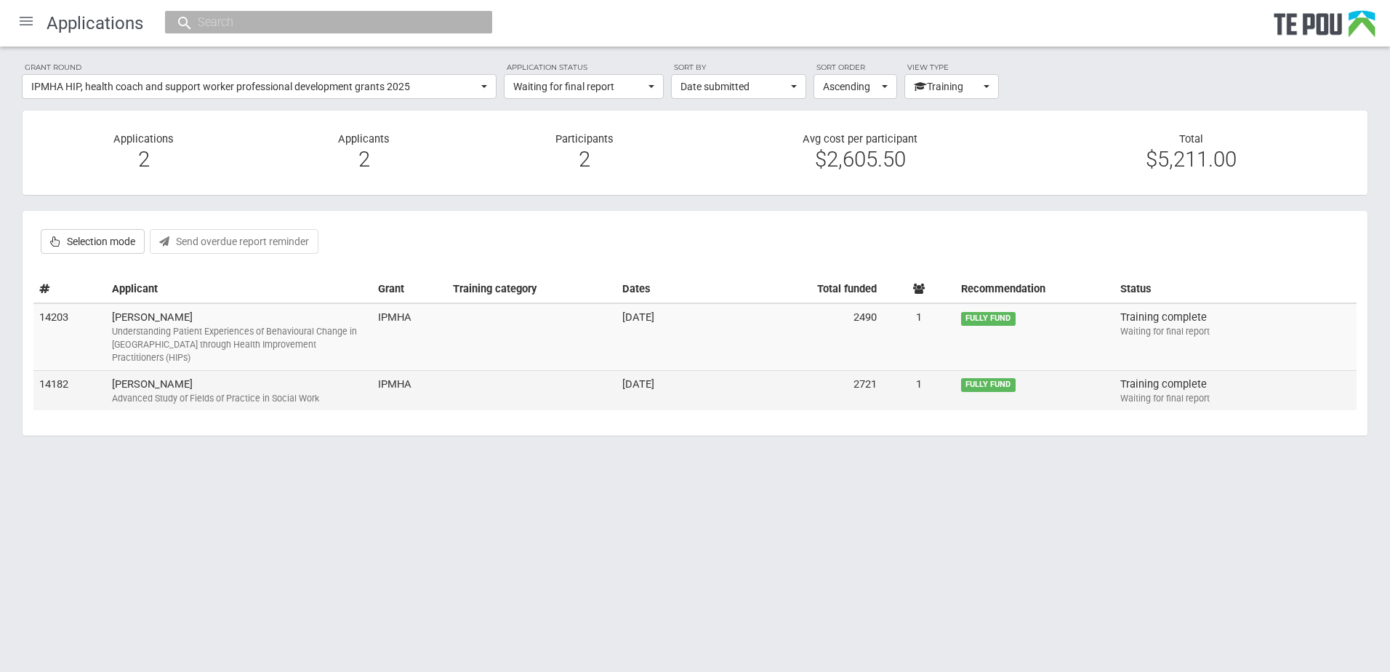
click at [241, 392] on div "Advanced Study of Fields of Practice in Social Work" at bounding box center [239, 398] width 254 height 13
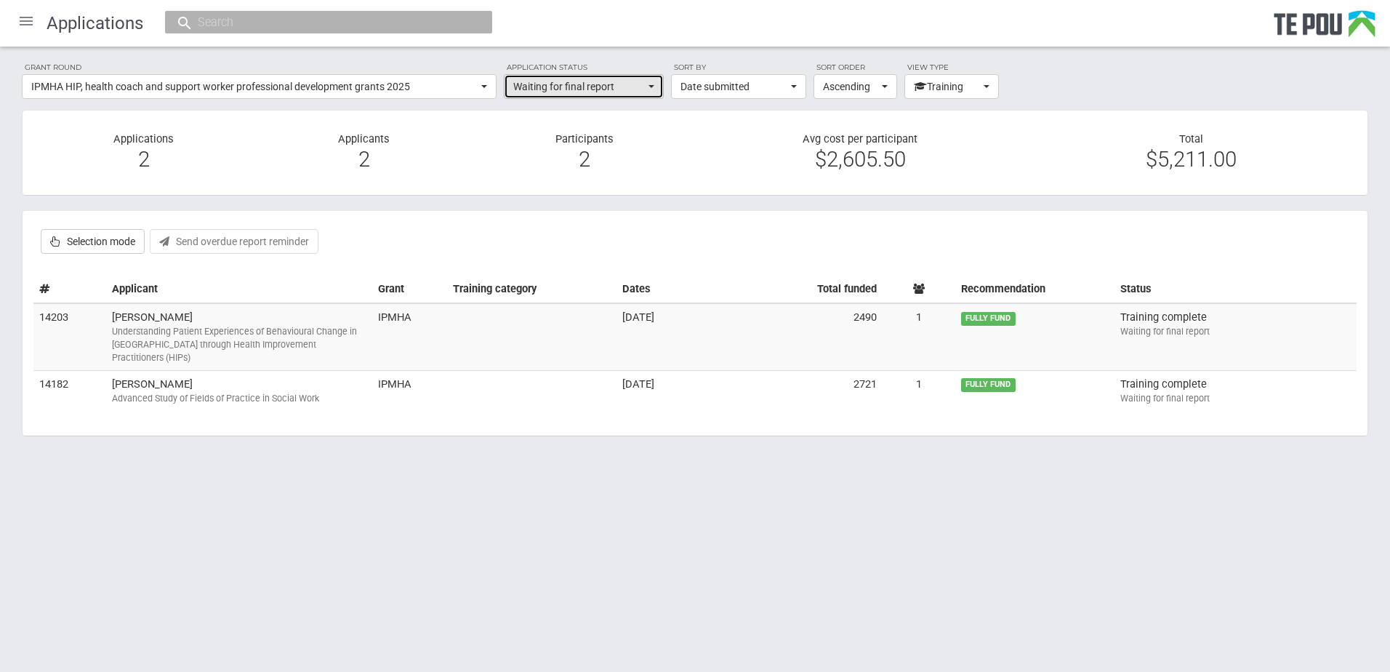
click at [534, 87] on span "Waiting for final report" at bounding box center [579, 86] width 132 height 15
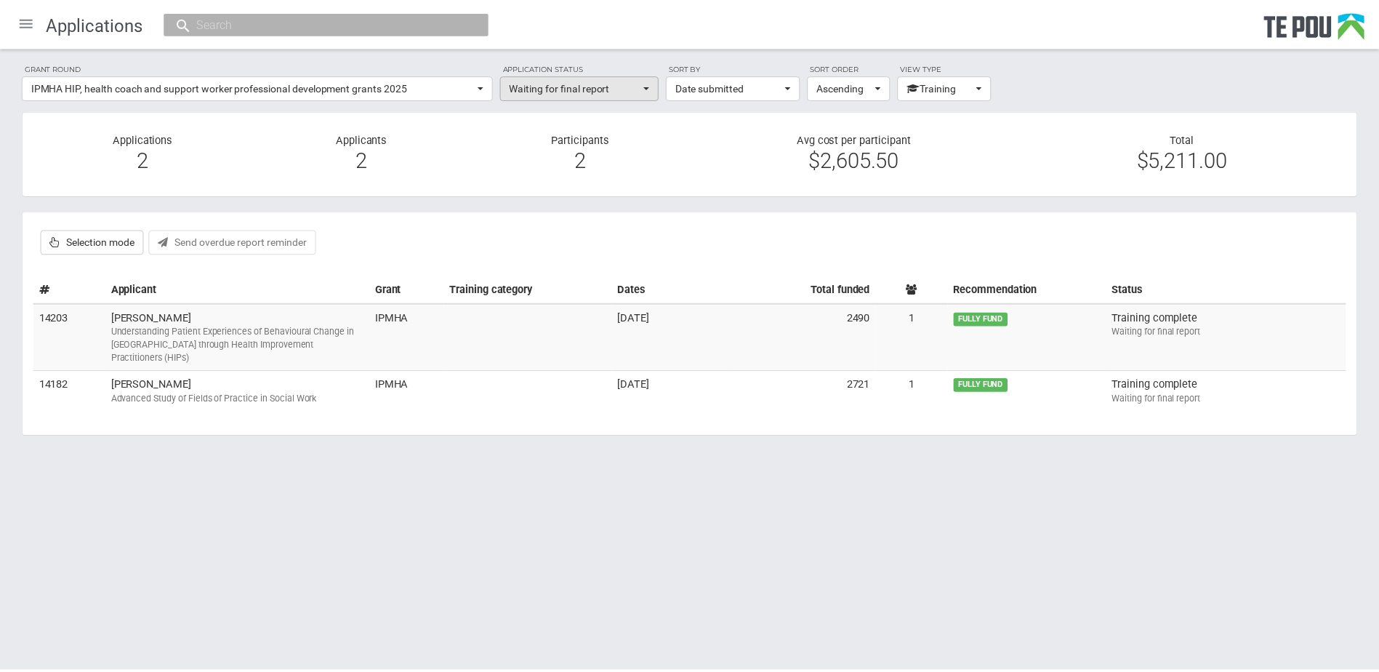
scroll to position [555, 0]
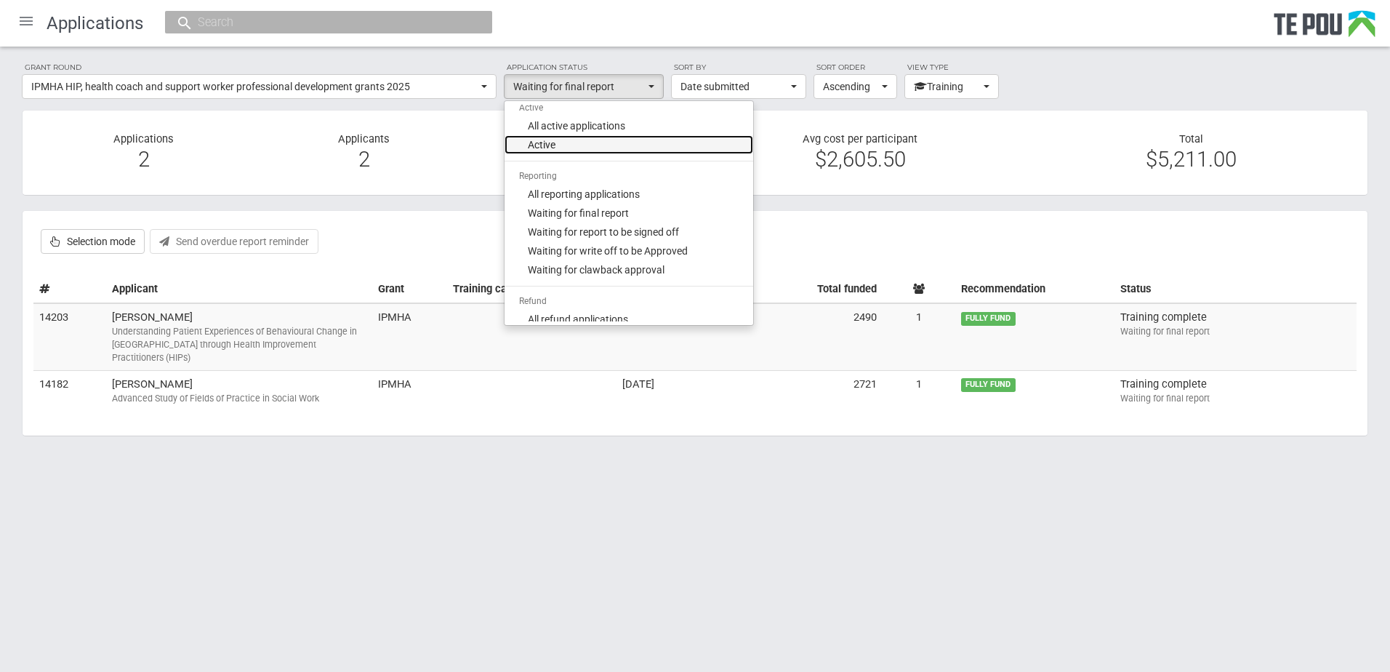
click at [558, 148] on link "Active" at bounding box center [628, 144] width 249 height 19
select select "300"
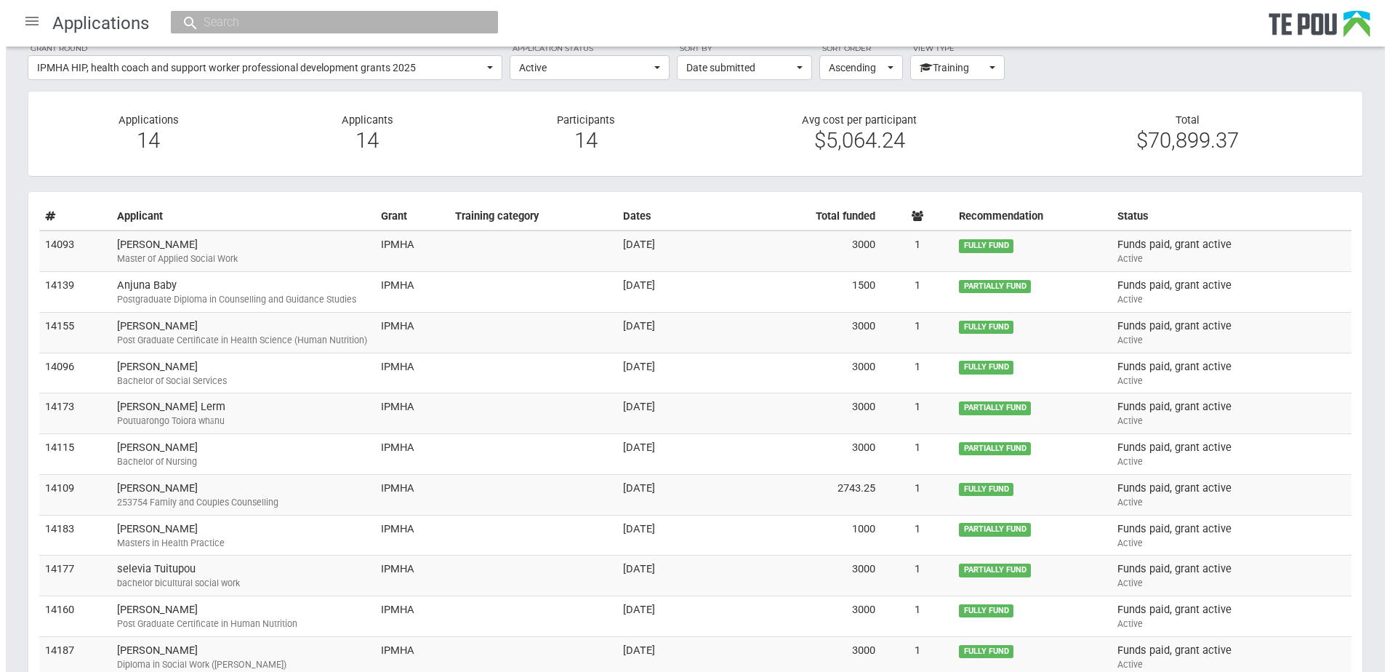
scroll to position [0, 0]
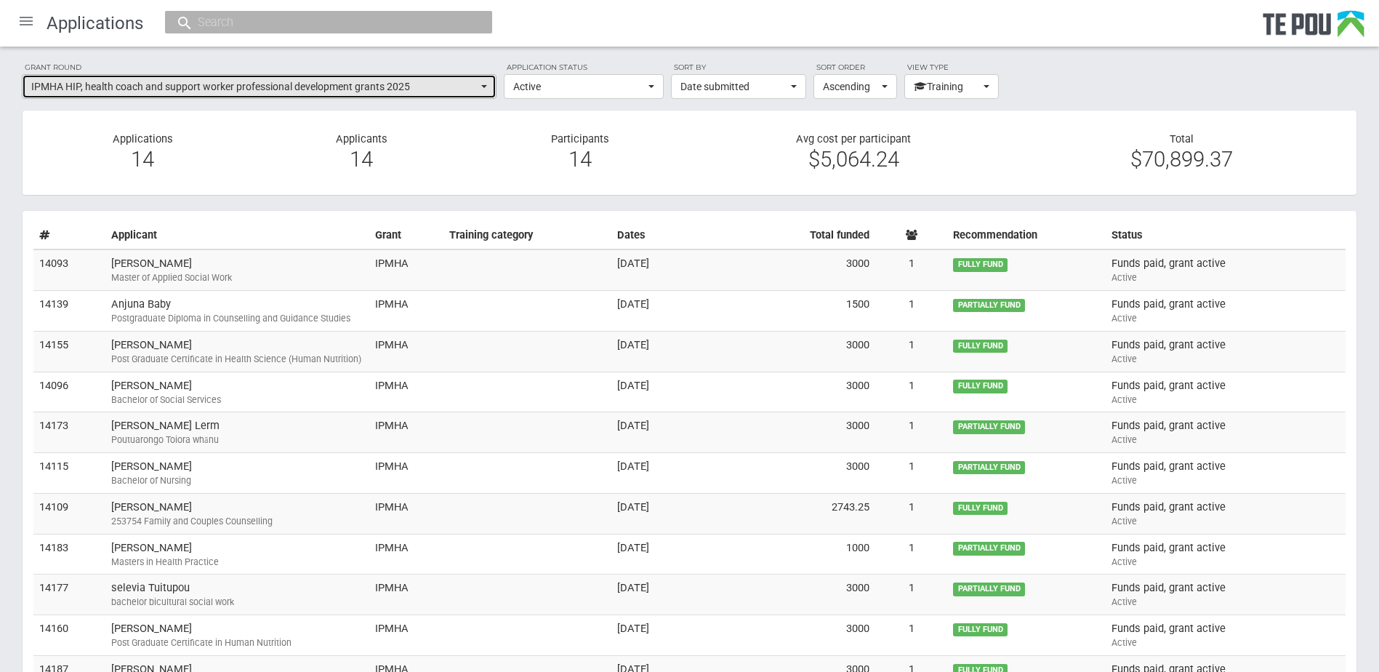
click at [190, 91] on span "IPMHA HIP, health coach and support worker professional development grants 2025" at bounding box center [254, 86] width 446 height 15
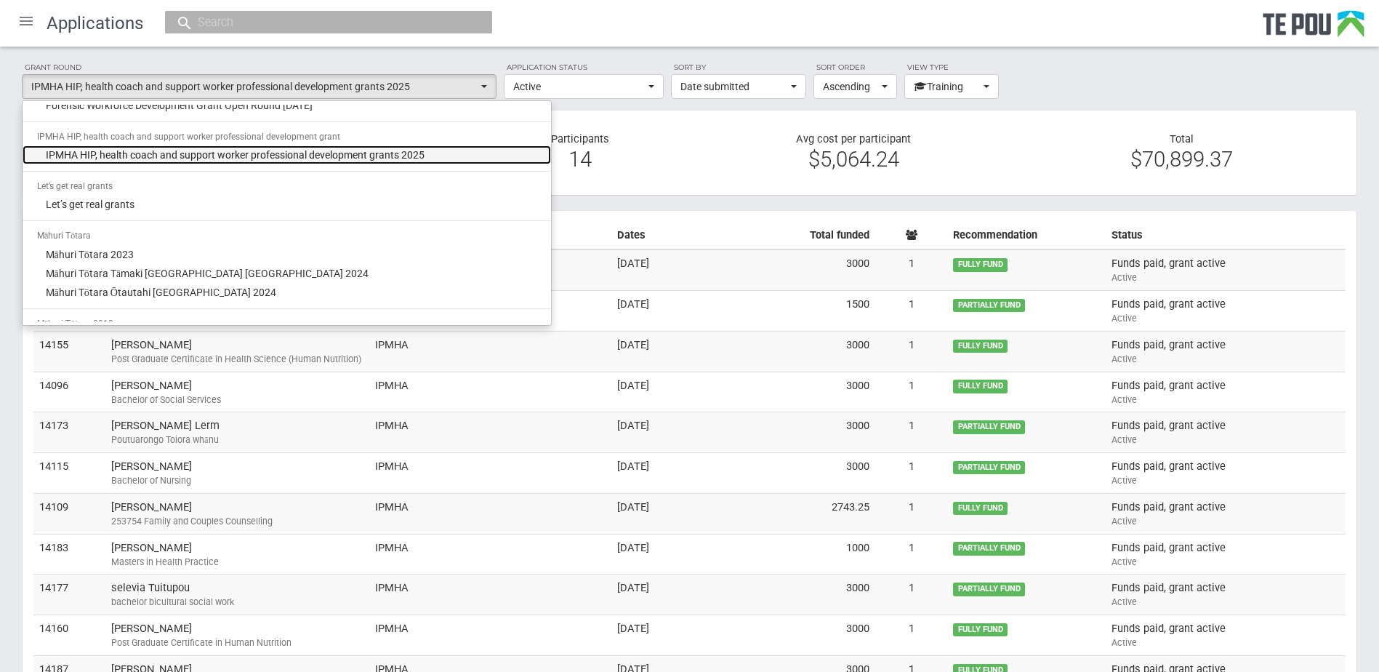
click at [204, 153] on span "IPMHA HIP, health coach and support worker professional development grants 2025" at bounding box center [235, 155] width 379 height 15
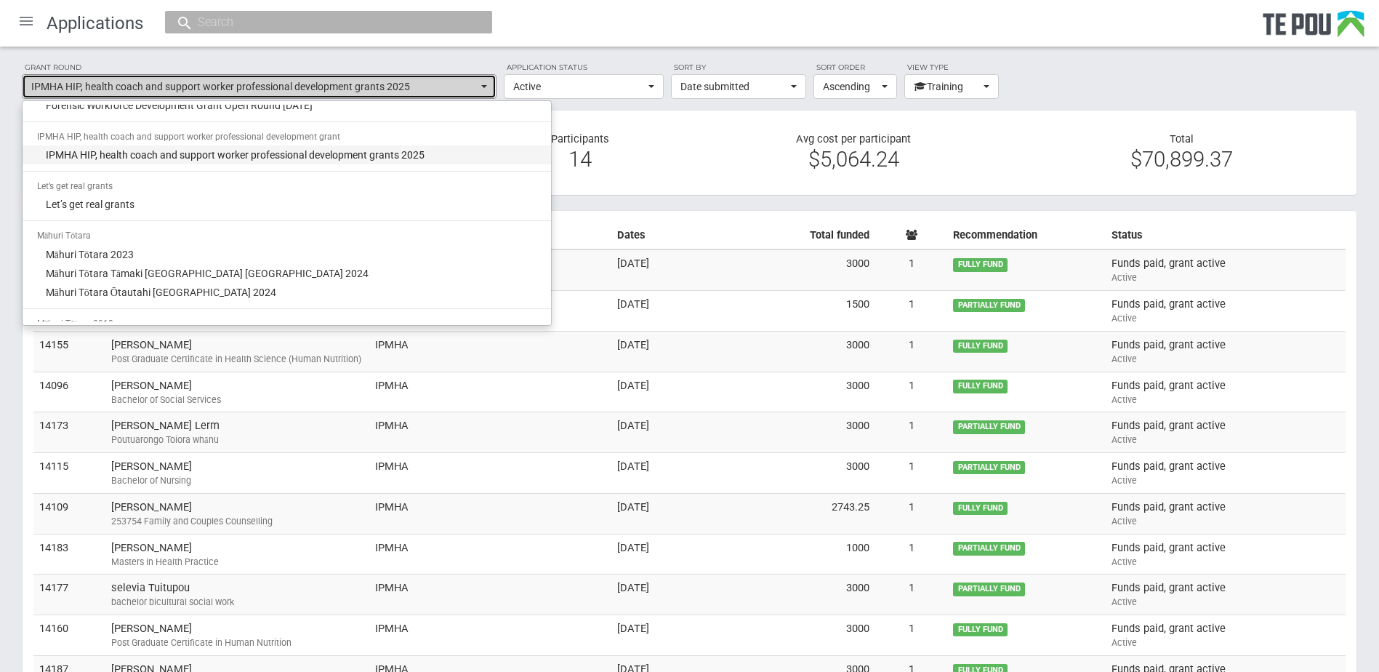
select select "65"
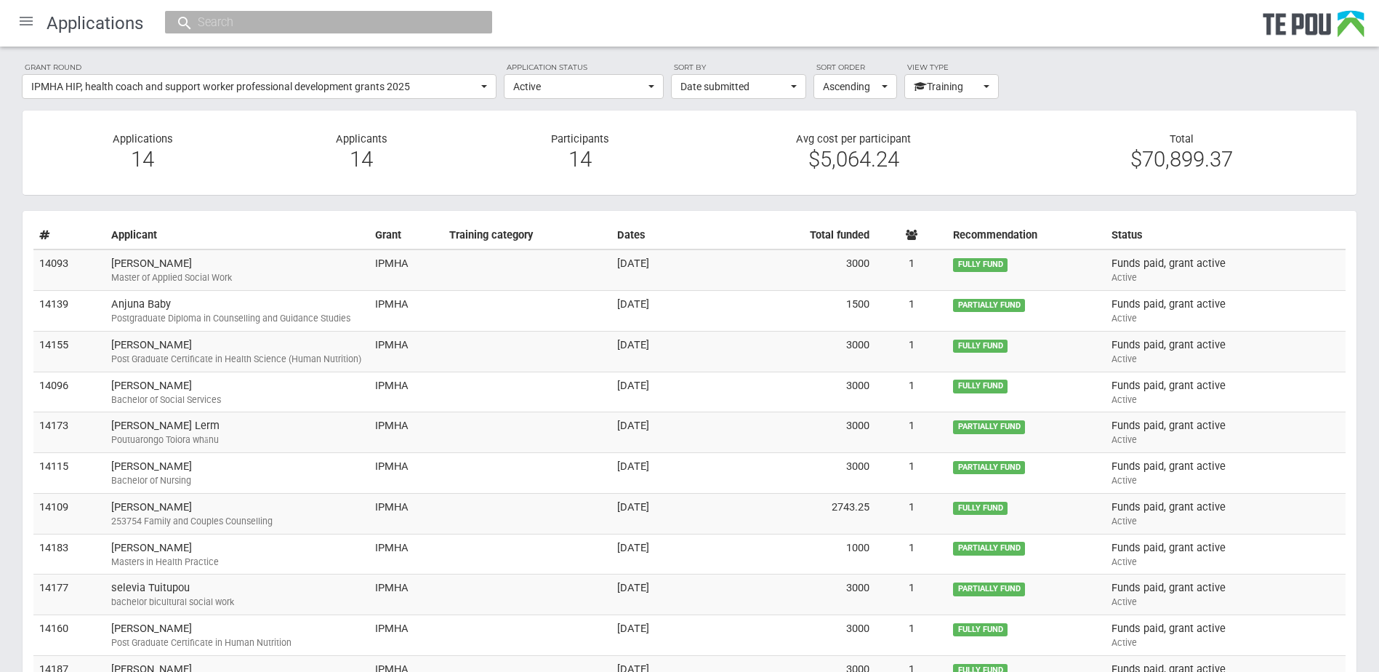
click at [545, 101] on div "Grant round IPMHA HIP, health coach and support worker professional development…" at bounding box center [689, 460] width 1379 height 826
click at [551, 94] on span "Active" at bounding box center [579, 86] width 132 height 15
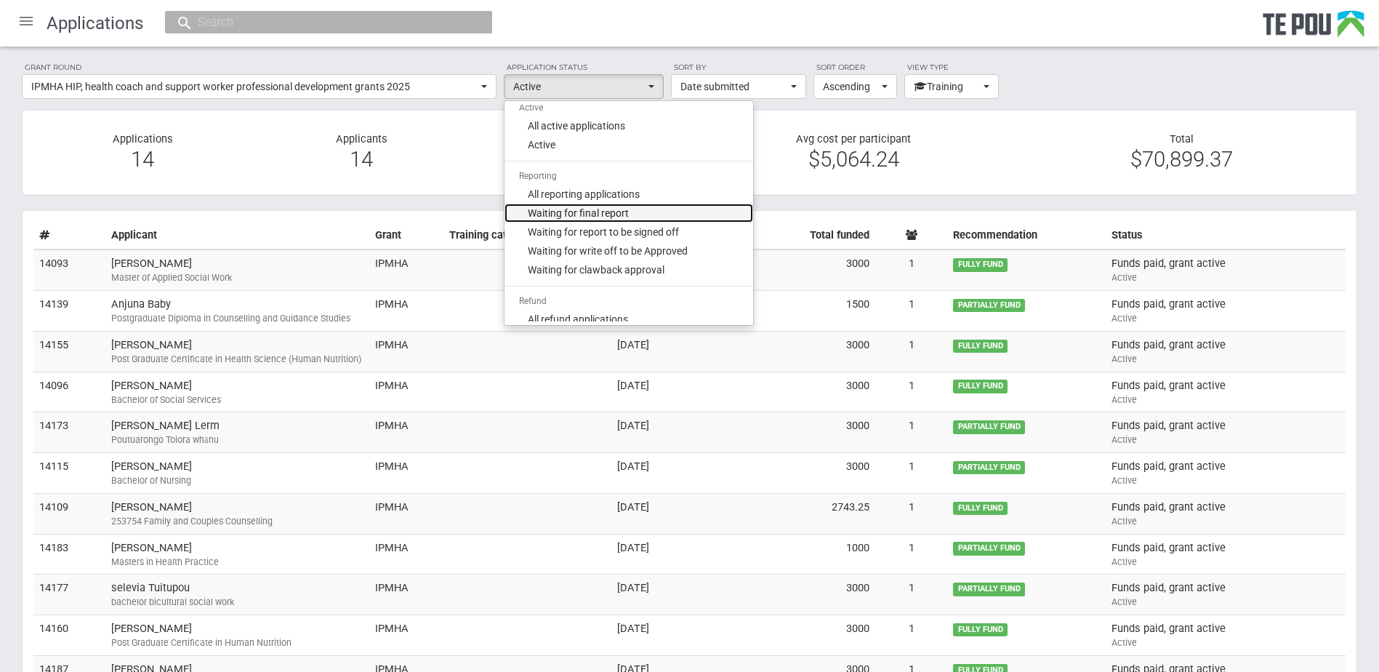
click at [611, 214] on span "Waiting for final report" at bounding box center [578, 213] width 101 height 15
select select "310"
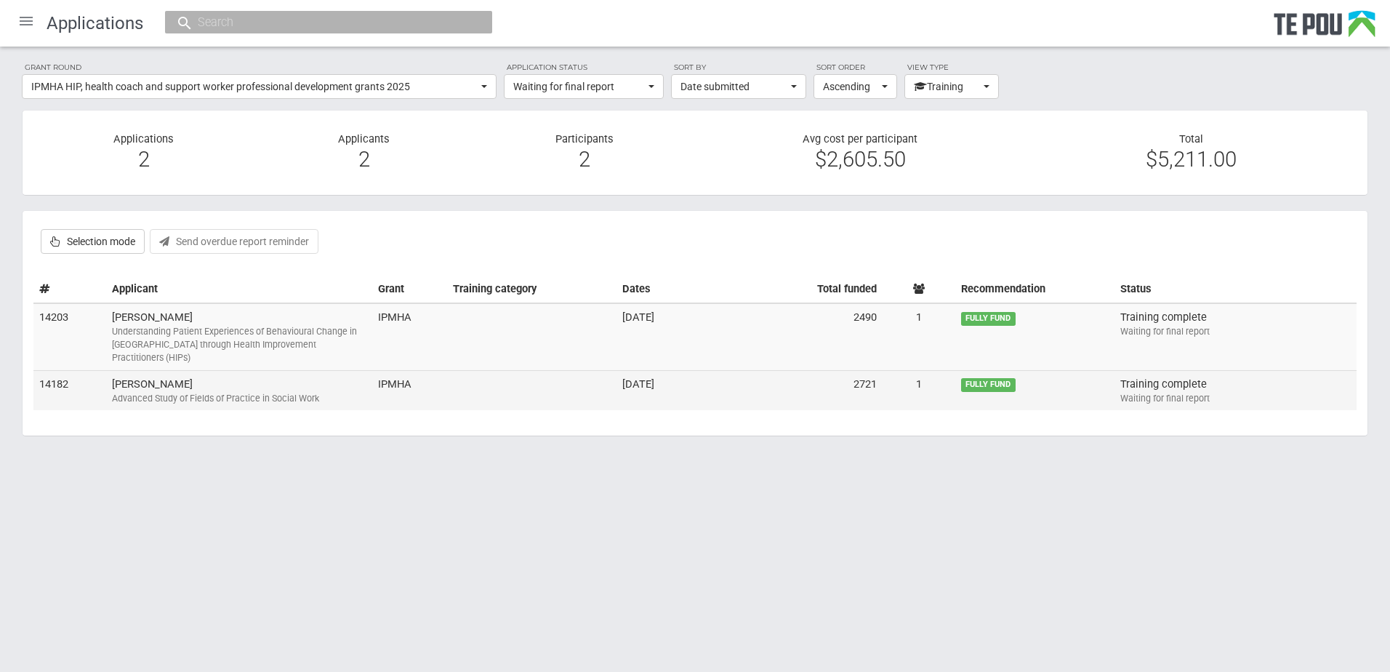
click at [367, 379] on td "Emily Johnson Advanced Study of Fields of Practice in Social Work" at bounding box center [239, 390] width 266 height 40
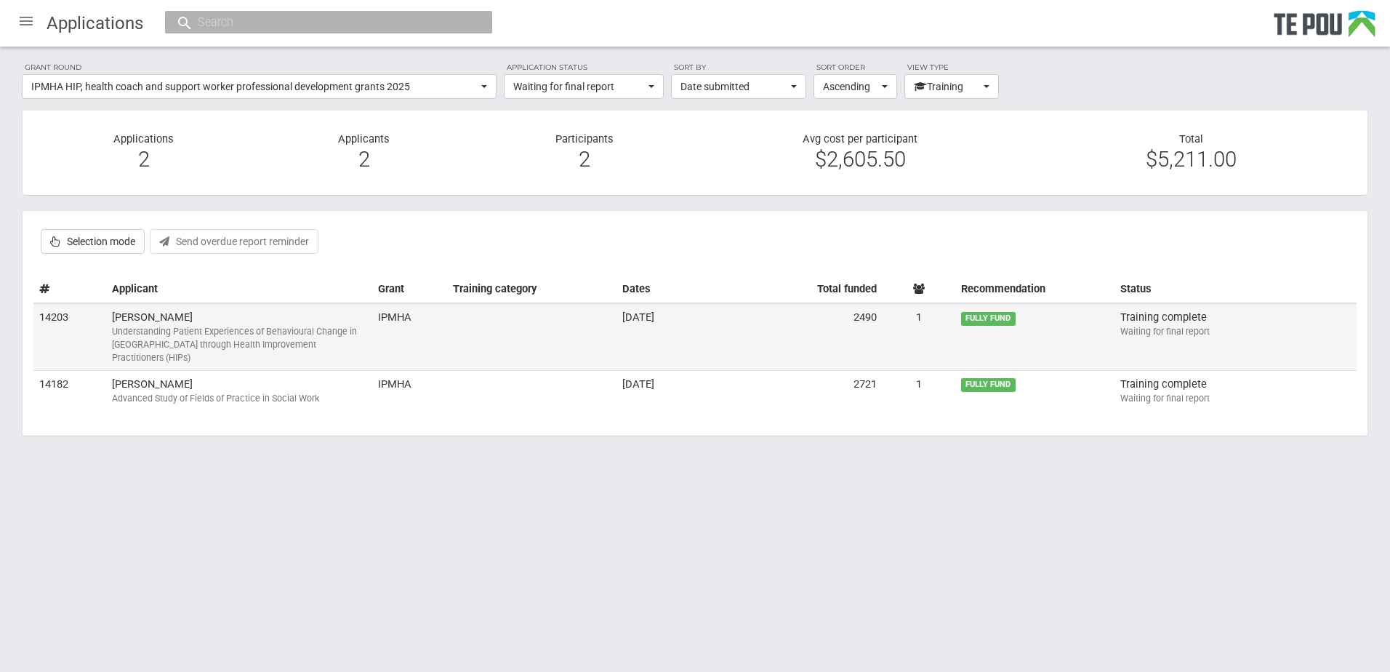
click at [144, 318] on td "Sean Edwards Understanding Patient Experiences of Behavioural Change in New Zea…" at bounding box center [239, 336] width 266 height 67
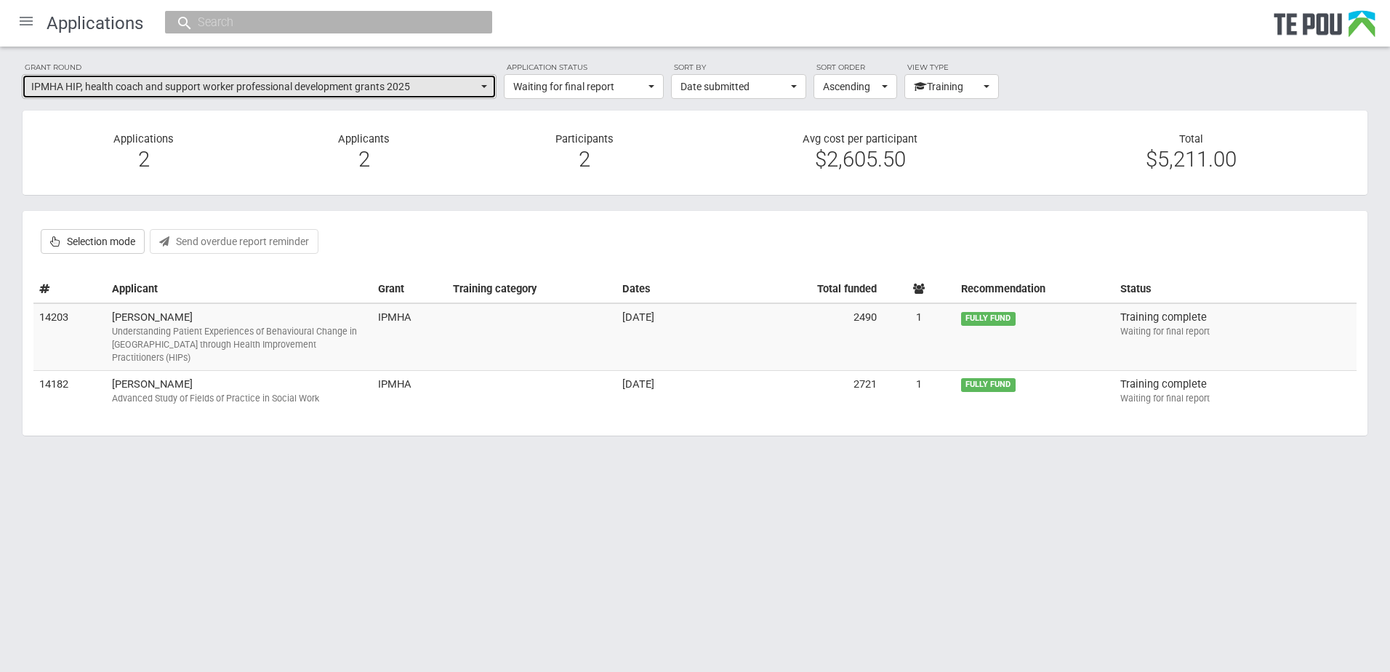
click at [129, 83] on span "IPMHA HIP, health coach and support worker professional development grants 2025" at bounding box center [254, 86] width 446 height 15
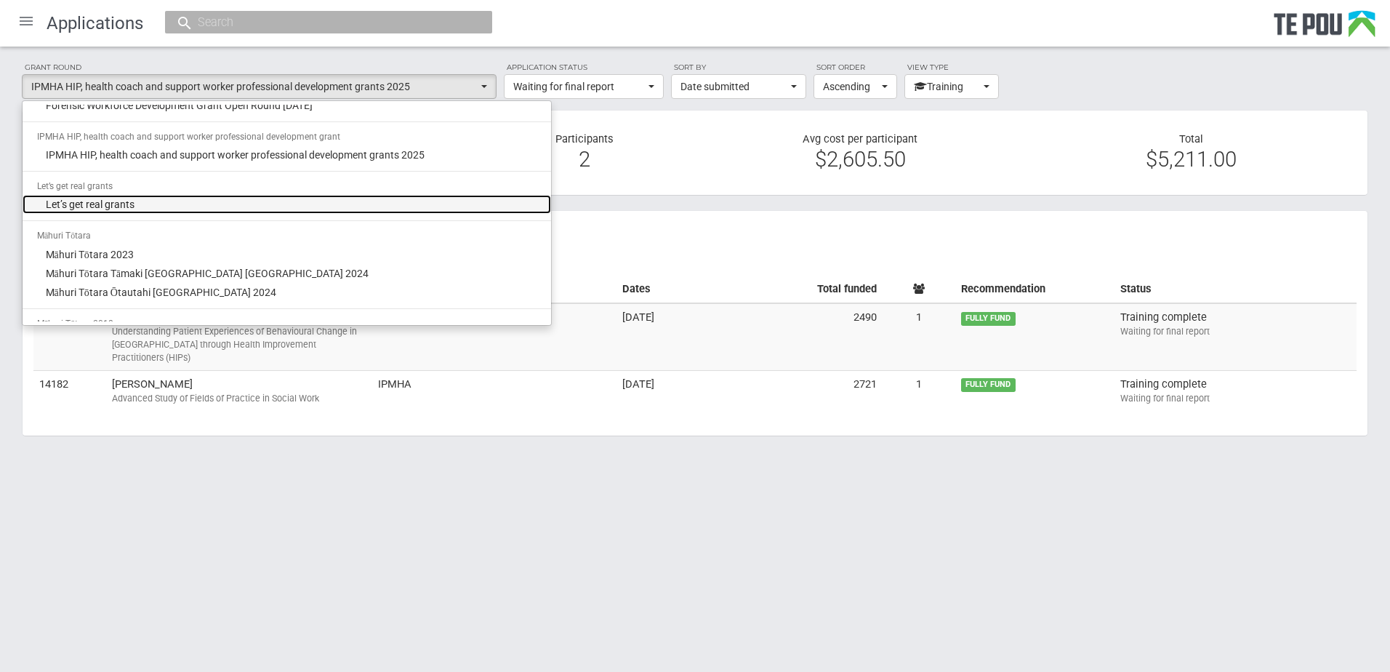
click at [147, 200] on link "Let’s get real grants" at bounding box center [287, 204] width 528 height 19
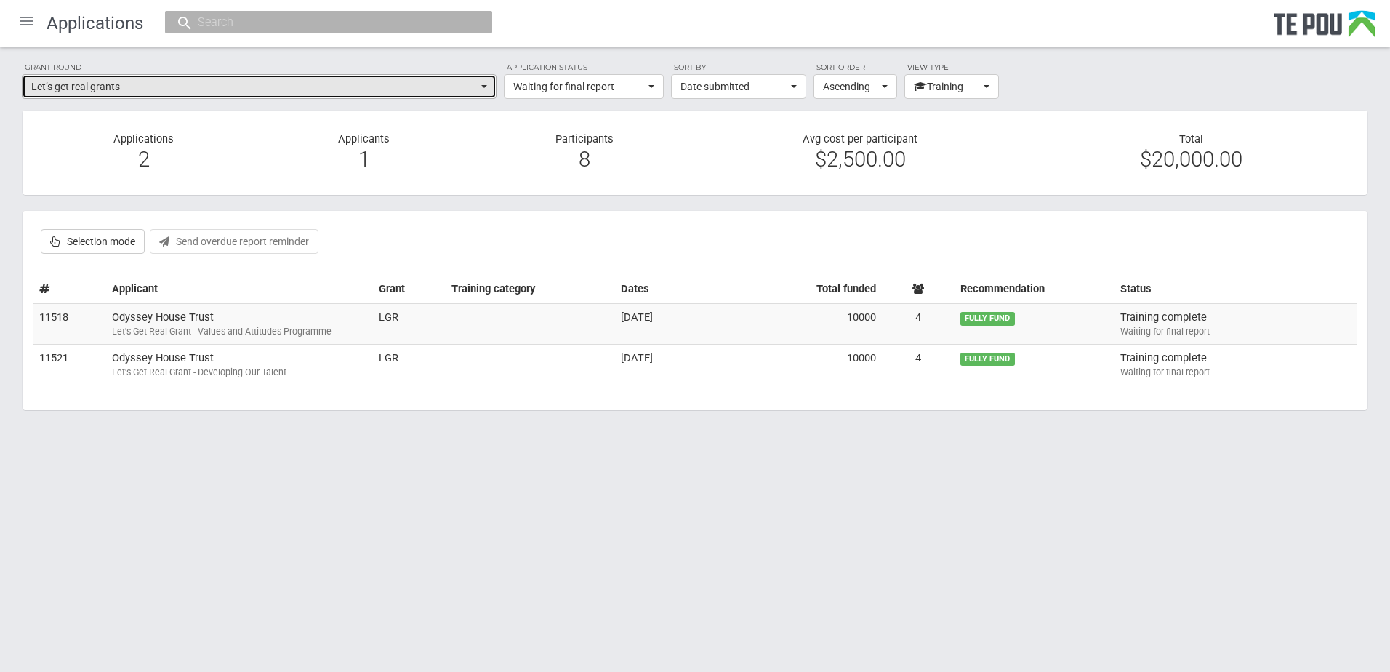
click at [148, 86] on span "Let’s get real grants" at bounding box center [254, 86] width 446 height 15
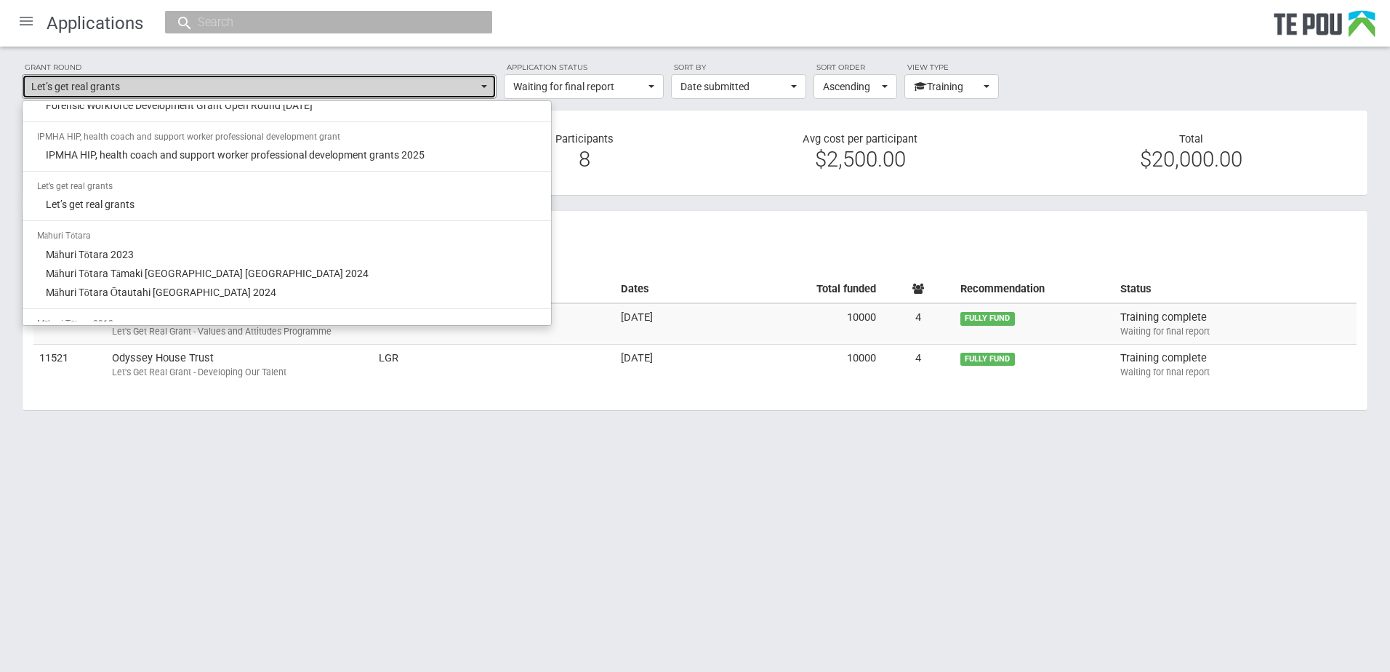
click at [148, 86] on span "Let’s get real grants" at bounding box center [254, 86] width 446 height 15
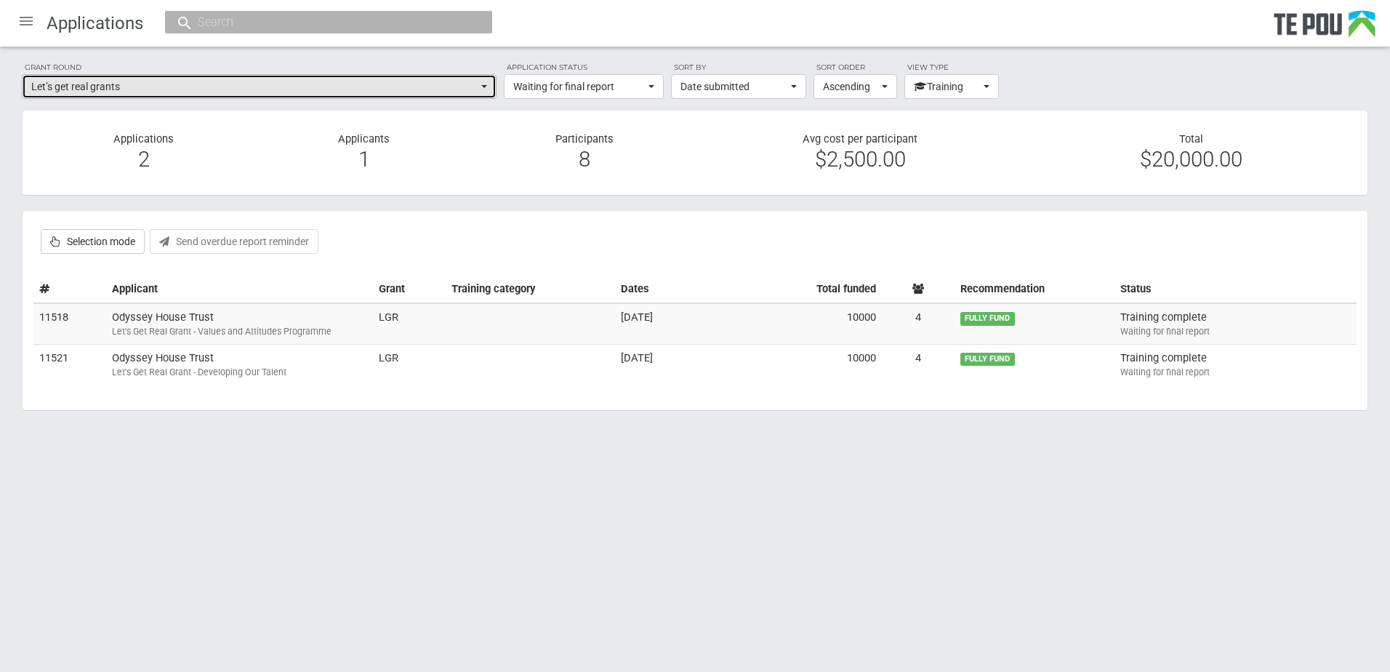
click at [210, 77] on button "Let’s get real grants" at bounding box center [259, 86] width 475 height 25
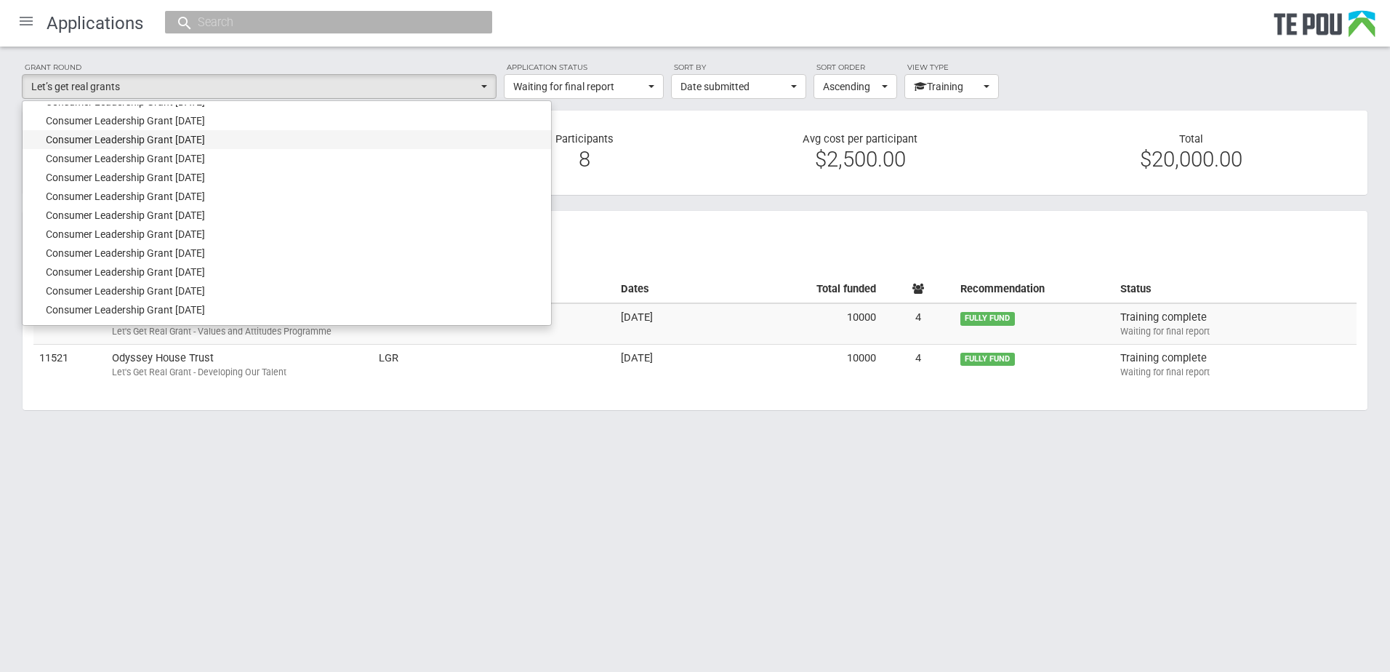
scroll to position [363, 0]
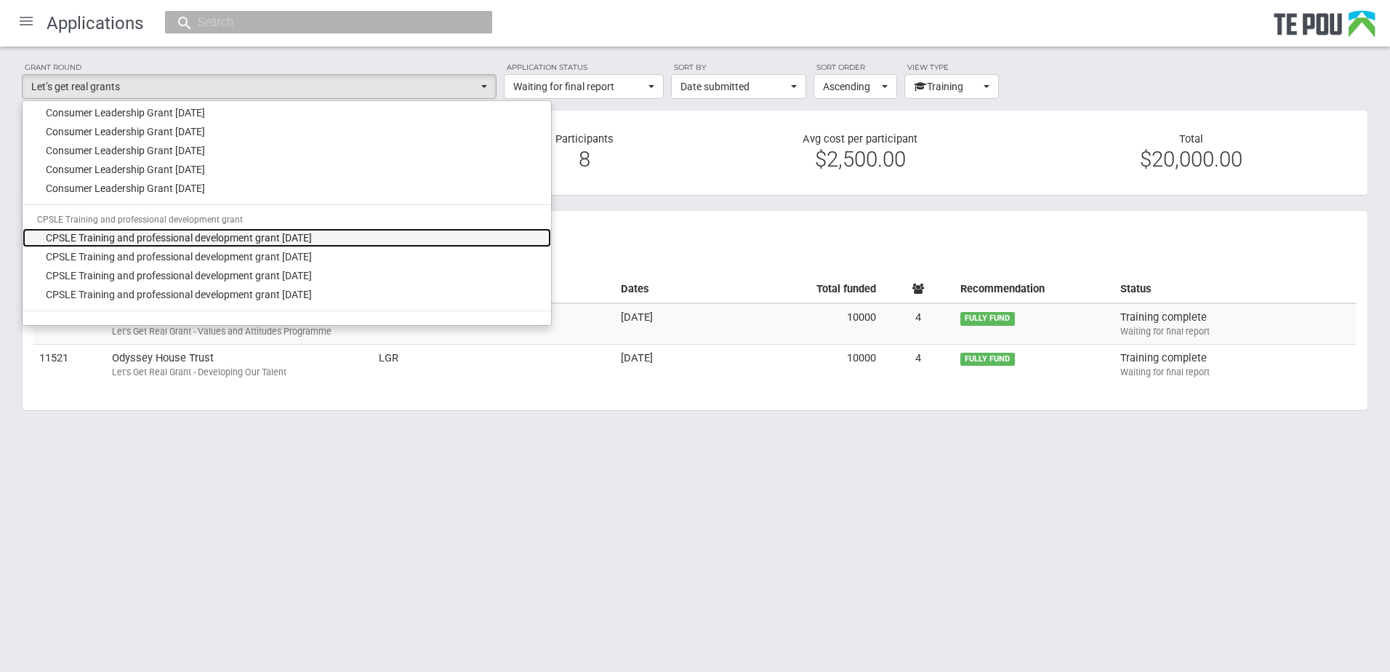
click at [227, 234] on span "CPSLE Training and professional development grant March 2023" at bounding box center [179, 237] width 266 height 15
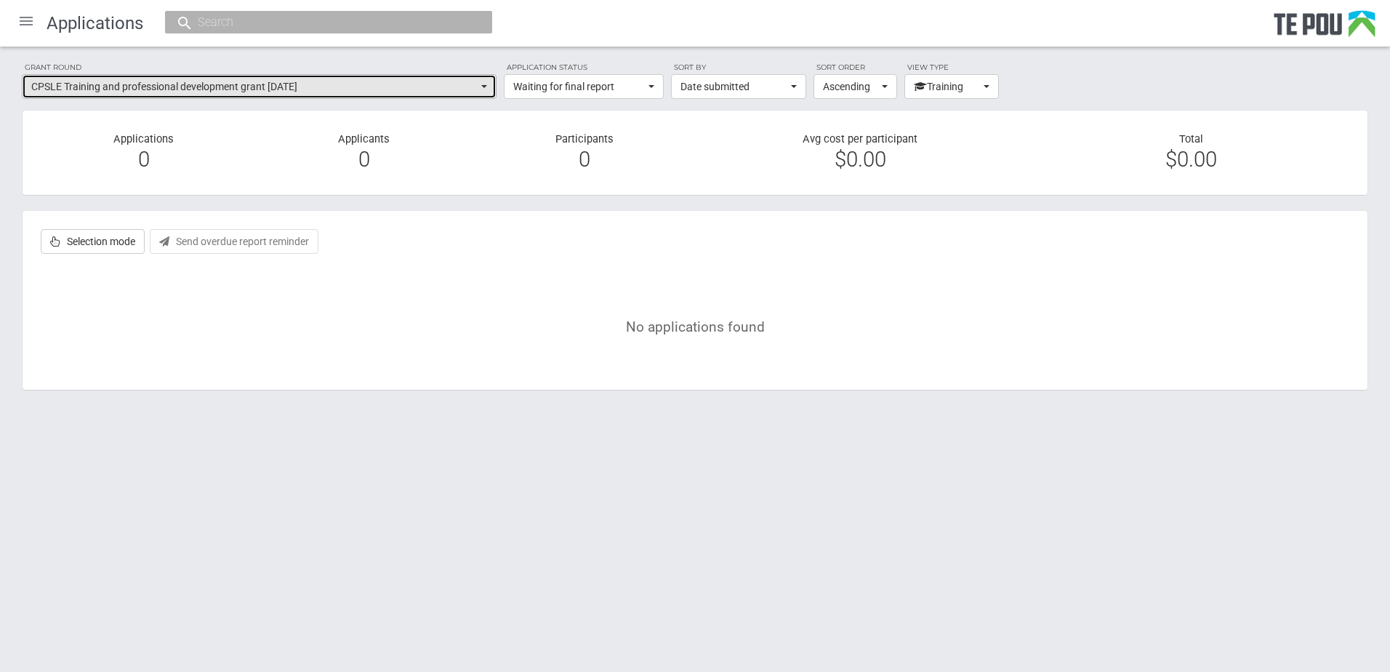
click at [435, 93] on span "CPSLE Training and professional development grant March 2023" at bounding box center [254, 86] width 446 height 15
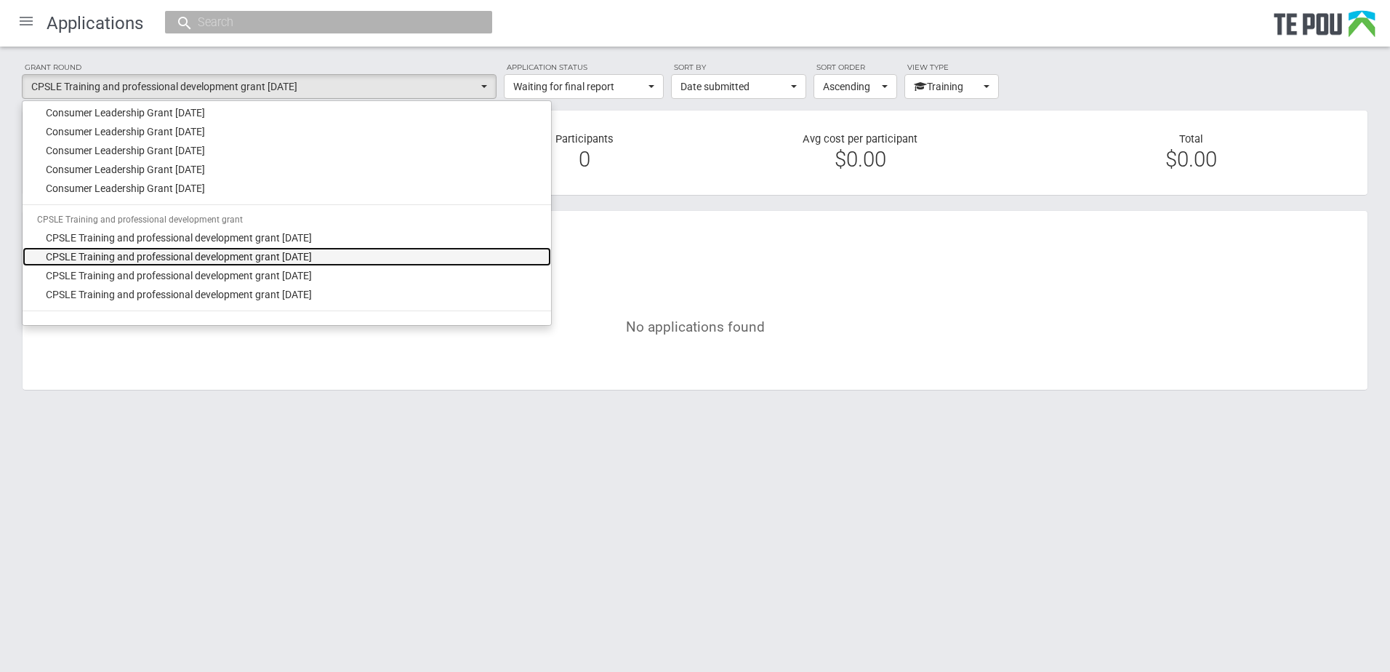
click at [280, 256] on span "CPSLE Training and professional development grant February 2024" at bounding box center [179, 256] width 266 height 15
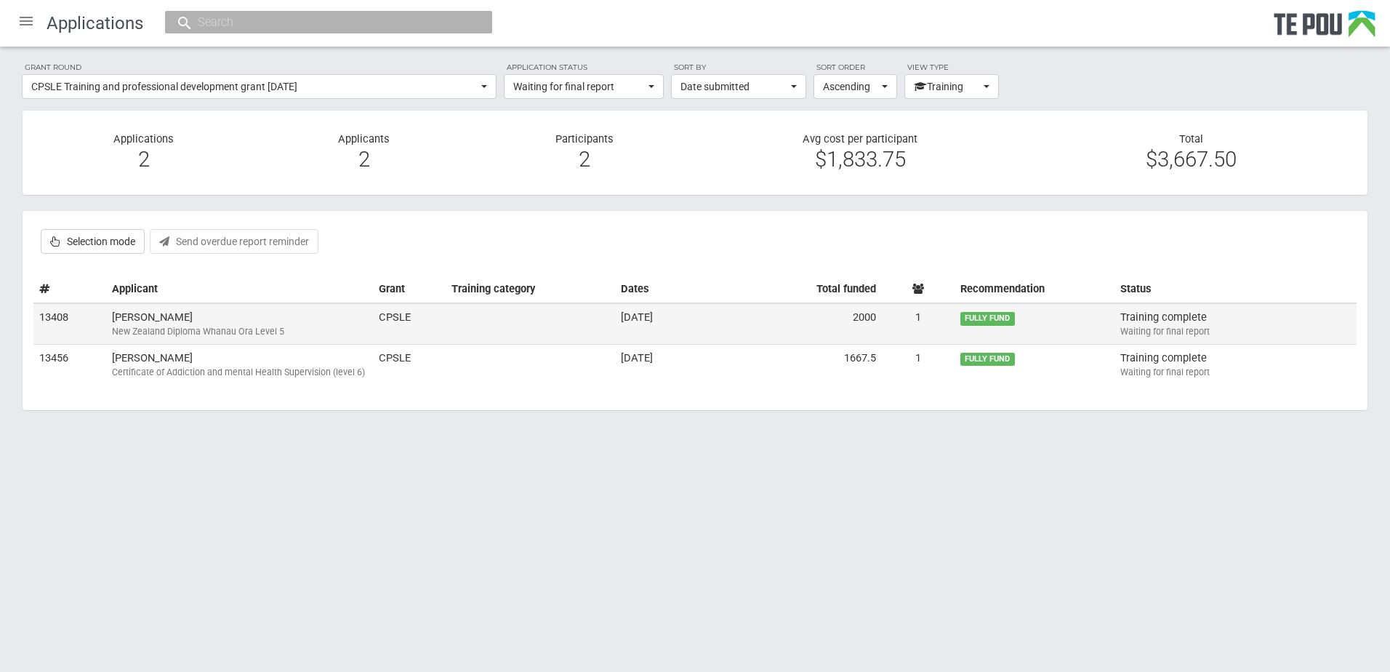
click at [335, 320] on td "Marcia Siataga New Zealand Diploma Whanau Ora Level 5" at bounding box center [239, 323] width 267 height 41
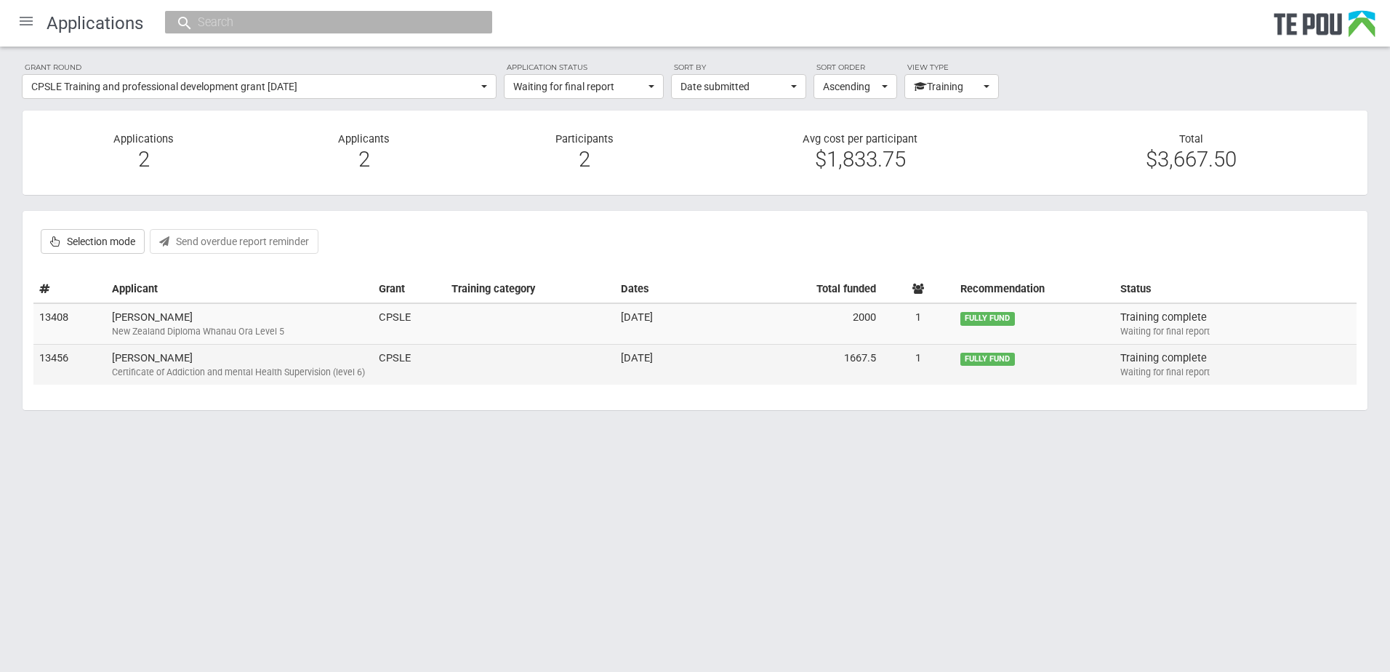
click at [286, 374] on div "Certificate of Addiction and mental Health Supervision (level 6)" at bounding box center [239, 372] width 255 height 13
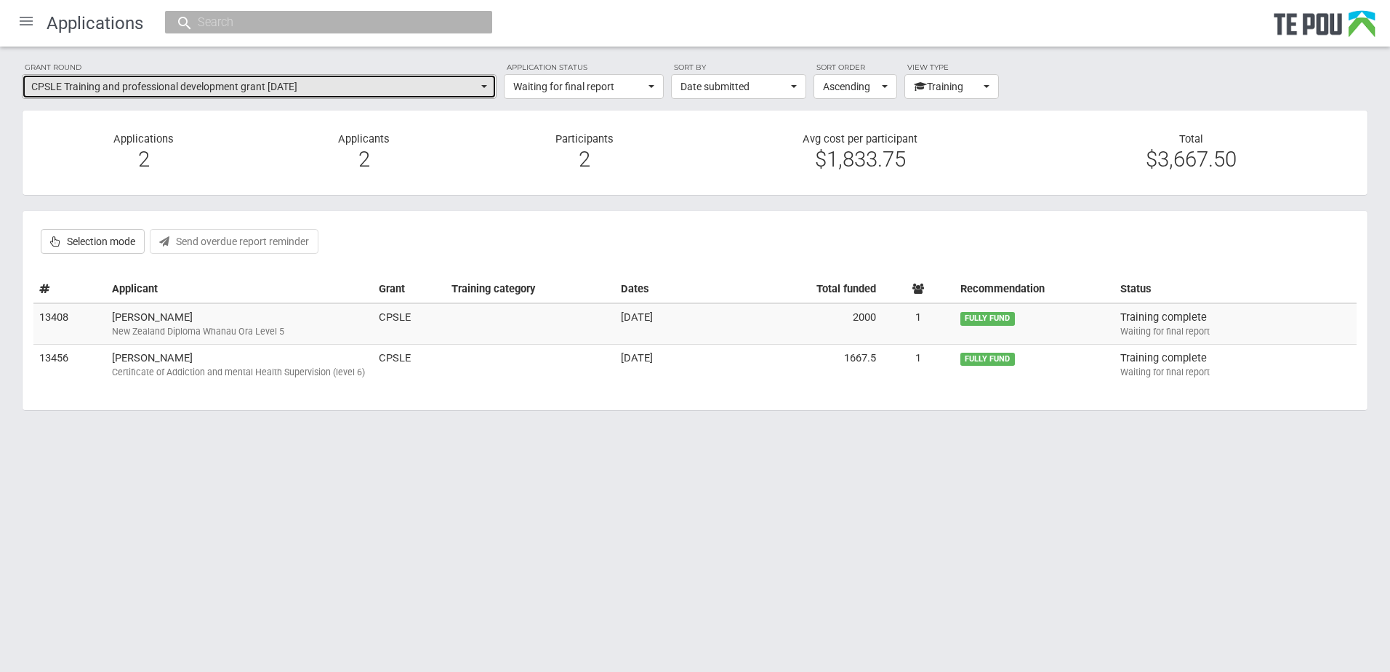
click at [158, 94] on button "CPSLE Training and professional development grant February 2024" at bounding box center [259, 86] width 475 height 25
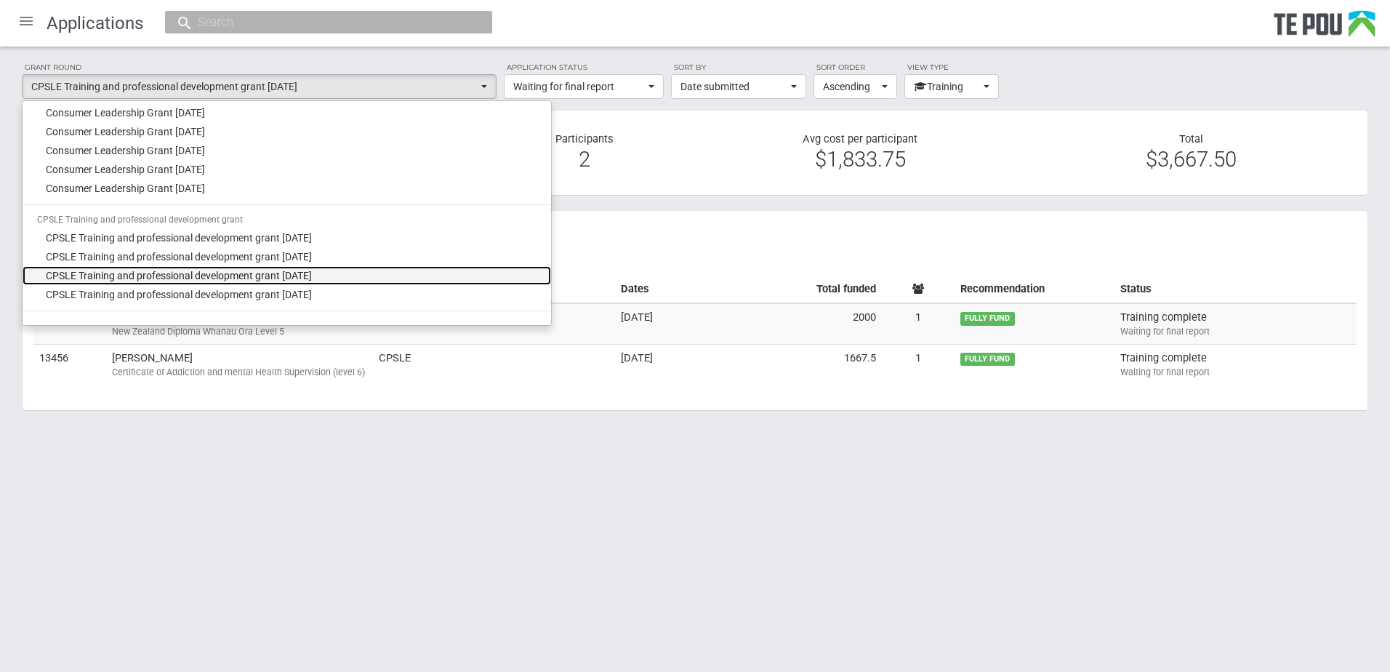
click at [201, 273] on span "CPSLE Training and professional development grant October 2024" at bounding box center [179, 275] width 266 height 15
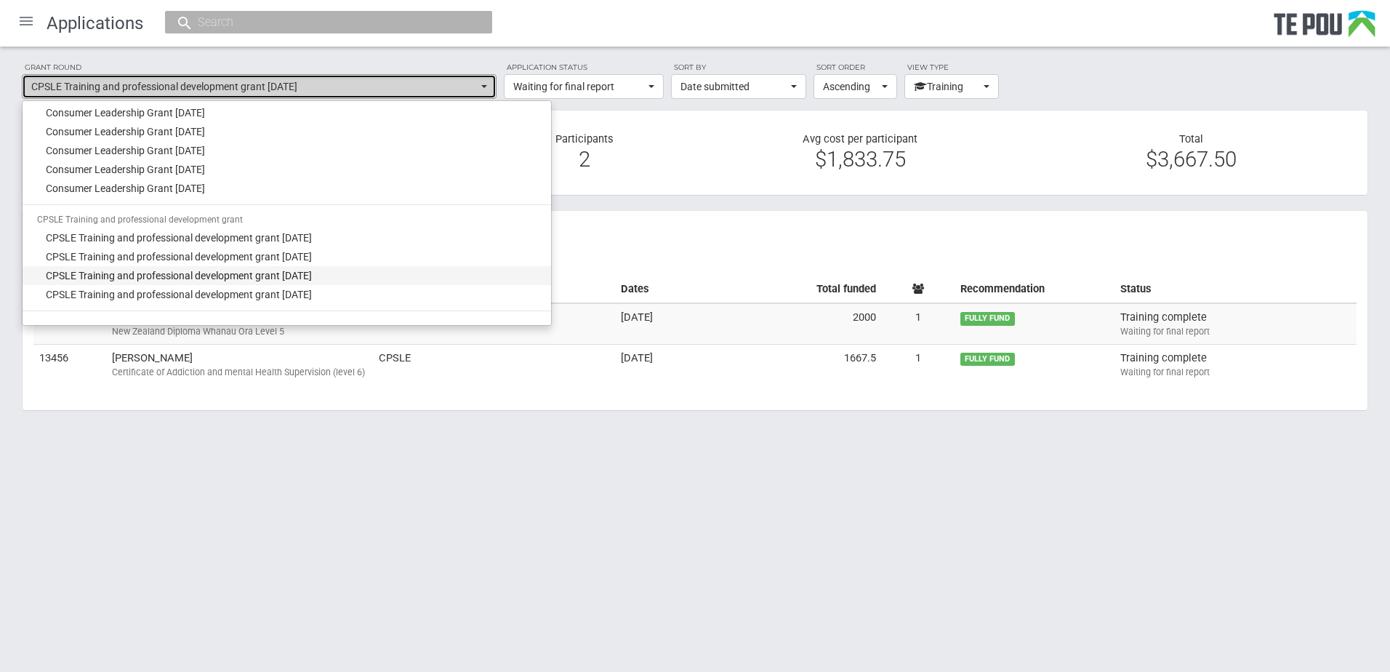
select select "63"
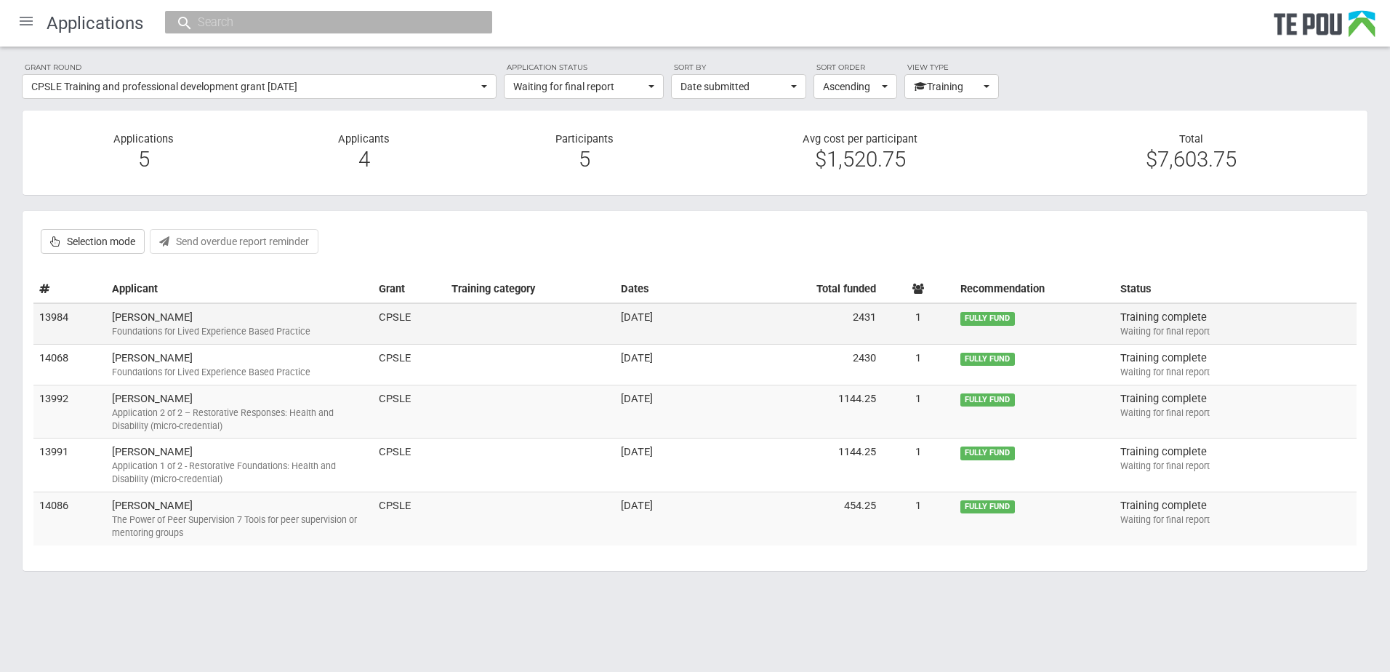
click at [203, 316] on td "Marlane Sherborne Foundations for Lived Experience Based Practice" at bounding box center [239, 323] width 267 height 41
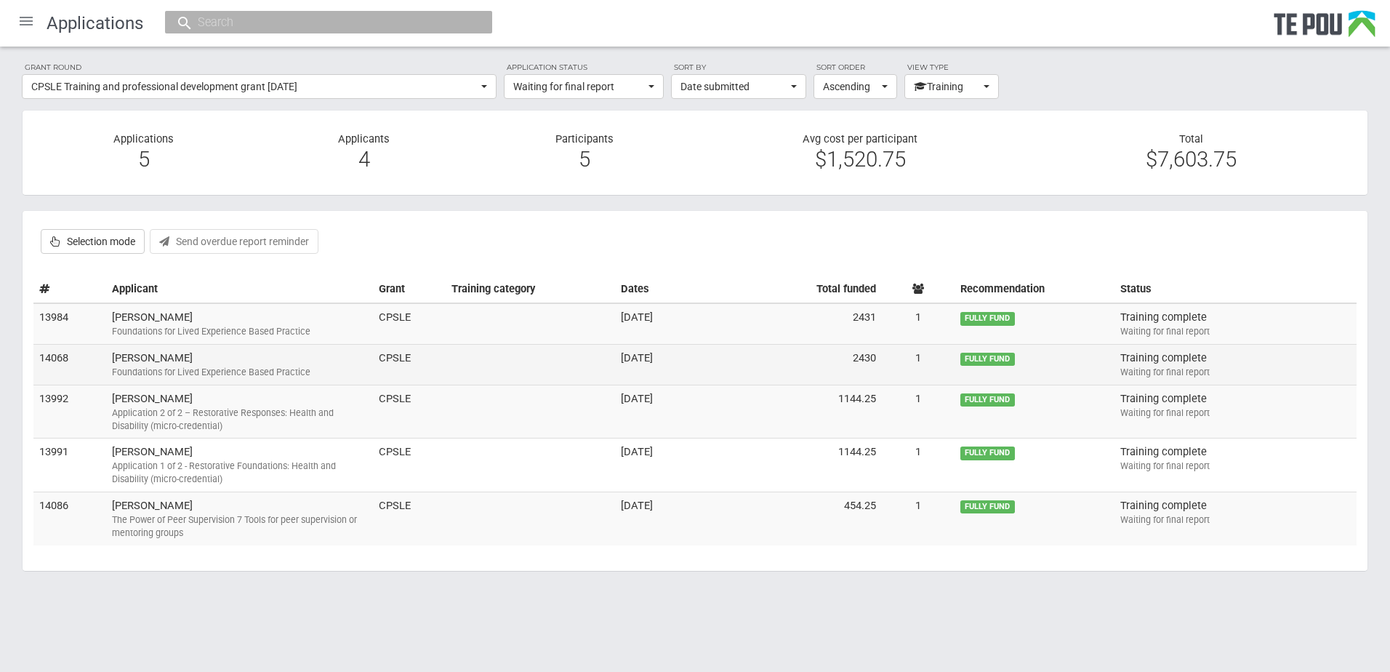
click at [156, 359] on td "Aaron Johnson Foundations for Lived Experience Based Practice" at bounding box center [239, 365] width 267 height 41
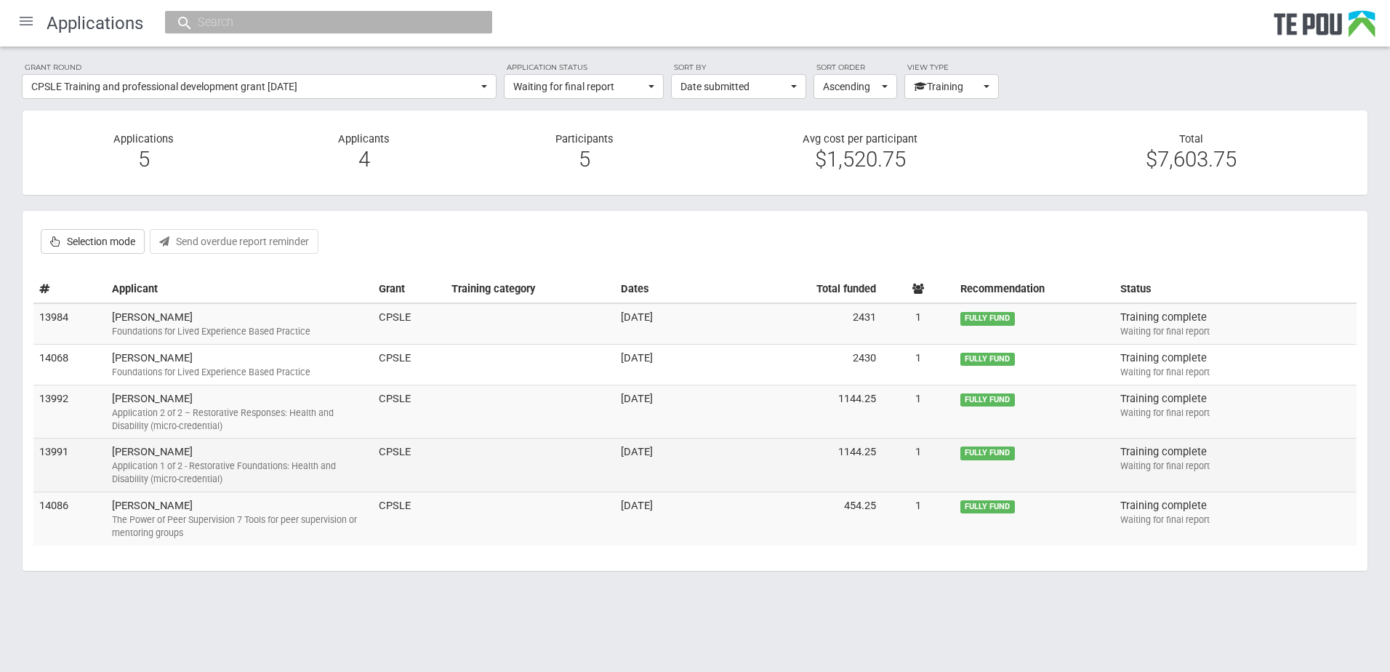
click at [159, 443] on td "Caitlin McBride Application 1 of 2 - Restorative Foundations: Health and Disabi…" at bounding box center [239, 465] width 267 height 54
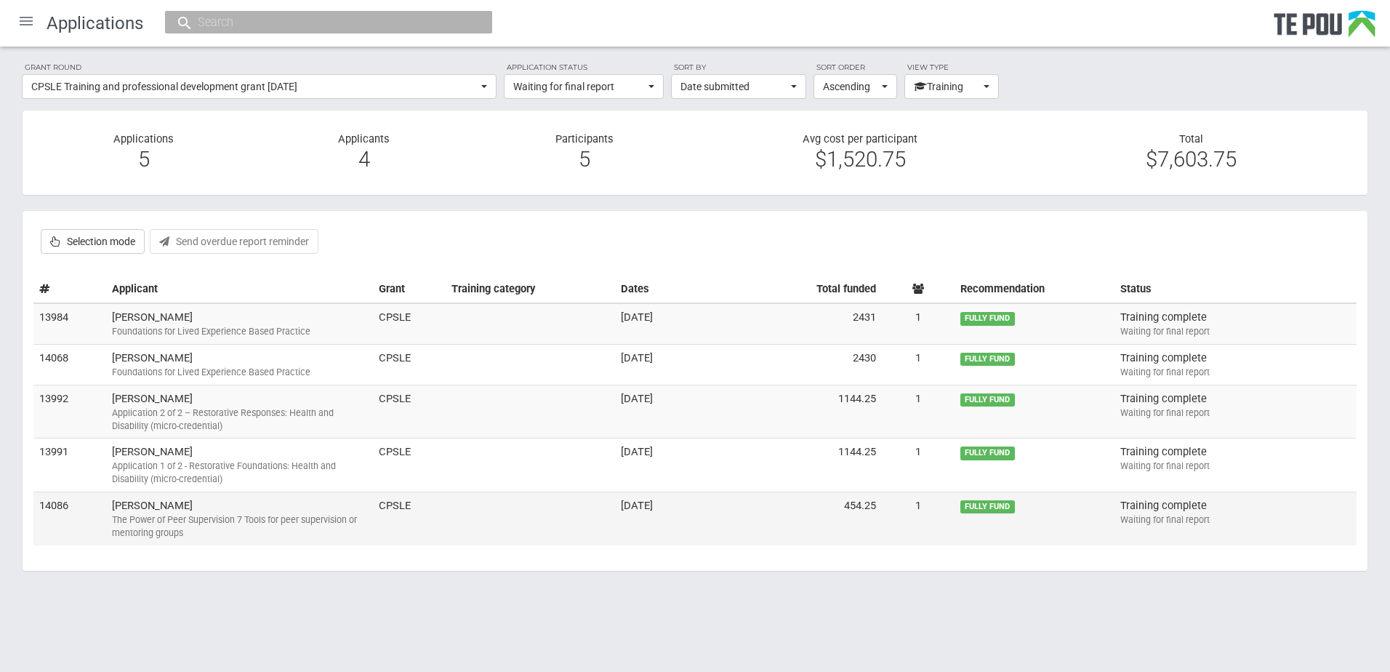
click at [219, 518] on div "The Power of Peer Supervision 7 Tools for peer supervision or mentoring groups" at bounding box center [239, 526] width 255 height 26
click at [643, 83] on span "Waiting for final report" at bounding box center [579, 86] width 132 height 15
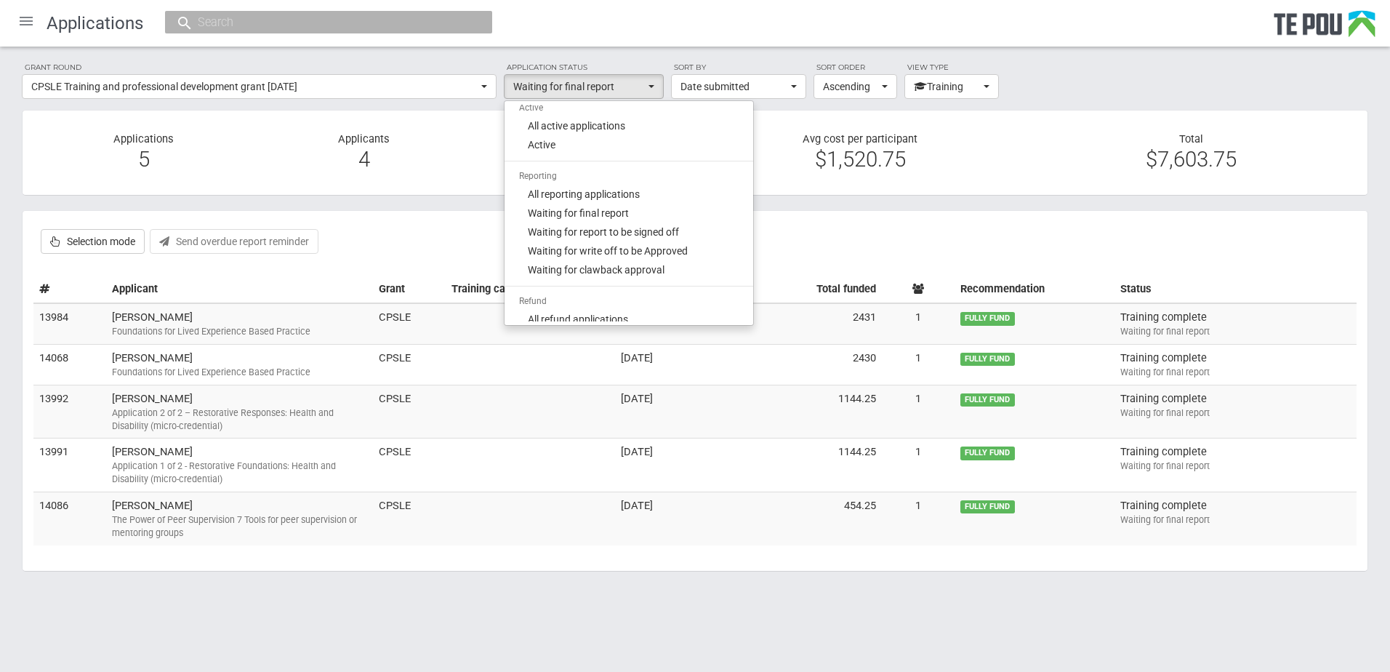
click at [463, 119] on section "Applications 5 Applicants 4 Participants 5 Avg cost per participant $1,520.75 T…" at bounding box center [695, 153] width 1346 height 86
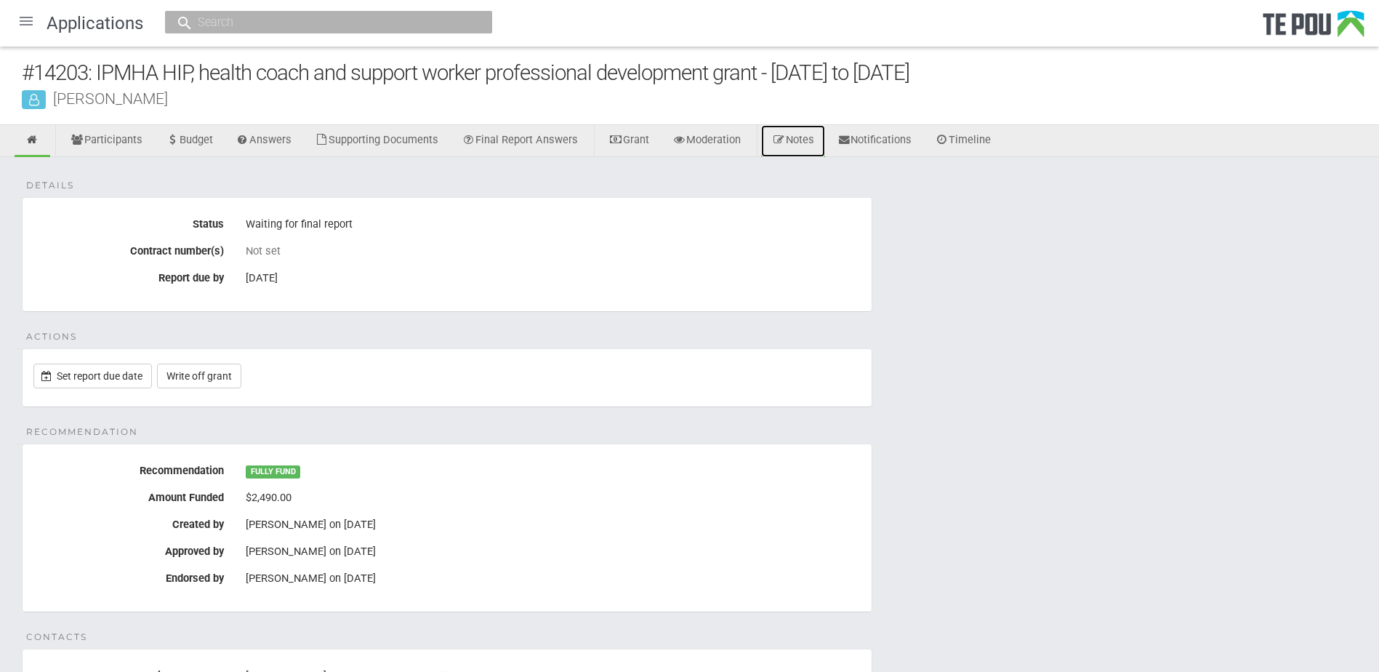
click at [803, 148] on link "Notes" at bounding box center [793, 141] width 64 height 32
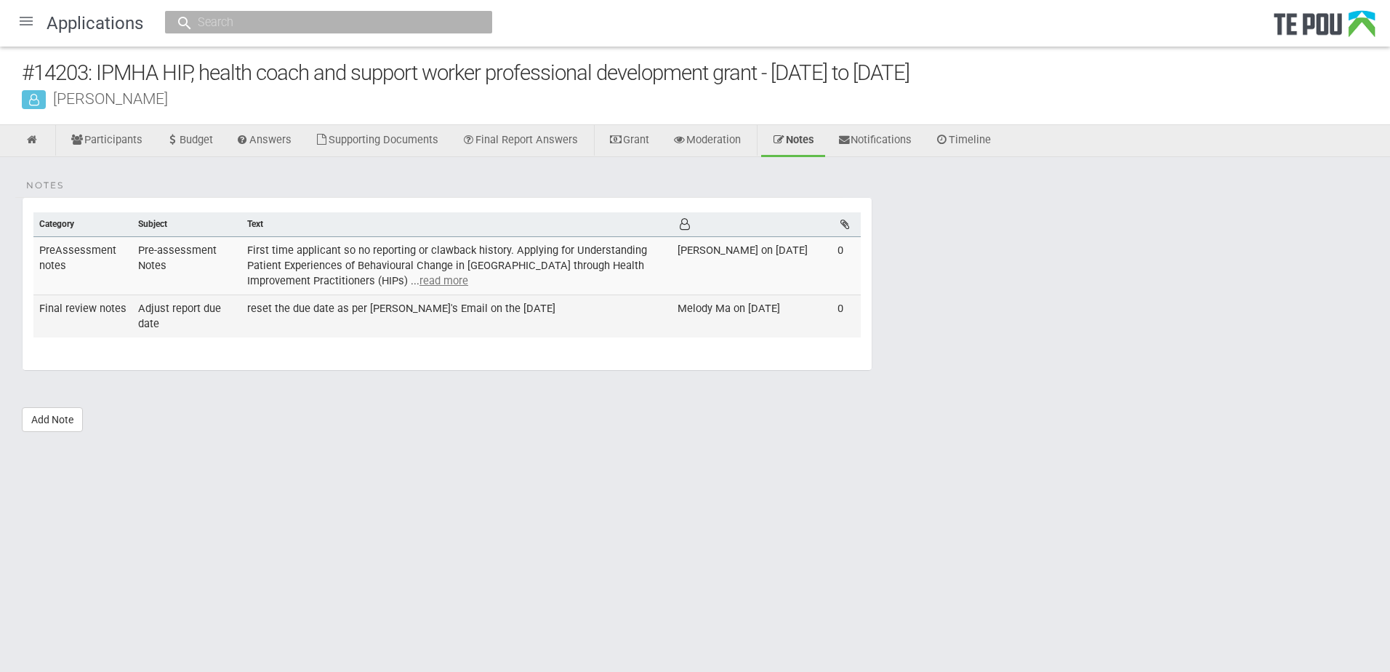
click at [542, 305] on td "reset the due date as per [PERSON_NAME]'s Email on the [DATE]" at bounding box center [456, 315] width 430 height 42
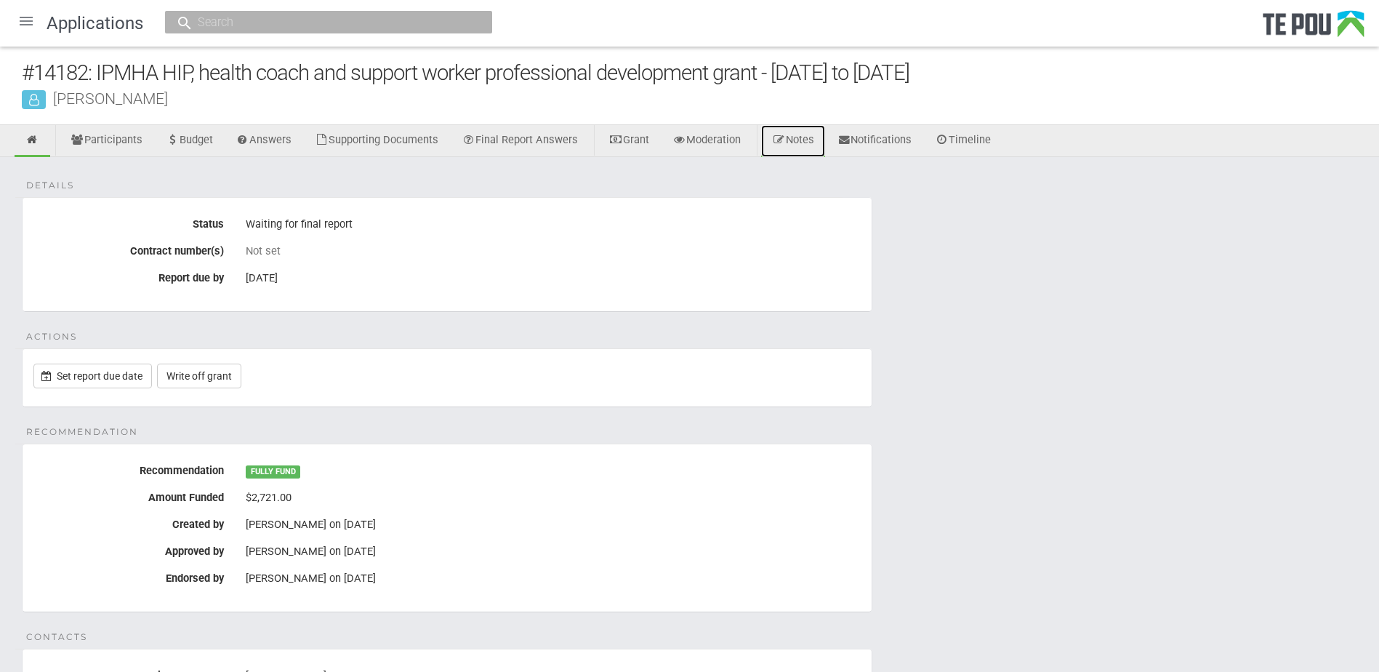
click at [800, 137] on link "Notes" at bounding box center [793, 141] width 64 height 32
drag, startPoint x: 0, startPoint y: 0, endPoint x: 794, endPoint y: 135, distance: 805.1
click at [786, 135] on icon at bounding box center [779, 139] width 14 height 11
click at [803, 141] on link "Notes" at bounding box center [793, 141] width 64 height 32
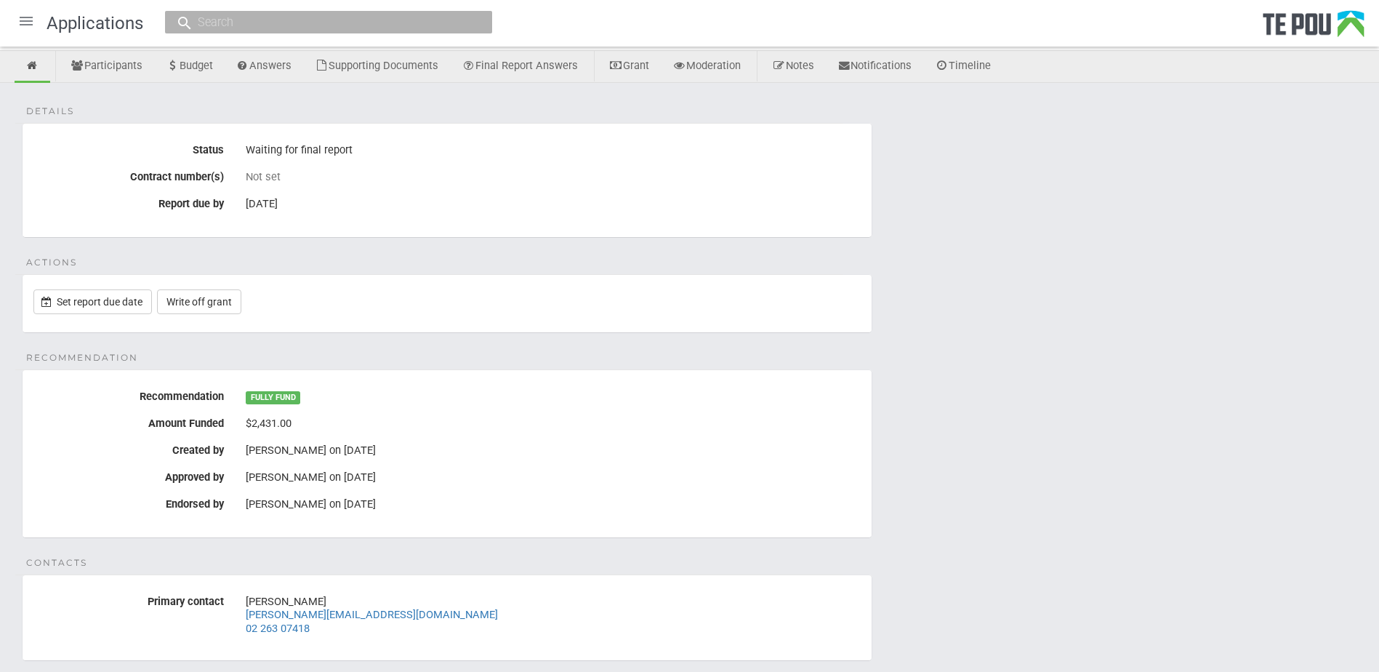
scroll to position [73, 0]
